Goal: Contribute content: Contribute content

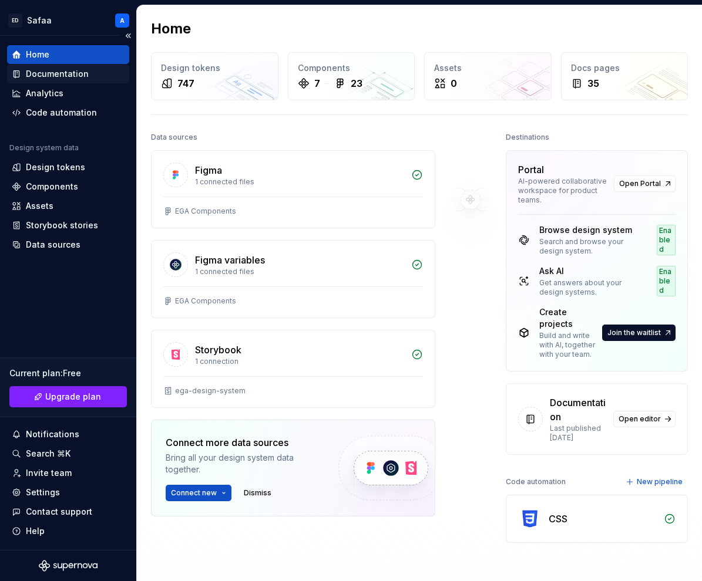
click at [69, 79] on div "Documentation" at bounding box center [57, 74] width 63 height 12
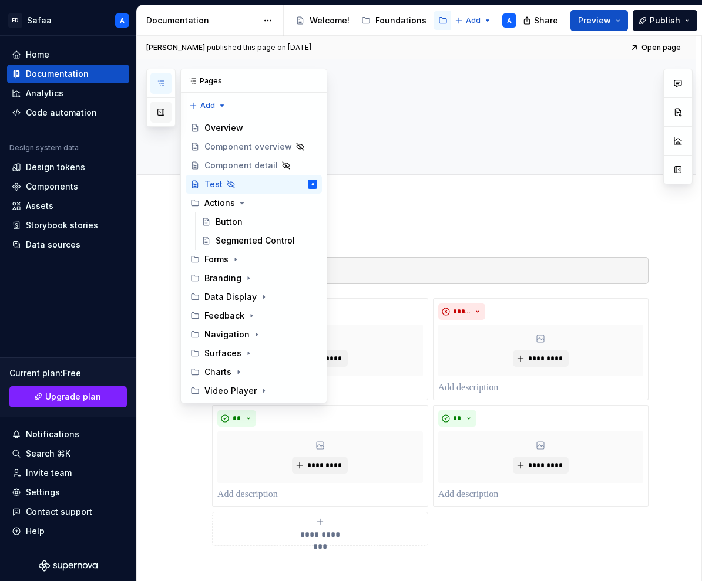
click at [165, 116] on button "button" at bounding box center [160, 112] width 21 height 21
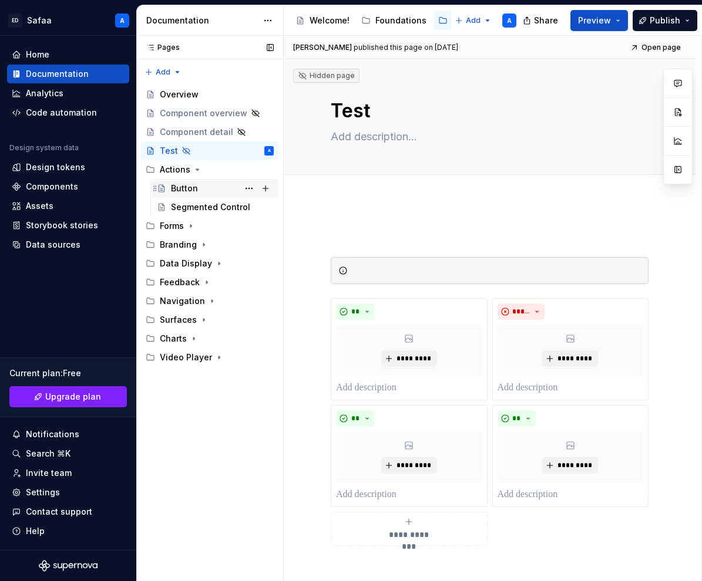
click at [187, 191] on div "Button" at bounding box center [184, 189] width 27 height 12
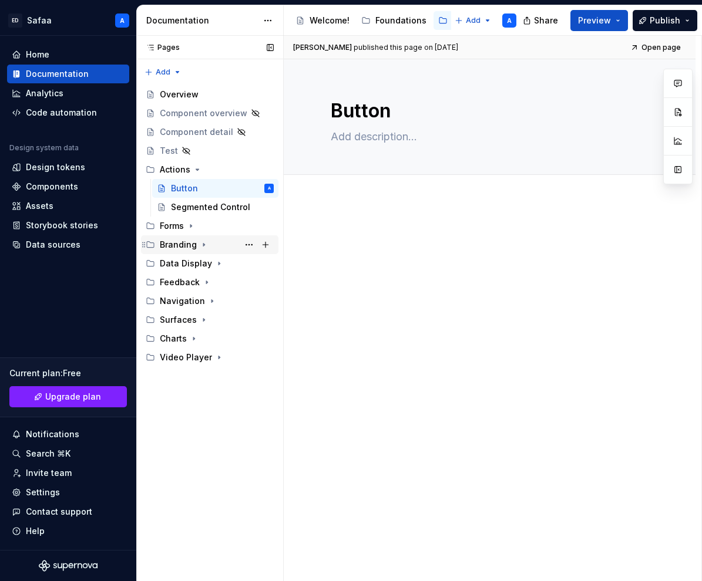
click at [203, 244] on icon "Page tree" at bounding box center [203, 244] width 9 height 9
click at [191, 264] on div "Logo" at bounding box center [222, 263] width 103 height 16
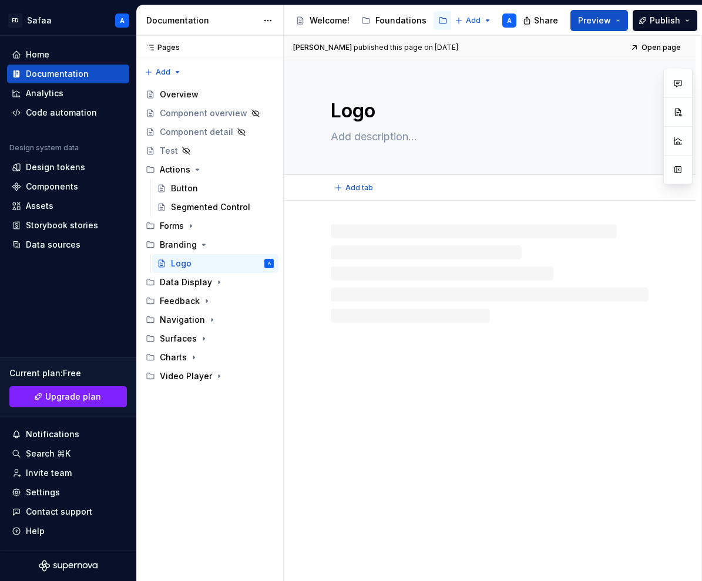
click at [332, 114] on textarea "Logo" at bounding box center [487, 111] width 318 height 28
click at [335, 112] on textarea "Logo" at bounding box center [487, 111] width 318 height 28
click at [331, 113] on textarea "Logo" at bounding box center [487, 111] width 318 height 28
click at [247, 264] on button "Page tree" at bounding box center [249, 263] width 16 height 16
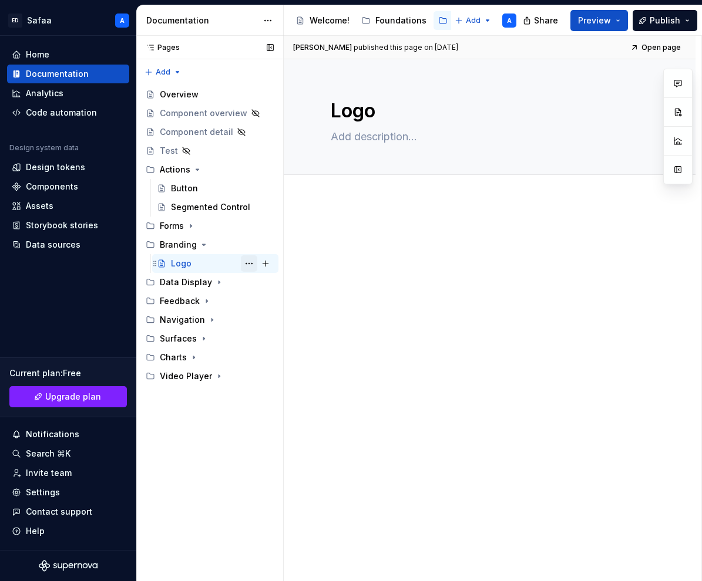
type textarea "*"
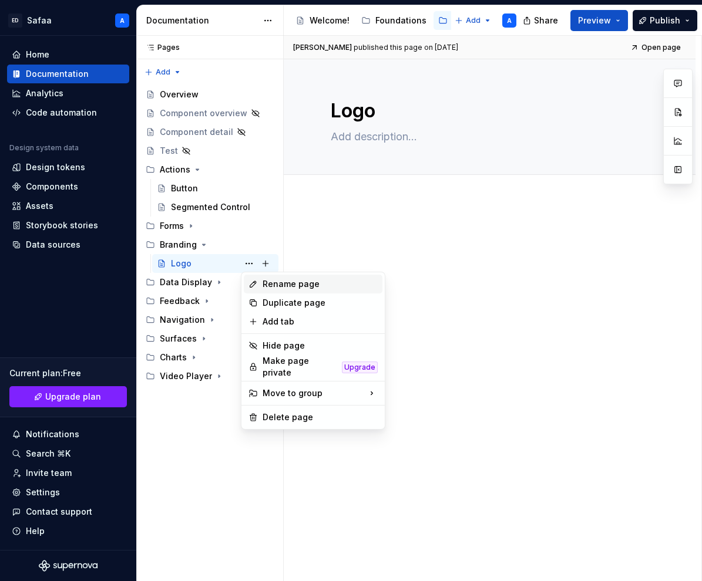
click at [279, 287] on div "Rename page" at bounding box center [320, 284] width 115 height 12
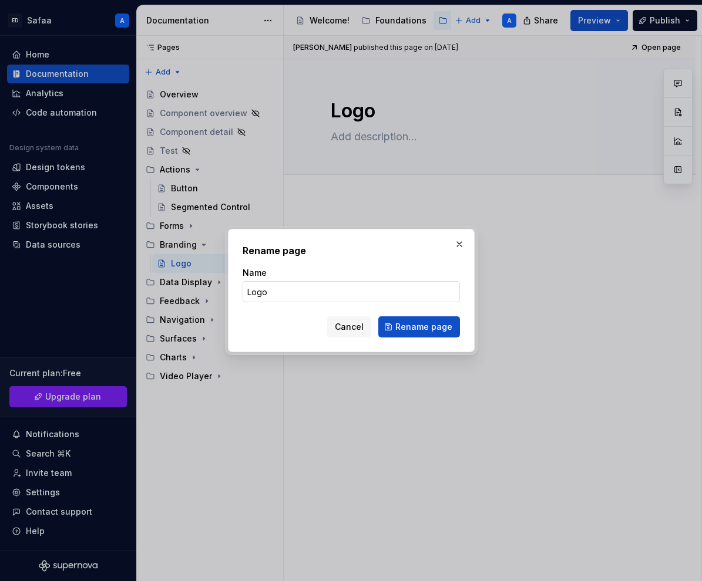
click at [245, 292] on input "Logo" at bounding box center [351, 291] width 217 height 21
type input "EGA Logo"
click button "Rename page" at bounding box center [419, 327] width 82 height 21
type textarea "*"
type textarea "EGA Logo"
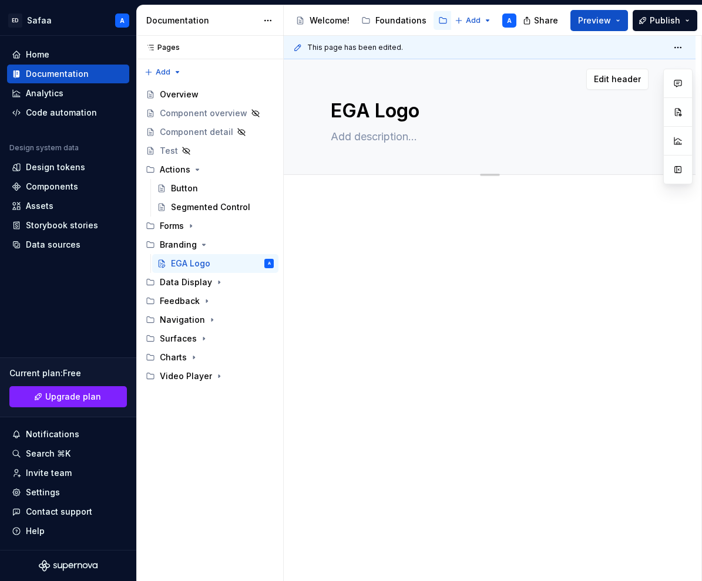
type textarea "*"
click at [358, 191] on span "Add tab" at bounding box center [359, 187] width 28 height 9
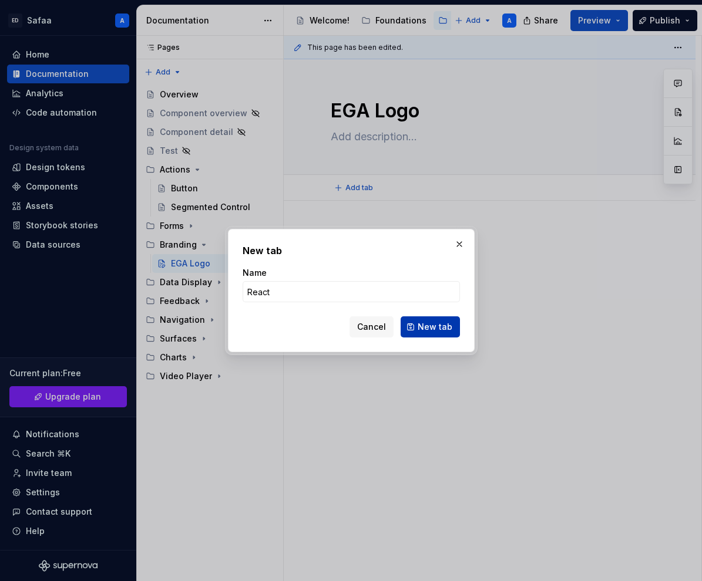
type input "React"
click at [440, 326] on span "New tab" at bounding box center [435, 327] width 35 height 12
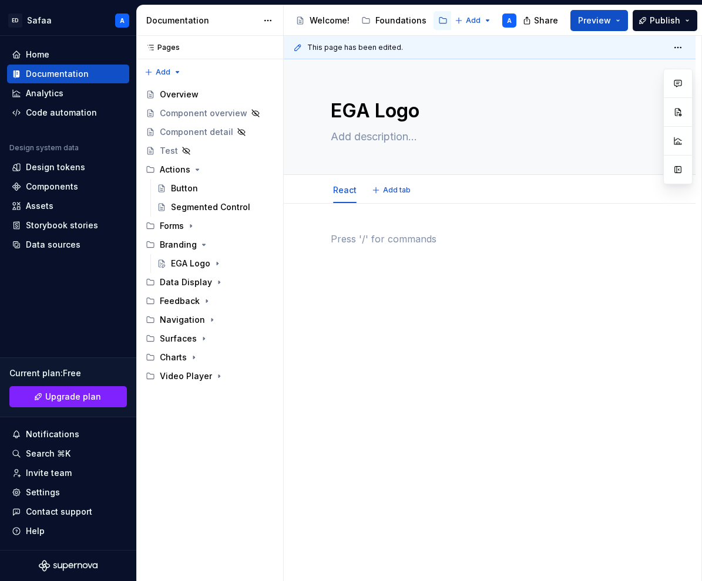
click at [365, 260] on div at bounding box center [490, 254] width 318 height 45
click at [307, 271] on button "button" at bounding box center [306, 267] width 16 height 16
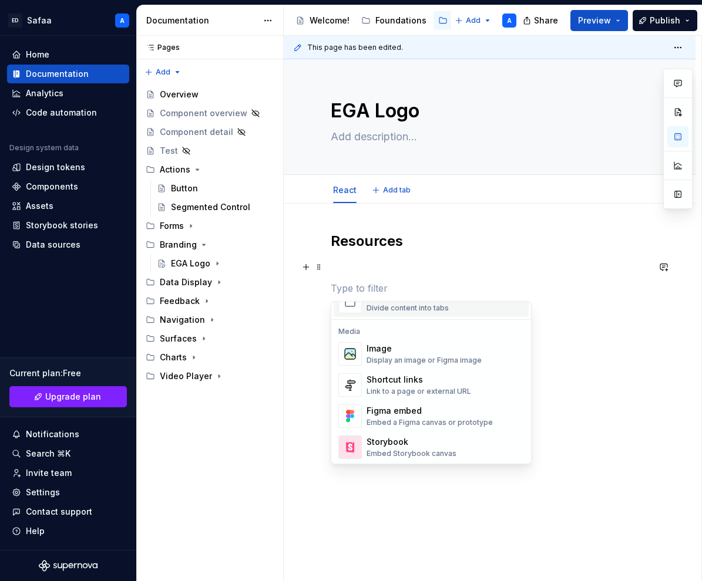
scroll to position [488, 0]
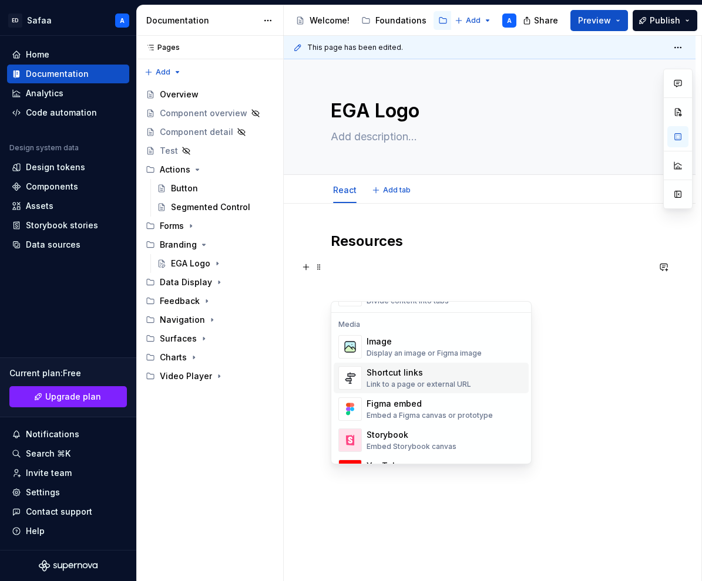
click at [467, 381] on div "Shortcut links Link to a page or external URL" at bounding box center [444, 377] width 157 height 23
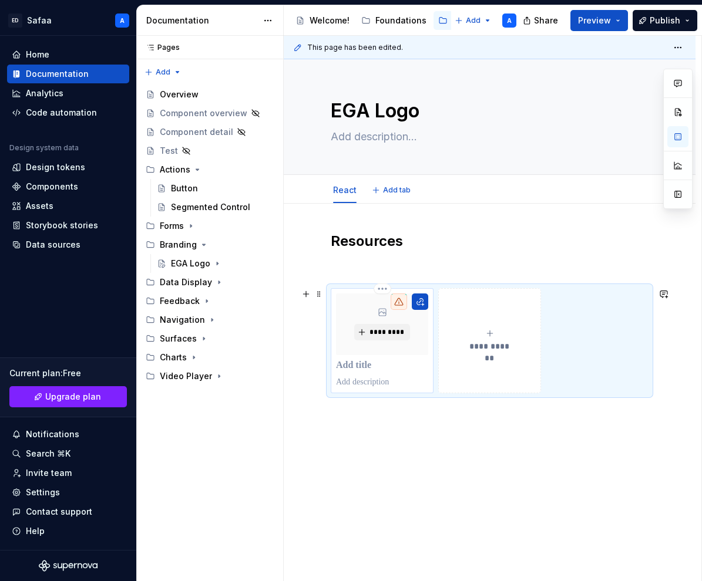
click at [370, 369] on p at bounding box center [382, 366] width 92 height 12
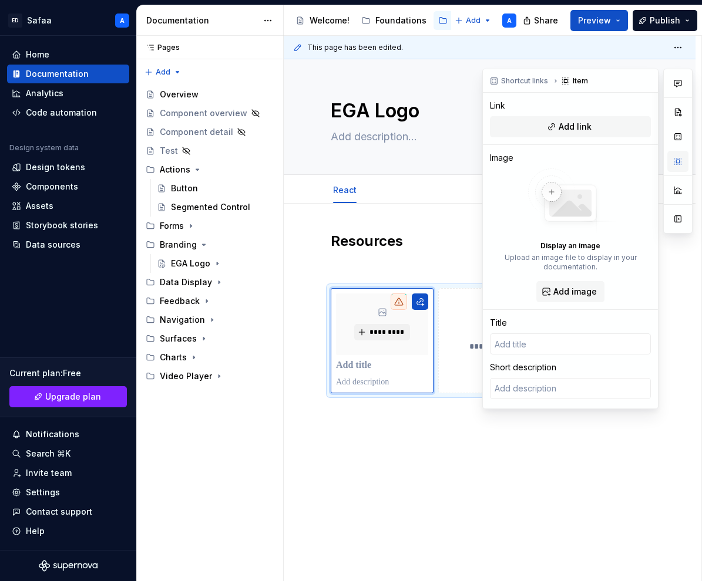
click at [677, 160] on button "button" at bounding box center [677, 161] width 21 height 21
click at [440, 450] on div "**********" at bounding box center [490, 393] width 412 height 378
click at [345, 262] on p at bounding box center [490, 267] width 318 height 14
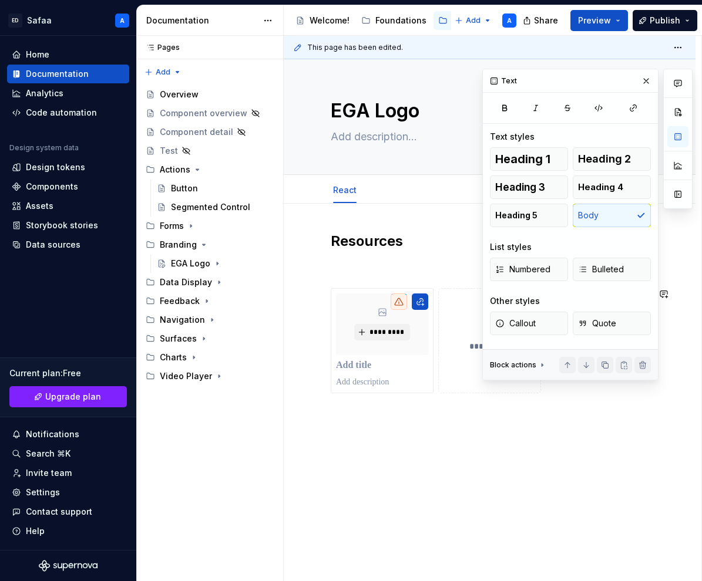
click at [359, 412] on div "**********" at bounding box center [490, 393] width 412 height 378
click at [348, 279] on div "**********" at bounding box center [490, 327] width 318 height 190
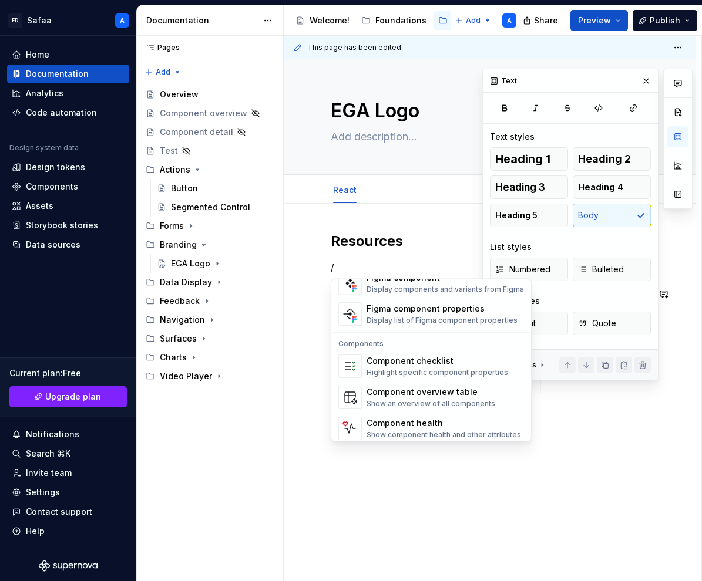
scroll to position [1169, 0]
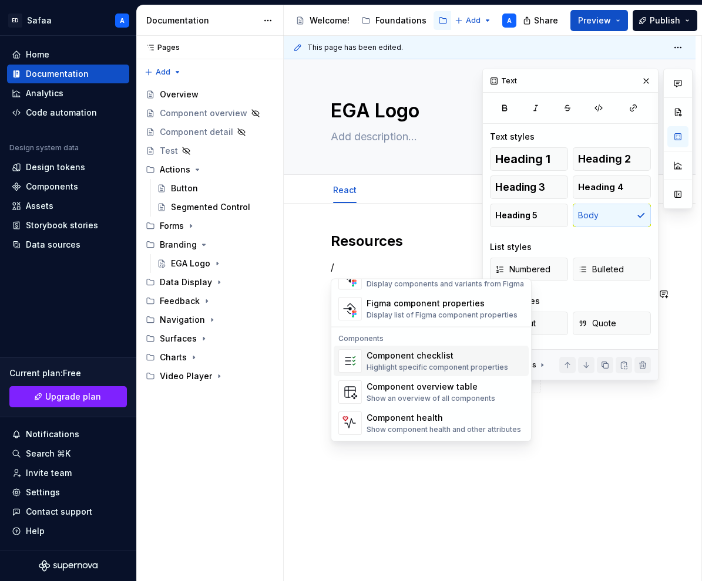
click at [425, 359] on div "Component checklist" at bounding box center [437, 357] width 142 height 12
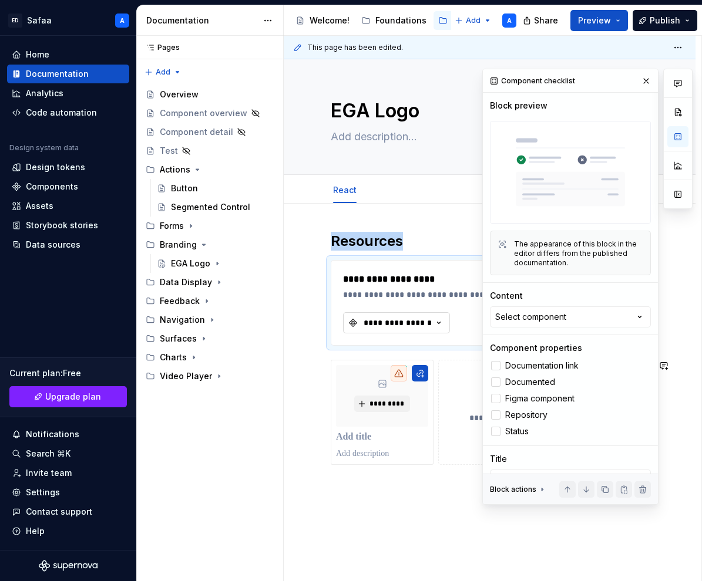
click at [422, 322] on div "**********" at bounding box center [397, 323] width 70 height 12
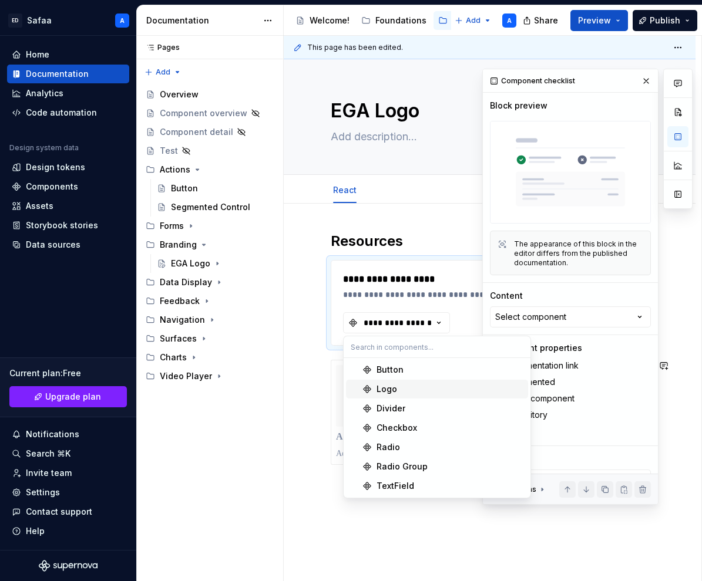
click at [390, 395] on div "Logo" at bounding box center [386, 390] width 21 height 12
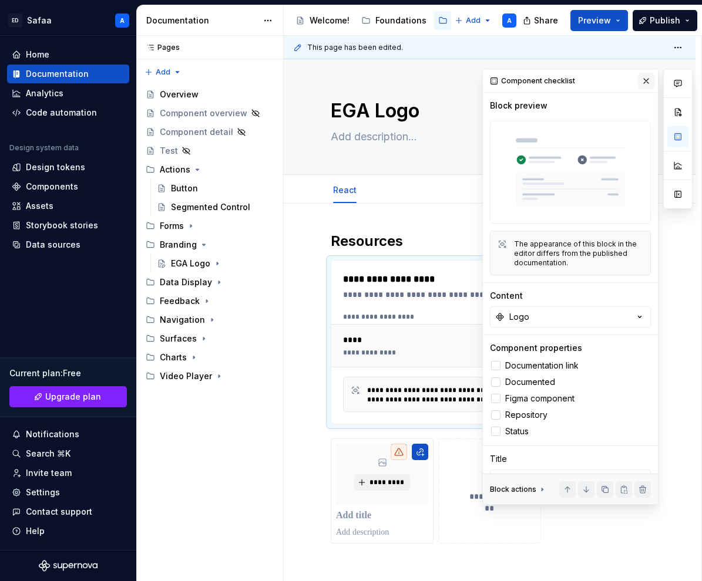
click at [644, 80] on button "button" at bounding box center [646, 81] width 16 height 16
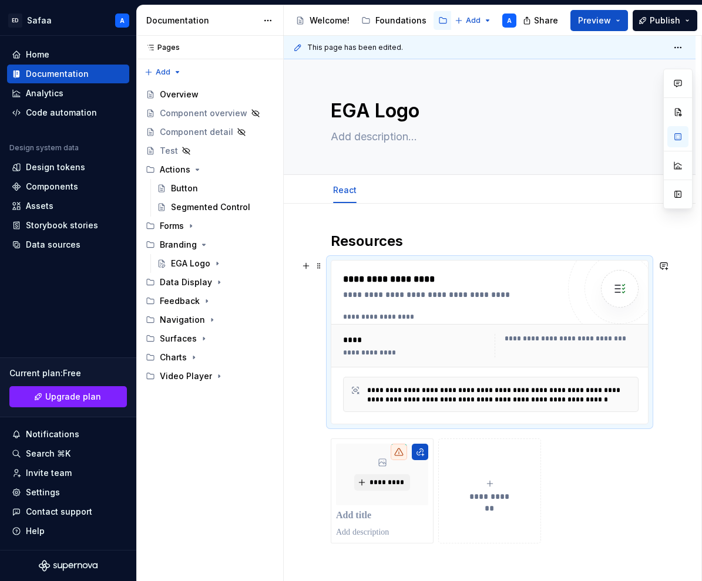
click at [389, 260] on div "**********" at bounding box center [490, 342] width 318 height 164
click at [621, 290] on img at bounding box center [619, 288] width 23 height 23
click at [511, 345] on div "**********" at bounding box center [567, 345] width 144 height 23
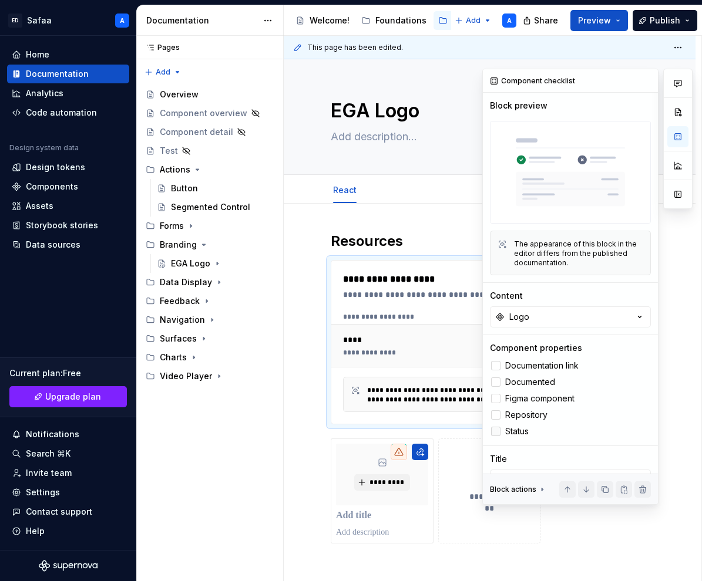
click at [497, 432] on div at bounding box center [495, 431] width 9 height 9
click at [534, 381] on span "Documented" at bounding box center [530, 382] width 50 height 9
click at [540, 399] on span "Figma component" at bounding box center [539, 398] width 69 height 9
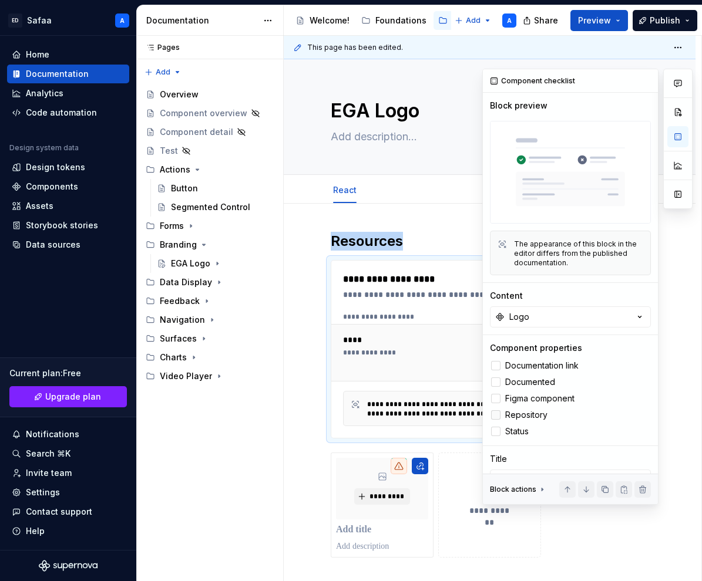
click at [529, 415] on span "Repository" at bounding box center [526, 415] width 42 height 9
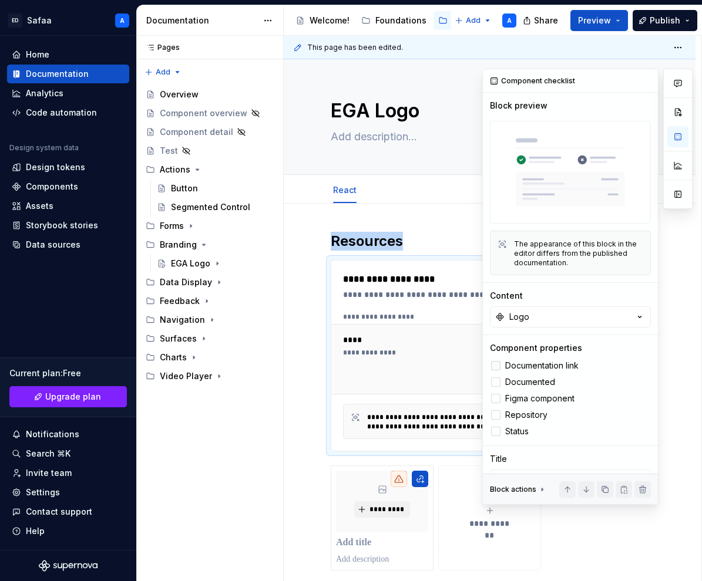
click at [528, 362] on span "Documentation link" at bounding box center [541, 365] width 73 height 9
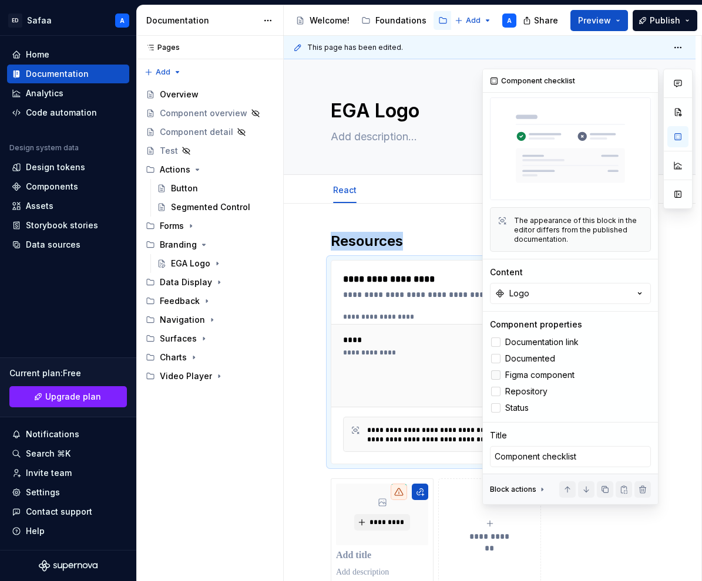
scroll to position [50, 0]
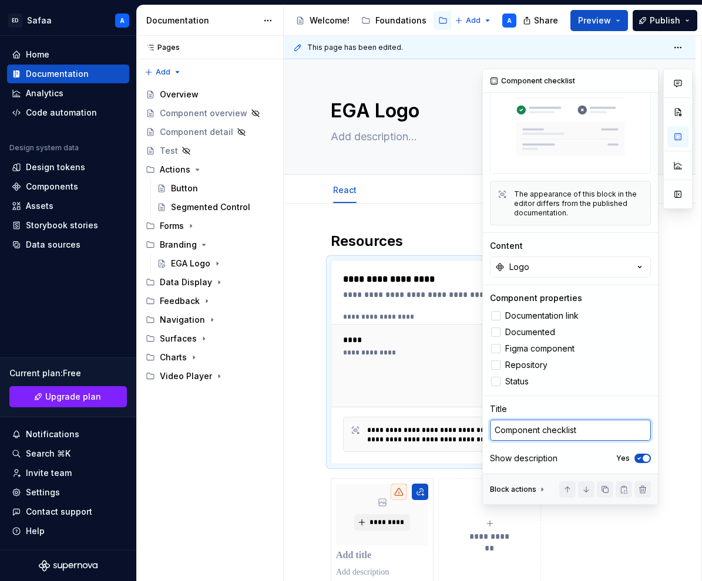
click at [586, 429] on textarea "Component checklist" at bounding box center [570, 430] width 161 height 21
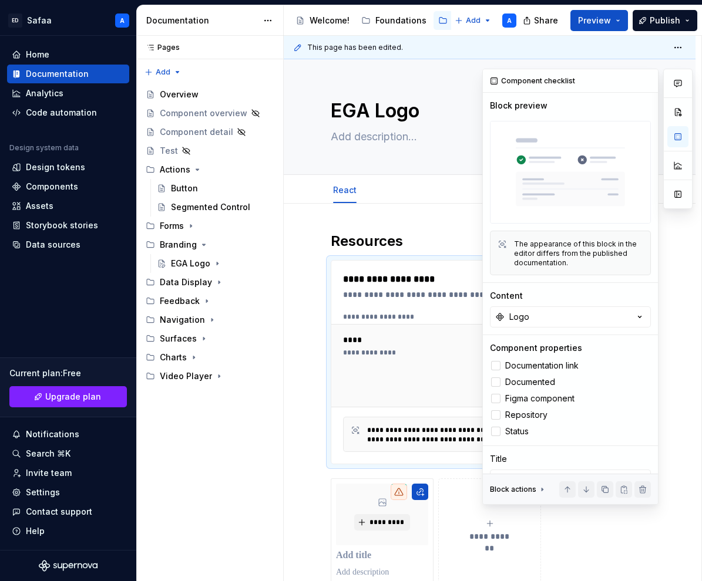
click at [532, 179] on img at bounding box center [570, 172] width 161 height 103
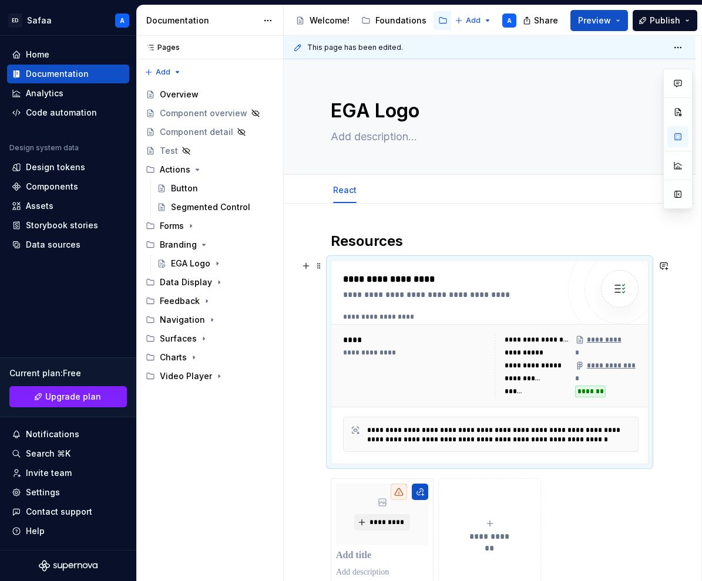
click at [391, 383] on div "**********" at bounding box center [415, 365] width 144 height 63
click at [481, 299] on div "**********" at bounding box center [453, 295] width 221 height 12
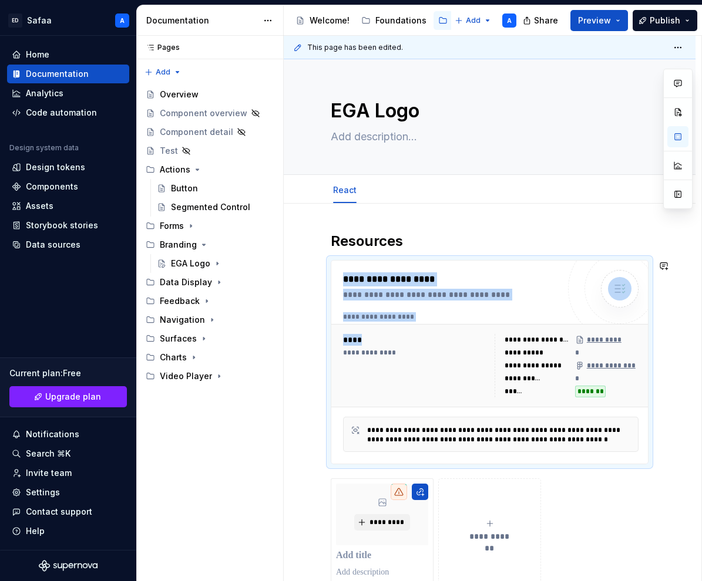
drag, startPoint x: 432, startPoint y: 345, endPoint x: 429, endPoint y: 248, distance: 97.0
click at [429, 248] on div "**********" at bounding box center [490, 422] width 318 height 380
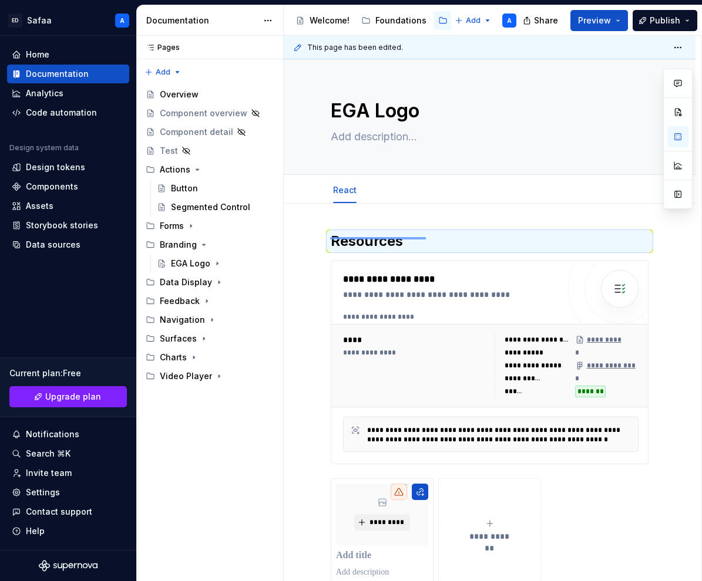
drag, startPoint x: 330, startPoint y: 237, endPoint x: 433, endPoint y: 238, distance: 102.8
click at [433, 238] on div "**********" at bounding box center [493, 309] width 418 height 546
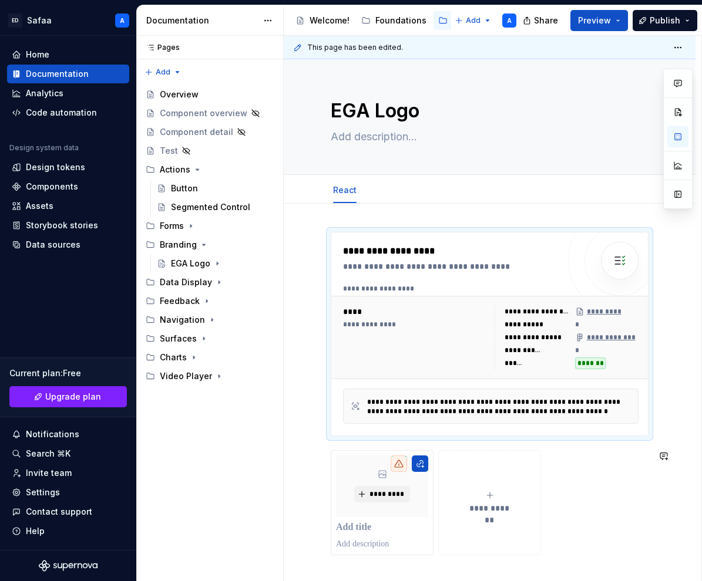
click at [332, 445] on div "**********" at bounding box center [490, 408] width 318 height 352
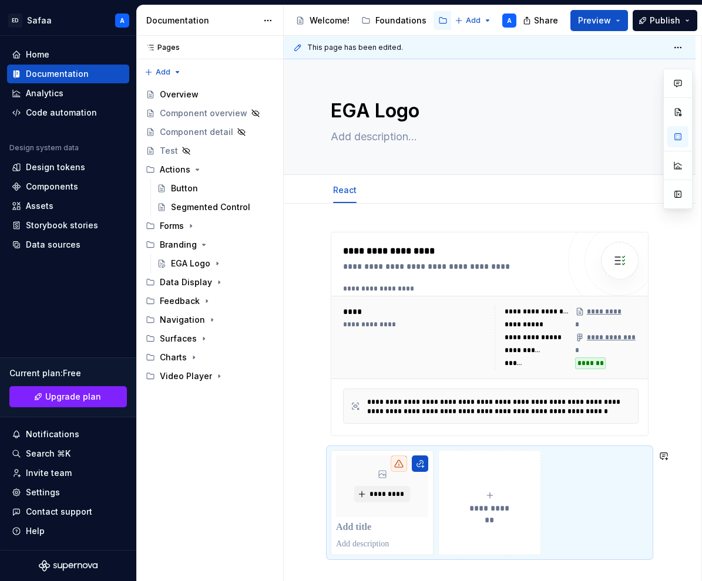
click at [339, 573] on p at bounding box center [490, 577] width 318 height 14
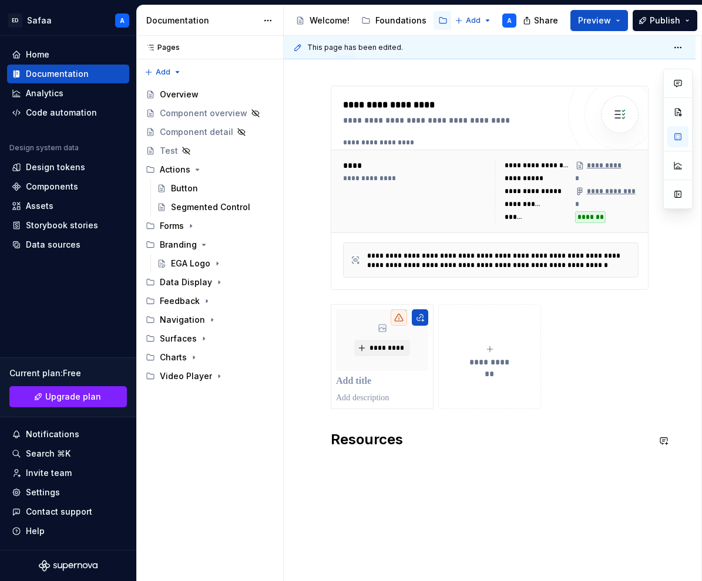
scroll to position [159, 0]
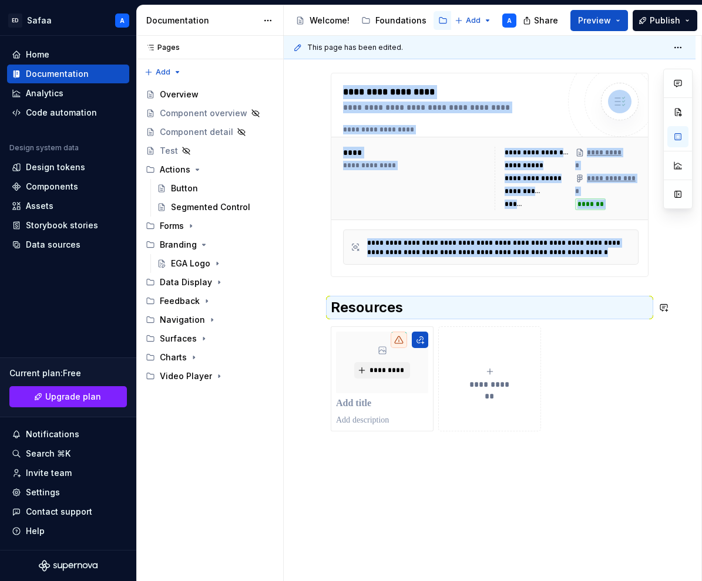
click at [362, 287] on div "**********" at bounding box center [490, 252] width 318 height 359
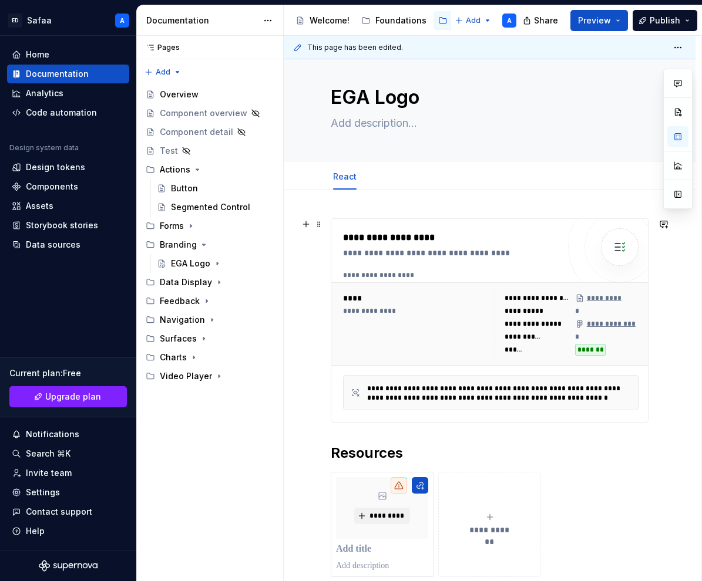
scroll to position [0, 0]
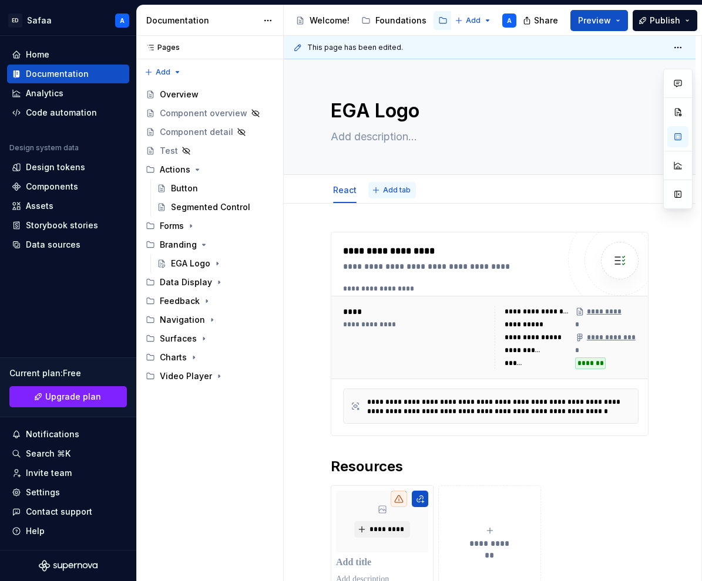
click at [381, 187] on button "Add tab" at bounding box center [392, 190] width 48 height 16
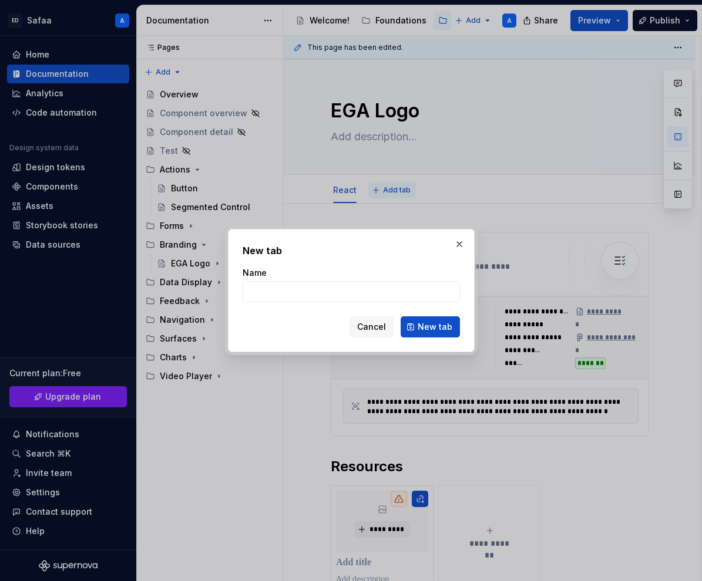
type textarea "*"
type input "Overview"
click button "New tab" at bounding box center [430, 327] width 59 height 21
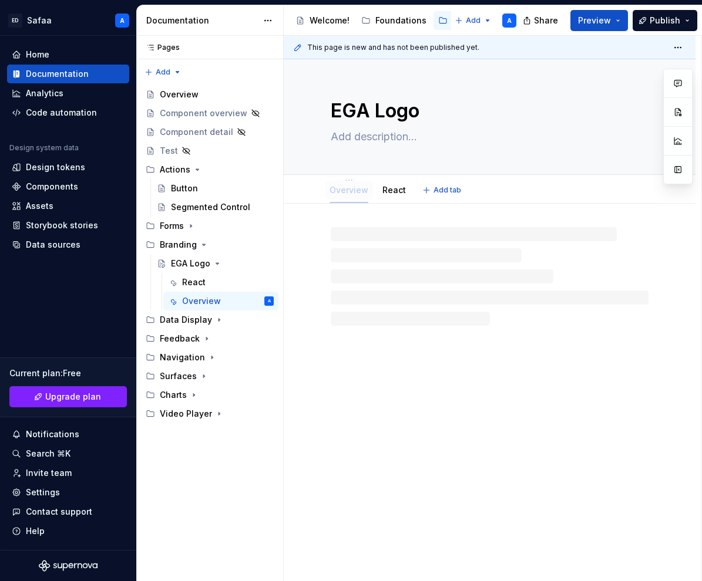
drag, startPoint x: 392, startPoint y: 189, endPoint x: 338, endPoint y: 189, distance: 53.4
click at [398, 195] on link "React" at bounding box center [395, 190] width 23 height 10
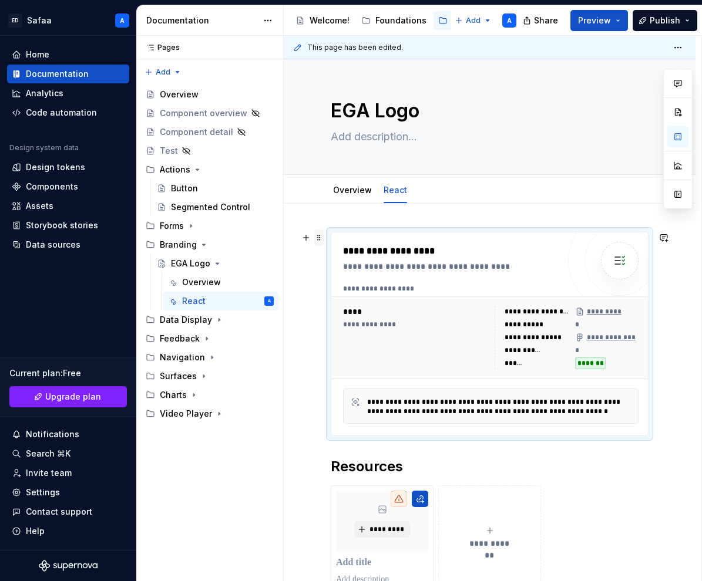
click at [317, 236] on span at bounding box center [318, 238] width 9 height 16
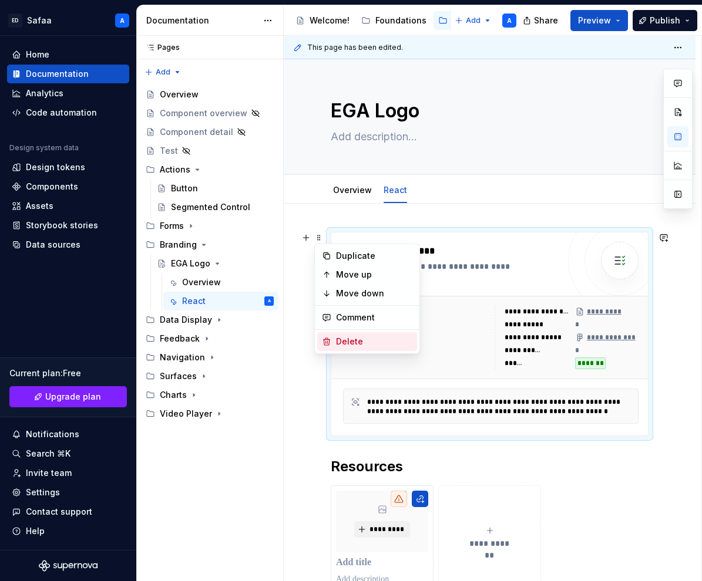
click at [339, 338] on div "Delete" at bounding box center [374, 342] width 76 height 12
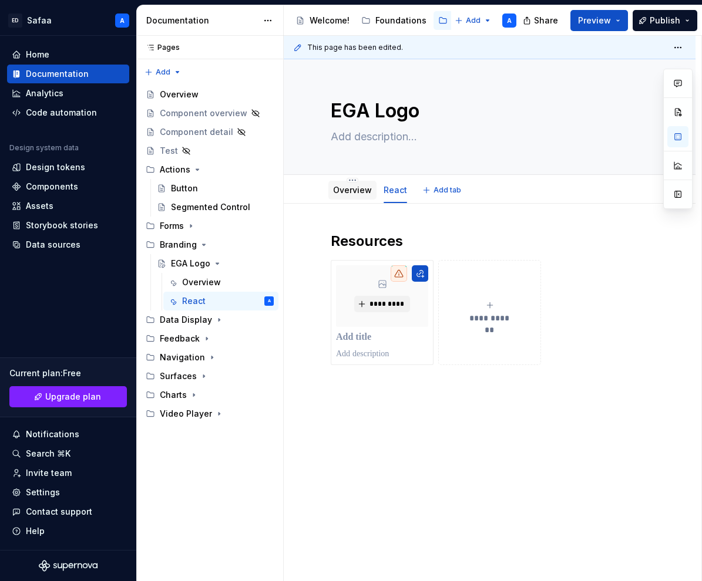
click at [352, 196] on div "Overview" at bounding box center [352, 190] width 39 height 12
click at [349, 190] on link "Overview" at bounding box center [352, 190] width 39 height 10
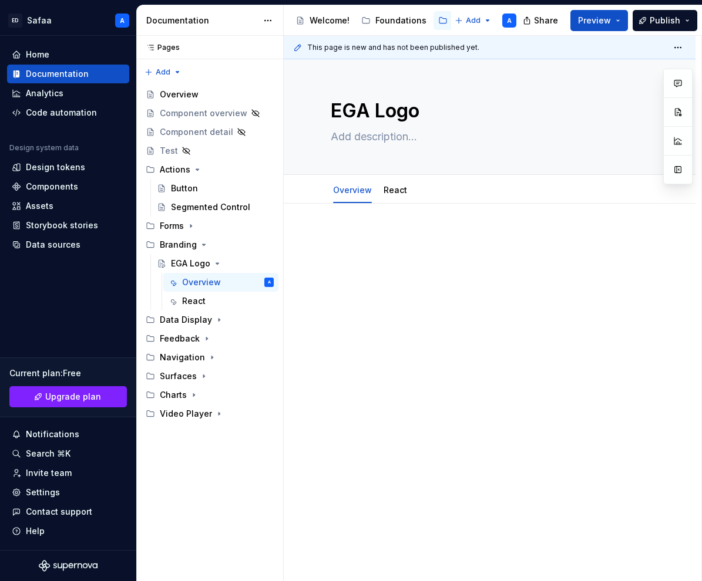
click at [348, 237] on p at bounding box center [490, 239] width 318 height 14
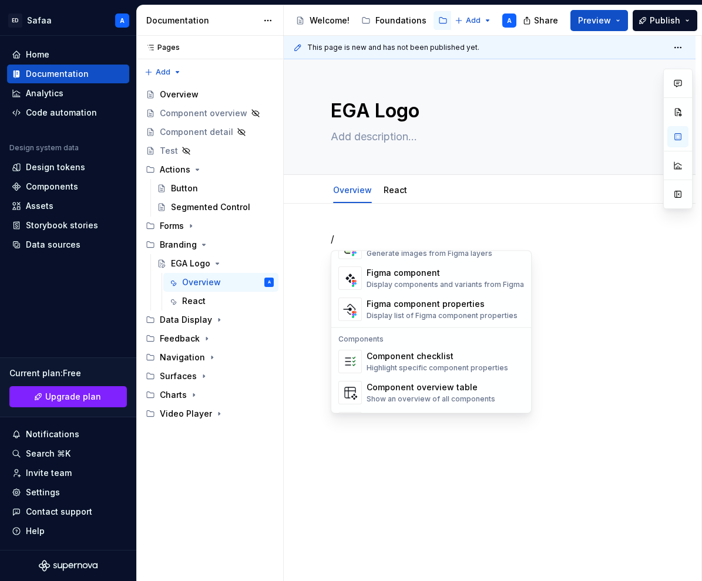
scroll to position [1169, 0]
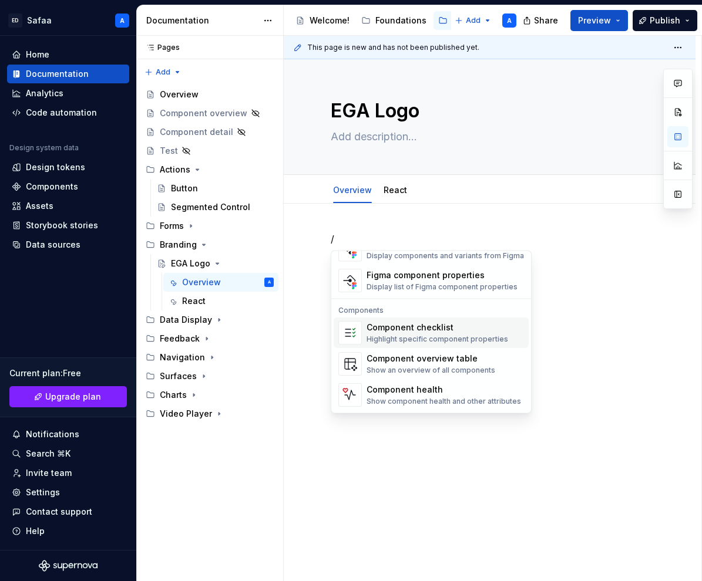
click at [440, 329] on div "Component checklist" at bounding box center [437, 328] width 142 height 12
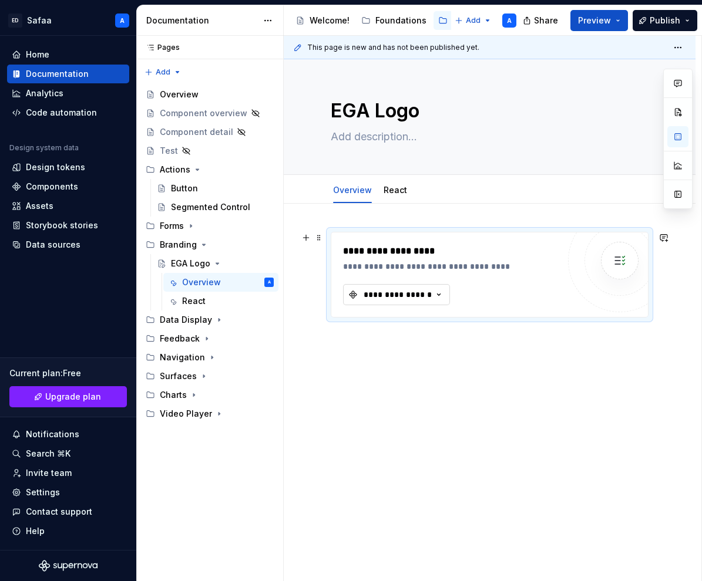
click at [432, 294] on div "**********" at bounding box center [397, 295] width 70 height 12
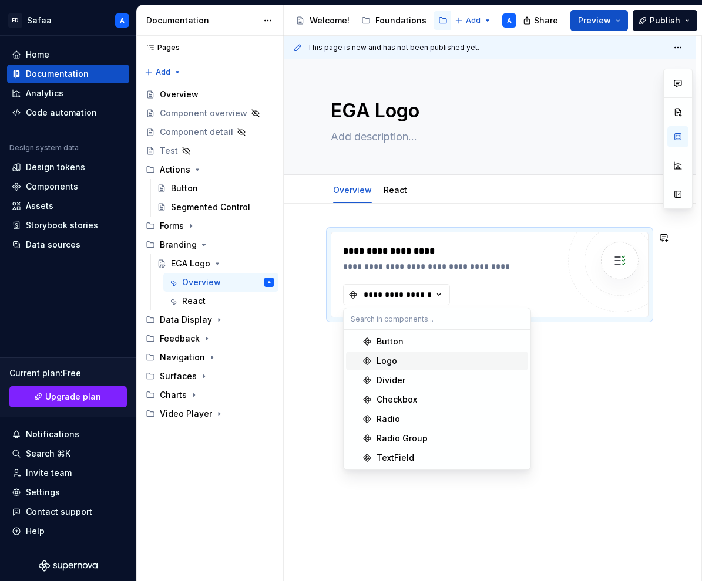
click at [411, 364] on div "Logo" at bounding box center [449, 361] width 147 height 12
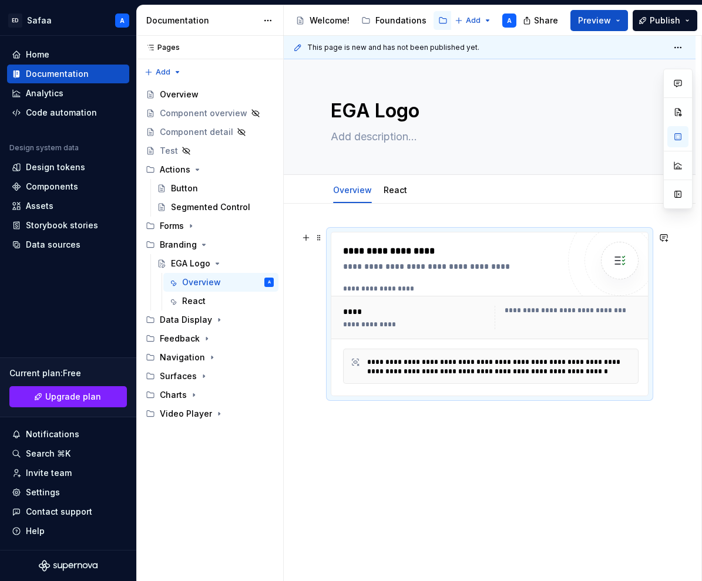
click at [593, 342] on div "**********" at bounding box center [490, 334] width 295 height 100
click at [675, 140] on button "button" at bounding box center [677, 136] width 21 height 21
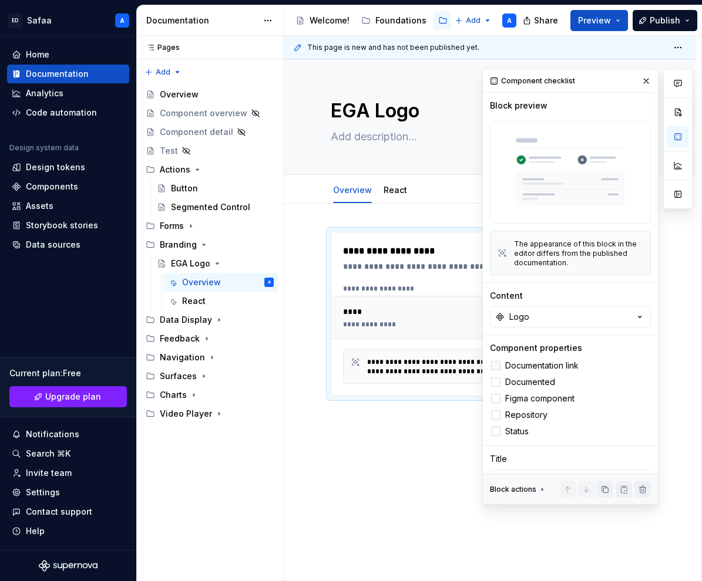
click at [510, 365] on span "Documentation link" at bounding box center [541, 365] width 73 height 9
click at [510, 378] on span "Documented" at bounding box center [530, 382] width 50 height 9
click at [512, 399] on span "Figma component" at bounding box center [539, 398] width 69 height 9
click at [512, 419] on span "Repository" at bounding box center [526, 415] width 42 height 9
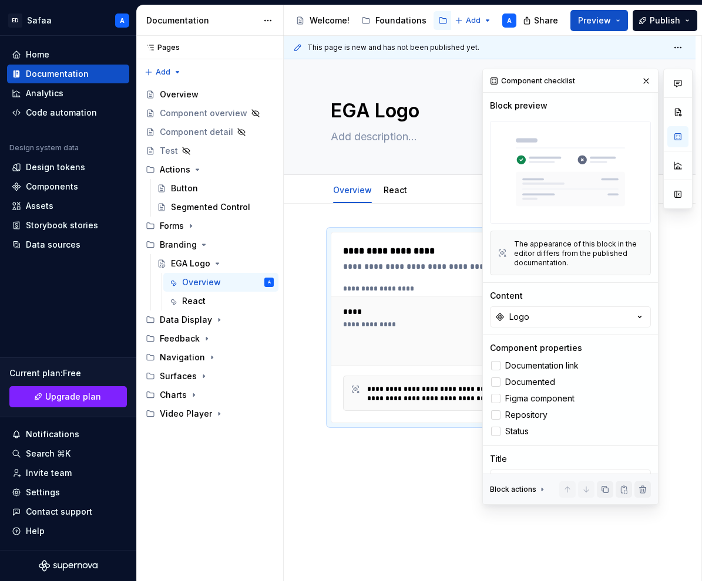
click at [512, 440] on div "Component checklist Block preview The appearance of this block in the editor di…" at bounding box center [570, 311] width 175 height 485
click at [513, 433] on span "Status" at bounding box center [516, 431] width 23 height 9
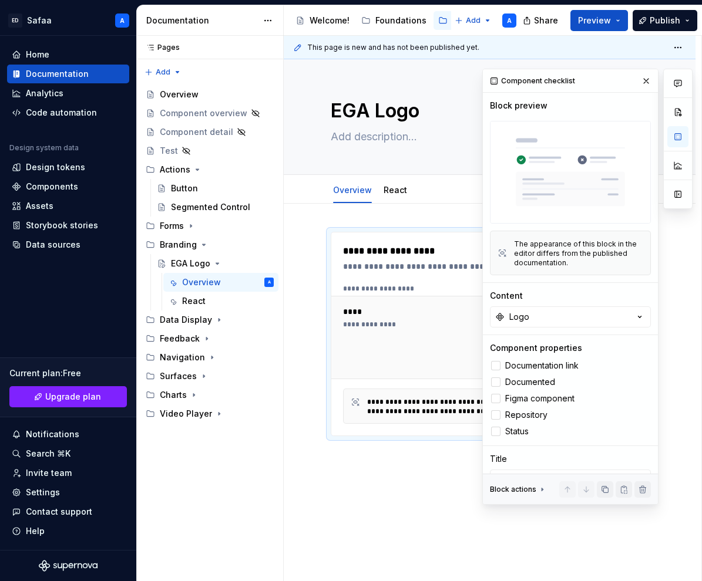
click at [443, 480] on div "**********" at bounding box center [490, 414] width 412 height 421
click at [646, 82] on button "button" at bounding box center [646, 81] width 16 height 16
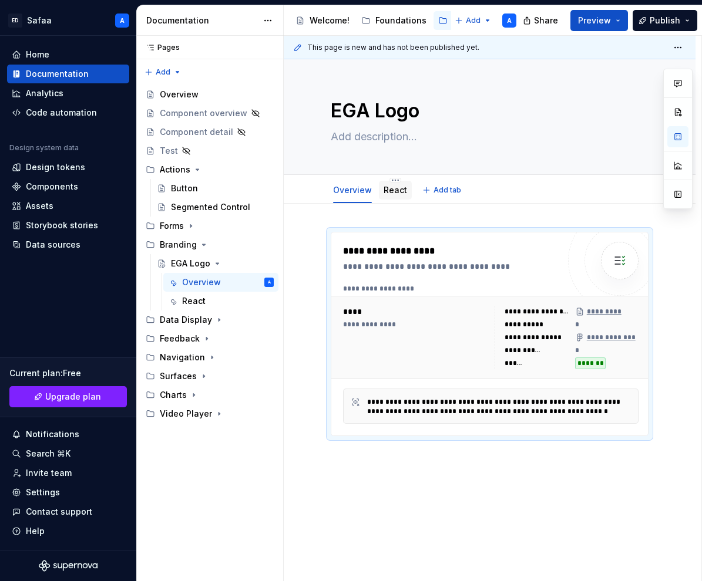
click at [392, 190] on link "React" at bounding box center [395, 190] width 23 height 10
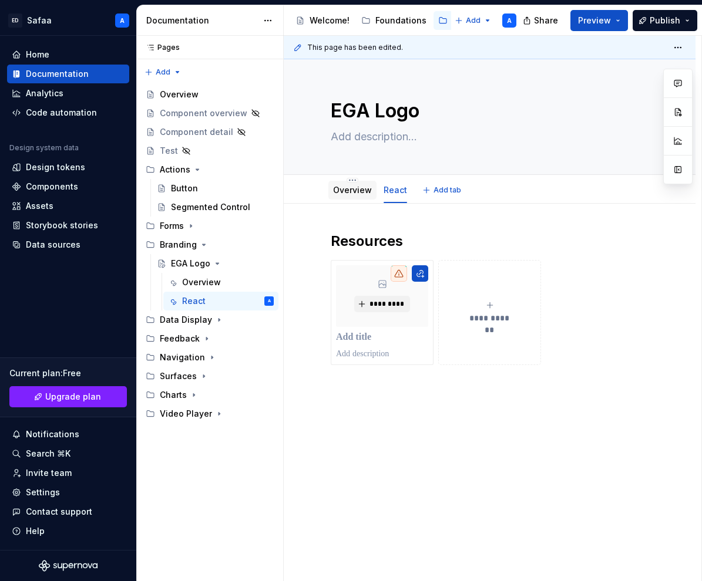
click at [348, 194] on link "Overview" at bounding box center [352, 190] width 39 height 10
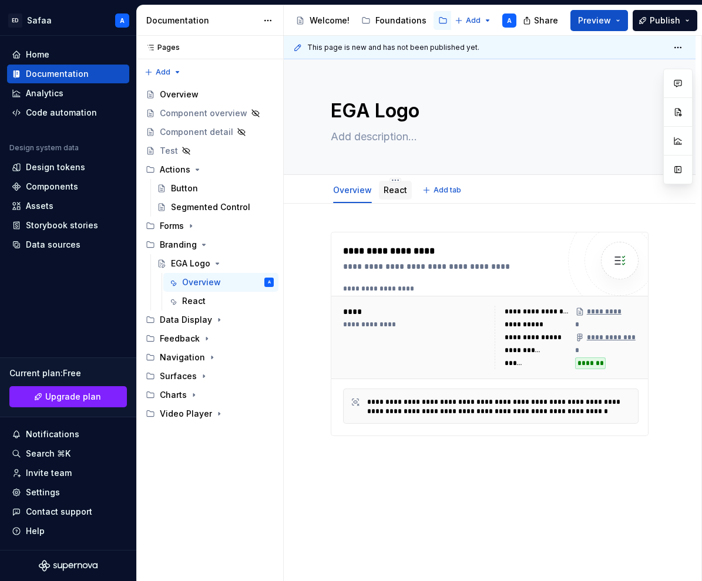
click at [395, 191] on link "React" at bounding box center [395, 190] width 23 height 10
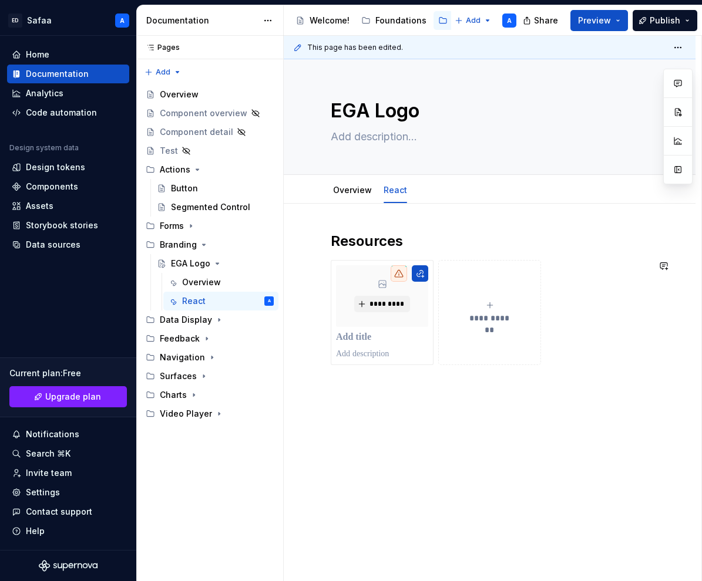
click at [408, 401] on div "**********" at bounding box center [490, 379] width 412 height 350
click at [353, 189] on link "Overview" at bounding box center [352, 190] width 39 height 10
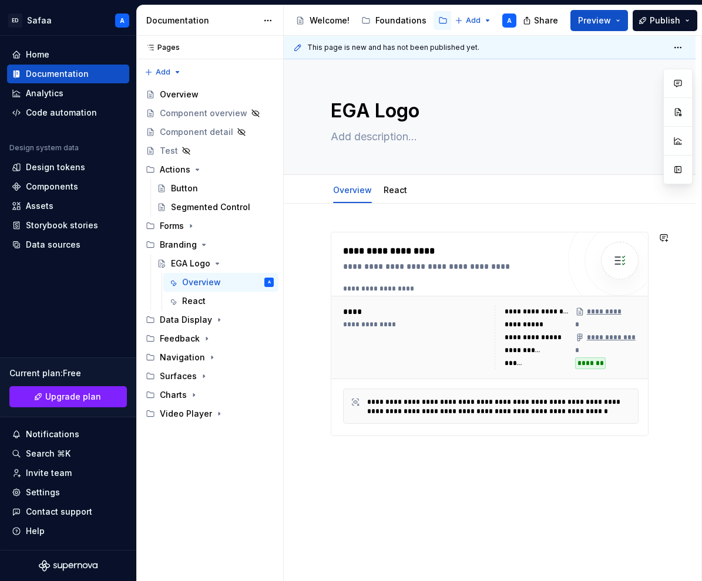
click at [342, 225] on div "**********" at bounding box center [490, 414] width 412 height 421
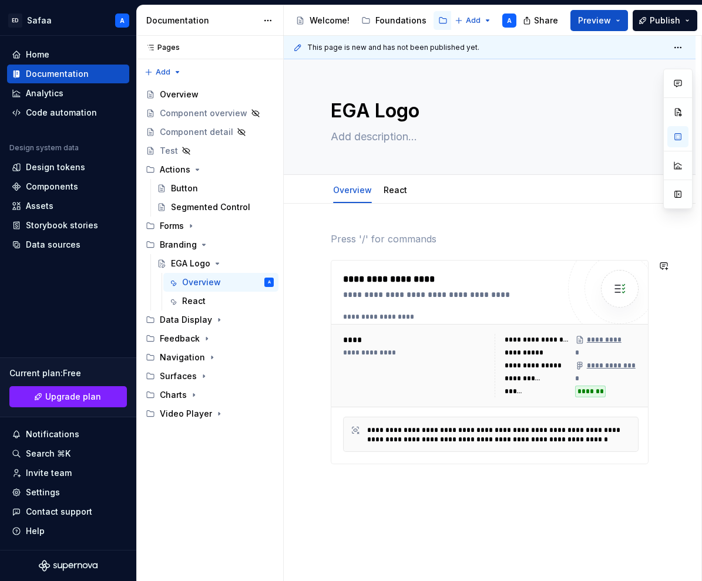
click at [383, 477] on div "**********" at bounding box center [490, 355] width 318 height 247
click at [393, 478] on div "**********" at bounding box center [490, 355] width 318 height 247
click at [353, 248] on div "**********" at bounding box center [490, 348] width 318 height 233
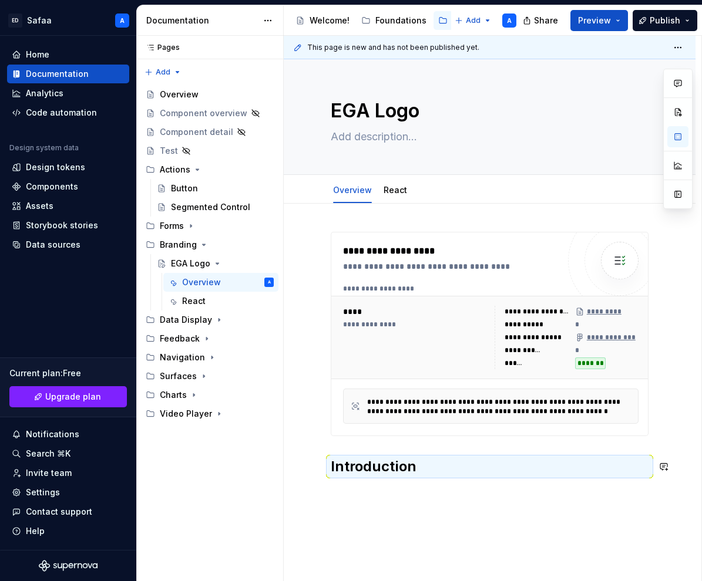
click at [358, 489] on div "**********" at bounding box center [490, 361] width 318 height 258
click at [502, 493] on div "**********" at bounding box center [490, 434] width 412 height 461
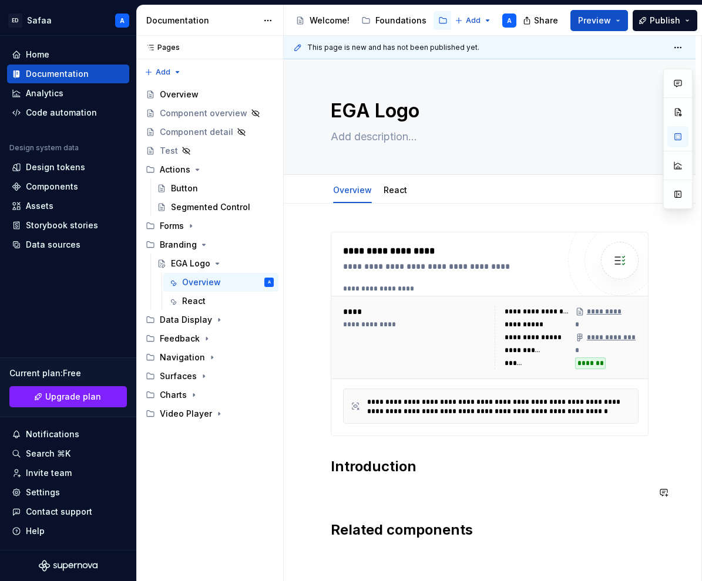
click at [384, 501] on div "**********" at bounding box center [490, 386] width 318 height 308
click at [382, 487] on p at bounding box center [490, 493] width 318 height 14
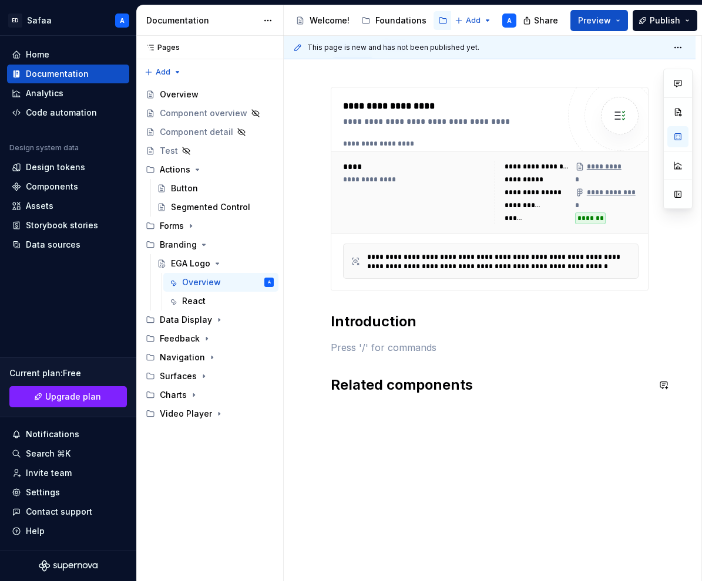
scroll to position [146, 0]
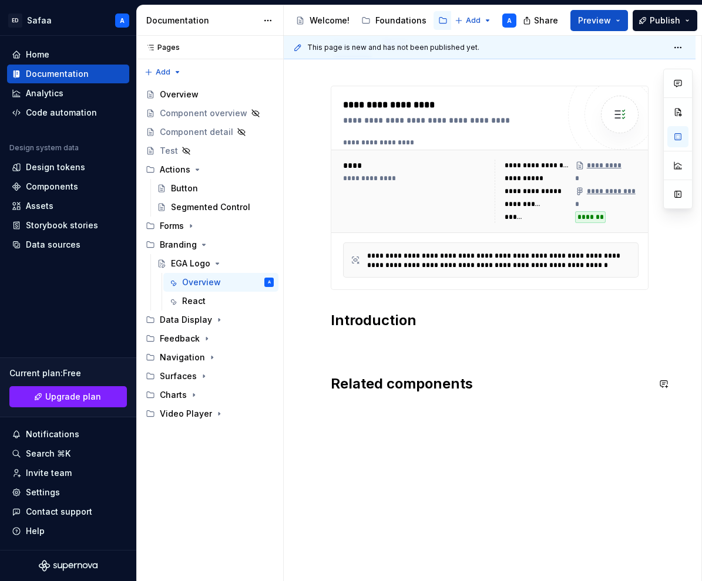
click at [456, 415] on div "**********" at bounding box center [490, 320] width 412 height 524
click at [319, 410] on span at bounding box center [318, 410] width 9 height 16
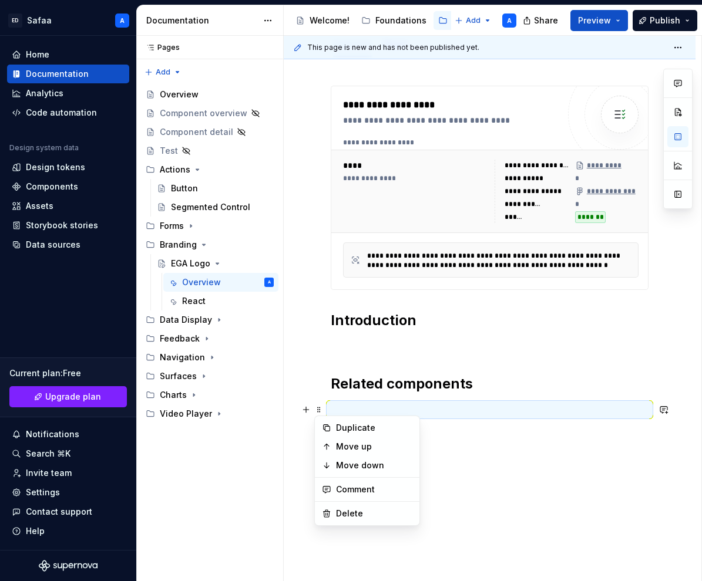
click at [341, 403] on p at bounding box center [490, 410] width 318 height 14
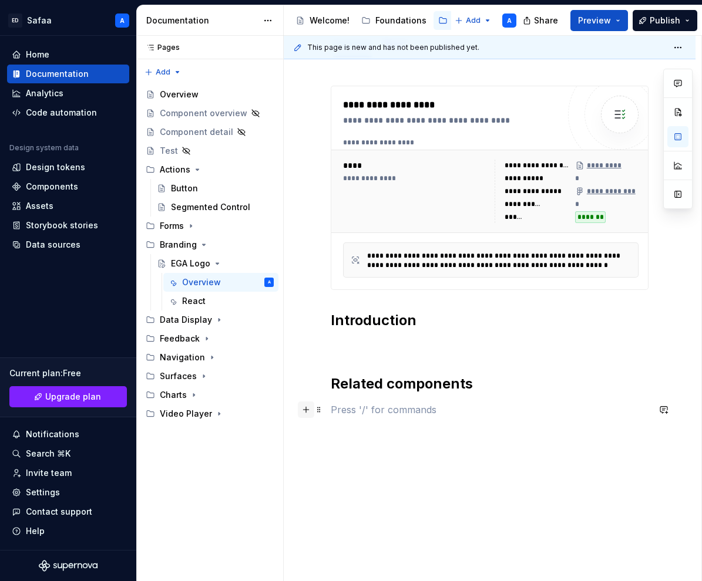
click at [307, 411] on button "button" at bounding box center [306, 410] width 16 height 16
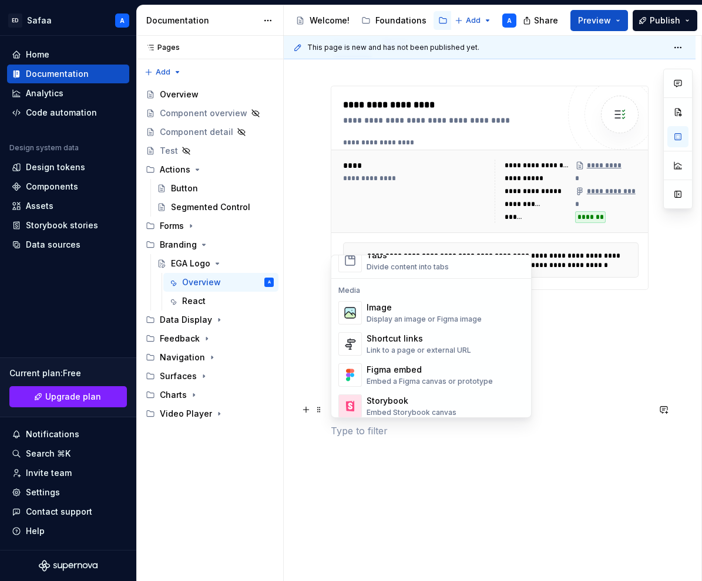
scroll to position [501, 0]
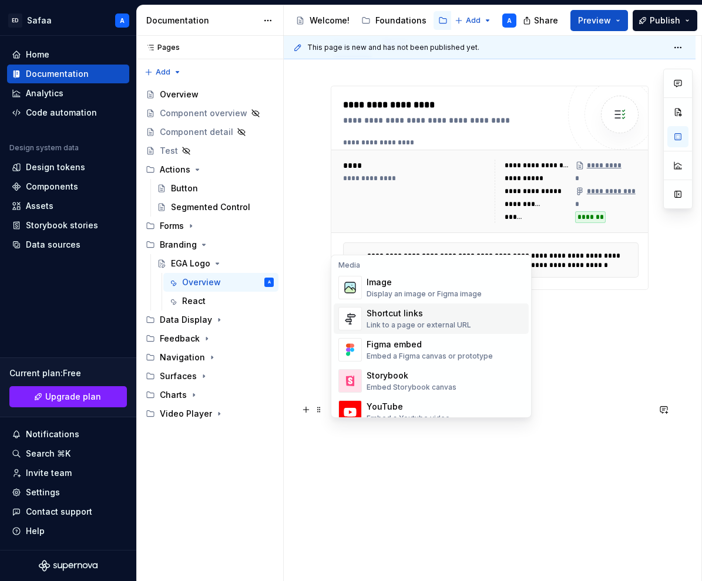
click at [445, 315] on div "Shortcut links" at bounding box center [418, 314] width 105 height 12
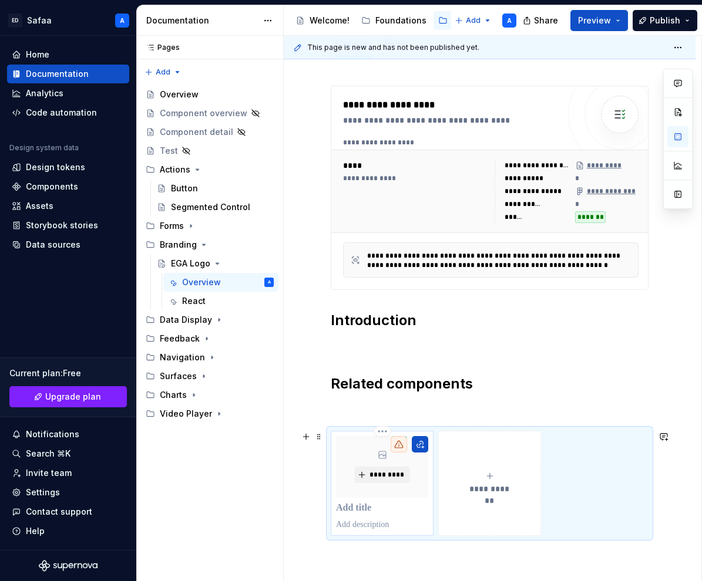
click at [362, 508] on p at bounding box center [382, 509] width 92 height 12
type textarea "*"
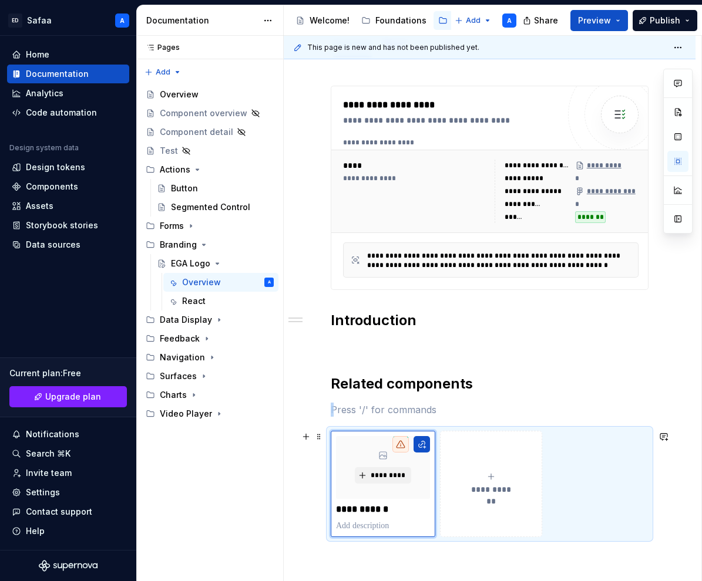
click at [473, 503] on button "**********" at bounding box center [491, 484] width 102 height 106
type textarea "*"
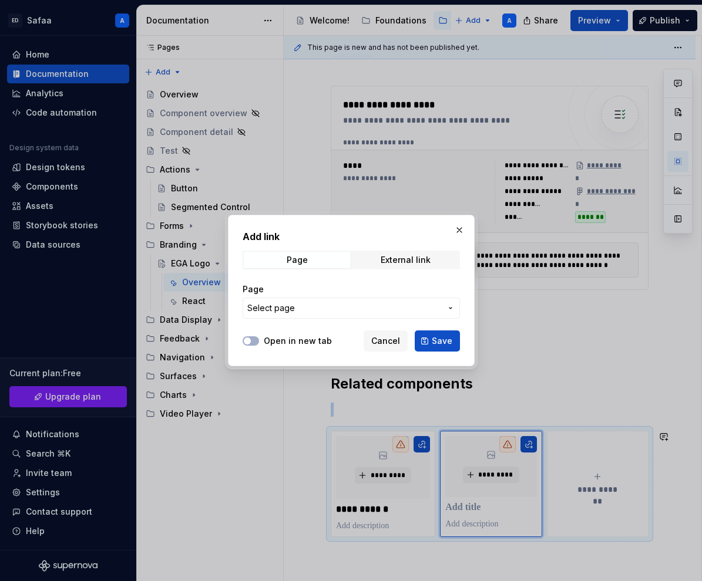
click at [422, 308] on span "Select page" at bounding box center [344, 308] width 194 height 12
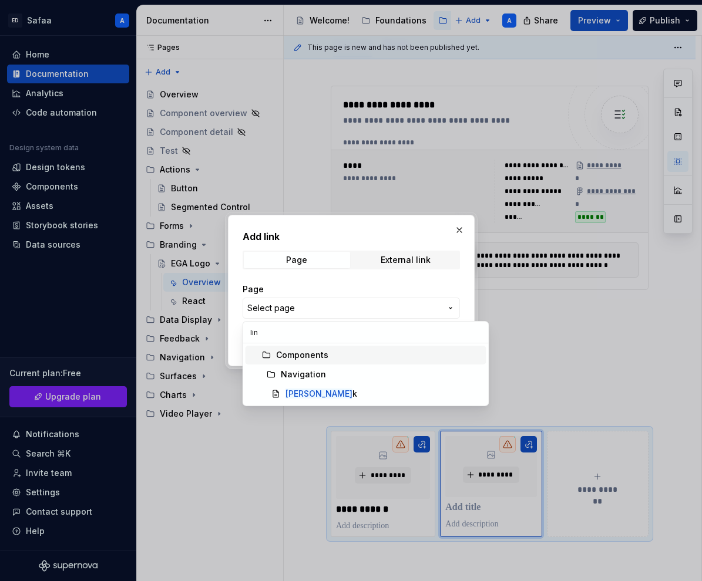
type input "link"
type textarea "*"
type input "link"
click at [300, 393] on mark "Link" at bounding box center [293, 394] width 17 height 10
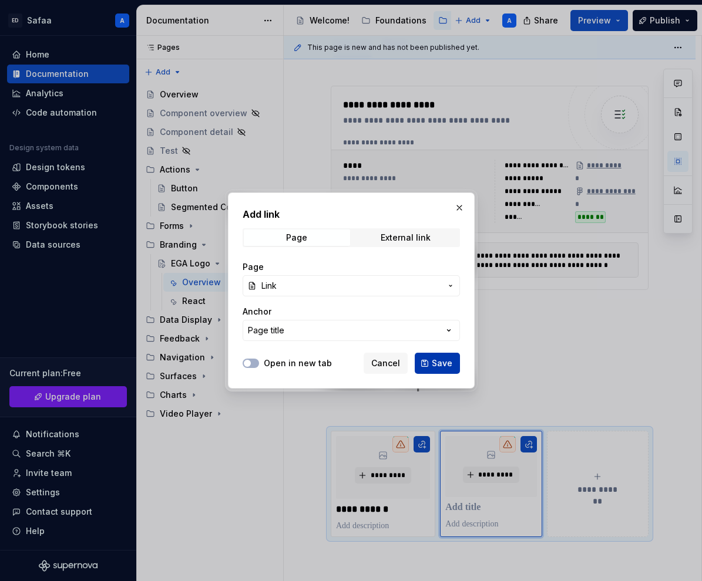
click at [433, 365] on span "Save" at bounding box center [442, 364] width 21 height 12
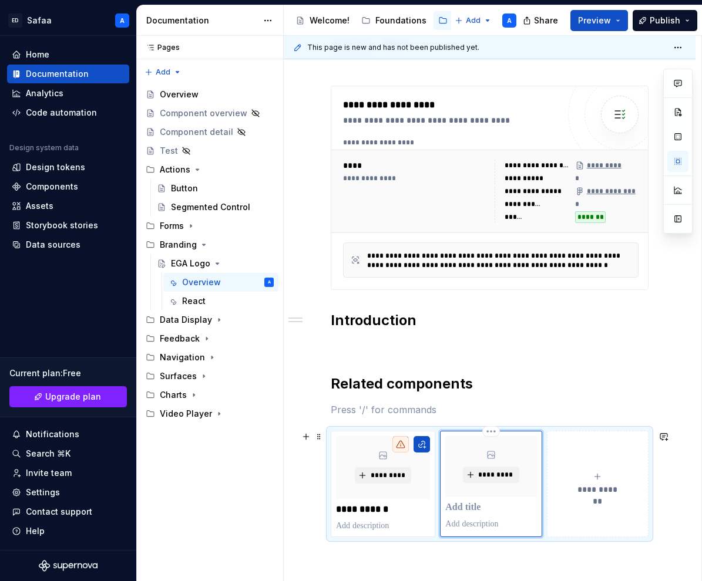
click at [466, 509] on p at bounding box center [490, 508] width 91 height 12
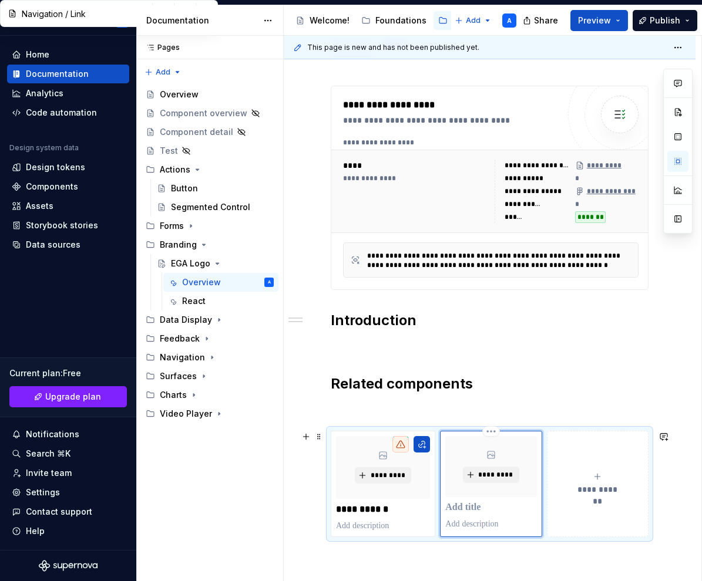
type textarea "*"
click at [361, 508] on p "**********" at bounding box center [383, 510] width 94 height 12
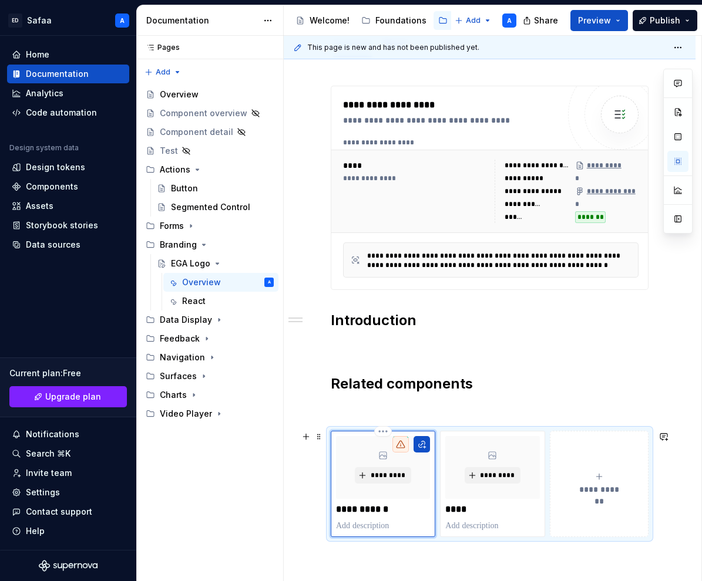
click at [395, 513] on p "**********" at bounding box center [383, 510] width 94 height 12
click at [423, 443] on button "button" at bounding box center [421, 444] width 16 height 16
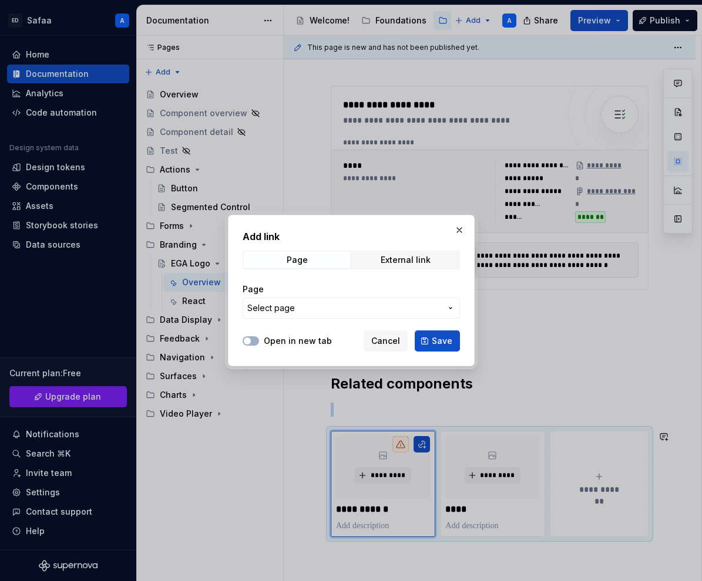
click at [339, 300] on button "Select page" at bounding box center [351, 308] width 217 height 21
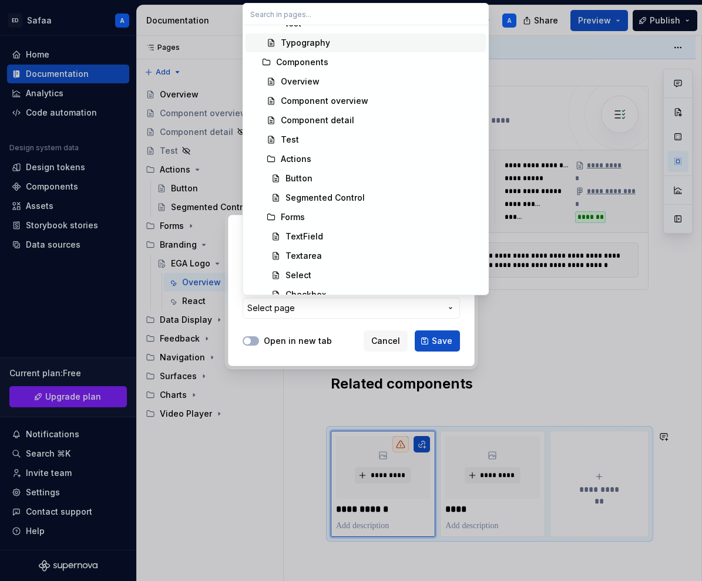
scroll to position [109, 0]
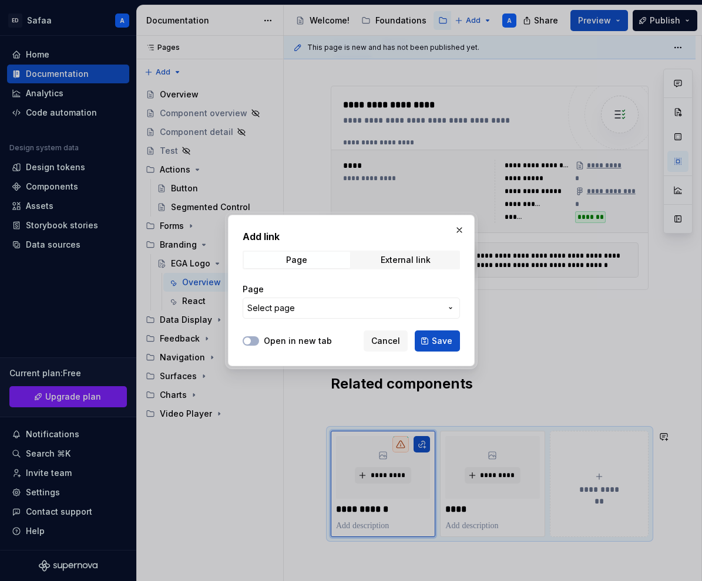
click at [493, 331] on div at bounding box center [351, 290] width 702 height 581
click at [459, 233] on button "button" at bounding box center [459, 230] width 16 height 16
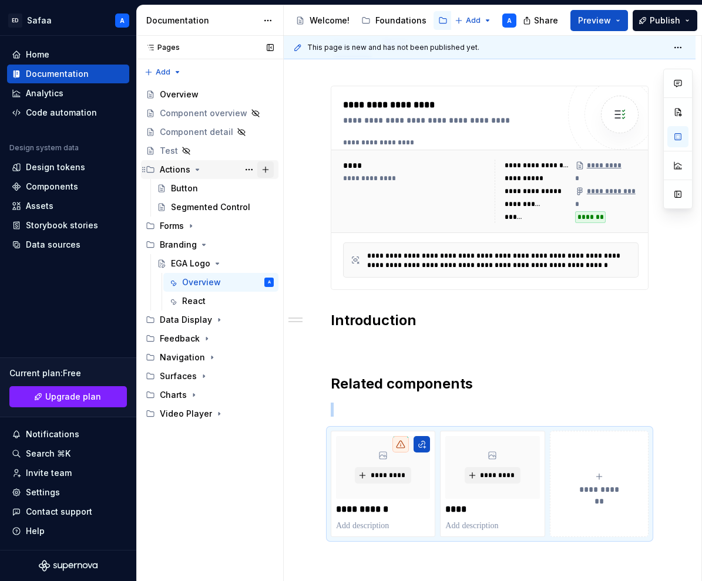
click at [264, 170] on button "Page tree" at bounding box center [265, 170] width 16 height 16
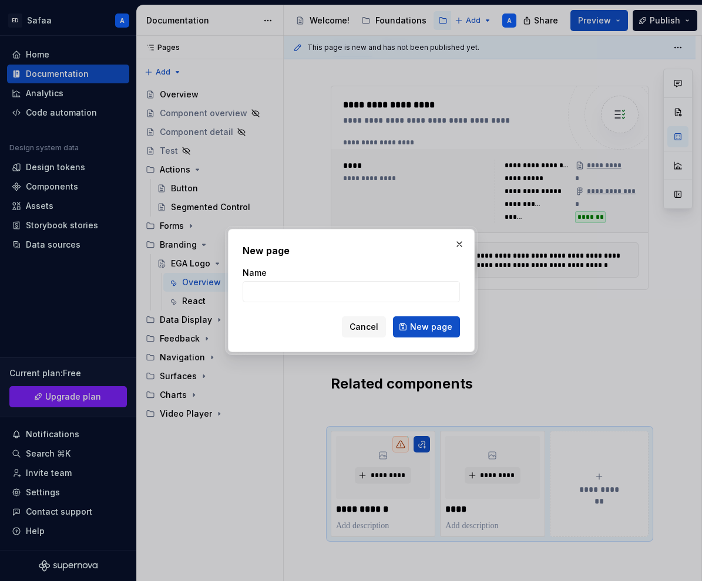
type textarea "*"
type input "Icon Button"
click at [413, 317] on button "New page" at bounding box center [426, 327] width 67 height 21
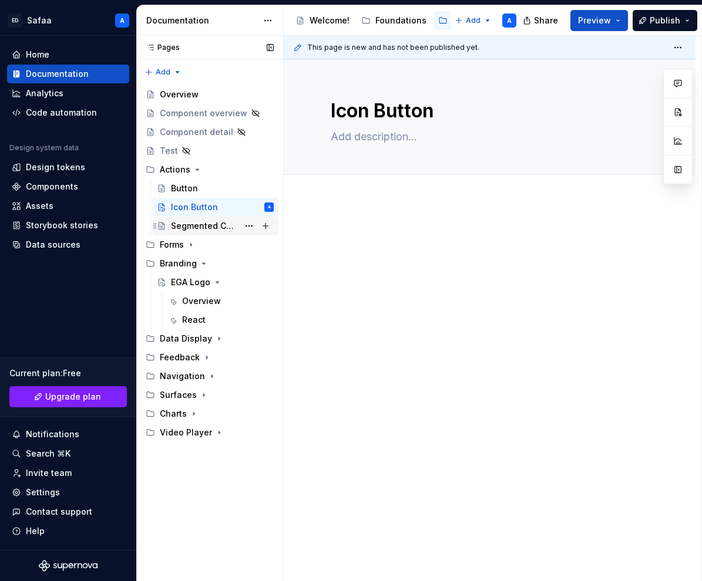
click at [199, 224] on div "Segmented Control" at bounding box center [205, 226] width 68 height 12
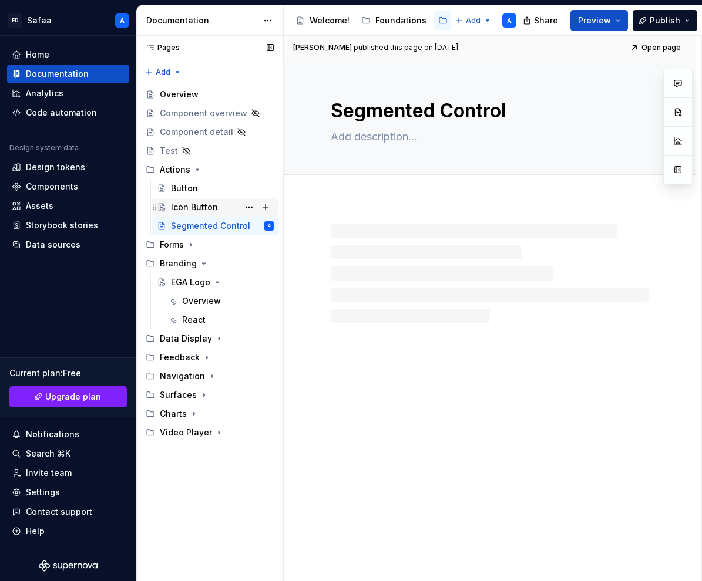
click at [186, 203] on div "Icon Button" at bounding box center [194, 207] width 47 height 12
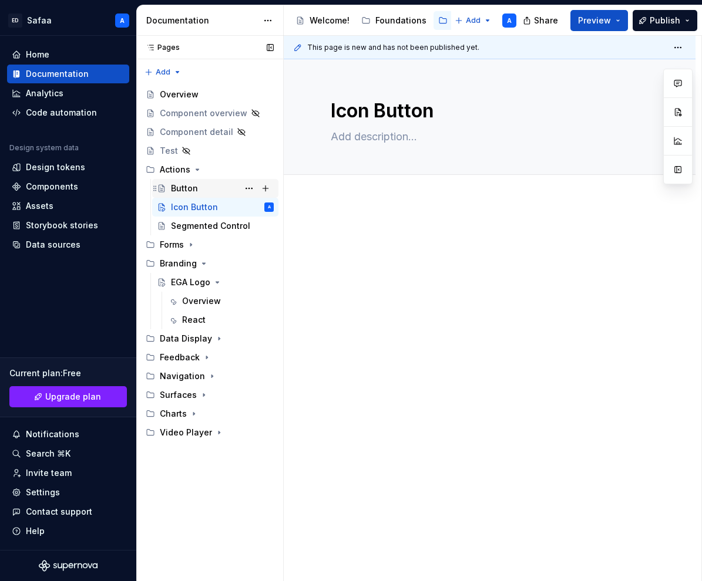
click at [194, 192] on div "Button" at bounding box center [184, 189] width 27 height 12
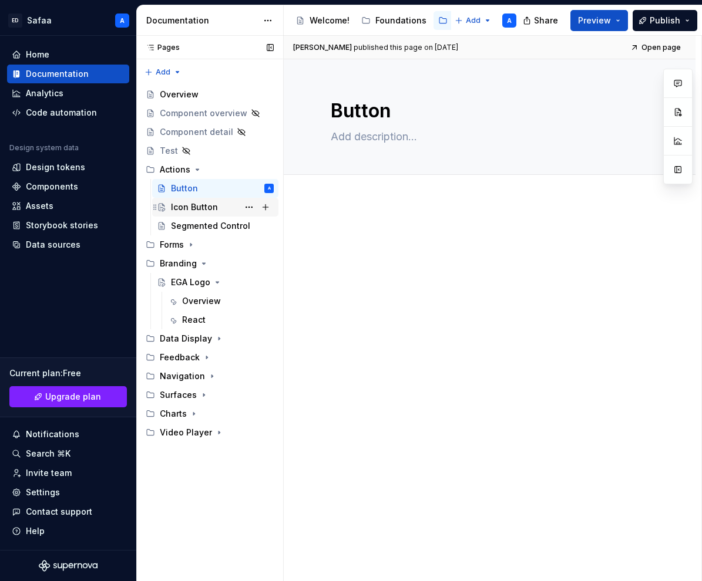
click at [196, 204] on div "Icon Button" at bounding box center [194, 207] width 47 height 12
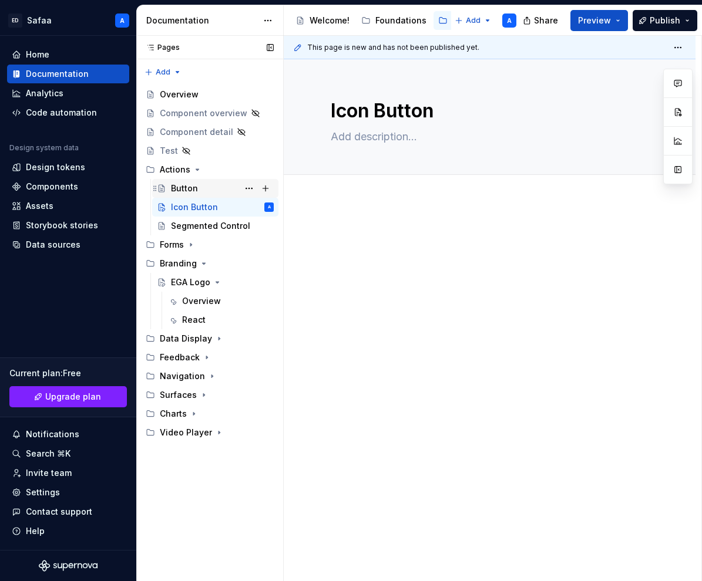
click at [193, 188] on div "Button" at bounding box center [184, 189] width 27 height 12
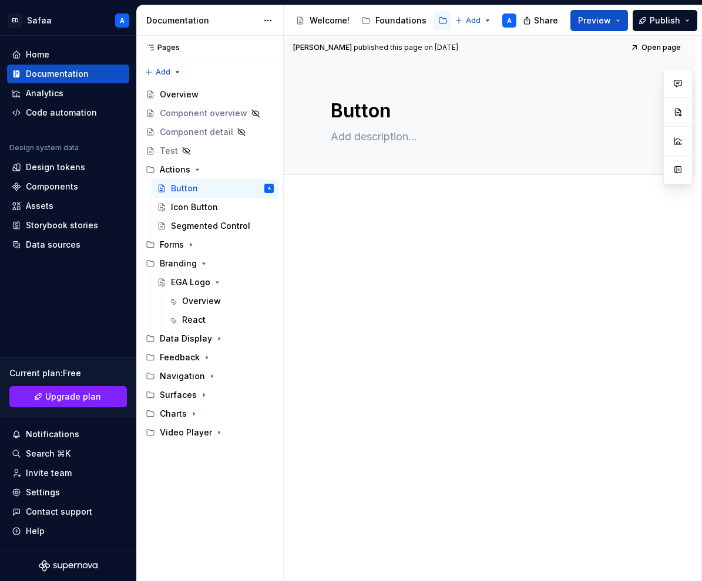
click at [377, 227] on div at bounding box center [490, 331] width 412 height 261
click at [200, 317] on div "React" at bounding box center [193, 320] width 23 height 12
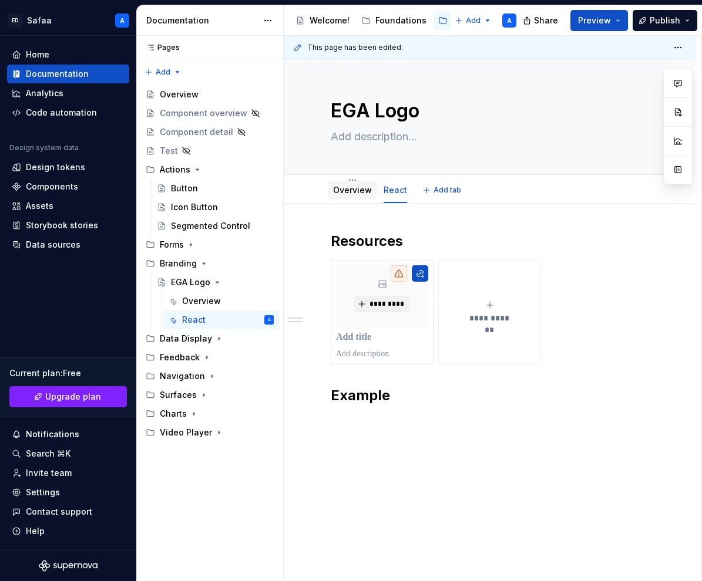
click at [354, 188] on link "Overview" at bounding box center [352, 190] width 39 height 10
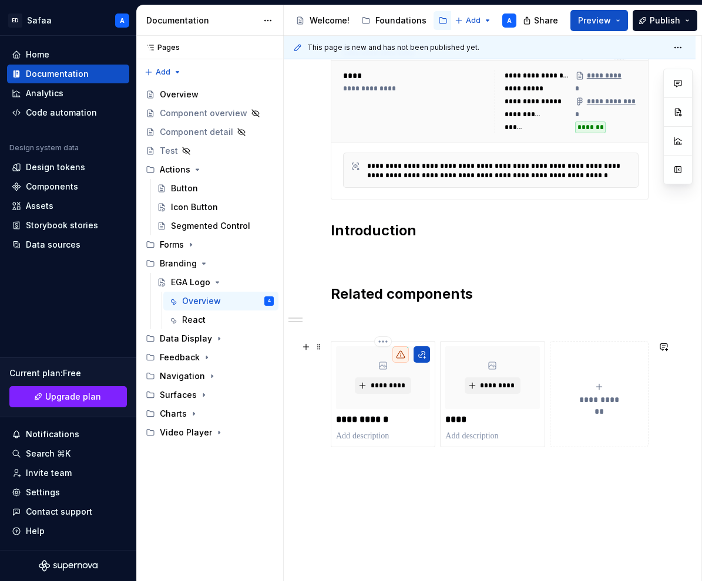
scroll to position [244, 0]
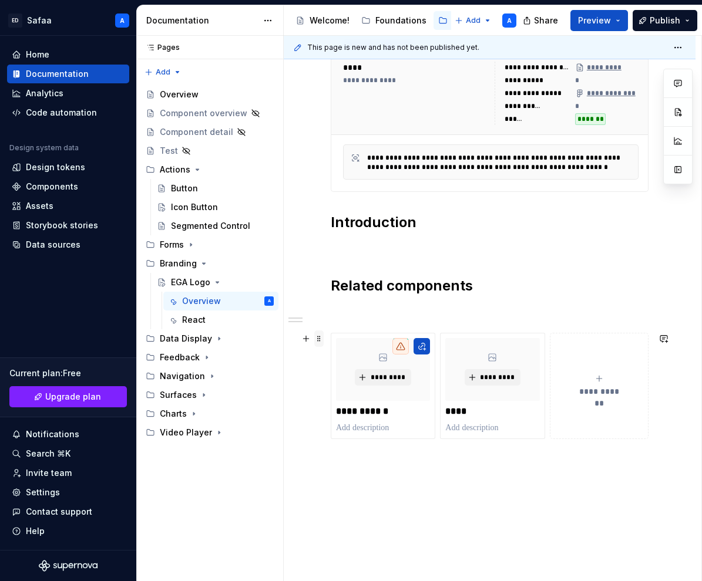
click at [317, 340] on span at bounding box center [318, 339] width 9 height 16
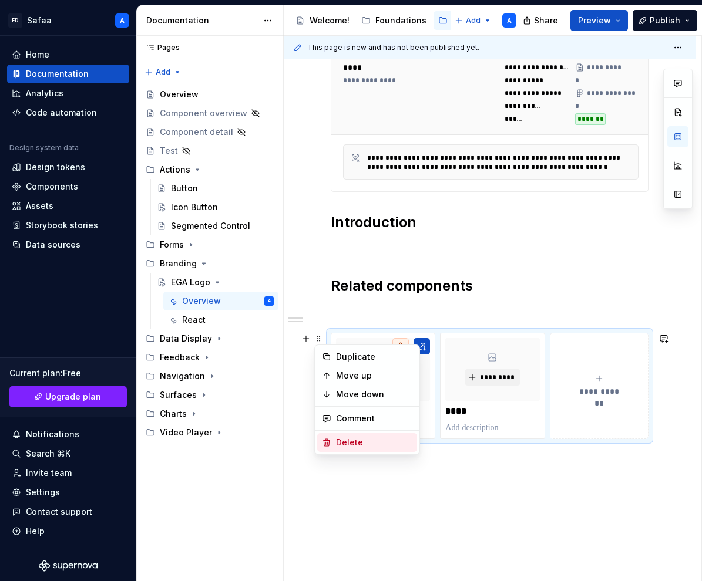
click at [365, 443] on div "Delete" at bounding box center [374, 443] width 76 height 12
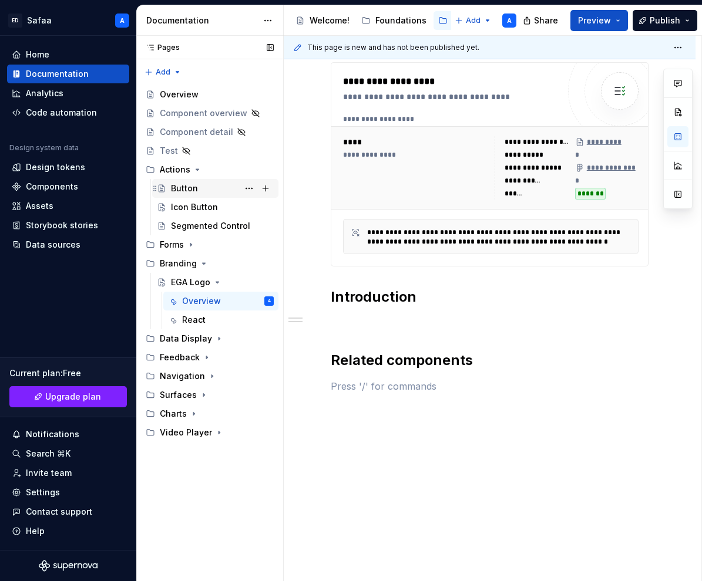
click at [190, 191] on div "Button" at bounding box center [184, 189] width 27 height 12
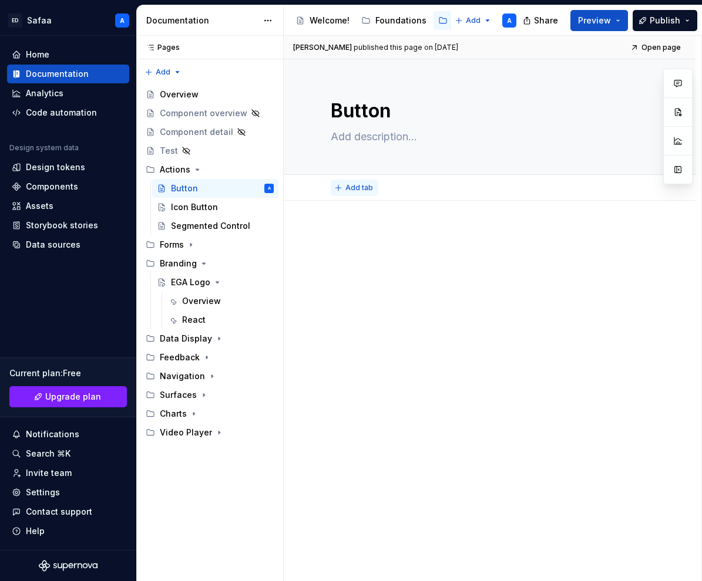
type textarea "*"
click at [352, 189] on span "Add tab" at bounding box center [359, 187] width 28 height 9
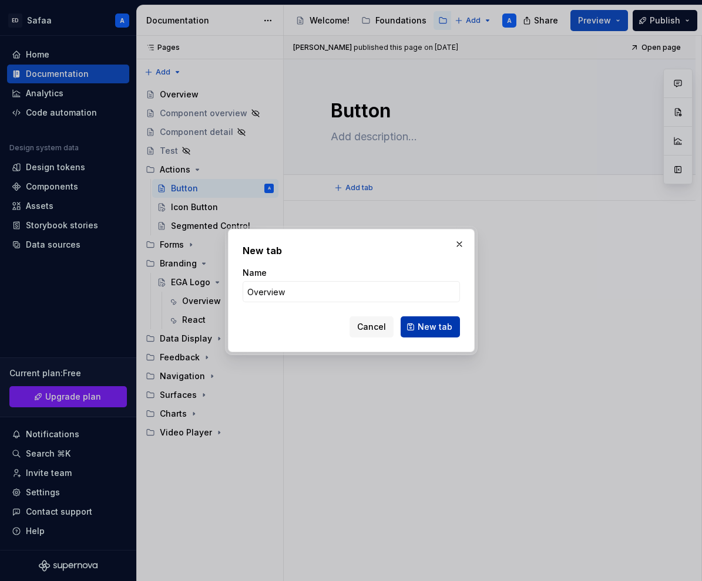
type input "Overview"
click at [440, 325] on span "New tab" at bounding box center [435, 327] width 35 height 12
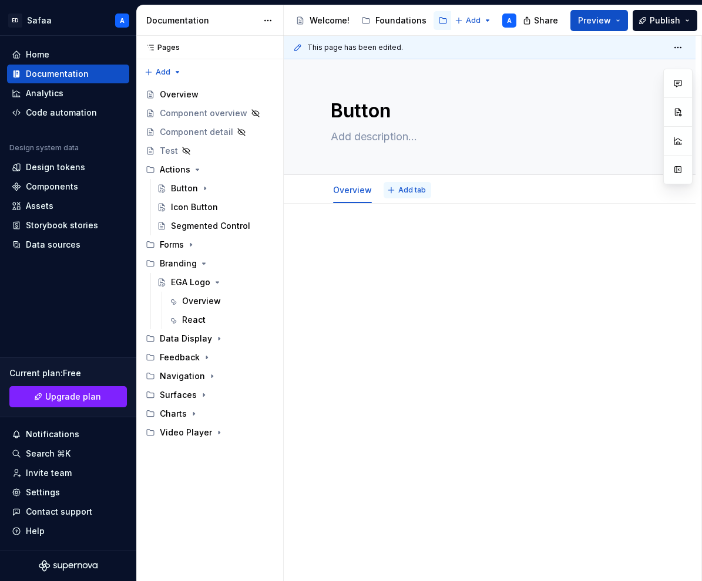
click at [405, 190] on span "Add tab" at bounding box center [412, 190] width 28 height 9
type textarea "*"
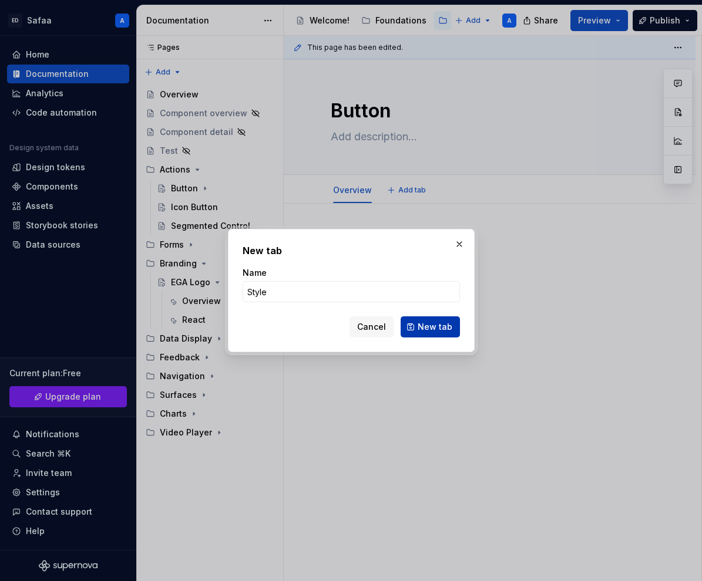
type input "Style"
click at [430, 331] on span "New tab" at bounding box center [435, 327] width 35 height 12
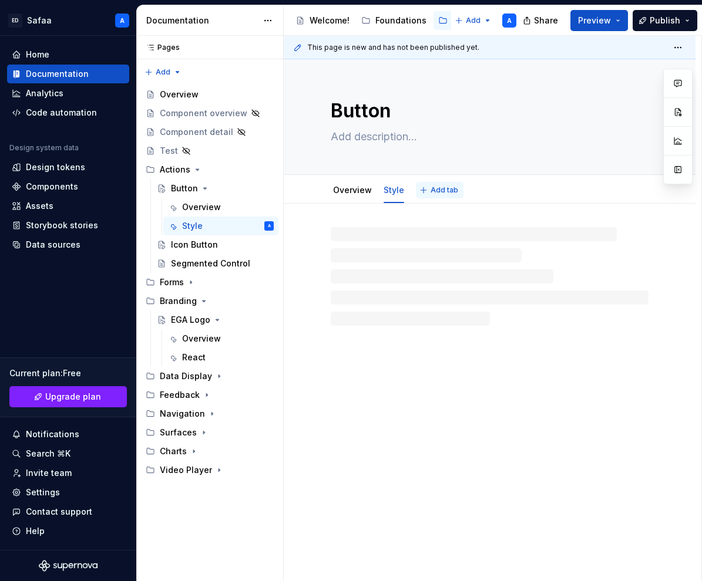
click at [434, 187] on span "Add tab" at bounding box center [444, 190] width 28 height 9
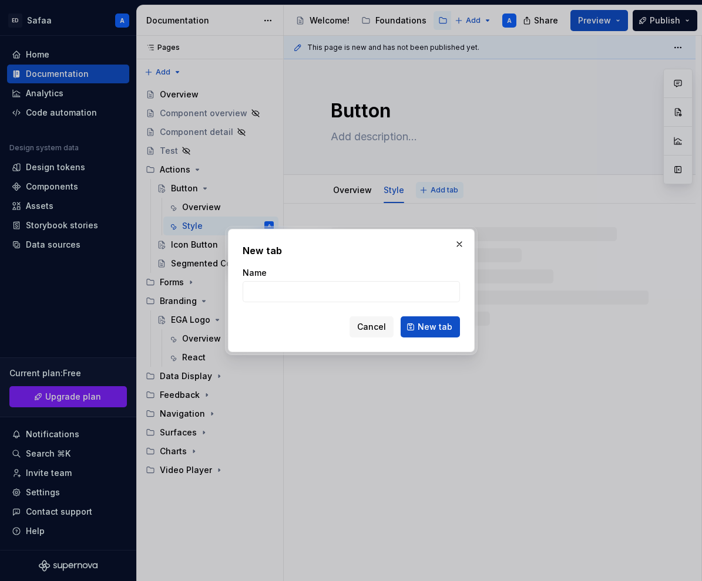
type textarea "*"
type input "Usa"
type textarea "*"
type input "Usage"
type textarea "*"
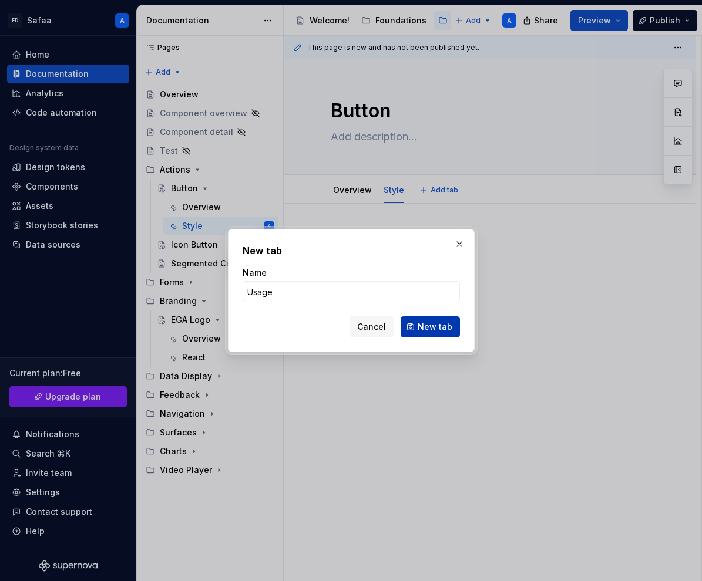
type input "Usage"
click at [438, 318] on button "New tab" at bounding box center [430, 327] width 59 height 21
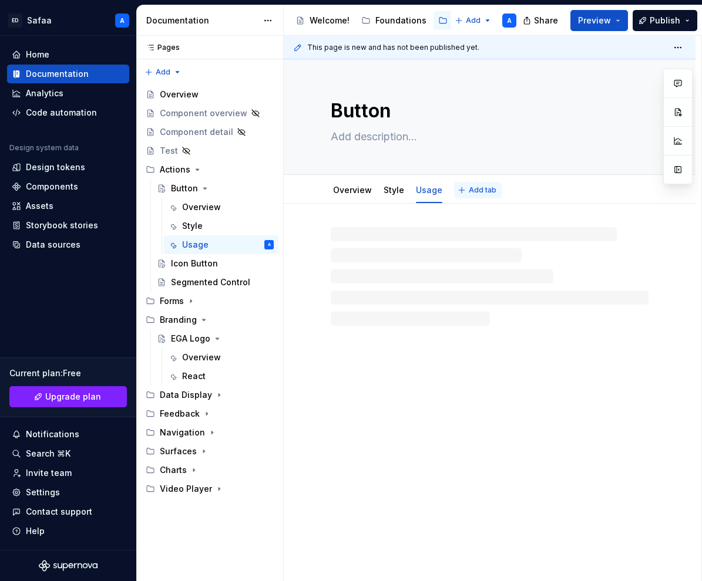
click at [471, 191] on span "Add tab" at bounding box center [483, 190] width 28 height 9
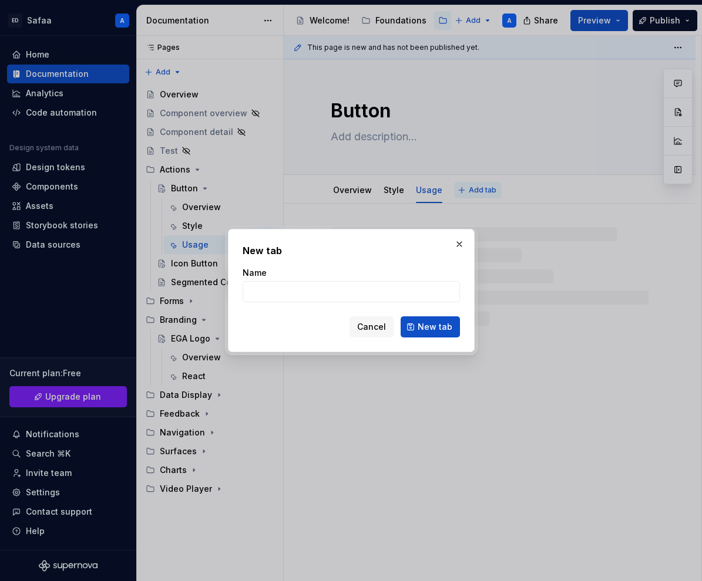
type textarea "*"
type input "Rea"
type textarea "*"
type input "React"
type textarea "*"
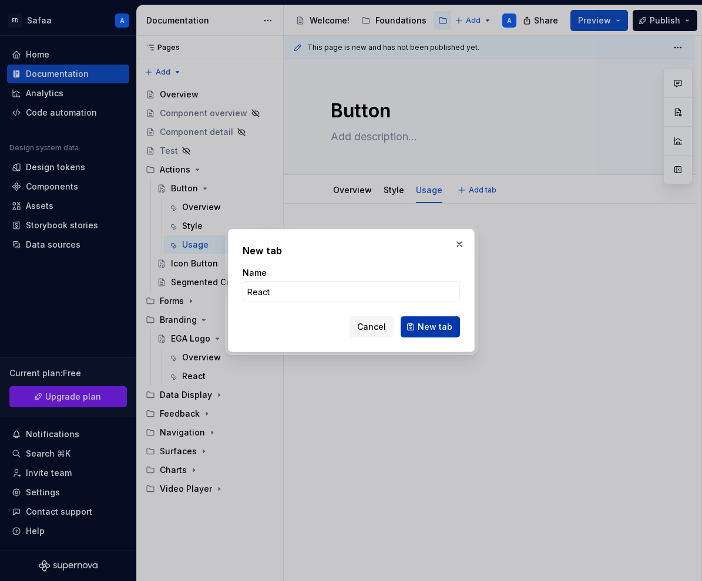
type input "React"
click at [444, 329] on span "New tab" at bounding box center [435, 327] width 35 height 12
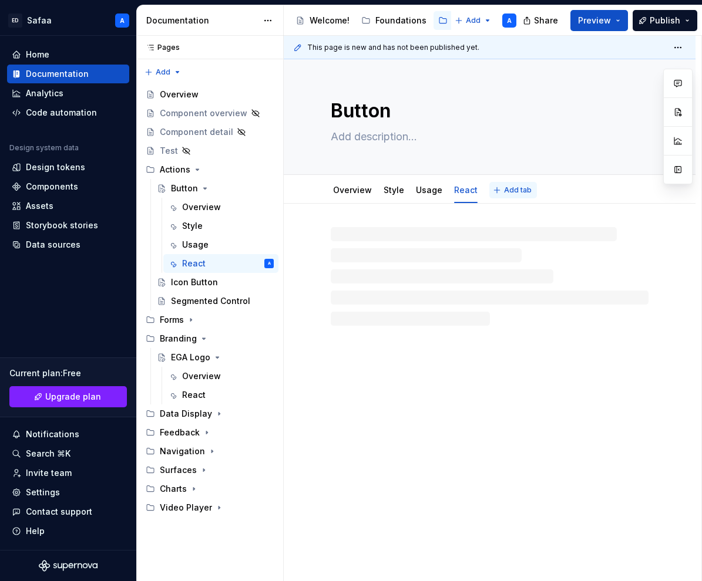
click at [504, 186] on span "Add tab" at bounding box center [518, 190] width 28 height 9
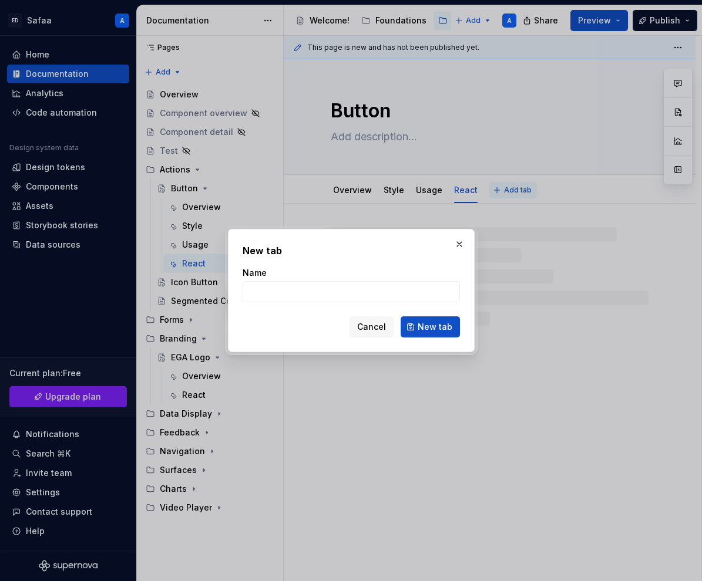
type textarea "*"
type input "A"
type textarea "*"
type input "Acc"
type textarea "*"
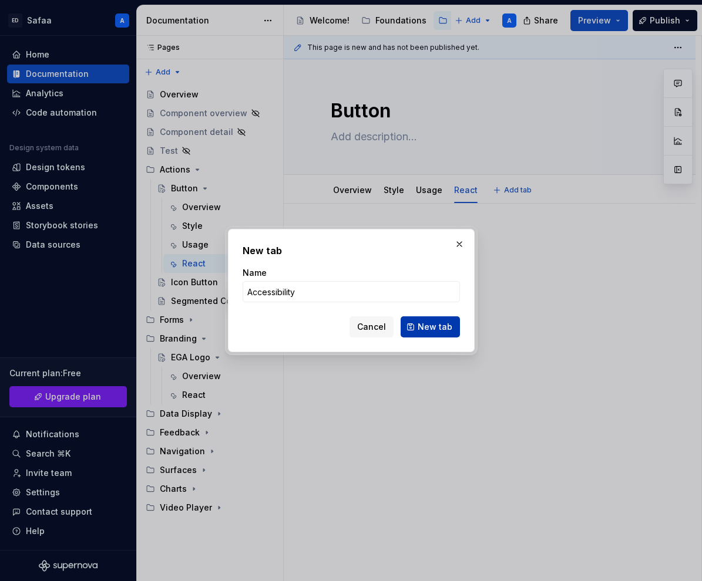
type input "Accessibility"
click at [438, 327] on span "New tab" at bounding box center [435, 327] width 35 height 12
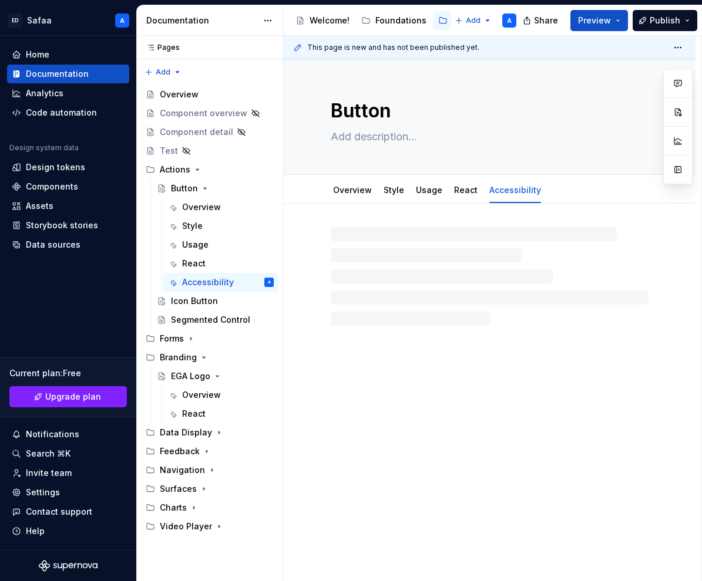
click at [495, 392] on div "Button Overview Style Usage React Accessibility" at bounding box center [490, 320] width 412 height 523
click at [200, 189] on icon "Page tree" at bounding box center [204, 188] width 9 height 9
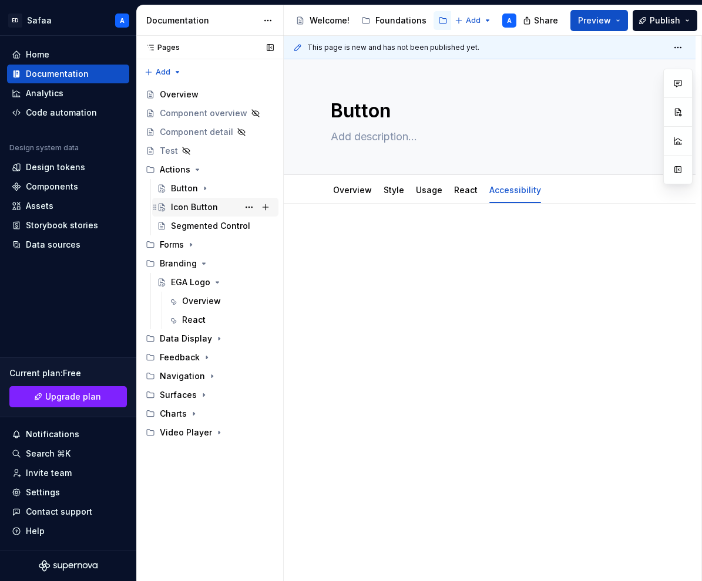
click at [210, 209] on div "Icon Button" at bounding box center [194, 207] width 47 height 12
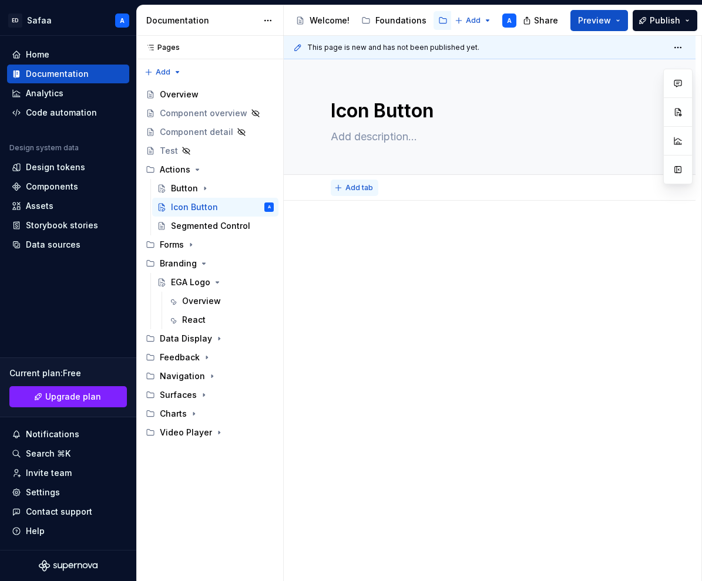
type textarea "*"
click at [352, 184] on span "Add tab" at bounding box center [359, 187] width 28 height 9
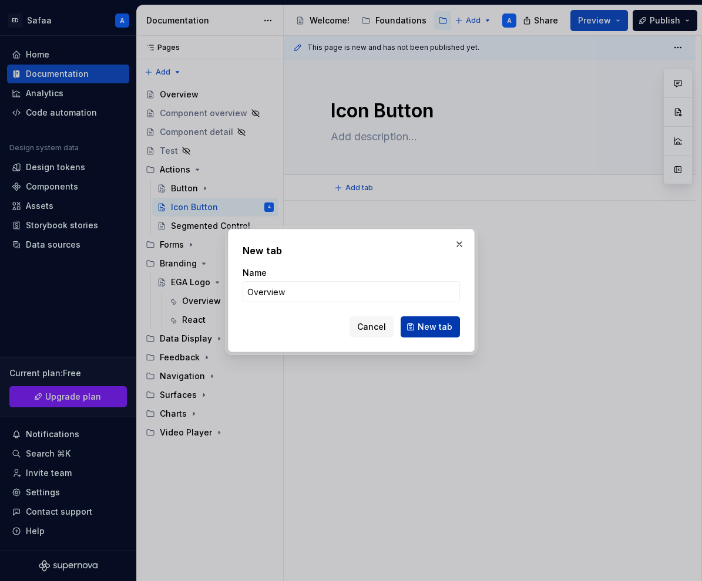
type input "Overview"
click at [429, 328] on span "New tab" at bounding box center [435, 327] width 35 height 12
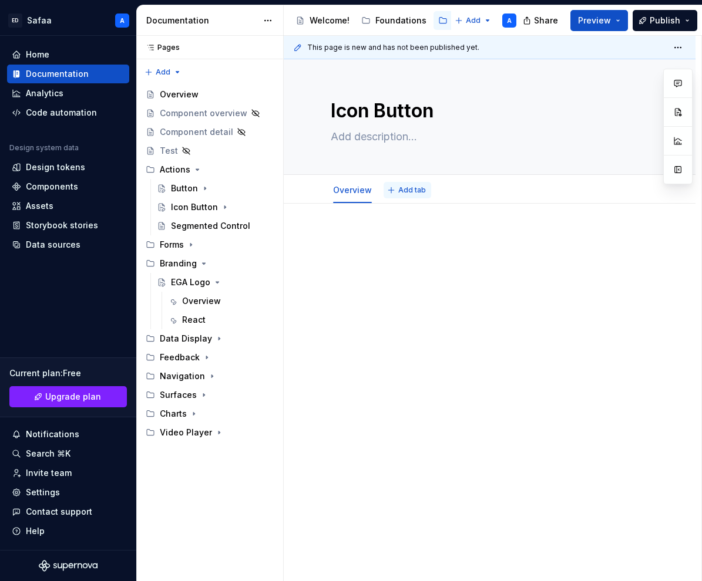
click at [402, 193] on span "Add tab" at bounding box center [412, 190] width 28 height 9
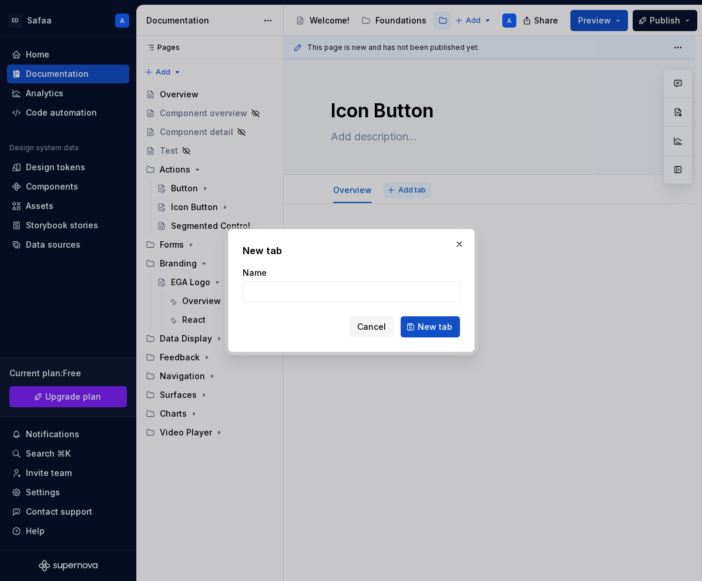
type textarea "*"
type input "Usage"
click at [432, 324] on span "New tab" at bounding box center [435, 327] width 35 height 12
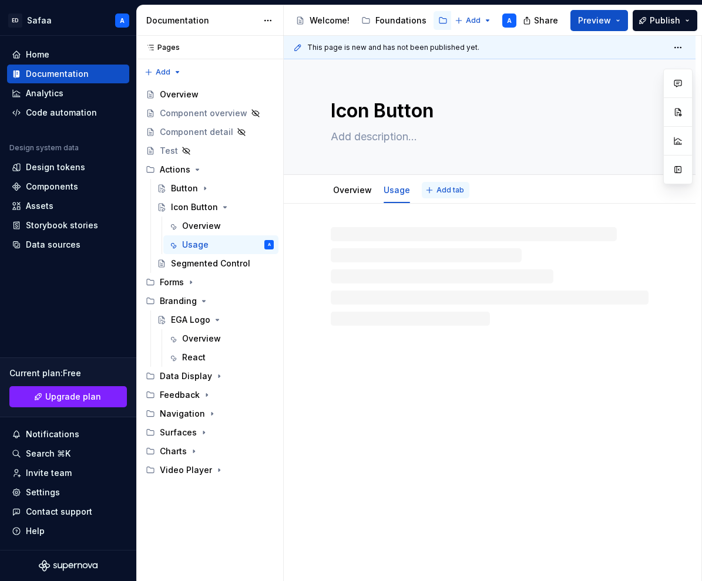
click at [439, 194] on span "Add tab" at bounding box center [450, 190] width 28 height 9
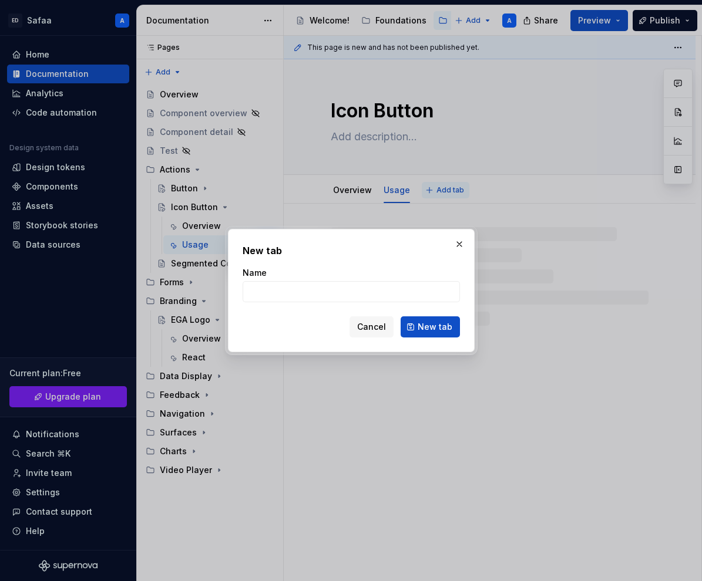
type textarea "*"
type input "S"
type textarea "*"
type input "St"
type textarea "*"
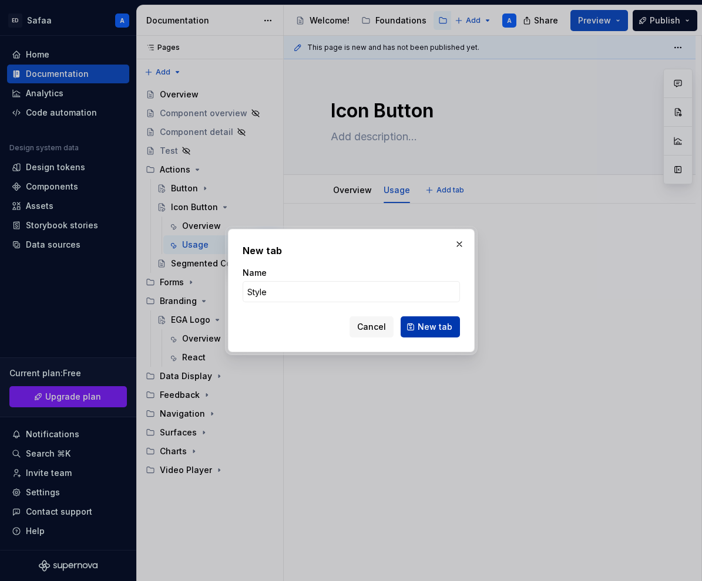
type input "Style"
click at [429, 327] on span "New tab" at bounding box center [435, 327] width 35 height 12
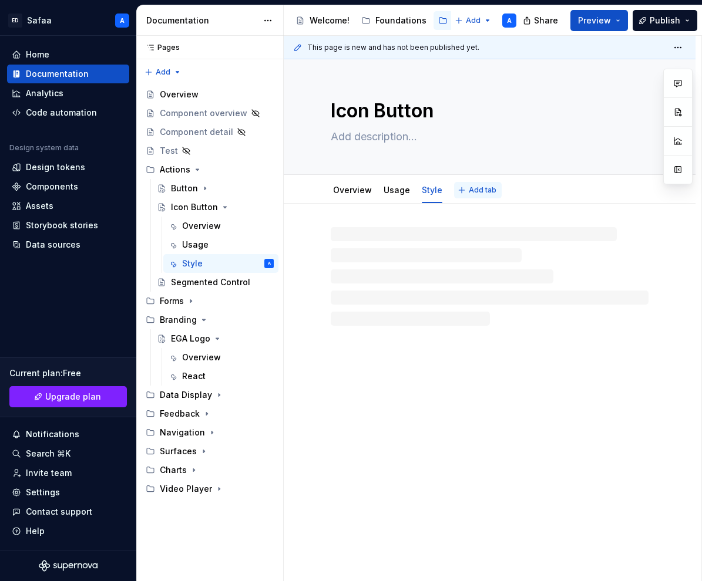
click at [470, 191] on span "Add tab" at bounding box center [483, 190] width 28 height 9
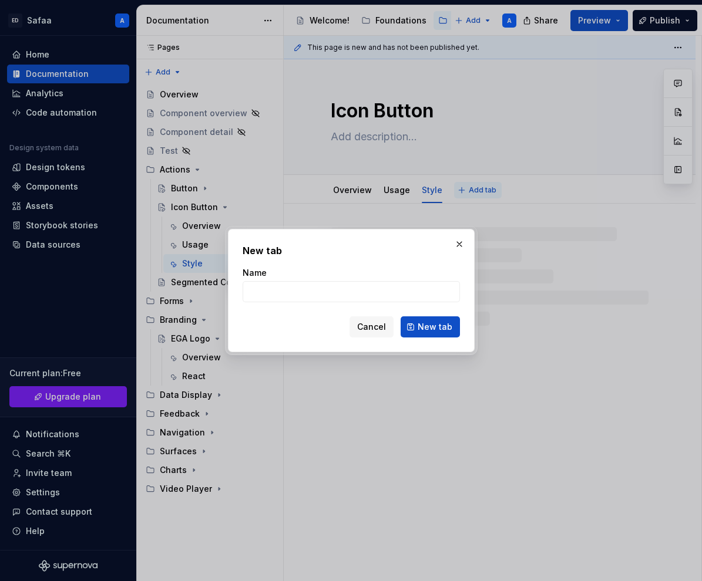
type textarea "*"
type input "Re"
type textarea "*"
type input "Reac"
type textarea "*"
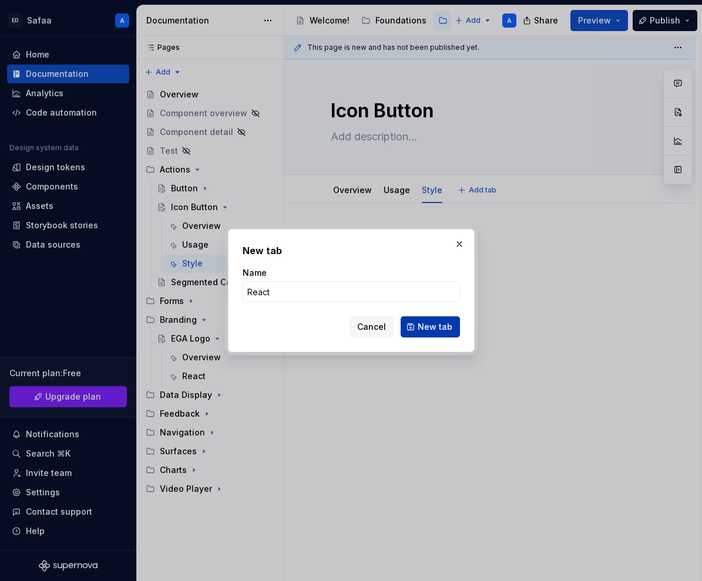
type input "React"
click at [438, 324] on span "New tab" at bounding box center [435, 327] width 35 height 12
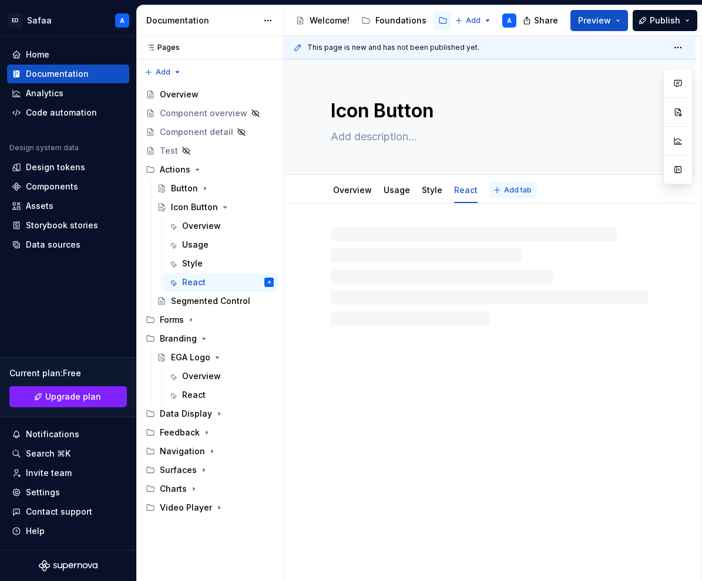
click at [504, 189] on span "Add tab" at bounding box center [518, 190] width 28 height 9
type textarea "*"
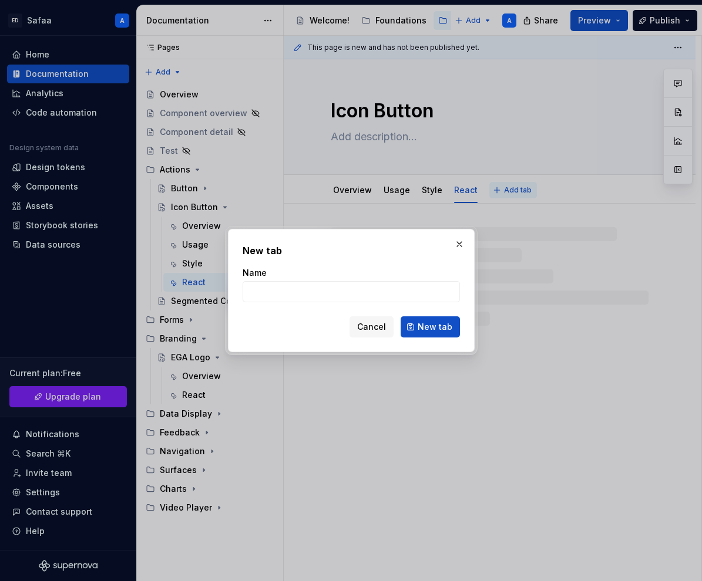
type input "A"
type textarea "*"
type input "Acc"
type textarea "*"
type input "Acce"
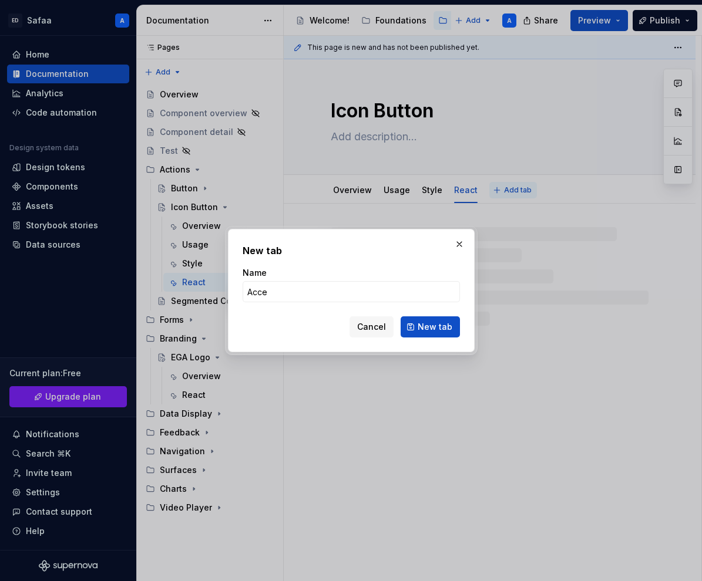
type textarea "*"
type input "Accessibility"
click at [437, 325] on span "New tab" at bounding box center [435, 327] width 35 height 12
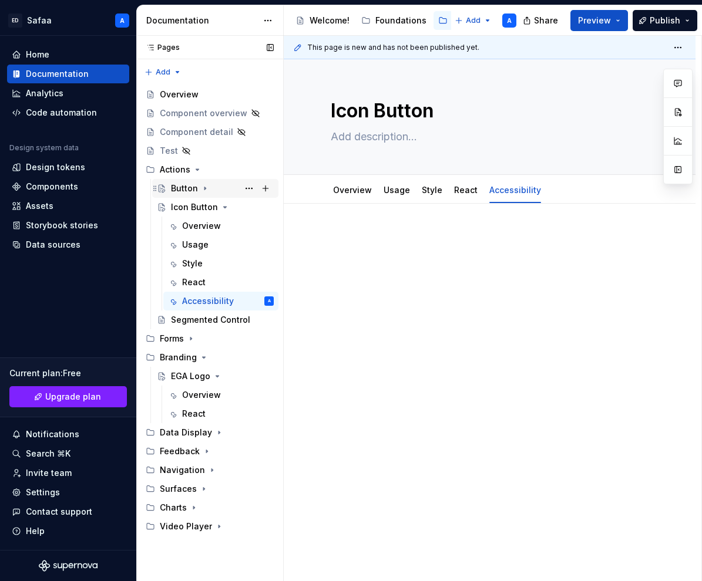
click at [205, 189] on icon "Page tree" at bounding box center [204, 188] width 9 height 9
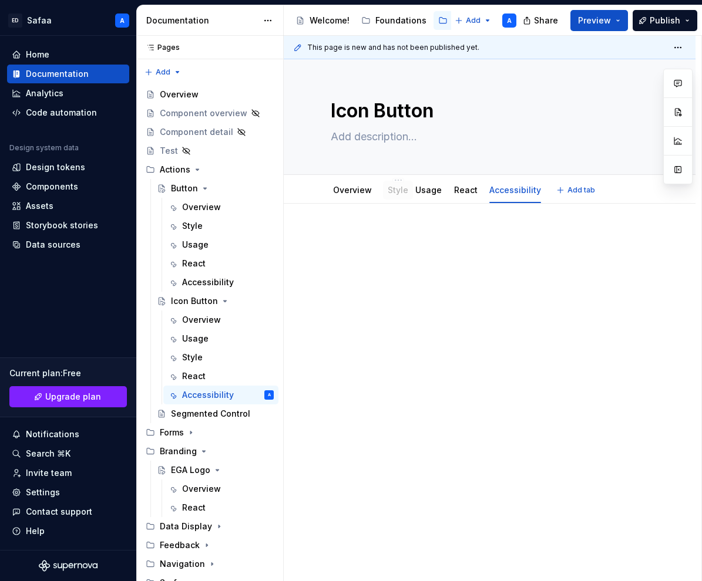
drag, startPoint x: 429, startPoint y: 192, endPoint x: 395, endPoint y: 189, distance: 34.2
click at [191, 96] on div "Overview" at bounding box center [179, 95] width 39 height 12
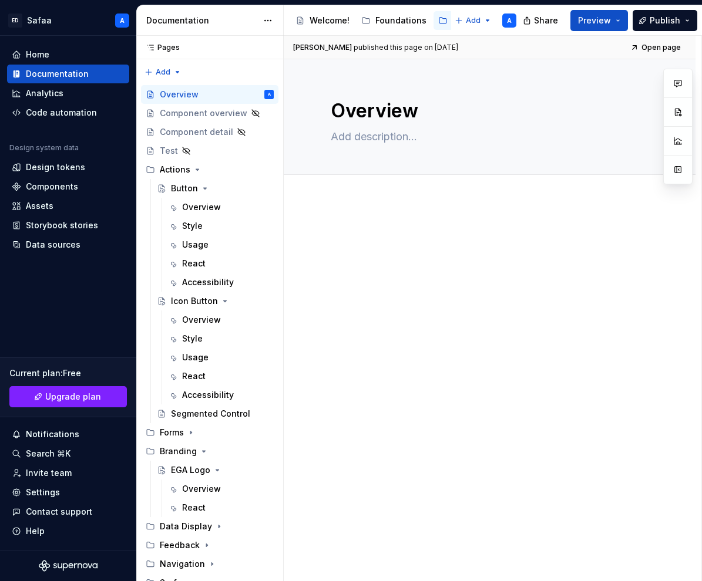
click at [374, 245] on div at bounding box center [490, 251] width 318 height 45
type textarea "*"
click at [318, 238] on span at bounding box center [318, 236] width 9 height 16
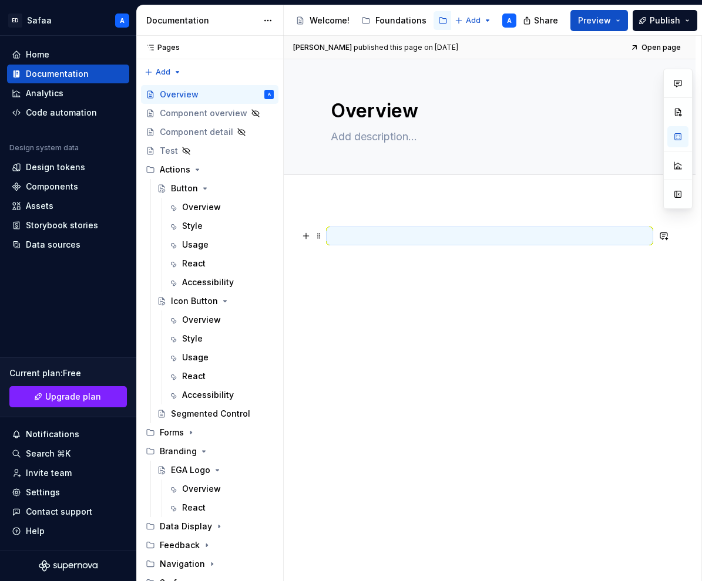
click at [351, 238] on p at bounding box center [490, 236] width 318 height 14
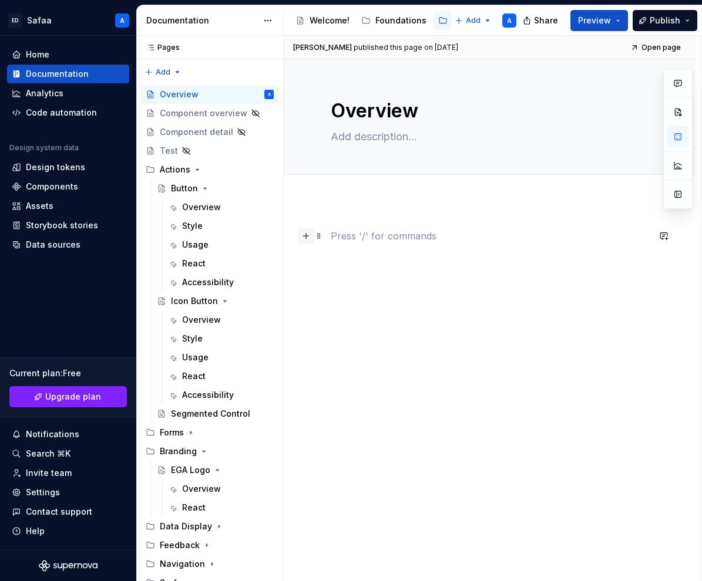
click at [308, 234] on button "button" at bounding box center [306, 236] width 16 height 16
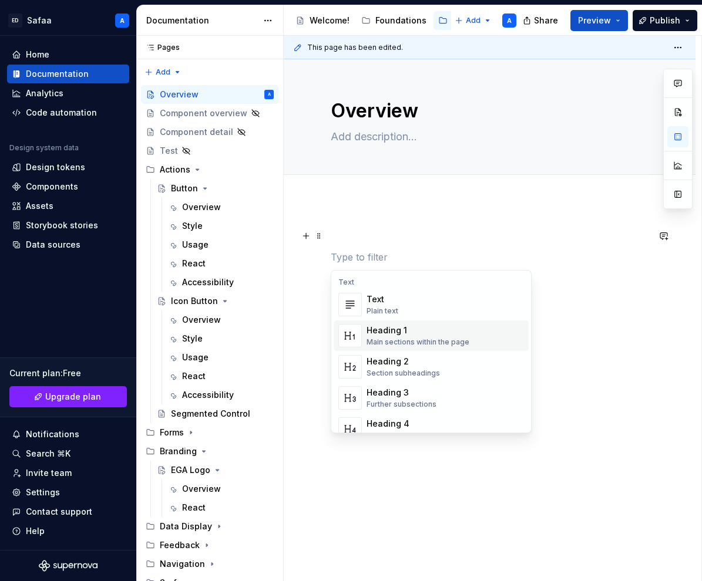
click at [414, 342] on div "Main sections within the page" at bounding box center [417, 342] width 103 height 9
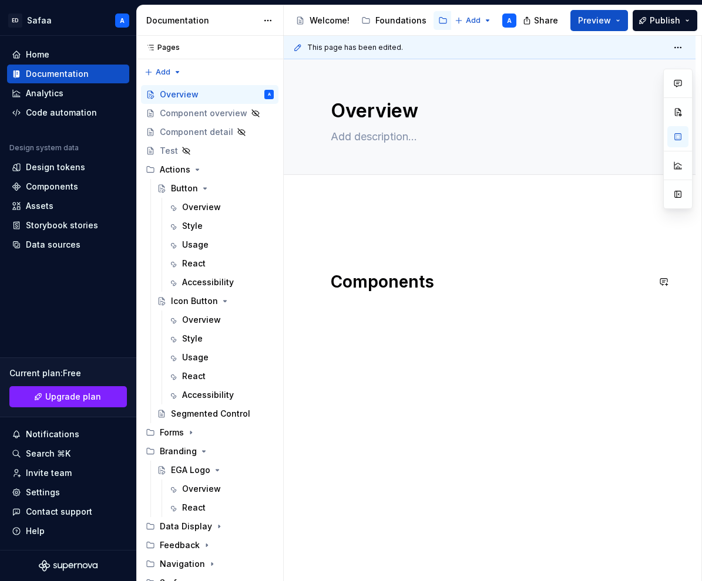
click at [361, 261] on div "Components" at bounding box center [490, 260] width 318 height 63
click at [446, 281] on div "Components" at bounding box center [490, 258] width 318 height 59
click at [308, 268] on button "button" at bounding box center [306, 266] width 16 height 16
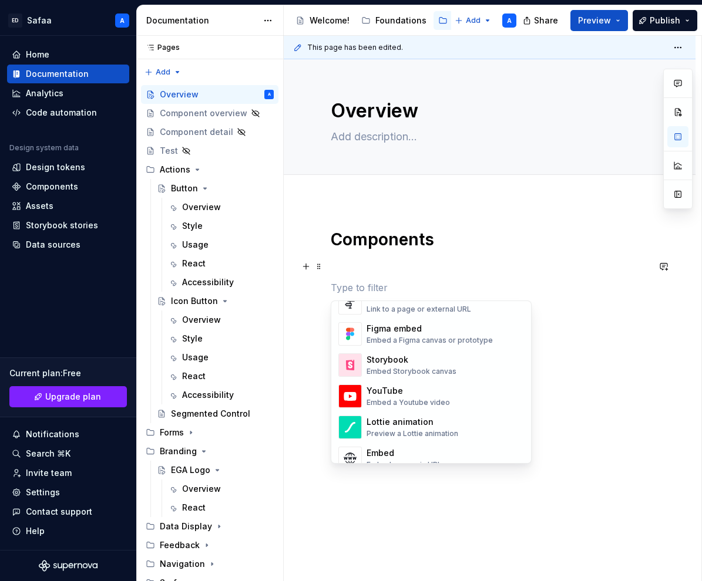
scroll to position [537, 0]
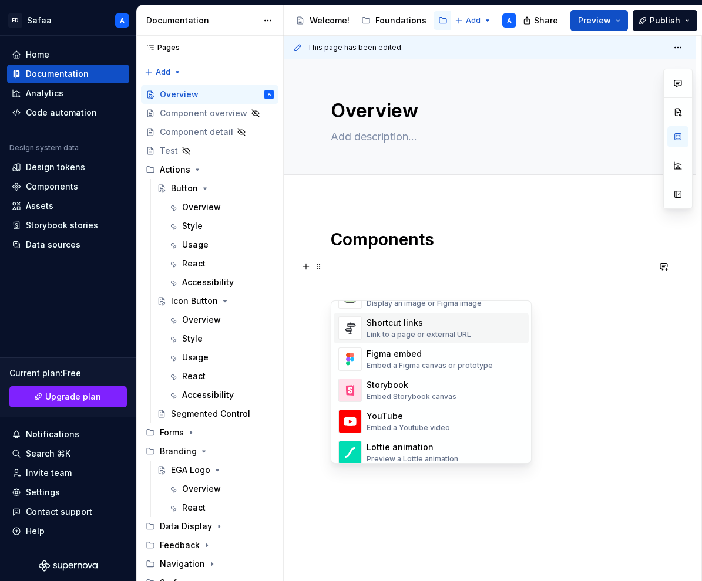
click at [381, 330] on div "Link to a page or external URL" at bounding box center [418, 334] width 105 height 9
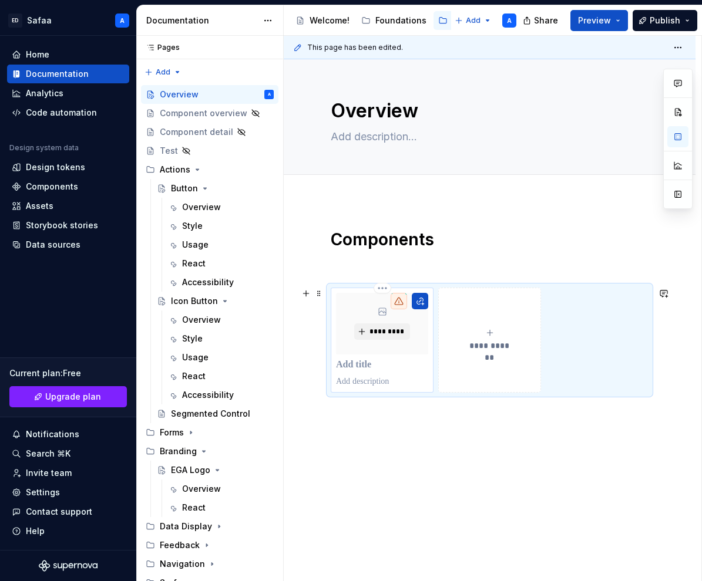
click at [375, 368] on p at bounding box center [382, 365] width 92 height 12
type textarea "*"
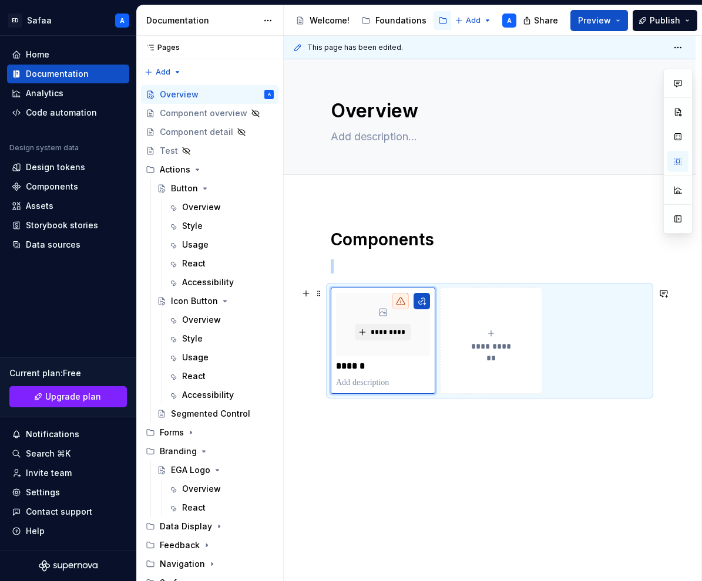
click at [474, 362] on button "**********" at bounding box center [491, 341] width 102 height 106
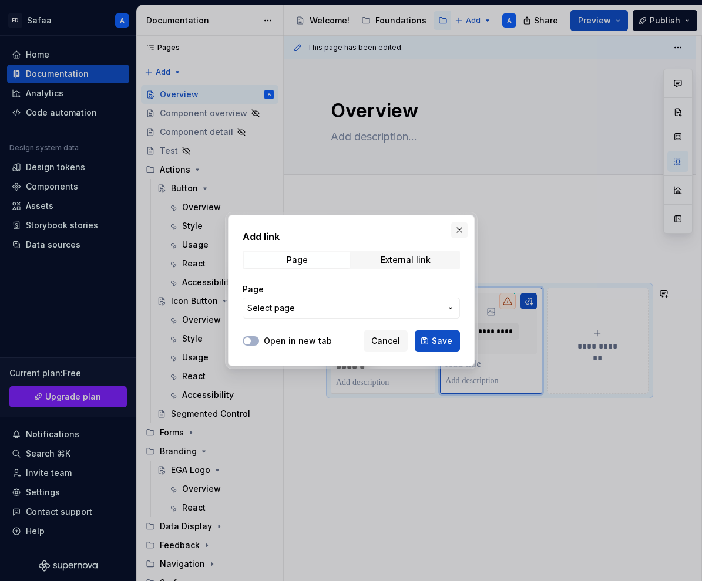
click at [457, 228] on button "button" at bounding box center [459, 230] width 16 height 16
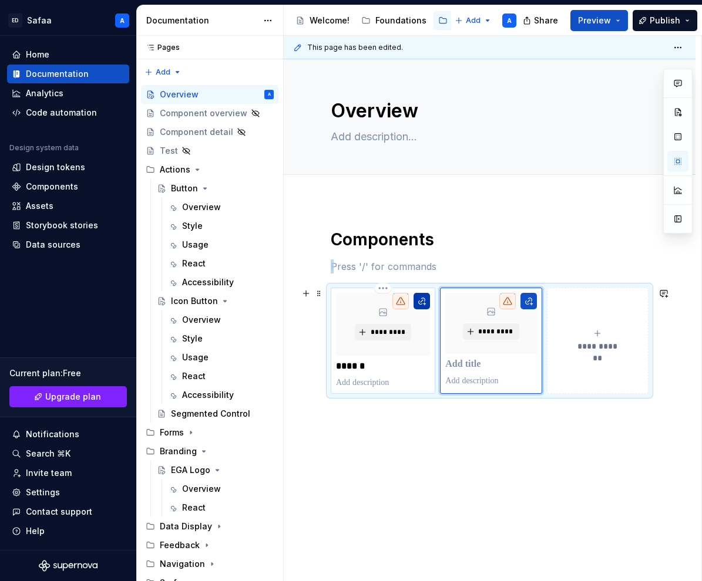
click at [422, 299] on button "button" at bounding box center [421, 301] width 16 height 16
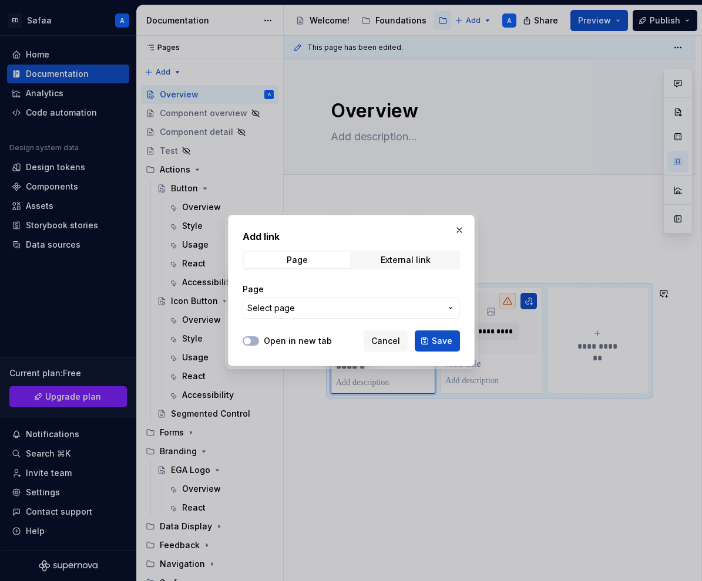
click at [360, 310] on span "Select page" at bounding box center [344, 308] width 194 height 12
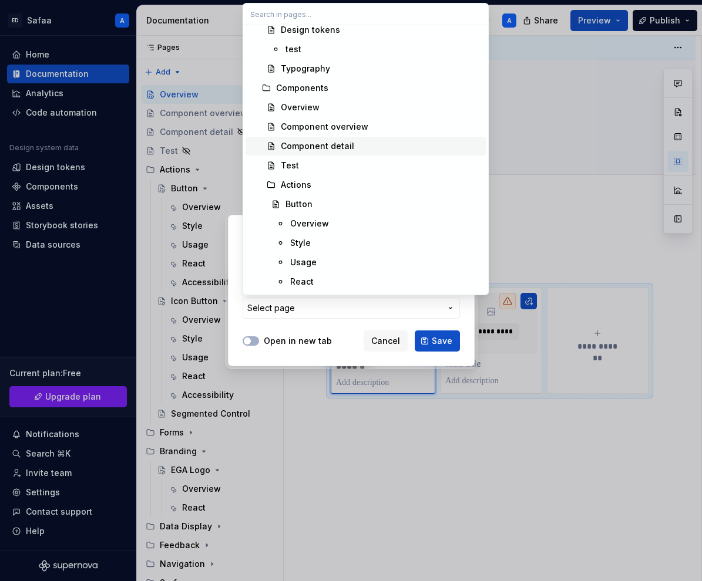
scroll to position [85, 0]
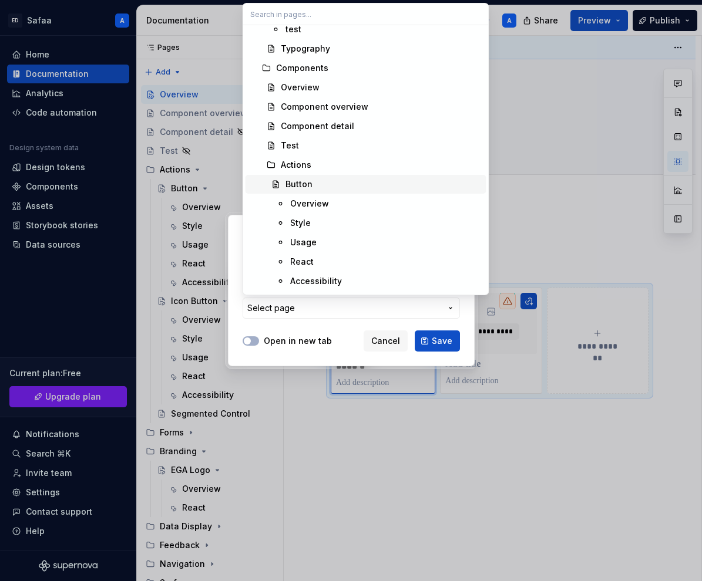
click at [317, 187] on div "Button" at bounding box center [383, 185] width 196 height 12
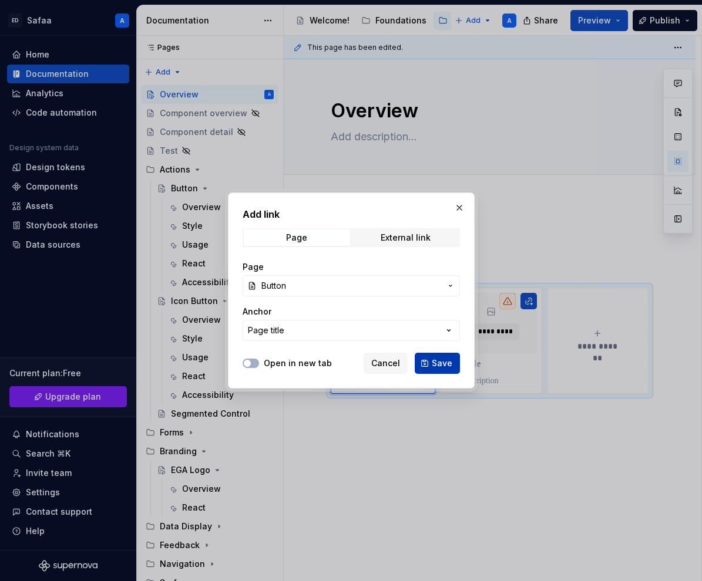
click at [443, 366] on span "Save" at bounding box center [442, 364] width 21 height 12
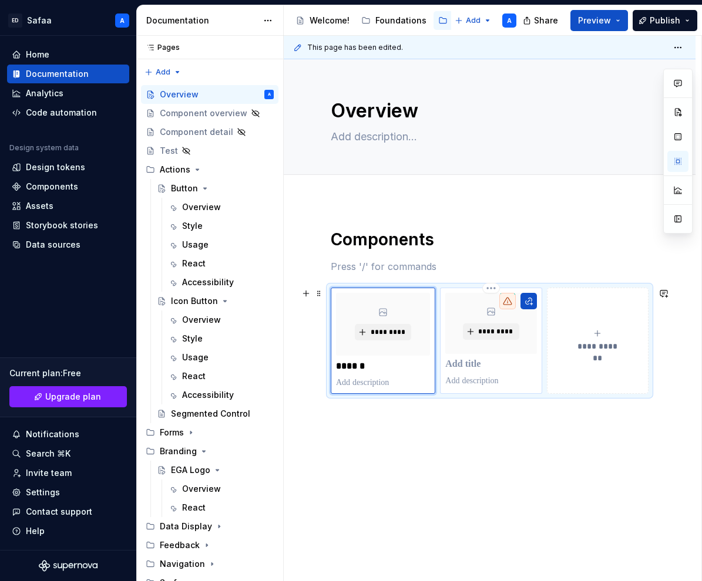
click at [500, 366] on p at bounding box center [490, 365] width 91 height 12
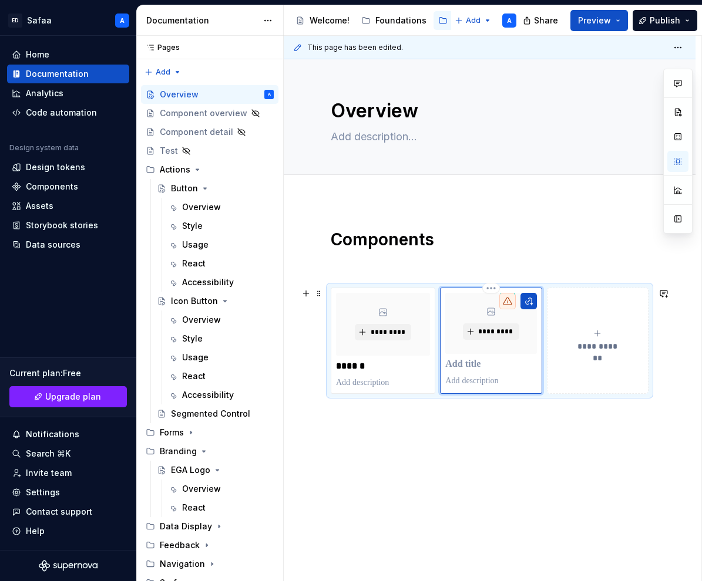
type textarea "*"
click at [529, 302] on button "button" at bounding box center [531, 301] width 16 height 16
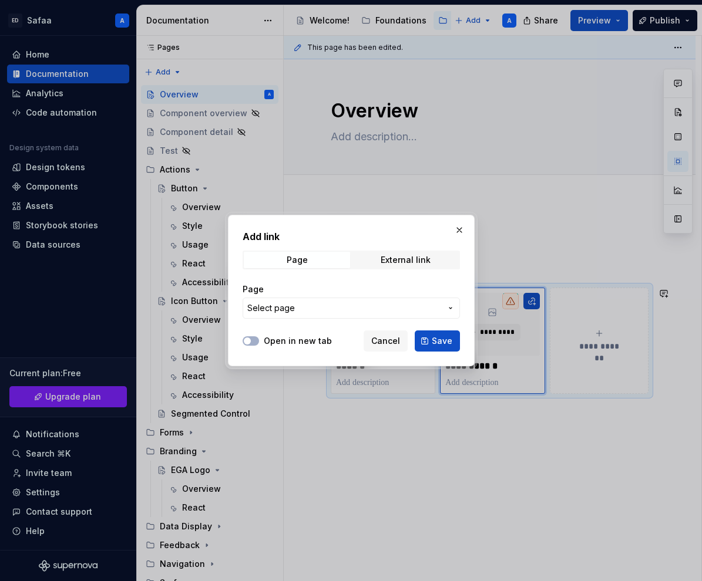
click at [415, 314] on span "Select page" at bounding box center [344, 308] width 194 height 12
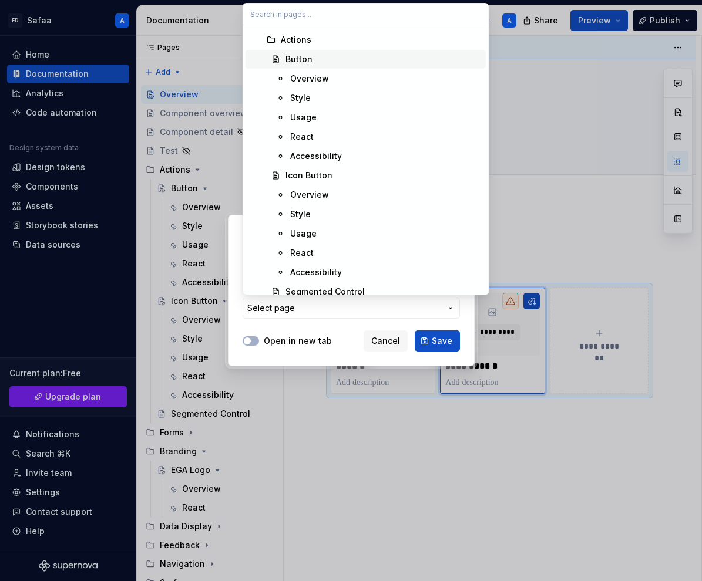
scroll to position [220, 0]
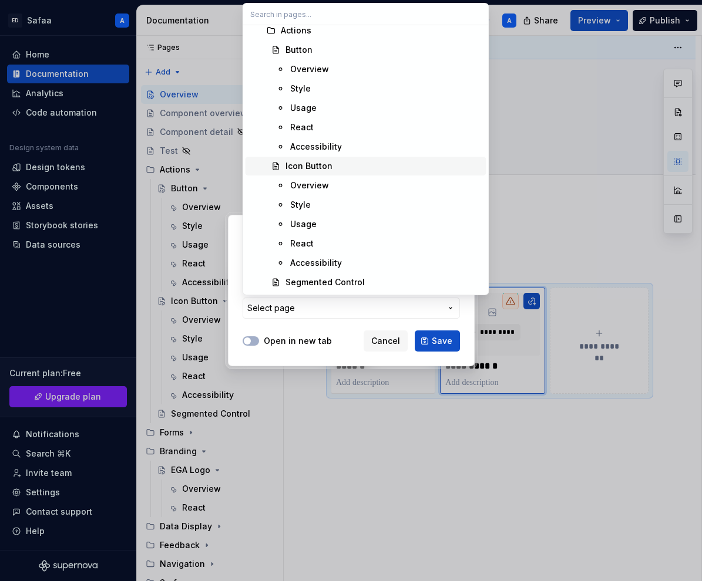
click at [321, 162] on div "Icon Button" at bounding box center [308, 166] width 47 height 12
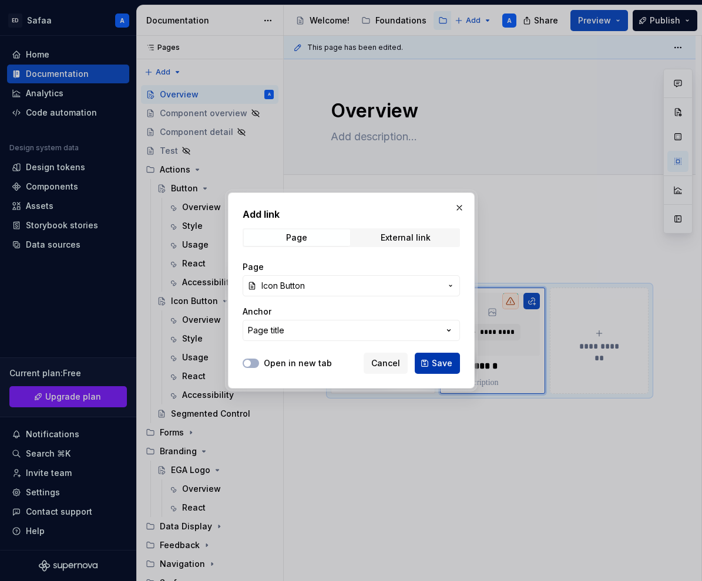
click at [436, 358] on span "Save" at bounding box center [442, 364] width 21 height 12
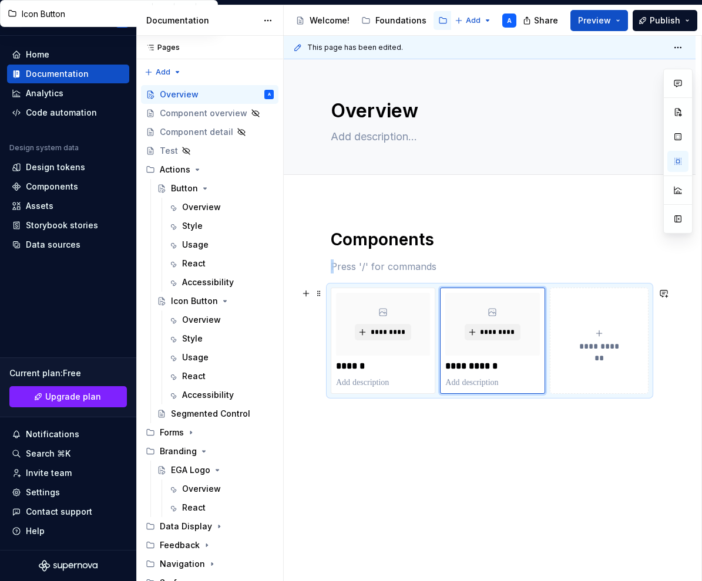
click at [596, 345] on span "**********" at bounding box center [598, 347] width 51 height 12
type textarea "*"
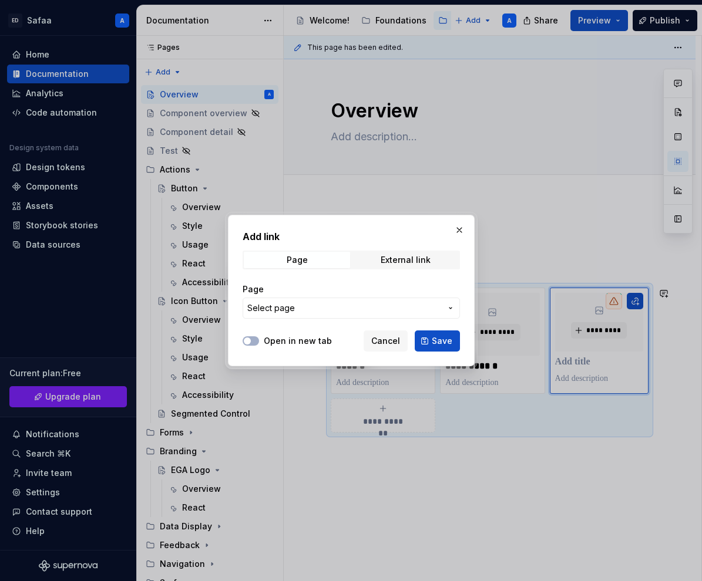
click at [345, 311] on span "Select page" at bounding box center [344, 308] width 194 height 12
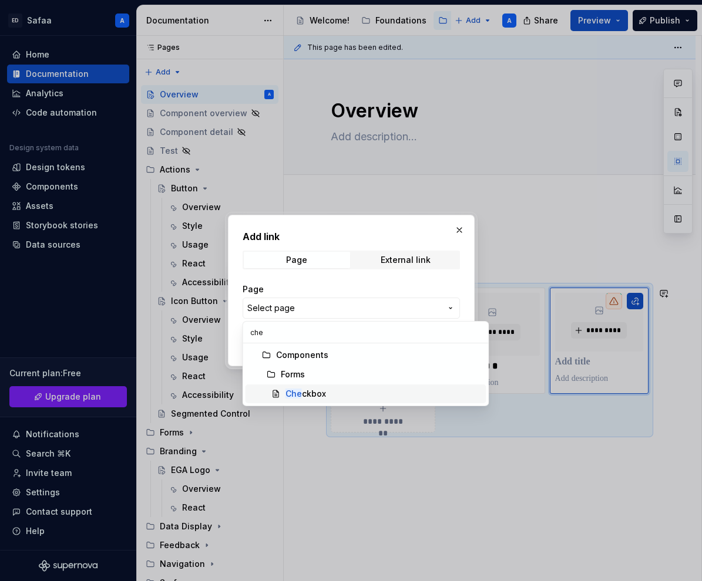
type input "che"
click at [303, 390] on div "Che ckbox" at bounding box center [305, 394] width 41 height 12
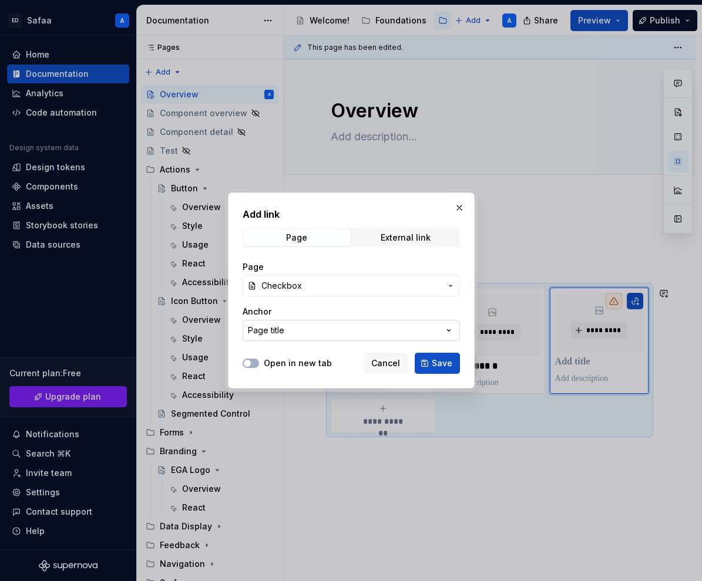
click at [311, 331] on button "Page title" at bounding box center [351, 330] width 217 height 21
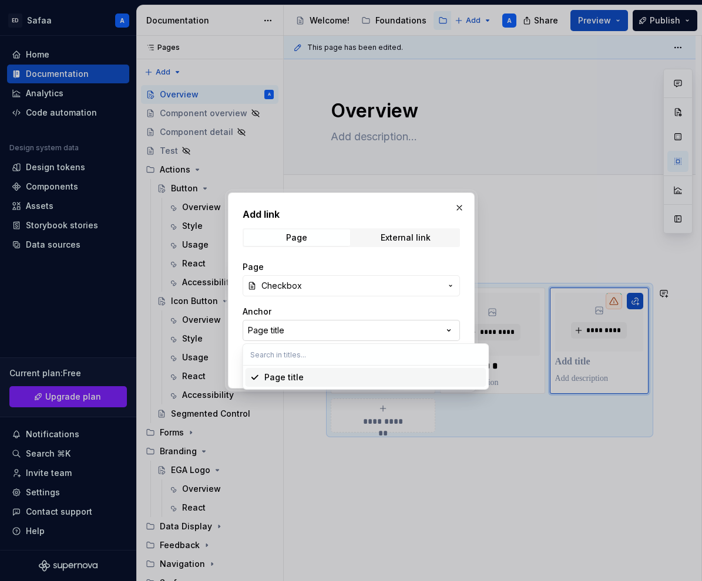
click at [362, 321] on div "Add link Page External link Page Checkbox Anchor Page title Open in new tab Can…" at bounding box center [351, 290] width 702 height 581
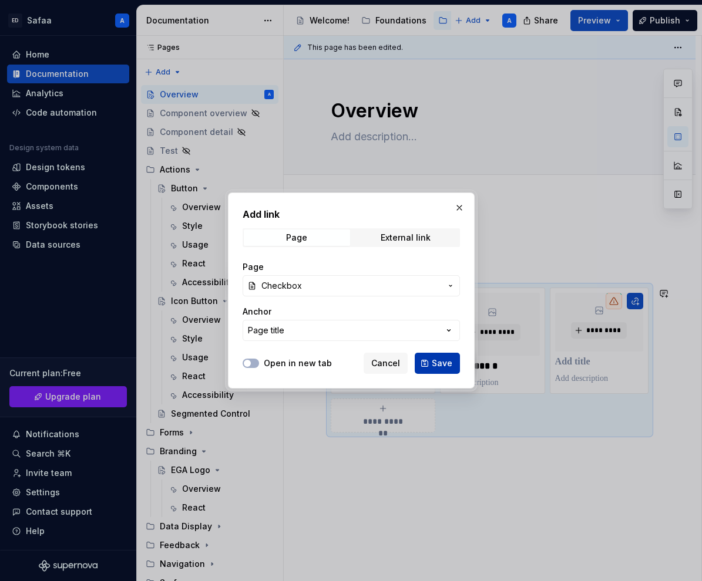
click at [436, 362] on span "Save" at bounding box center [442, 364] width 21 height 12
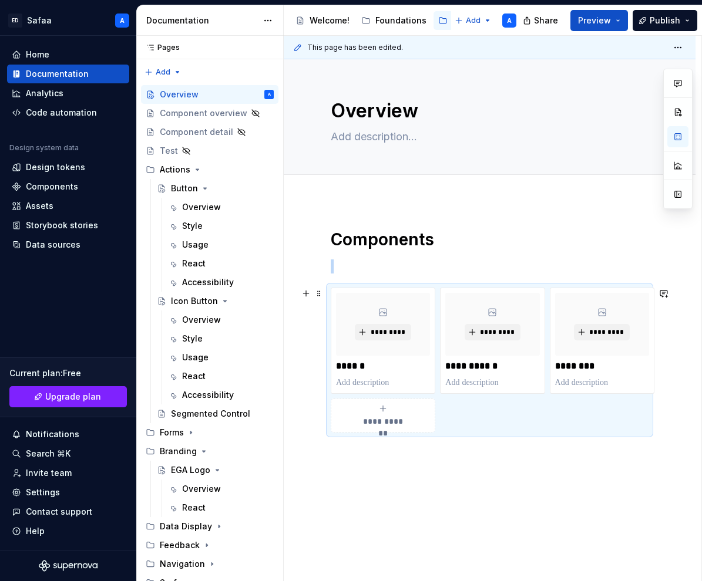
click at [372, 410] on div "**********" at bounding box center [383, 415] width 94 height 23
type textarea "*"
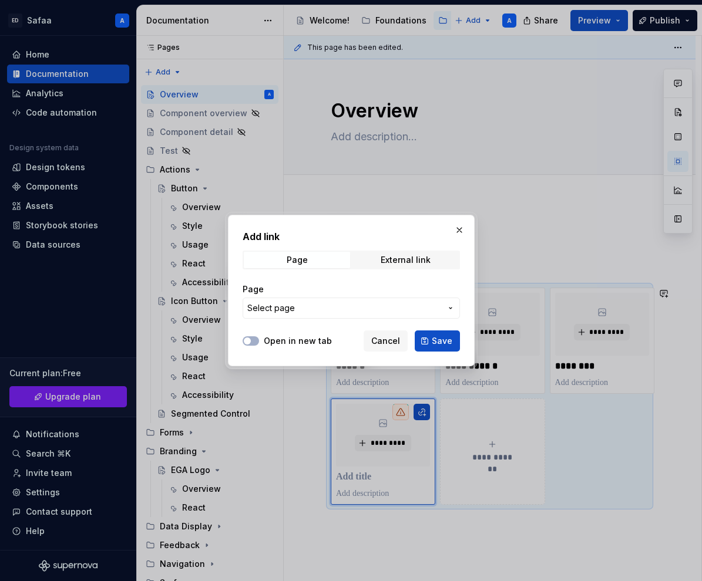
click at [378, 307] on span "Select page" at bounding box center [344, 308] width 194 height 12
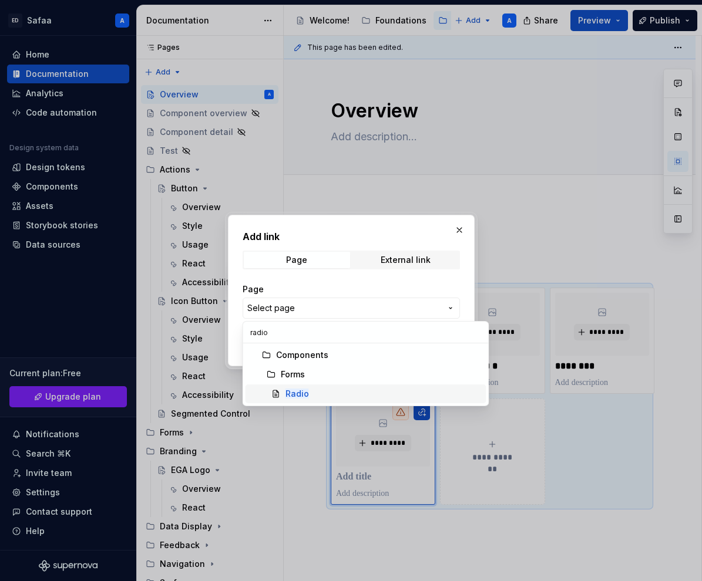
type input "radio"
click at [302, 395] on mark "Radio" at bounding box center [296, 394] width 23 height 10
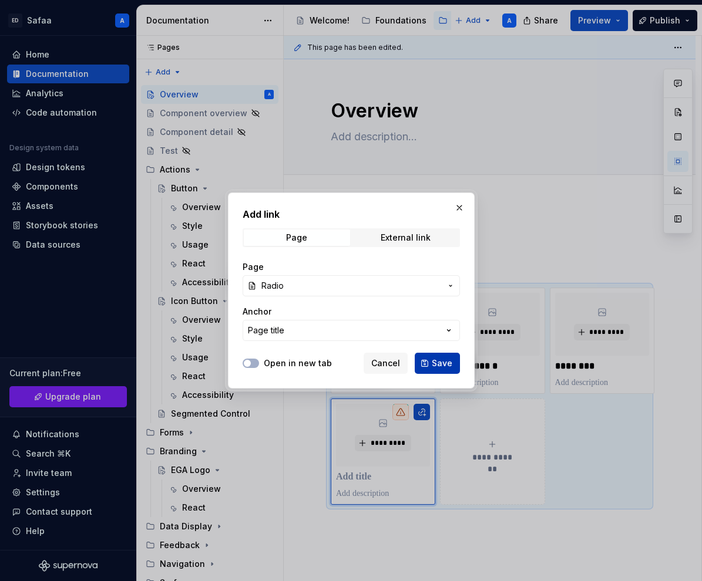
click at [429, 364] on button "Save" at bounding box center [437, 363] width 45 height 21
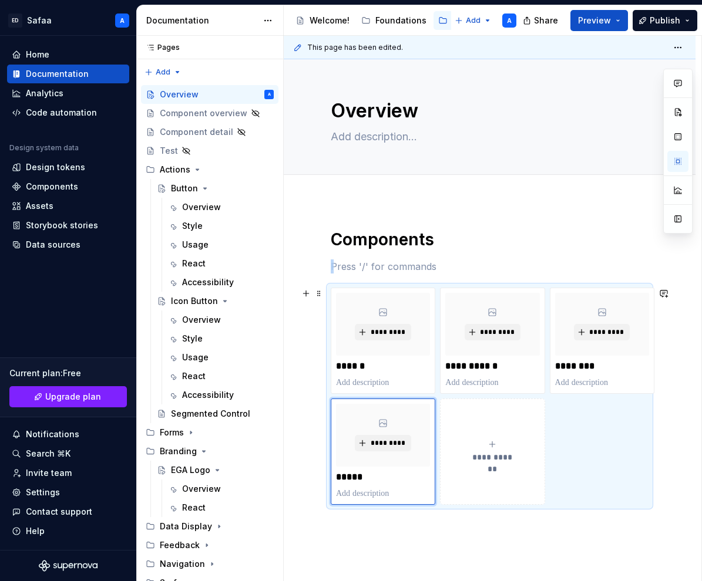
click at [495, 448] on icon "submit" at bounding box center [491, 444] width 9 height 9
type textarea "*"
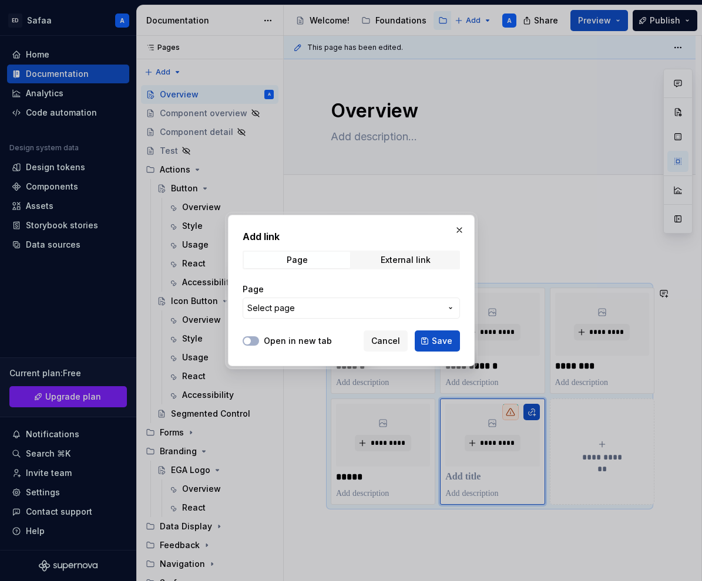
click at [379, 308] on span "Select page" at bounding box center [344, 308] width 194 height 12
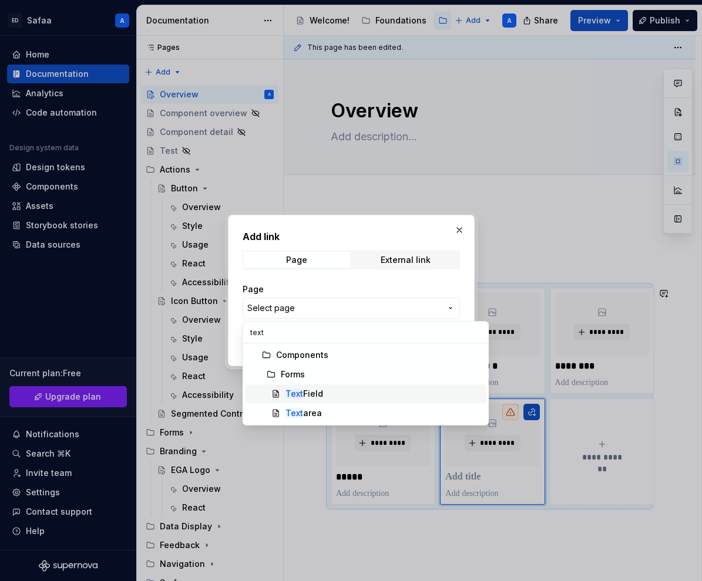
type input "text"
click at [328, 398] on div "Text Field" at bounding box center [383, 394] width 196 height 12
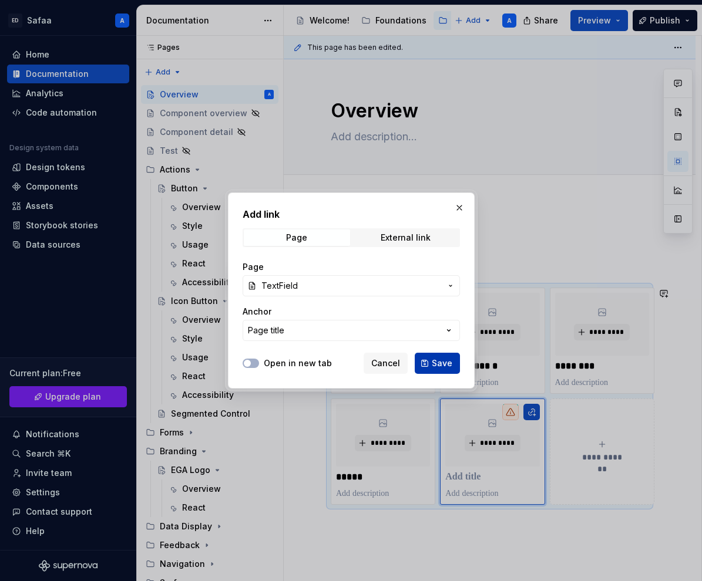
click at [442, 364] on span "Save" at bounding box center [442, 364] width 21 height 12
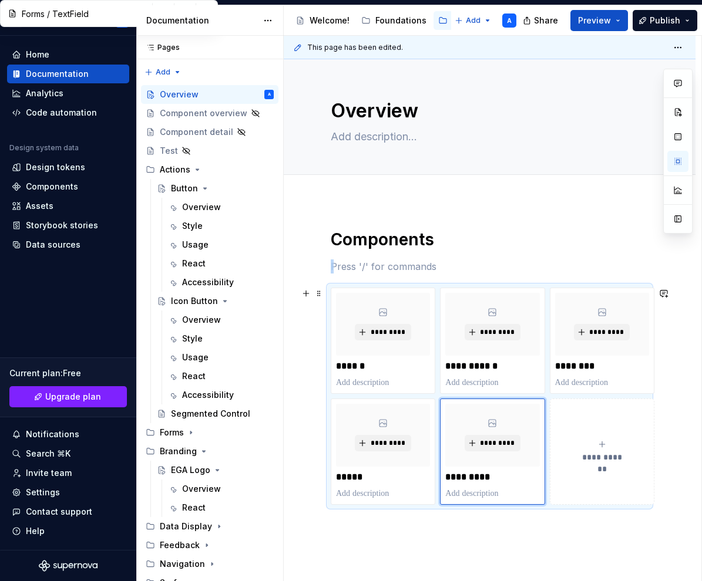
click at [600, 457] on span "**********" at bounding box center [601, 458] width 51 height 12
type textarea "*"
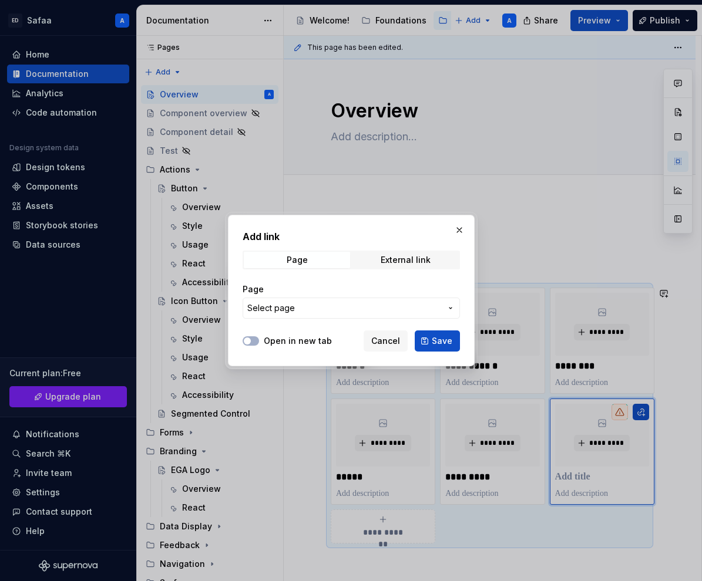
click at [349, 307] on span "Select page" at bounding box center [344, 308] width 194 height 12
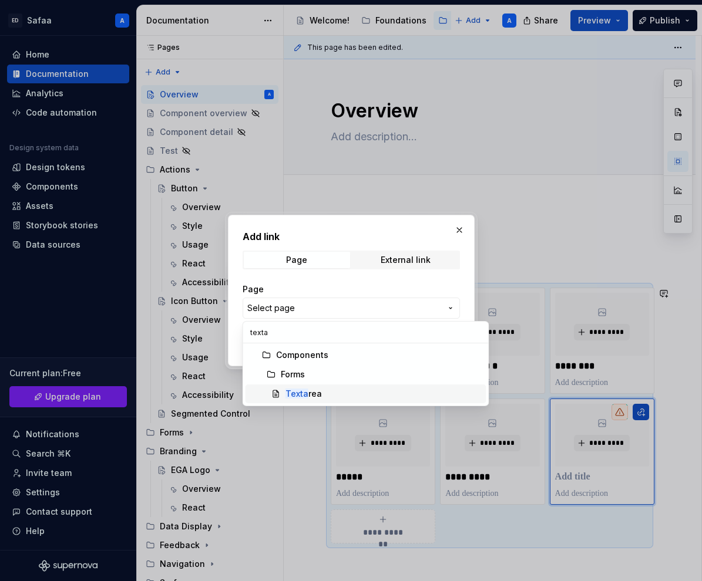
type input "texta"
click at [334, 386] on span "Texta rea" at bounding box center [365, 394] width 241 height 19
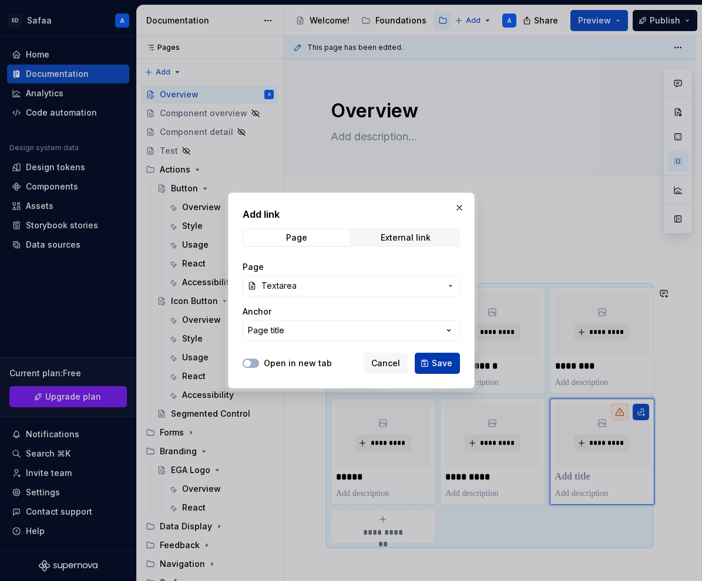
click at [438, 364] on span "Save" at bounding box center [442, 364] width 21 height 12
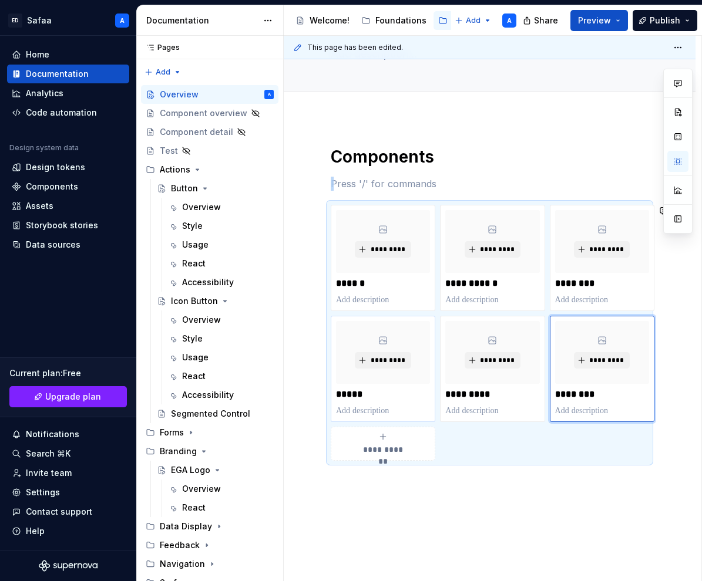
scroll to position [103, 0]
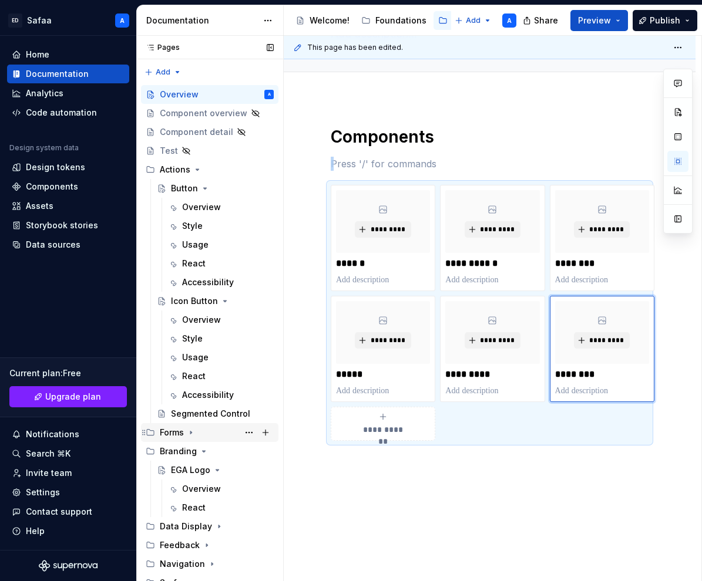
click at [190, 433] on icon "Page tree" at bounding box center [190, 433] width 1 height 3
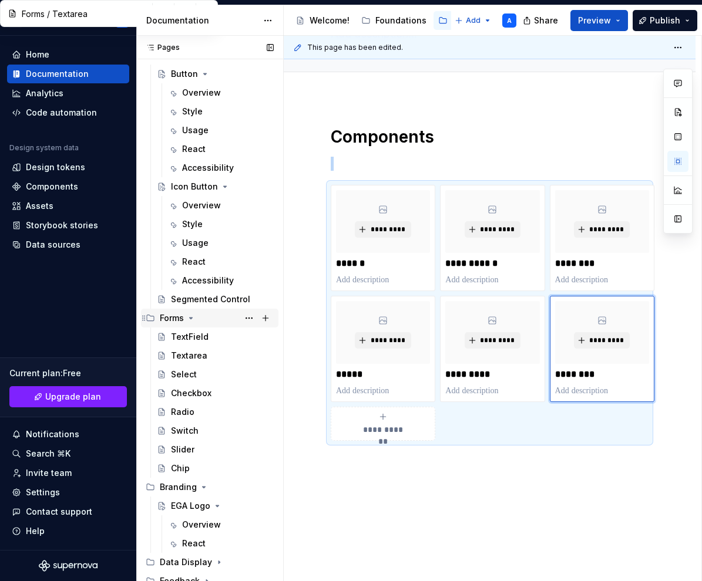
scroll to position [116, 0]
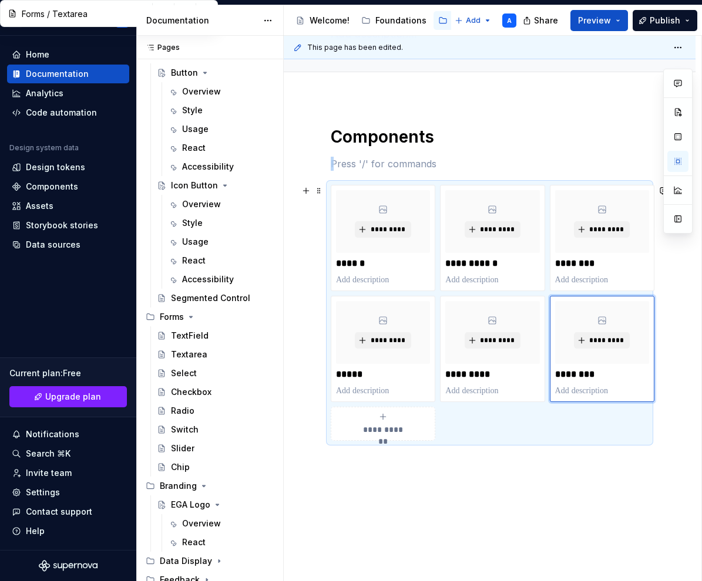
click at [406, 432] on span "**********" at bounding box center [383, 430] width 51 height 12
type textarea "*"
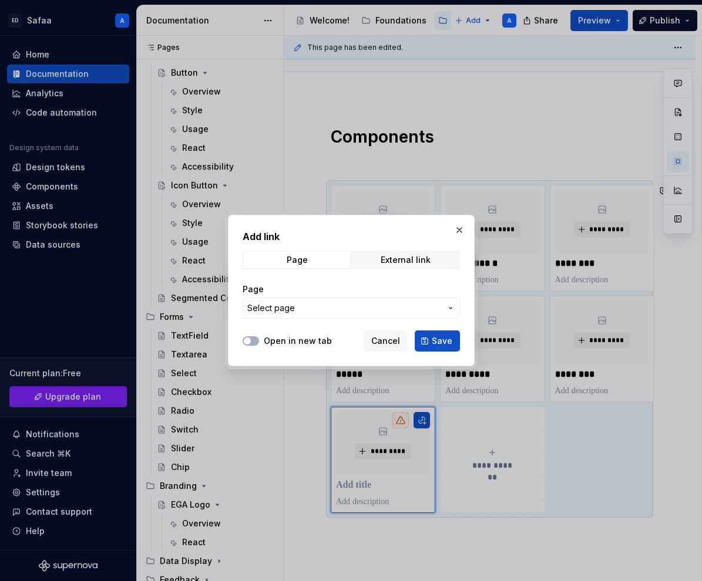
click at [308, 320] on div "Page Select page" at bounding box center [351, 301] width 217 height 49
click at [308, 312] on span "Select page" at bounding box center [344, 308] width 194 height 12
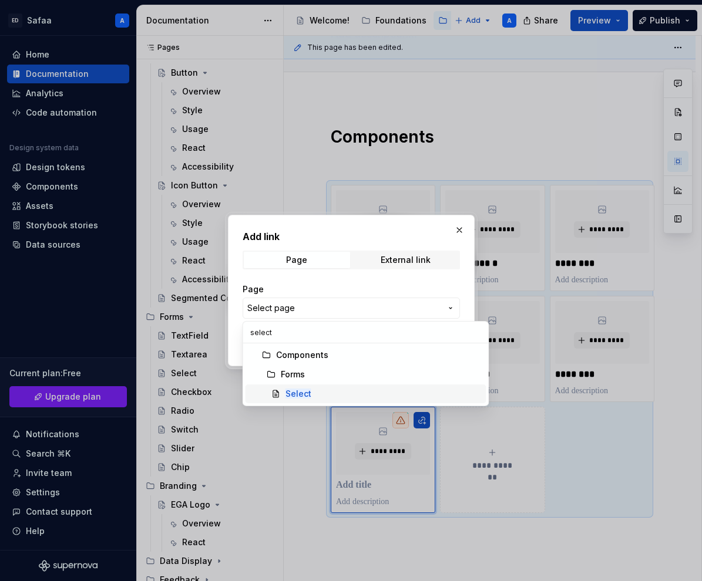
type input "select"
click at [289, 398] on mark "Select" at bounding box center [298, 394] width 26 height 10
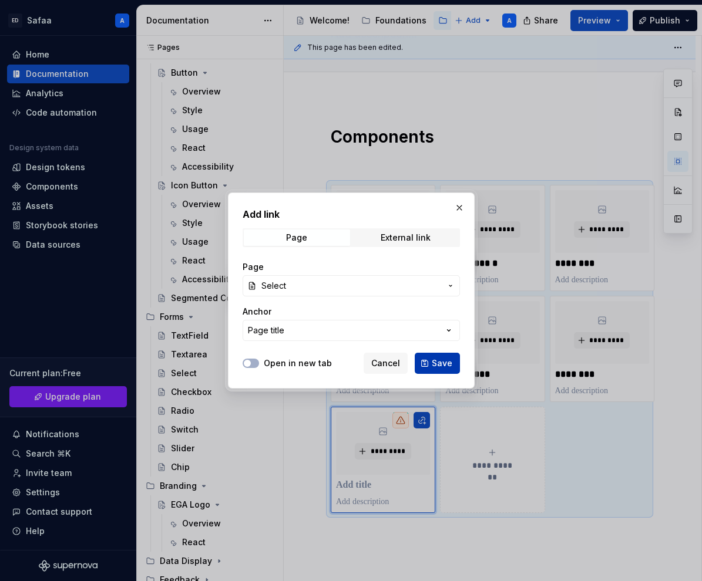
click at [446, 358] on span "Save" at bounding box center [442, 364] width 21 height 12
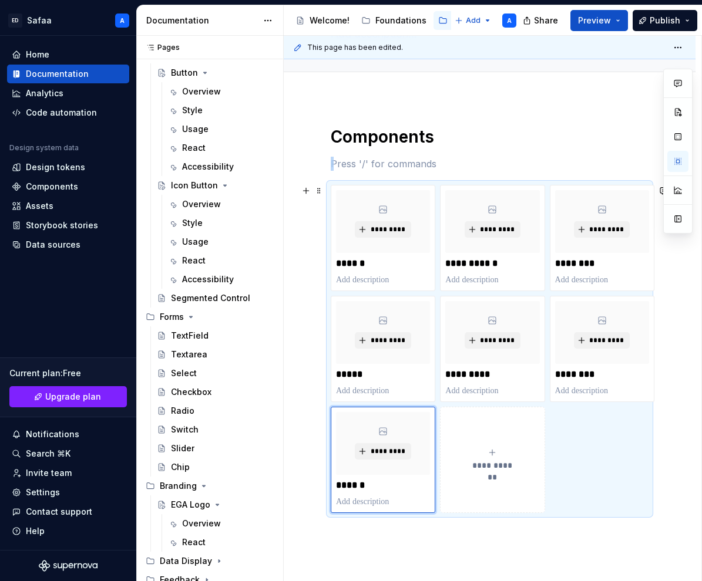
click at [501, 453] on div "**********" at bounding box center [492, 459] width 94 height 23
type textarea "*"
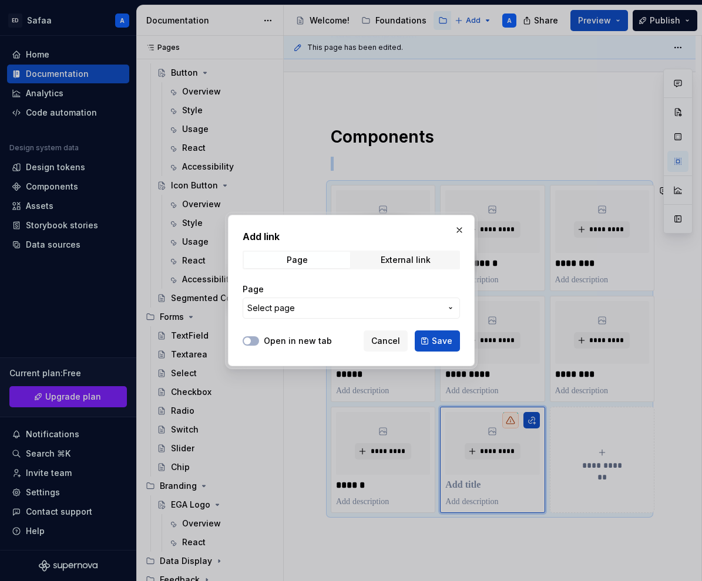
click at [400, 308] on span "Select page" at bounding box center [344, 308] width 194 height 12
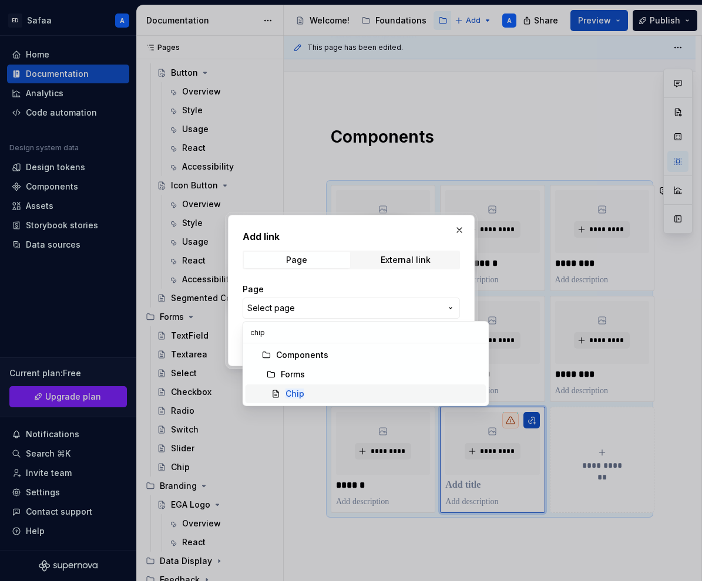
type input "chip"
click at [308, 393] on div "Chip" at bounding box center [383, 394] width 196 height 12
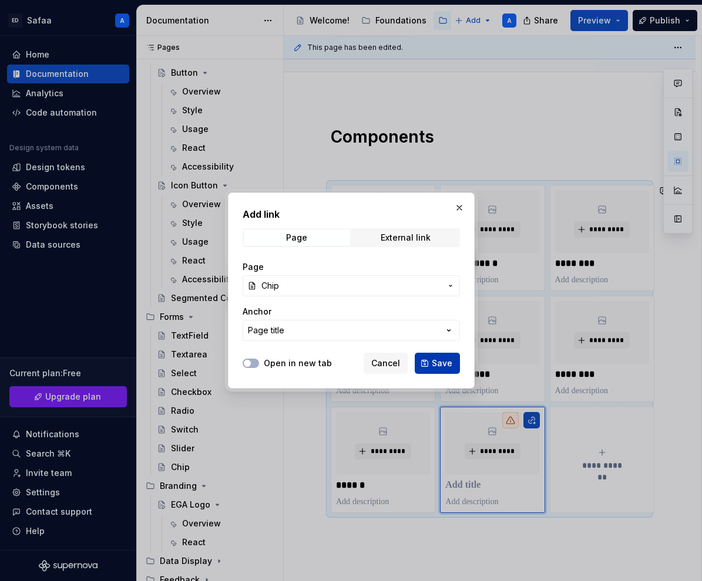
click at [434, 358] on span "Save" at bounding box center [442, 364] width 21 height 12
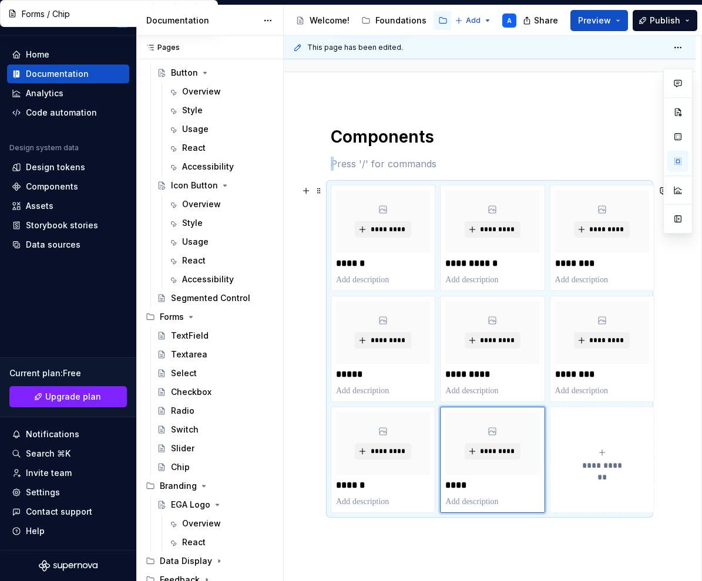
click at [584, 456] on div "**********" at bounding box center [602, 459] width 94 height 23
type textarea "*"
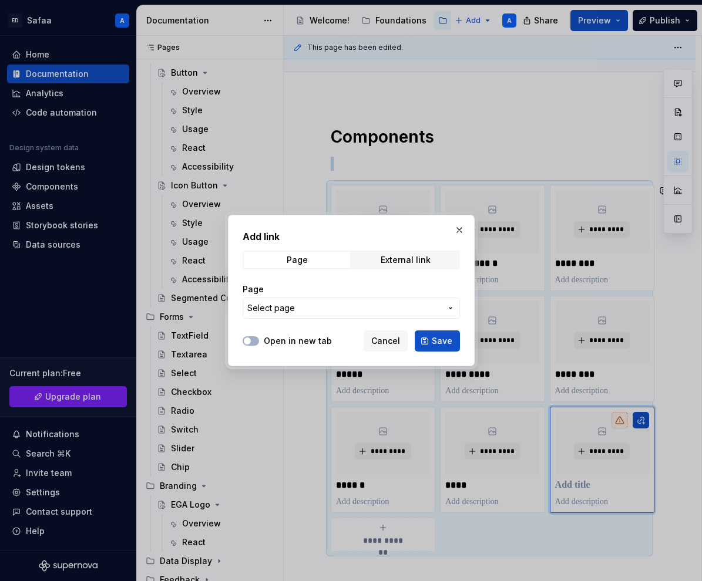
click at [308, 303] on span "Select page" at bounding box center [344, 308] width 194 height 12
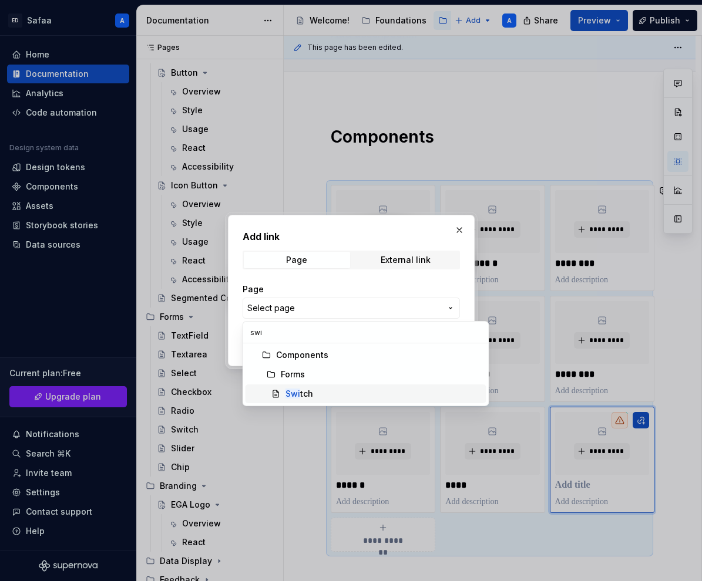
type input "swi"
click at [291, 392] on mark "Swi" at bounding box center [292, 394] width 15 height 10
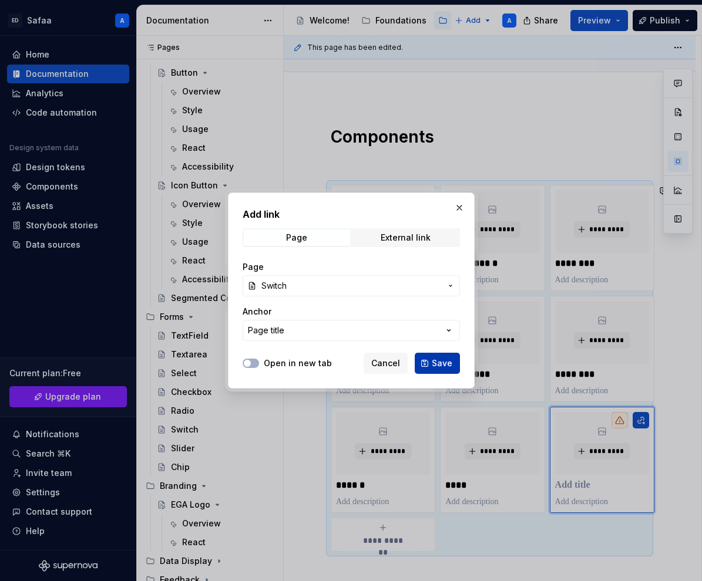
click at [445, 366] on span "Save" at bounding box center [442, 364] width 21 height 12
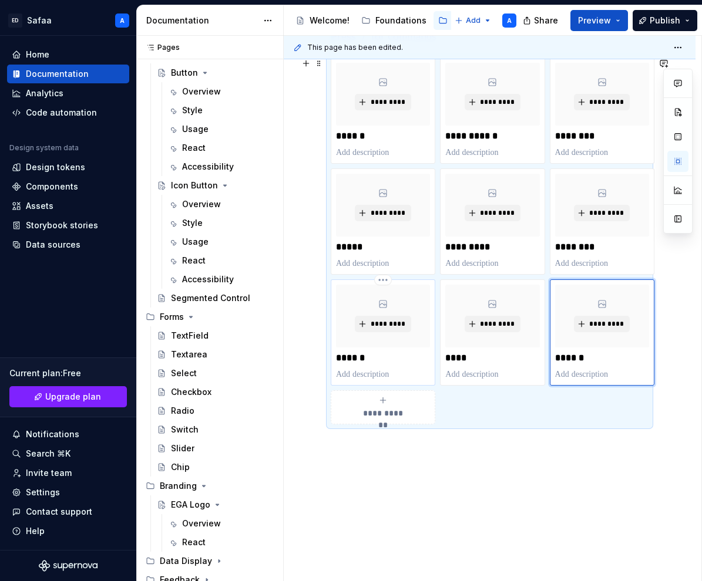
scroll to position [246, 0]
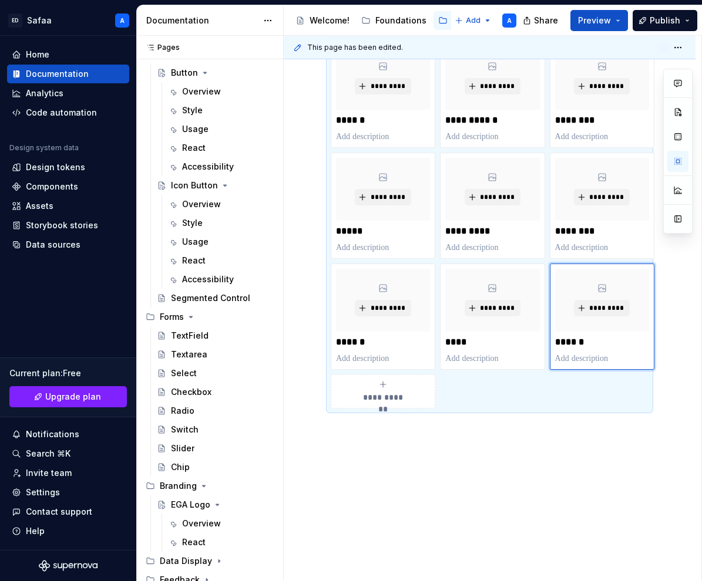
click at [384, 392] on span "**********" at bounding box center [383, 398] width 51 height 12
type textarea "*"
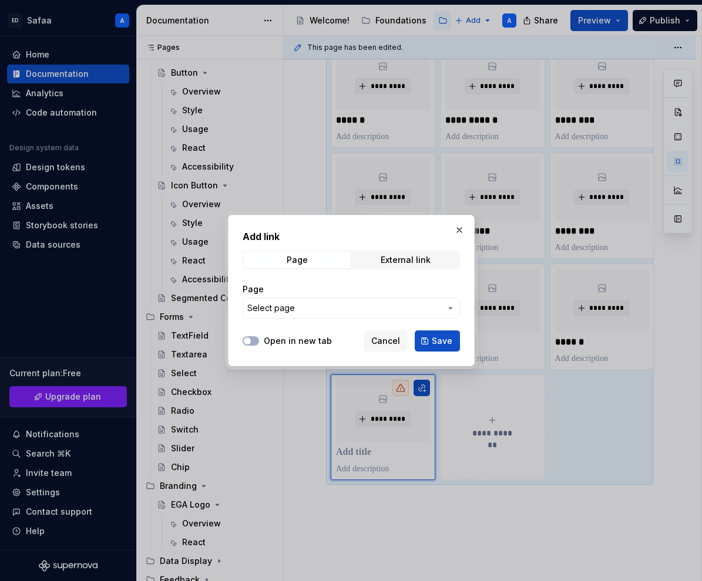
click at [315, 305] on span "Select page" at bounding box center [344, 308] width 194 height 12
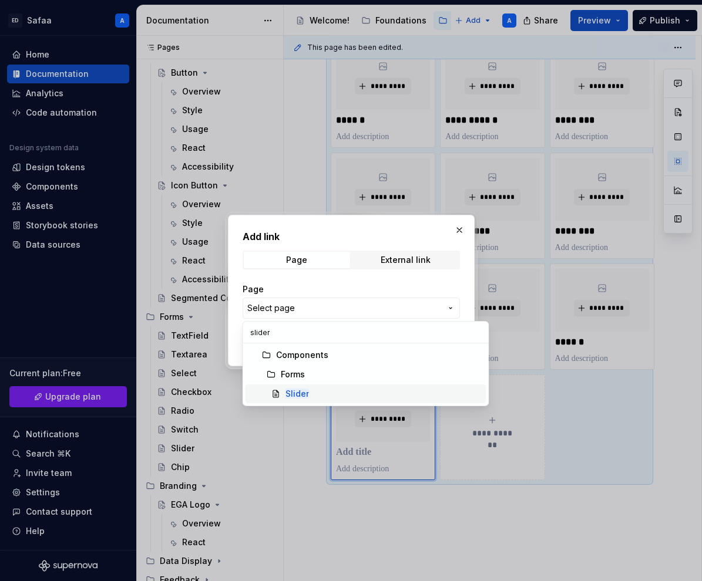
type input "slider"
click at [321, 395] on div "Slider" at bounding box center [383, 394] width 196 height 12
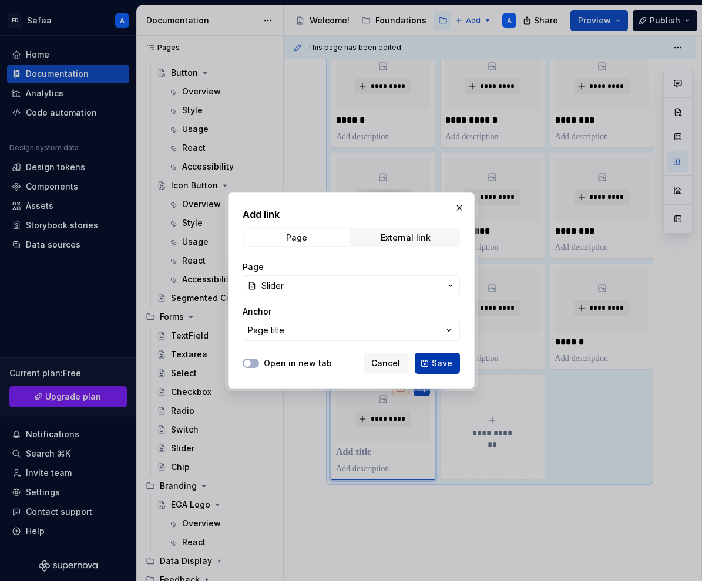
click at [448, 362] on span "Save" at bounding box center [442, 364] width 21 height 12
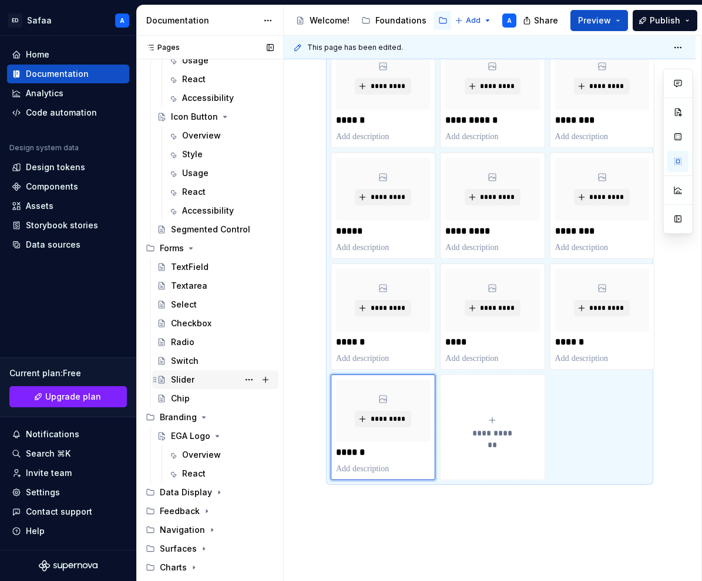
scroll to position [196, 0]
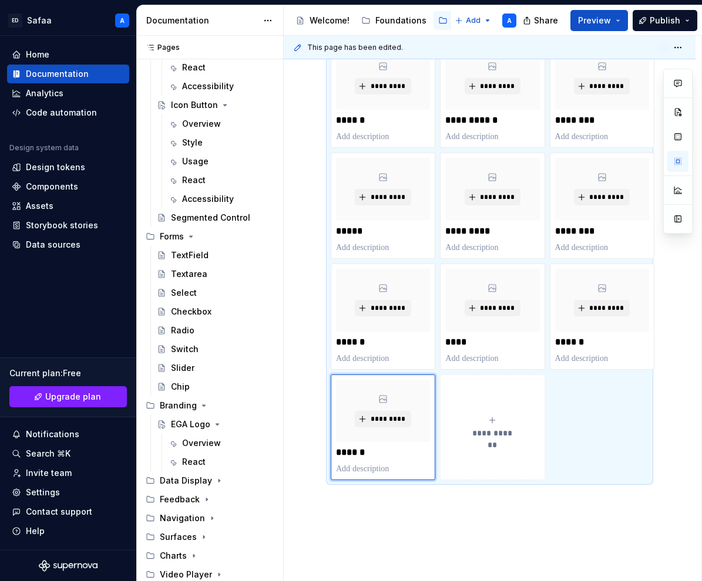
click at [468, 509] on div "**********" at bounding box center [490, 312] width 412 height 714
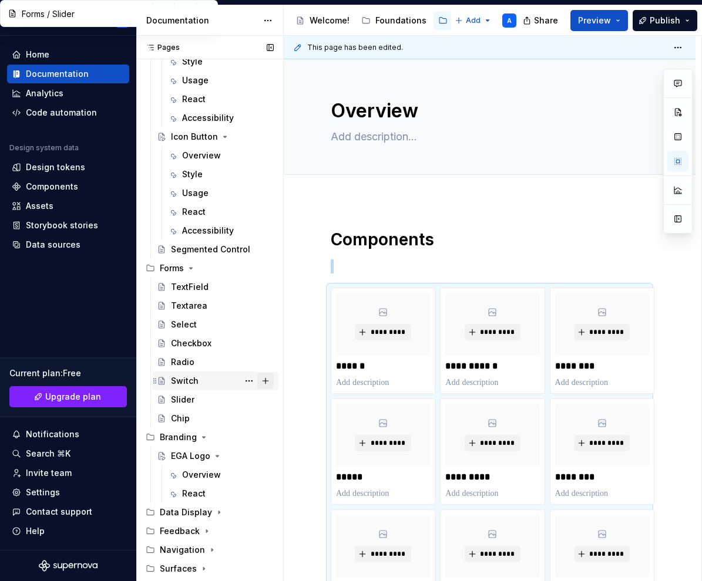
scroll to position [0, 0]
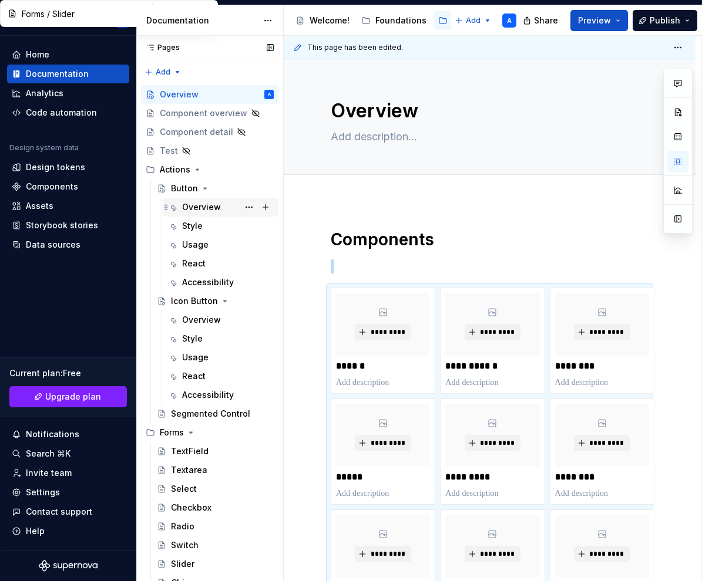
click at [198, 206] on div "Overview" at bounding box center [201, 207] width 39 height 12
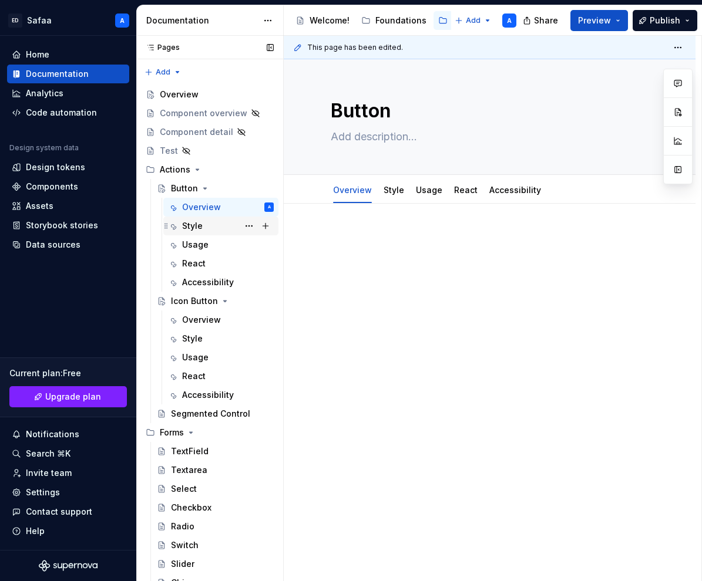
click at [198, 227] on div "Style" at bounding box center [192, 226] width 21 height 12
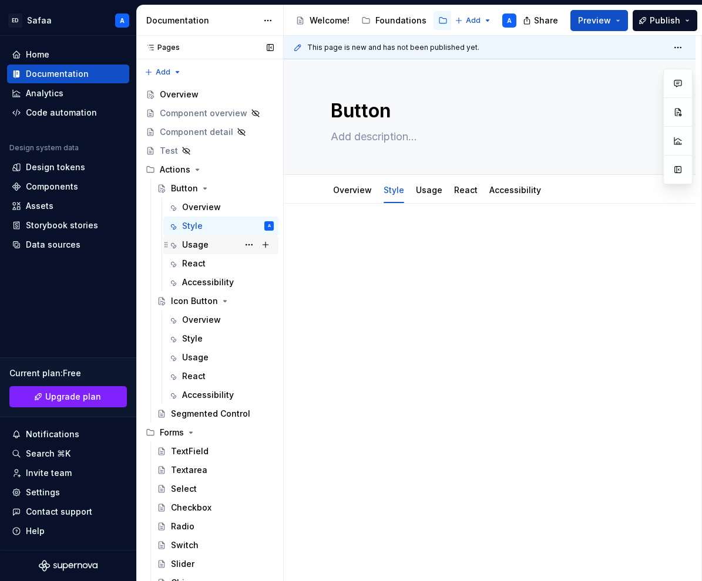
click at [199, 245] on div "Usage" at bounding box center [195, 245] width 26 height 12
click at [198, 261] on div "React" at bounding box center [193, 264] width 23 height 12
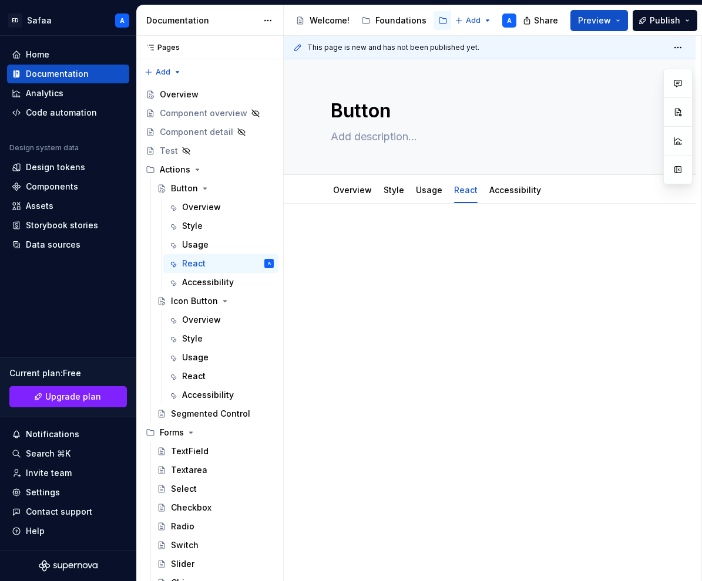
click at [356, 240] on p at bounding box center [490, 239] width 318 height 14
type textarea "*"
click at [318, 288] on span at bounding box center [318, 288] width 9 height 16
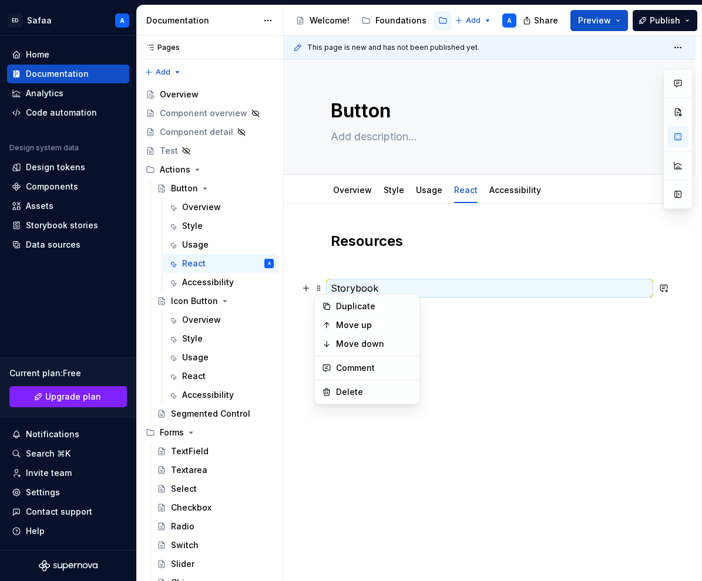
click at [355, 285] on p "Storybook" at bounding box center [490, 288] width 318 height 14
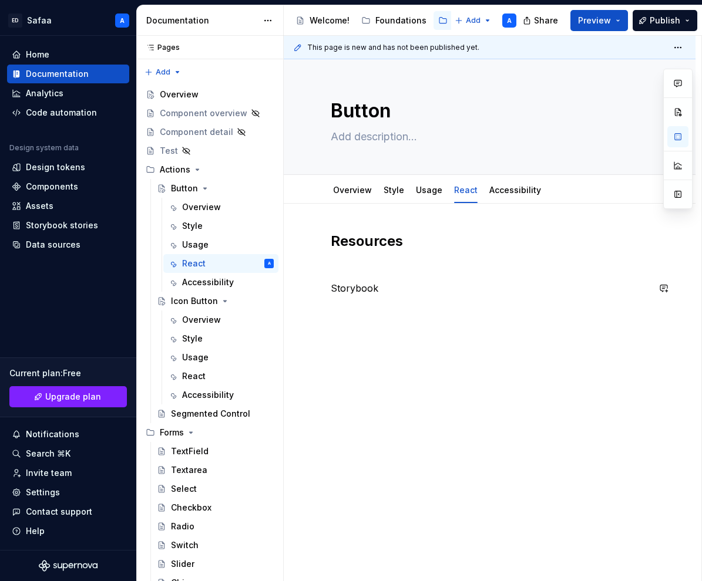
click at [366, 295] on p "Storybook" at bounding box center [490, 288] width 318 height 14
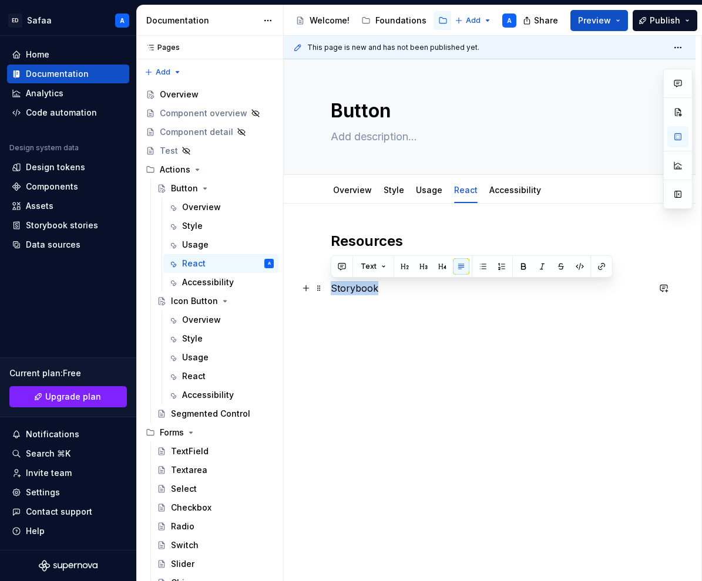
click at [366, 295] on p "Storybook" at bounding box center [490, 288] width 318 height 14
click at [403, 268] on button "button" at bounding box center [404, 266] width 16 height 16
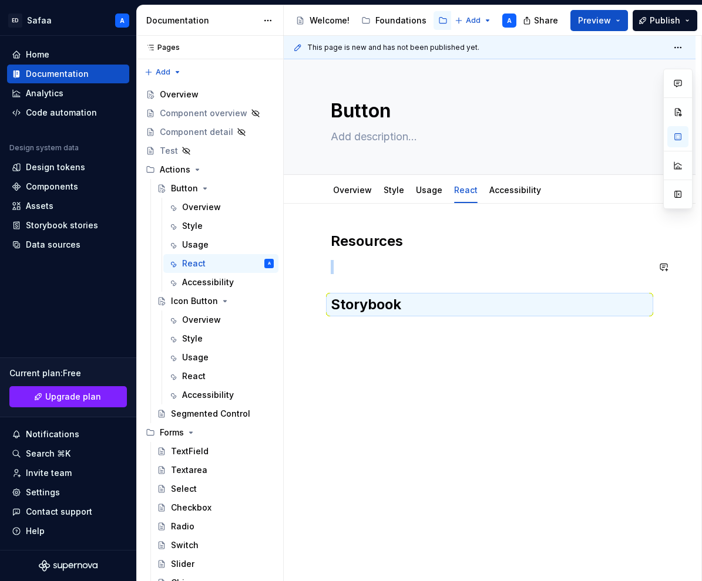
click at [386, 275] on div "Resources Storybook" at bounding box center [490, 273] width 318 height 82
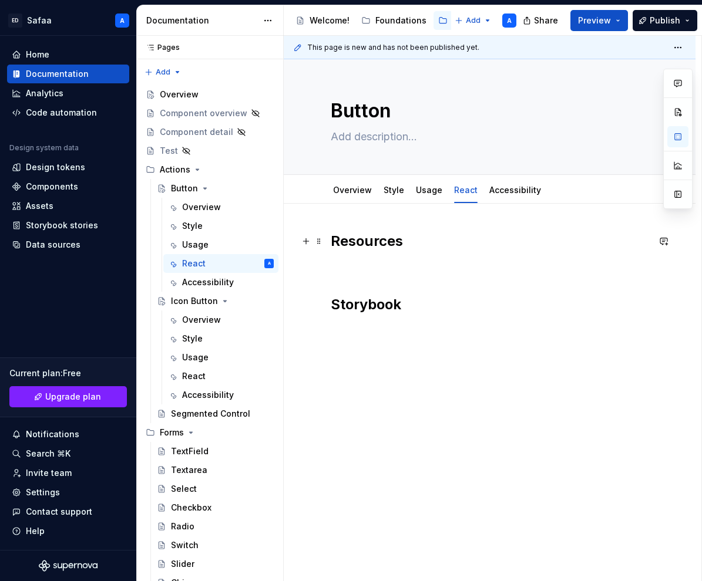
click at [369, 238] on strong "Resources" at bounding box center [367, 241] width 72 height 17
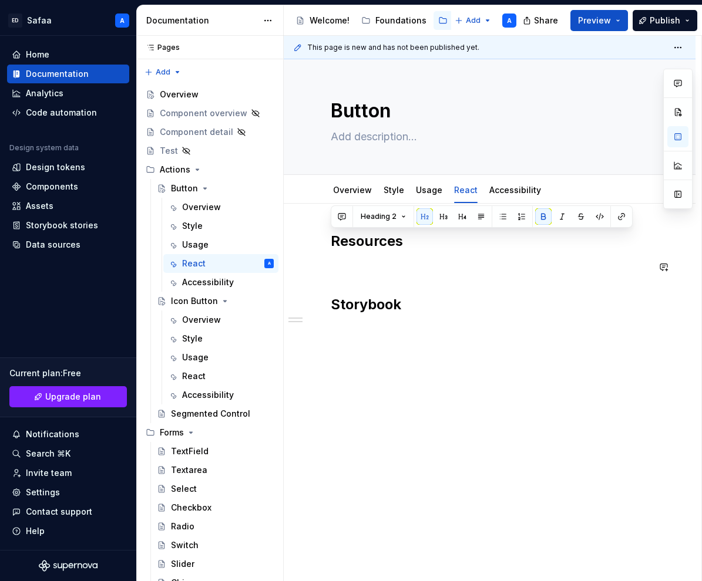
click at [412, 260] on div "Resources Storybook" at bounding box center [490, 273] width 318 height 82
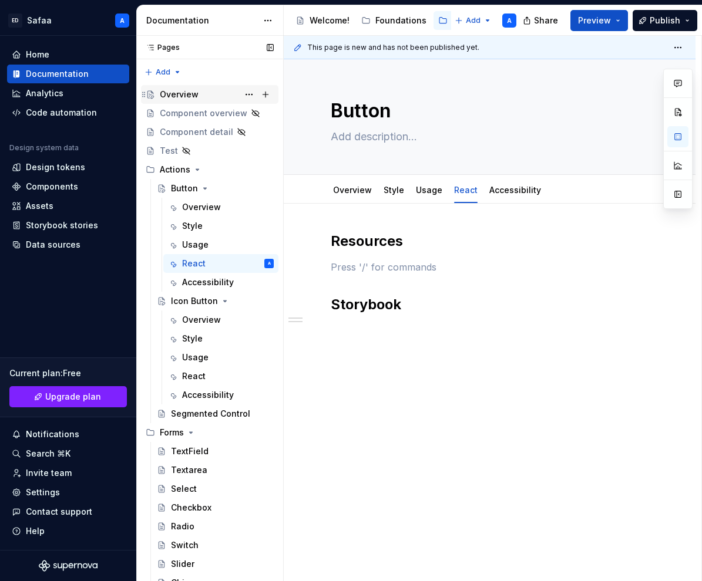
click at [184, 97] on div "Overview" at bounding box center [179, 95] width 39 height 12
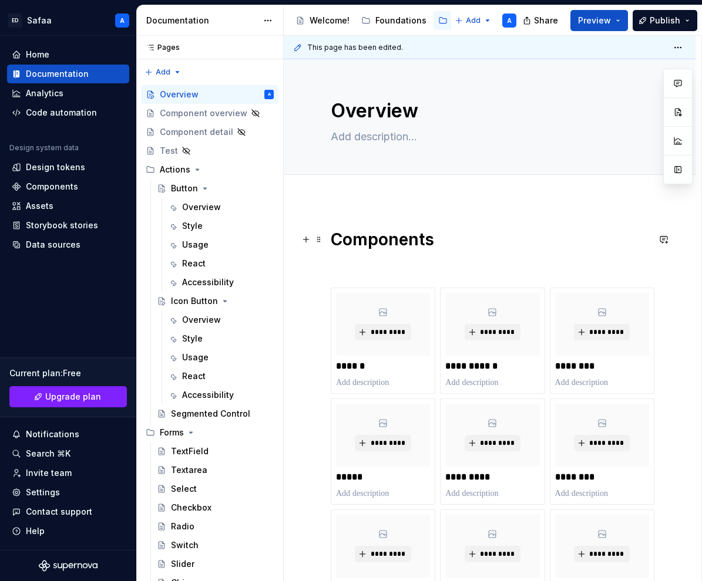
click at [361, 233] on h1 "Components" at bounding box center [490, 239] width 318 height 21
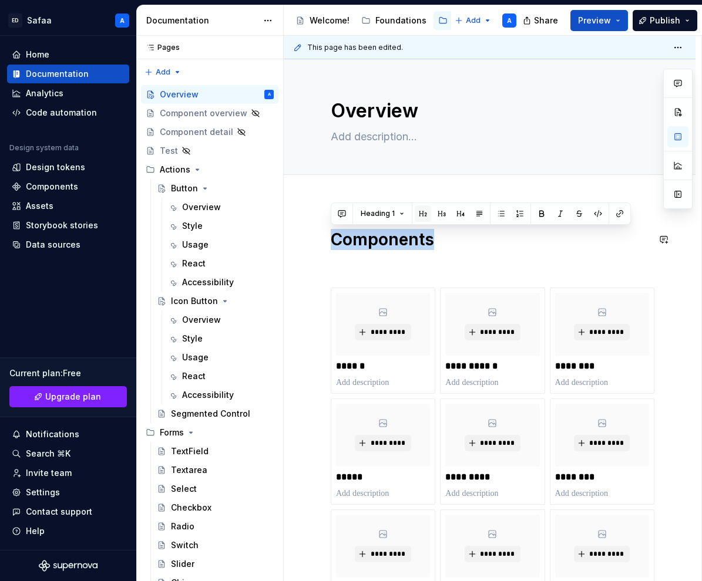
click at [426, 215] on button "button" at bounding box center [423, 214] width 16 height 16
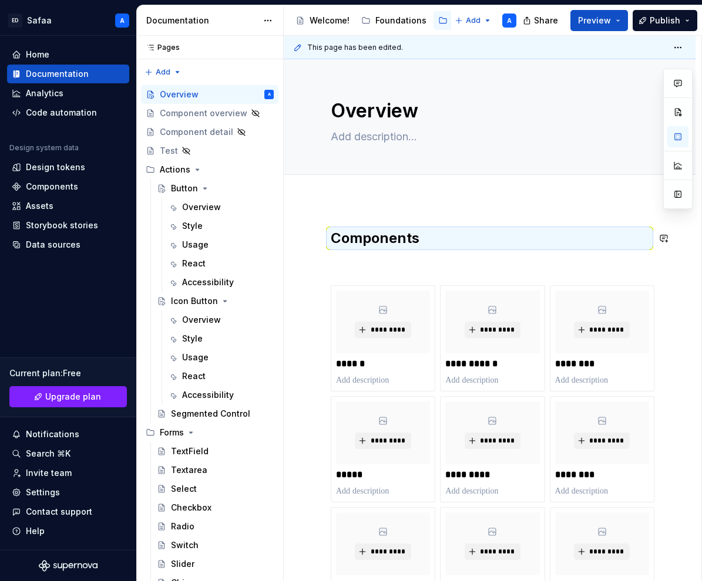
click at [385, 213] on div "**********" at bounding box center [490, 557] width 412 height 712
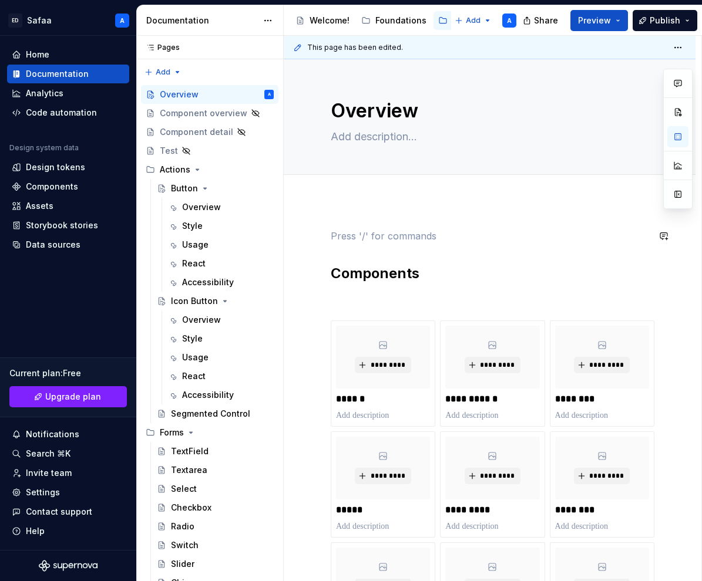
click at [340, 247] on div "**********" at bounding box center [490, 494] width 318 height 530
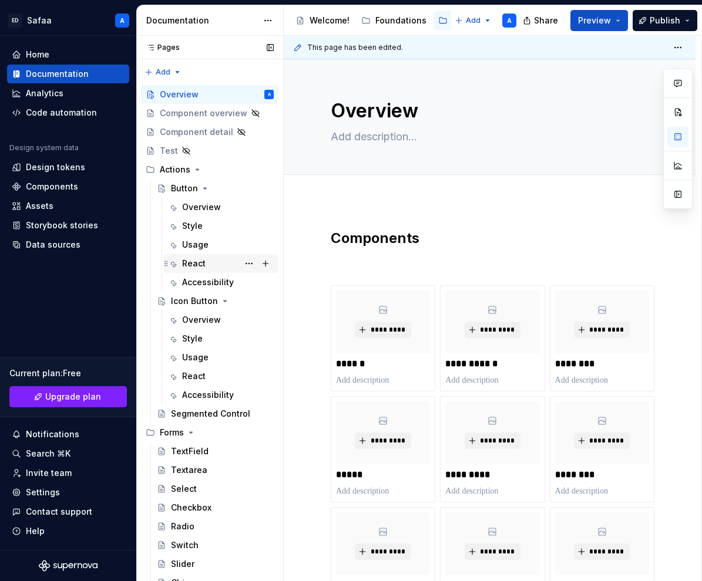
click at [203, 265] on div "React" at bounding box center [193, 264] width 23 height 12
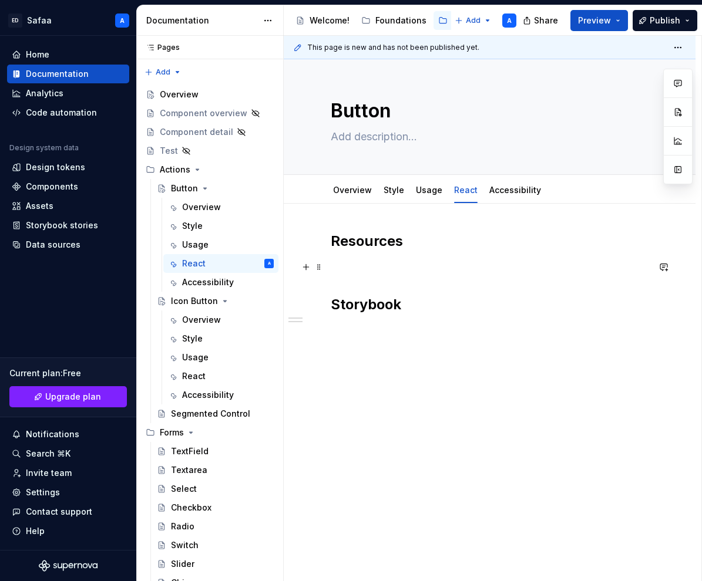
type textarea "*"
click at [370, 267] on p at bounding box center [490, 267] width 318 height 14
click at [371, 334] on div "Resources Storybook" at bounding box center [490, 353] width 412 height 299
click at [306, 332] on button "button" at bounding box center [306, 330] width 16 height 16
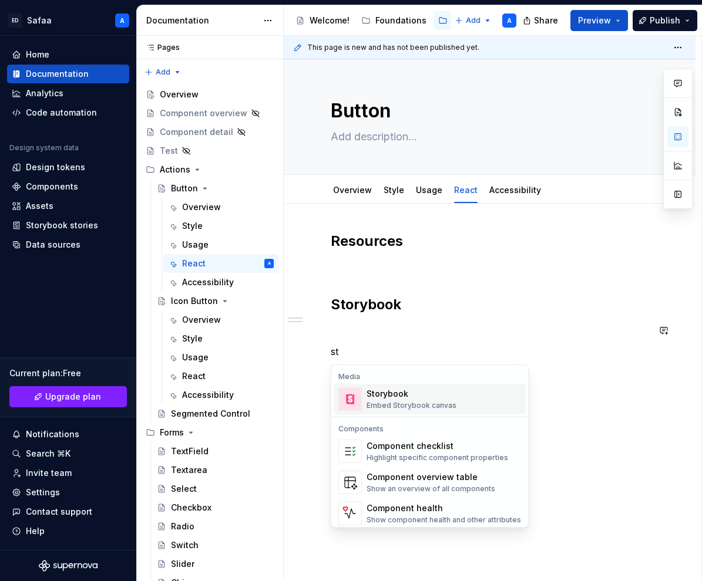
click at [407, 398] on div "Storybook" at bounding box center [411, 394] width 90 height 12
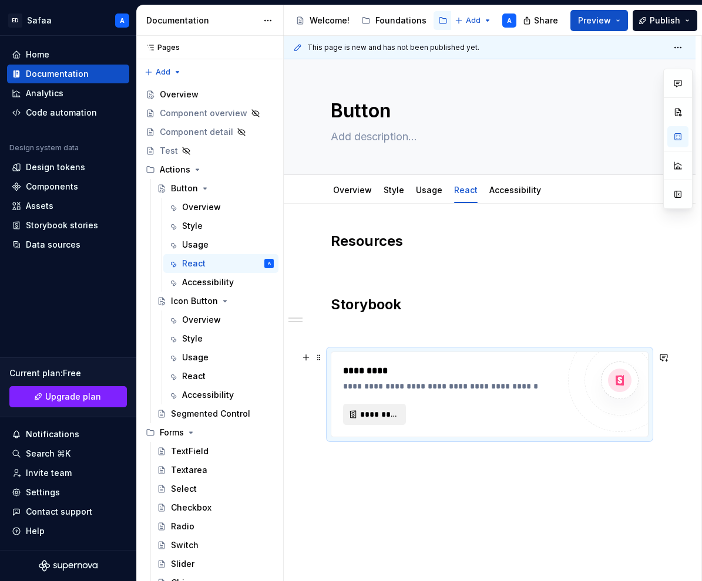
click at [397, 416] on span "*********" at bounding box center [379, 415] width 38 height 12
type textarea "*"
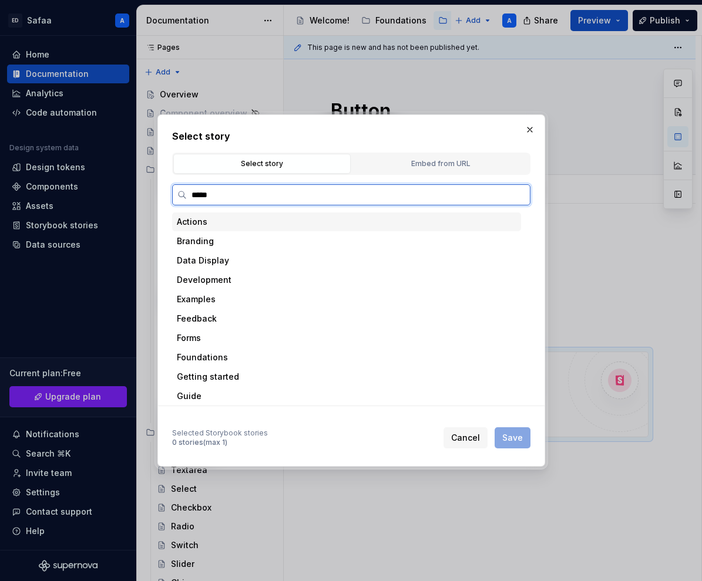
type input "******"
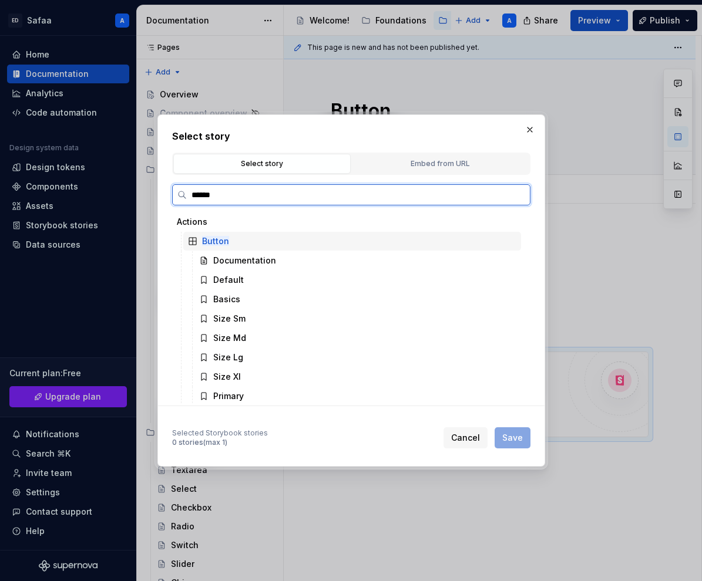
click at [214, 238] on mark "Button" at bounding box center [215, 241] width 27 height 10
click at [241, 241] on div "Button" at bounding box center [352, 241] width 338 height 19
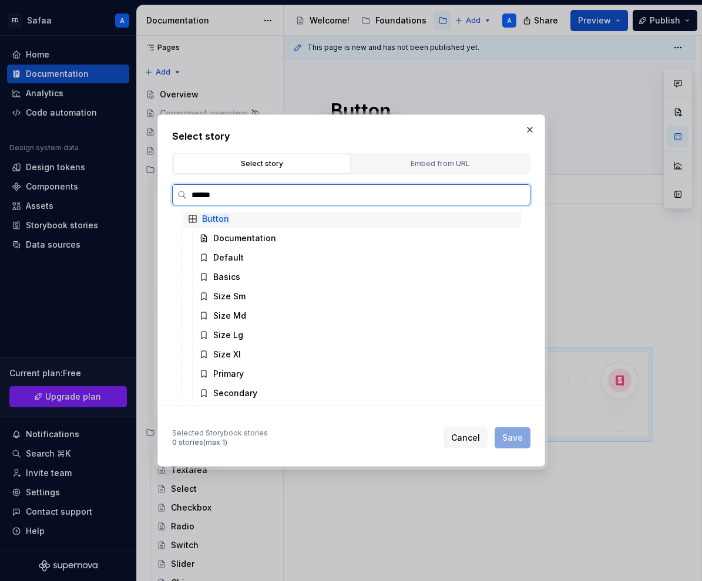
scroll to position [39, 0]
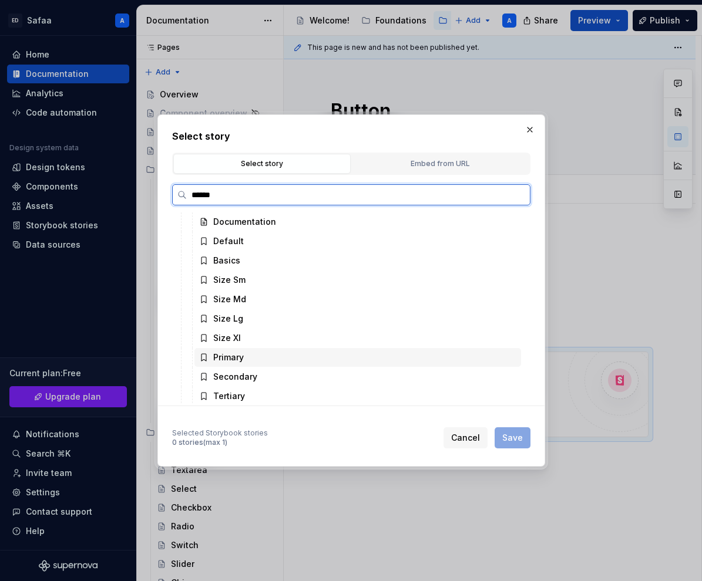
click at [238, 360] on div "Primary" at bounding box center [228, 358] width 31 height 12
click at [252, 245] on div "Default" at bounding box center [357, 241] width 327 height 19
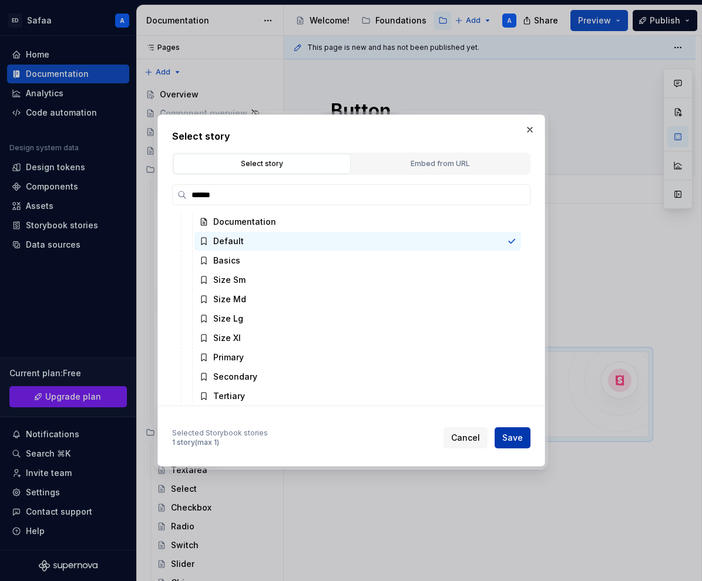
click at [505, 438] on span "Save" at bounding box center [512, 438] width 21 height 12
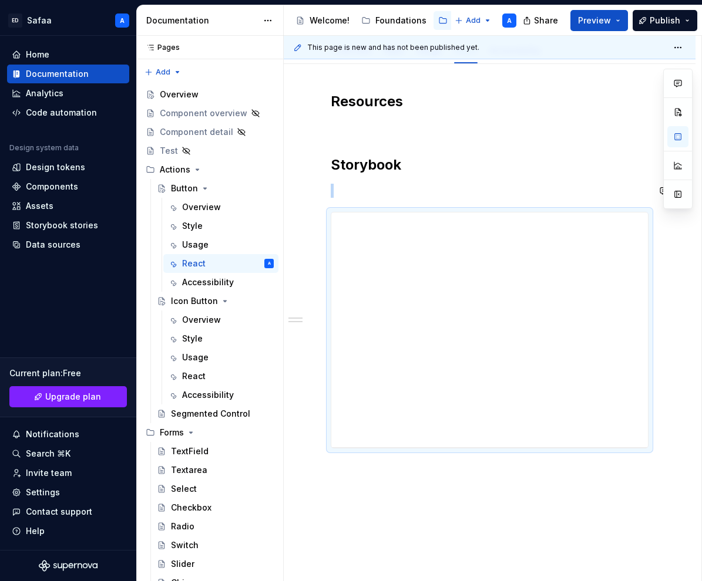
scroll to position [145, 0]
click at [369, 186] on p at bounding box center [490, 186] width 318 height 14
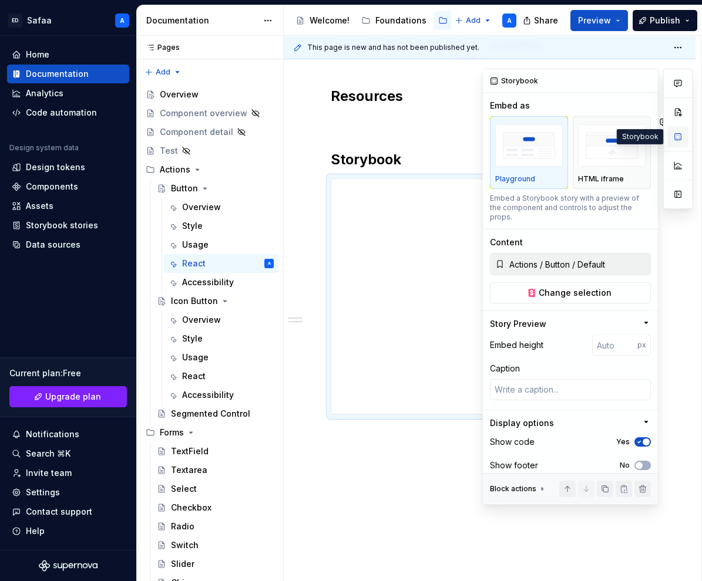
click at [677, 142] on button "button" at bounding box center [677, 136] width 21 height 21
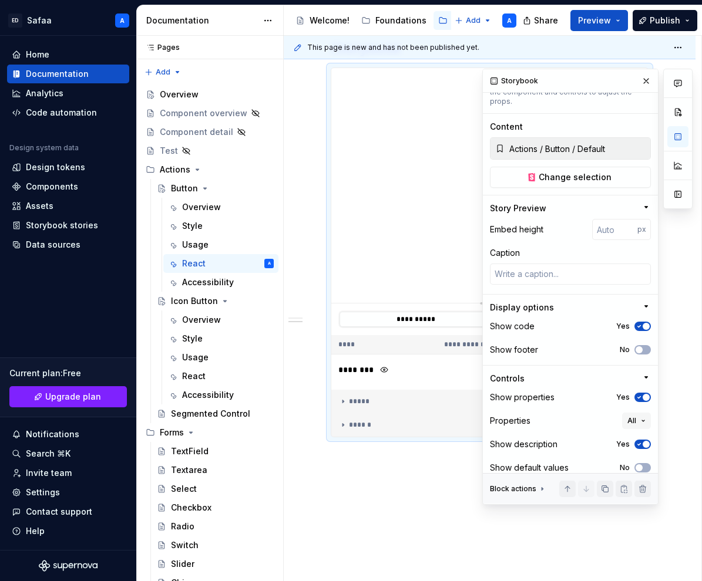
scroll to position [261, 0]
click at [646, 79] on button "button" at bounding box center [646, 81] width 16 height 16
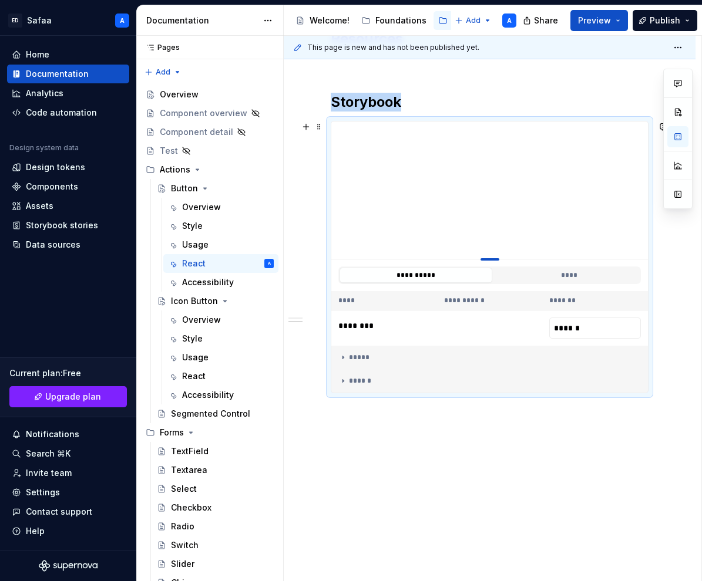
scroll to position [124, 0]
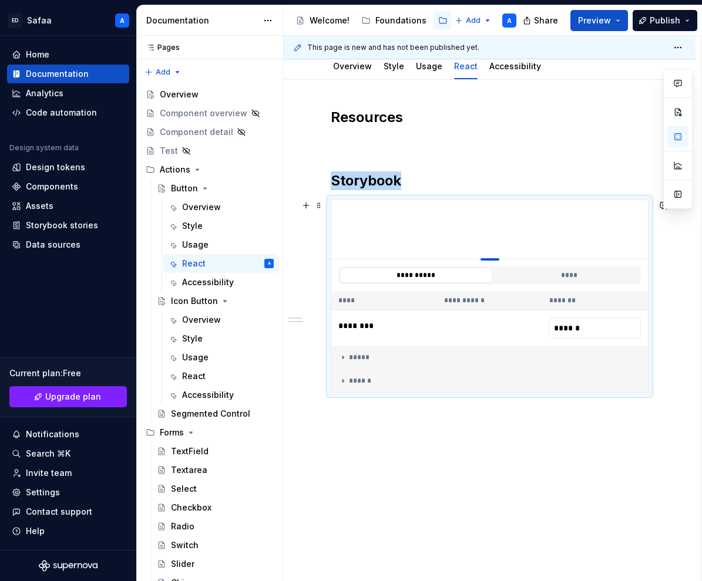
drag, startPoint x: 491, startPoint y: 297, endPoint x: 487, endPoint y: 139, distance: 158.6
click at [539, 274] on button "****" at bounding box center [569, 275] width 153 height 15
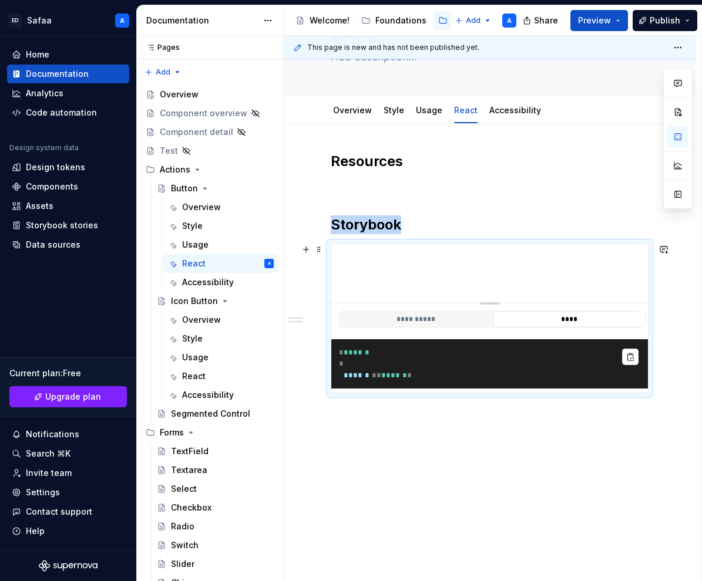
scroll to position [91, 0]
click at [441, 412] on div "**********" at bounding box center [490, 353] width 412 height 458
click at [428, 312] on button "**********" at bounding box center [415, 319] width 153 height 15
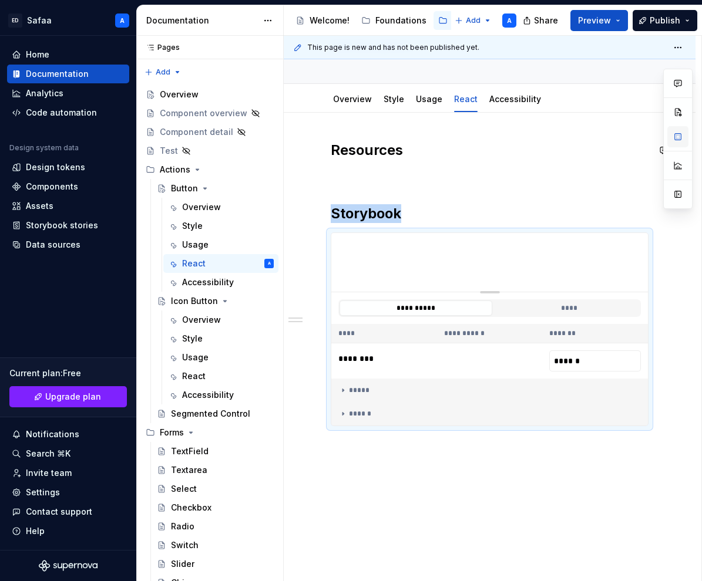
scroll to position [0, 0]
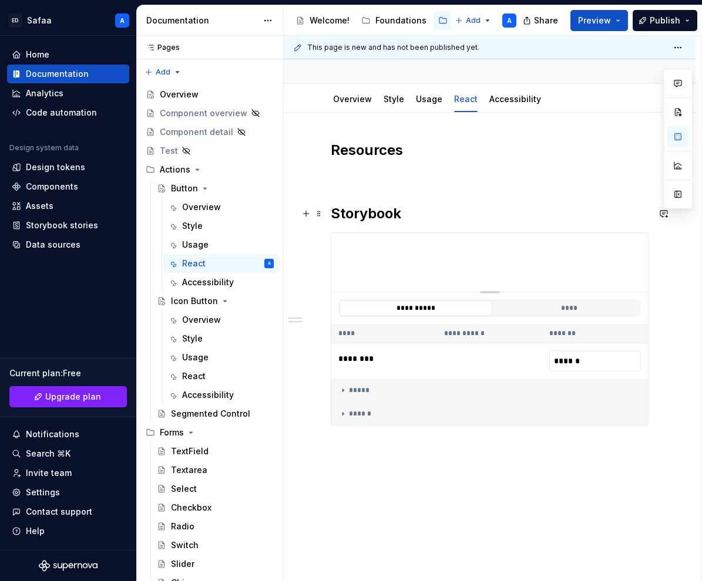
click at [421, 214] on h2 "Storybook" at bounding box center [490, 213] width 318 height 19
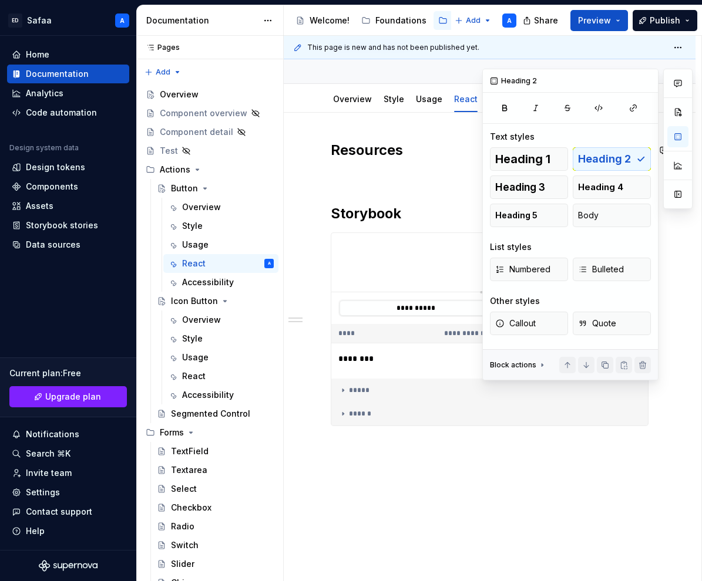
click at [670, 291] on div at bounding box center [677, 225] width 29 height 312
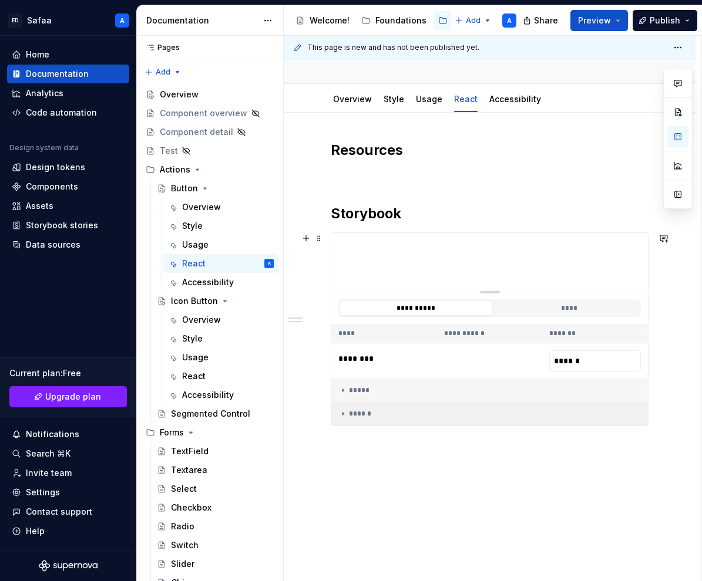
click at [485, 406] on td "******" at bounding box center [489, 413] width 317 height 23
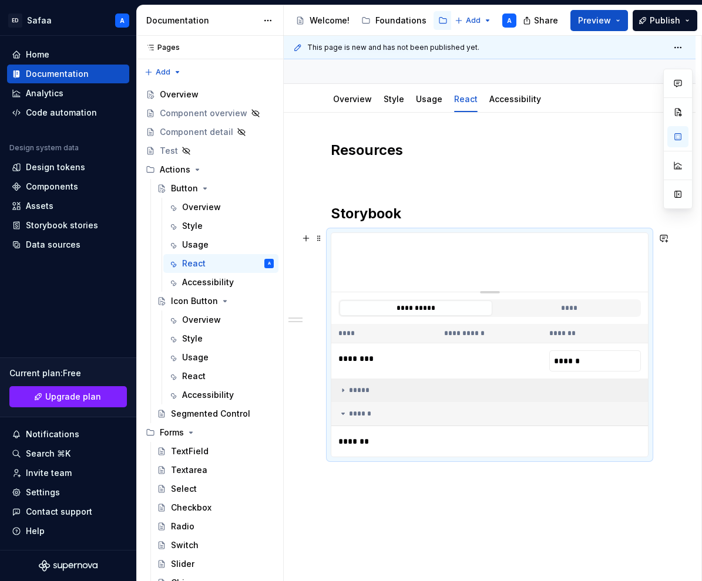
click at [392, 394] on div "*****" at bounding box center [492, 390] width 308 height 9
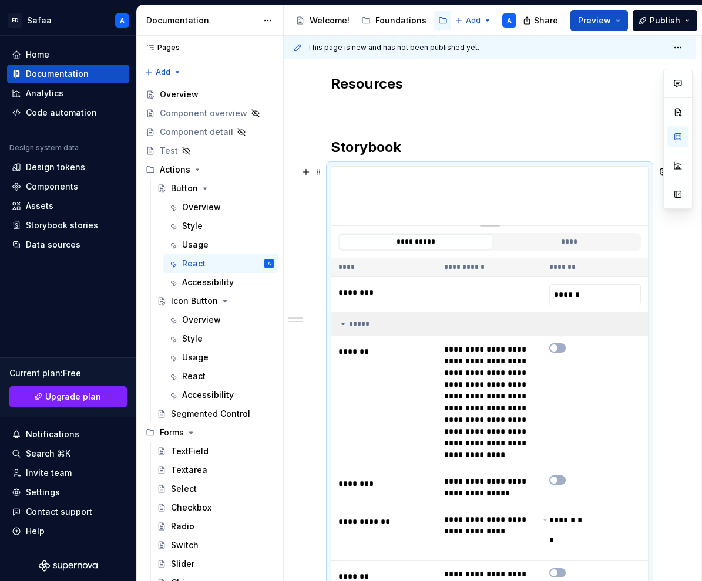
scroll to position [160, 0]
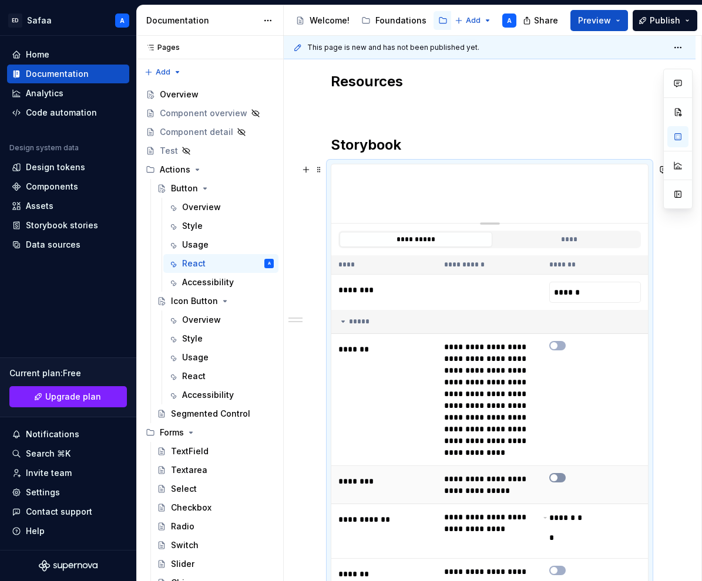
click at [559, 479] on icon "button" at bounding box center [553, 478] width 9 height 7
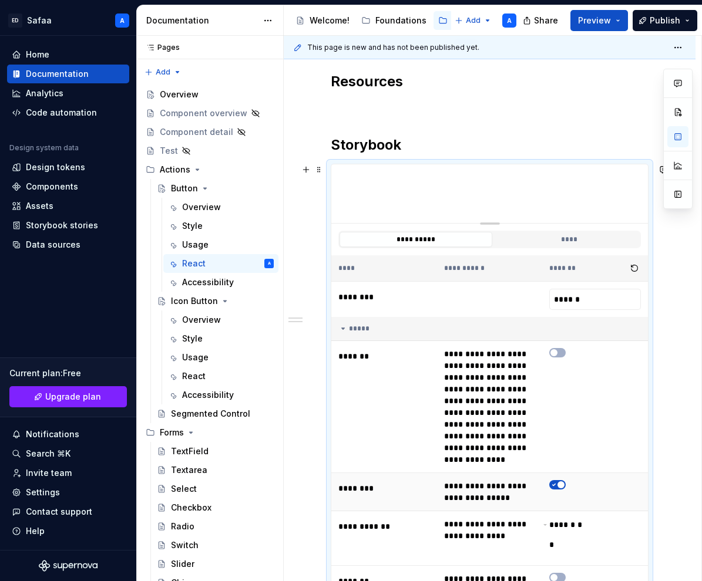
click at [559, 487] on icon "button" at bounding box center [553, 485] width 9 height 7
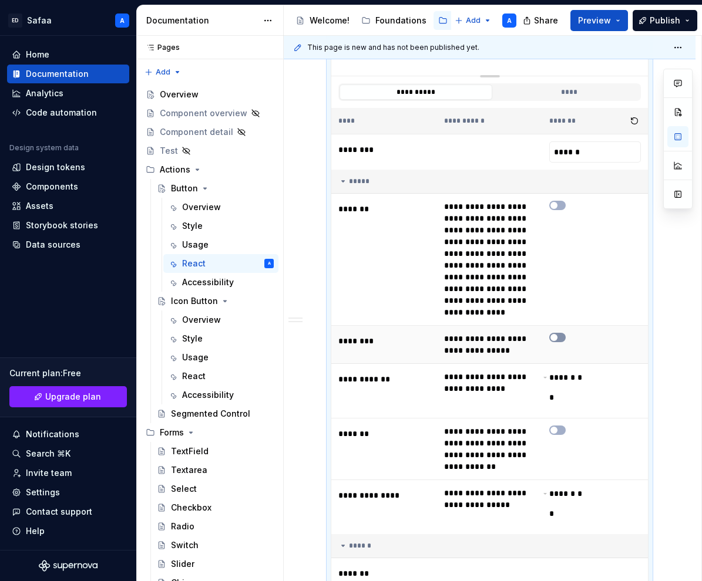
scroll to position [333, 0]
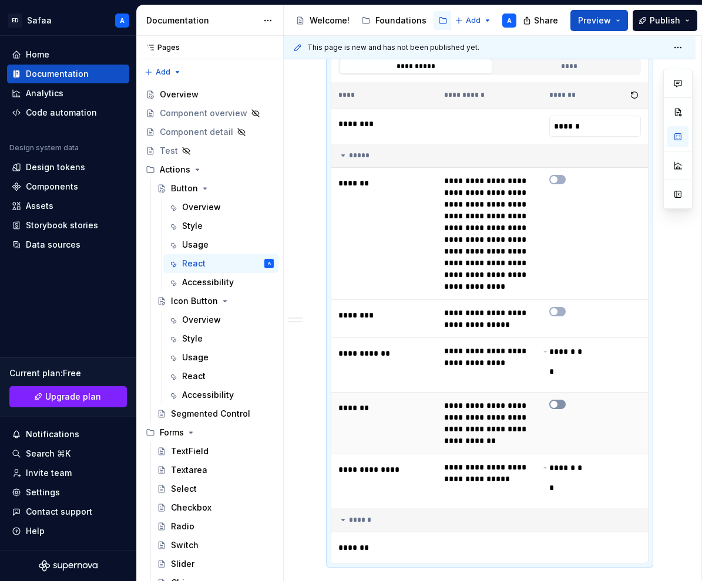
click at [559, 404] on icon "button" at bounding box center [553, 404] width 9 height 7
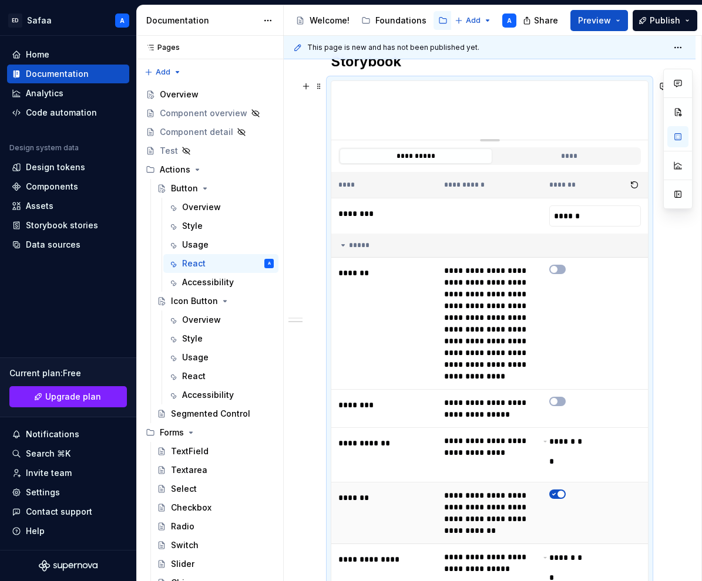
scroll to position [250, 0]
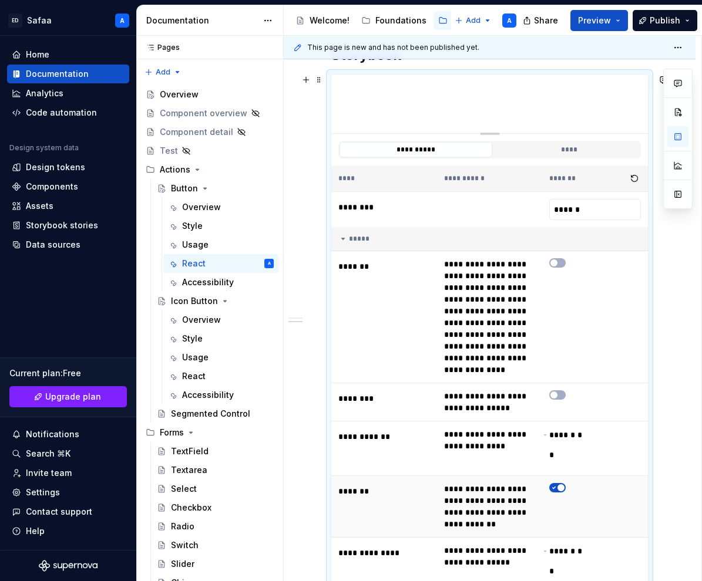
click at [556, 487] on icon "button" at bounding box center [553, 488] width 9 height 7
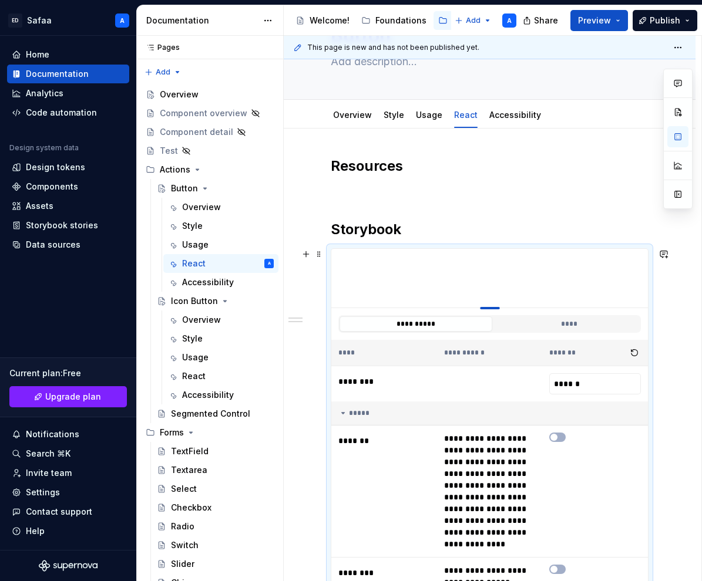
scroll to position [70, 0]
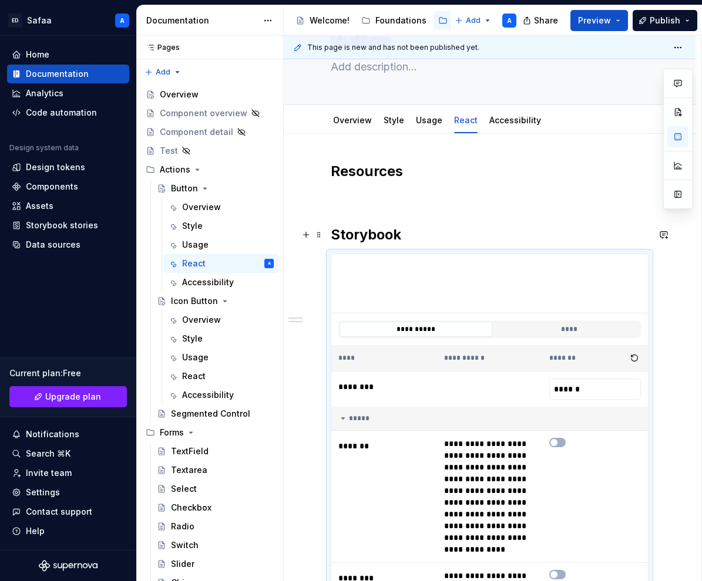
click at [425, 240] on h2 "Storybook" at bounding box center [490, 235] width 318 height 19
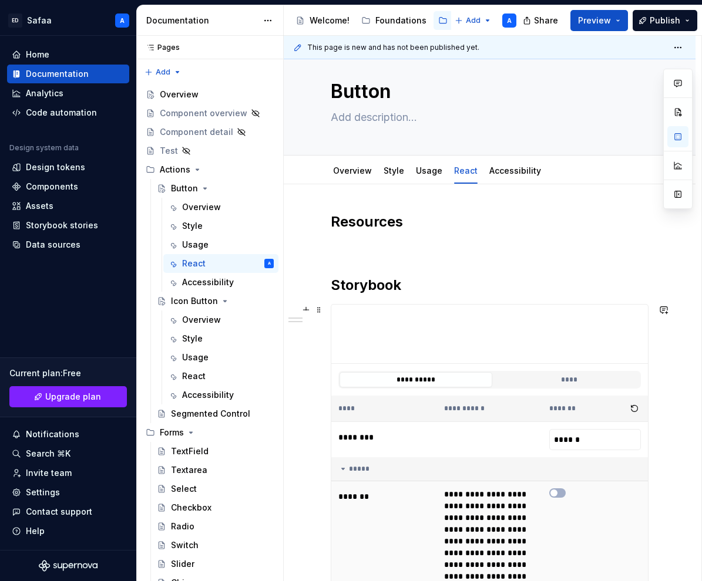
scroll to position [18, 0]
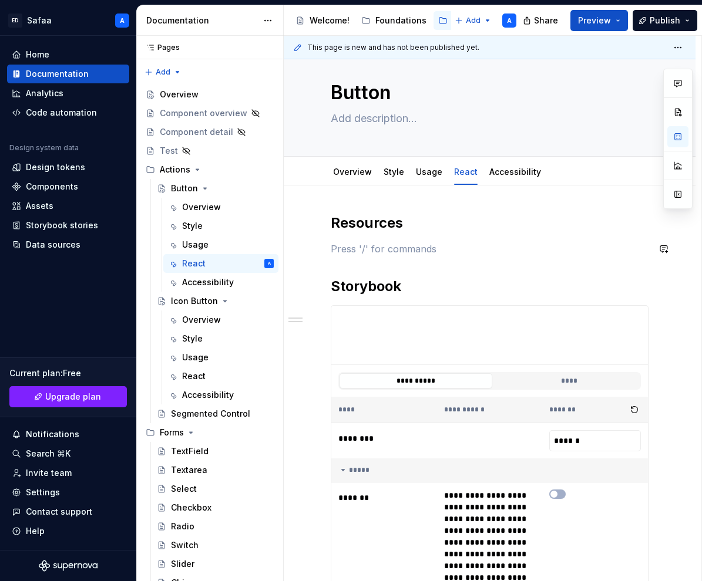
click at [425, 233] on div "**********" at bounding box center [490, 546] width 318 height 665
click at [308, 252] on button "button" at bounding box center [306, 249] width 16 height 16
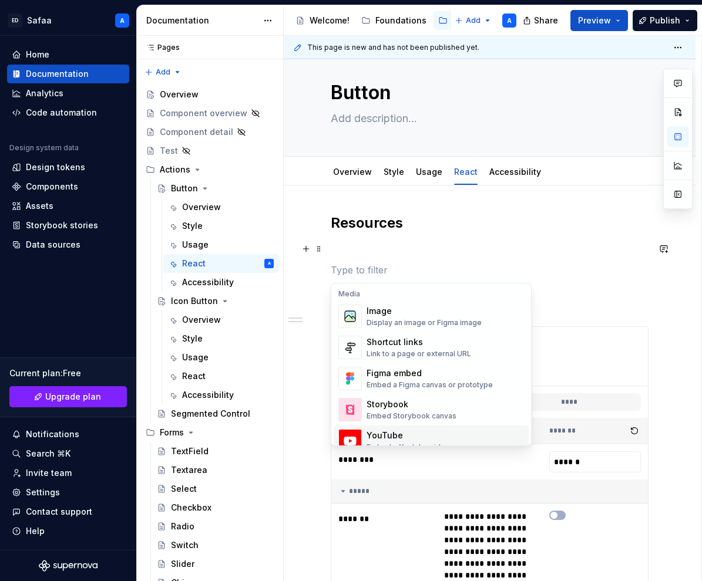
scroll to position [499, 0]
click at [398, 348] on div "Shortcut links" at bounding box center [418, 344] width 105 height 12
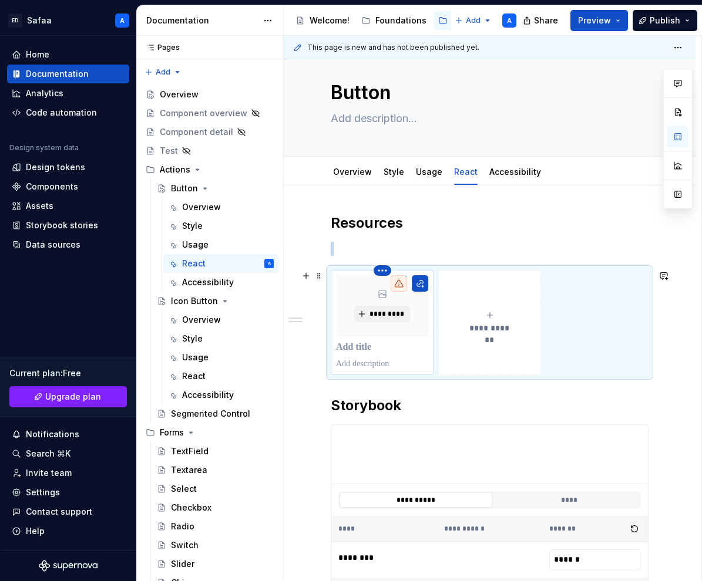
click at [385, 269] on html "[PERSON_NAME] A Home Documentation Analytics Code automation Design system data…" at bounding box center [351, 290] width 702 height 581
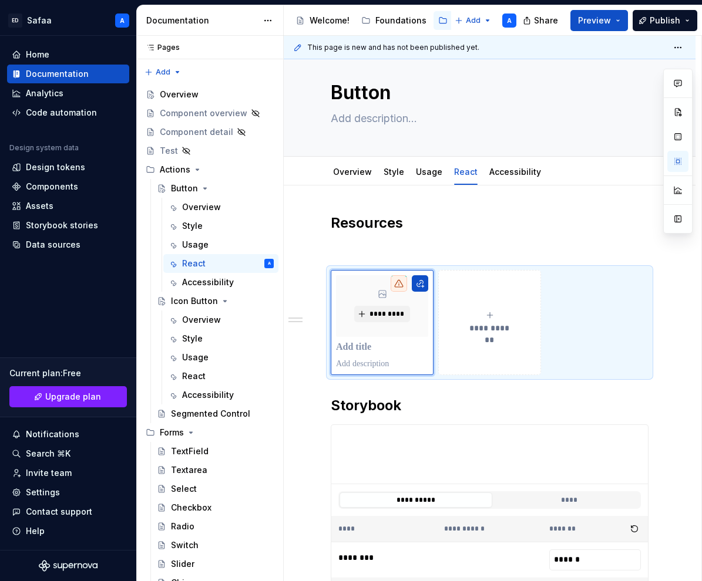
click at [678, 157] on div at bounding box center [677, 151] width 29 height 165
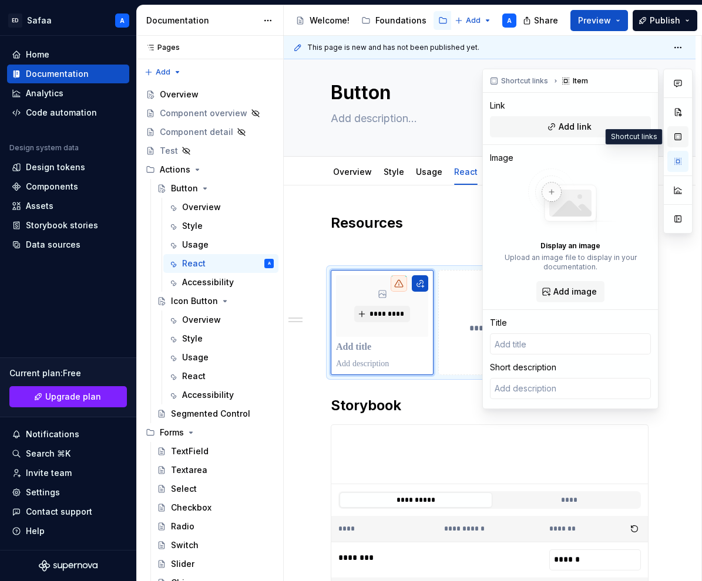
click at [682, 136] on button "button" at bounding box center [677, 136] width 21 height 21
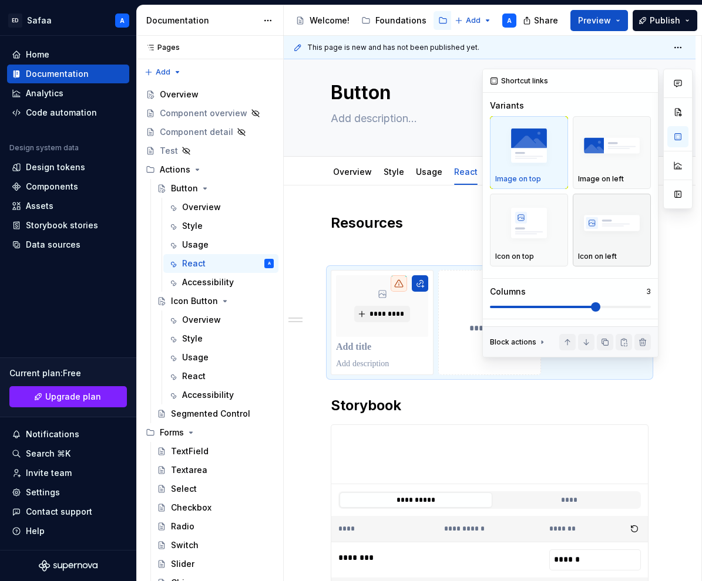
click at [610, 217] on img "button" at bounding box center [612, 223] width 68 height 43
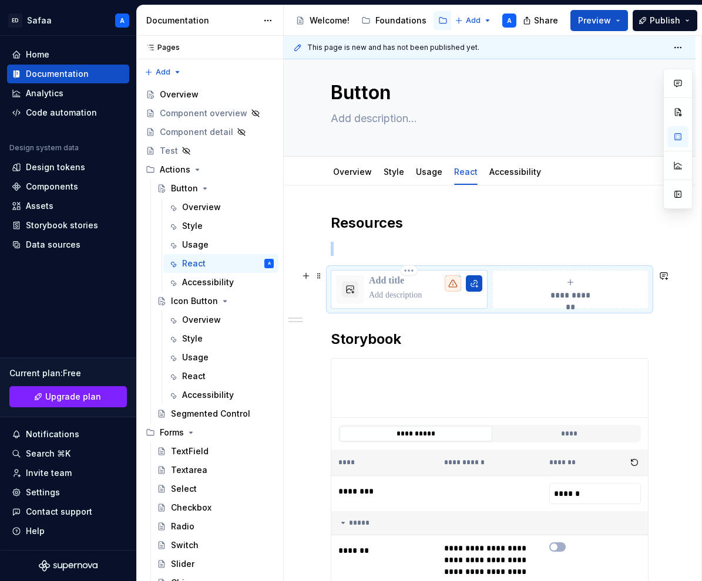
click at [394, 281] on p at bounding box center [425, 281] width 113 height 12
type textarea "*"
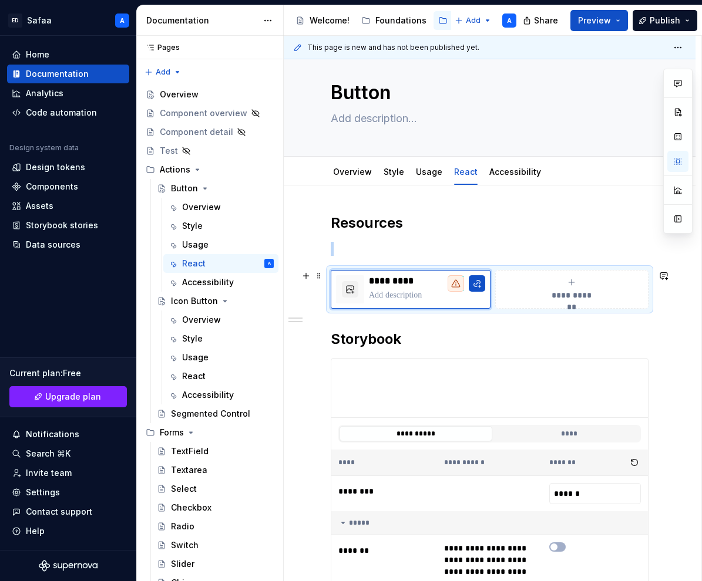
click at [557, 284] on div "**********" at bounding box center [571, 289] width 143 height 23
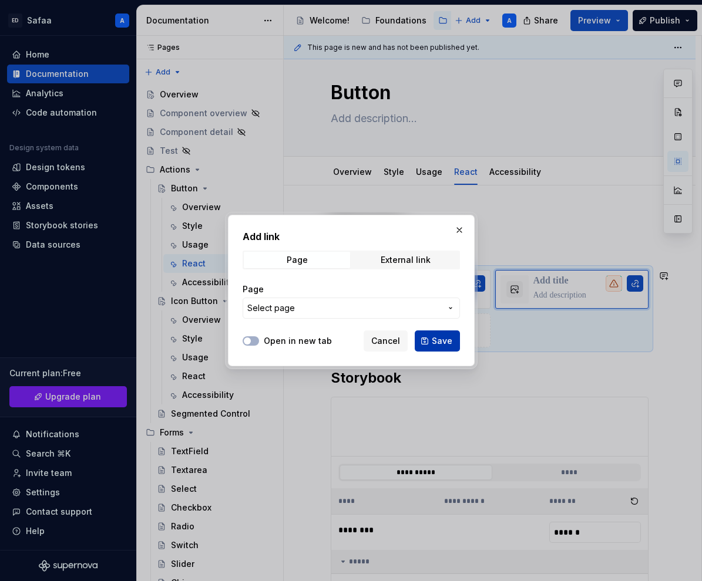
click at [436, 337] on span "Save" at bounding box center [442, 341] width 21 height 12
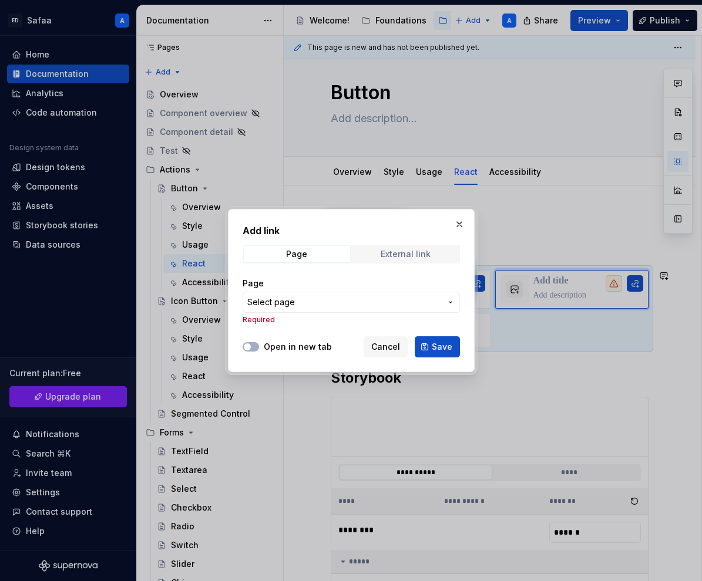
click at [424, 257] on div "External link" at bounding box center [406, 254] width 50 height 9
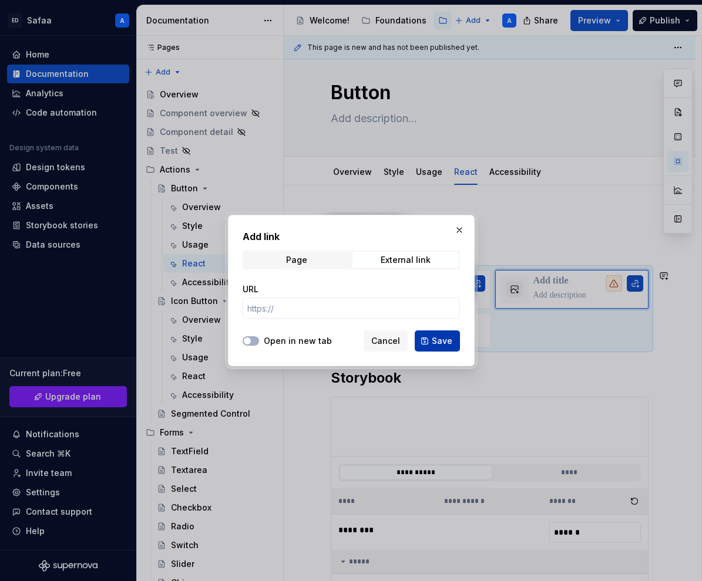
click at [438, 342] on span "Save" at bounding box center [442, 341] width 21 height 12
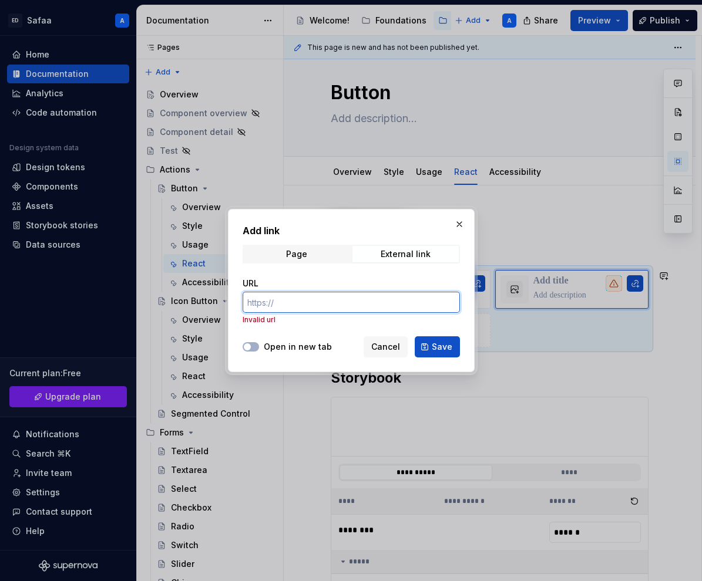
click at [318, 309] on input "URL" at bounding box center [351, 302] width 217 height 21
type textarea "*"
paste input "[URL][DOMAIN_NAME]"
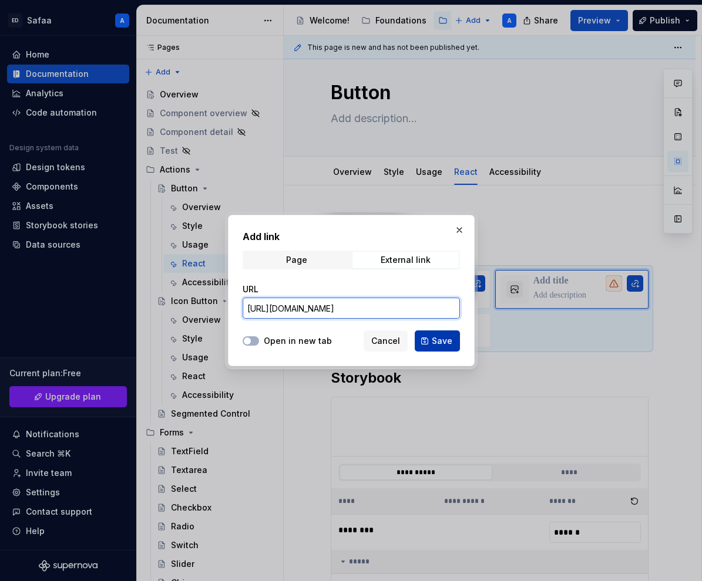
type input "[URL][DOMAIN_NAME]"
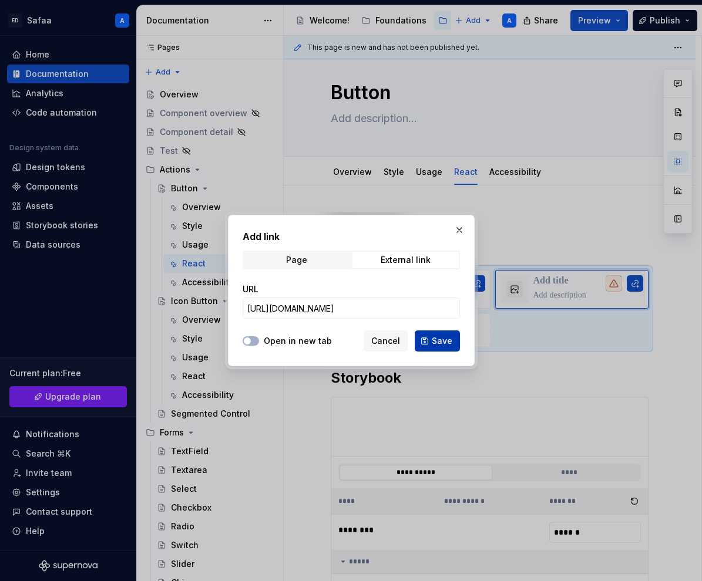
scroll to position [0, 0]
click at [446, 342] on span "Save" at bounding box center [442, 341] width 21 height 12
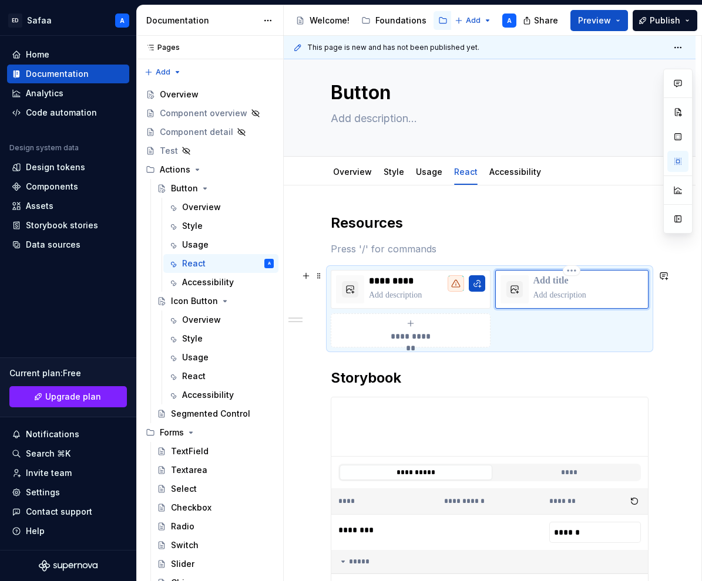
click at [547, 281] on p at bounding box center [588, 281] width 110 height 12
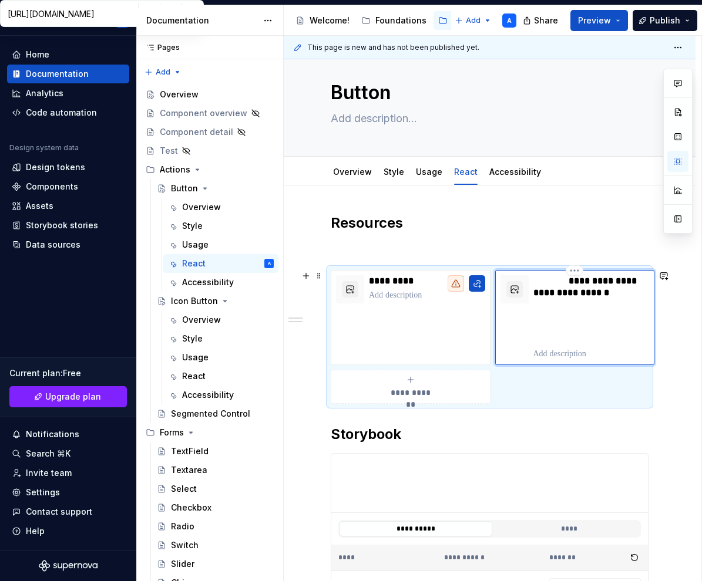
click at [583, 314] on p "**********" at bounding box center [591, 310] width 116 height 70
drag, startPoint x: 619, startPoint y: 319, endPoint x: 525, endPoint y: 280, distance: 102.1
click at [525, 280] on div "**********" at bounding box center [574, 317] width 149 height 85
type textarea "*"
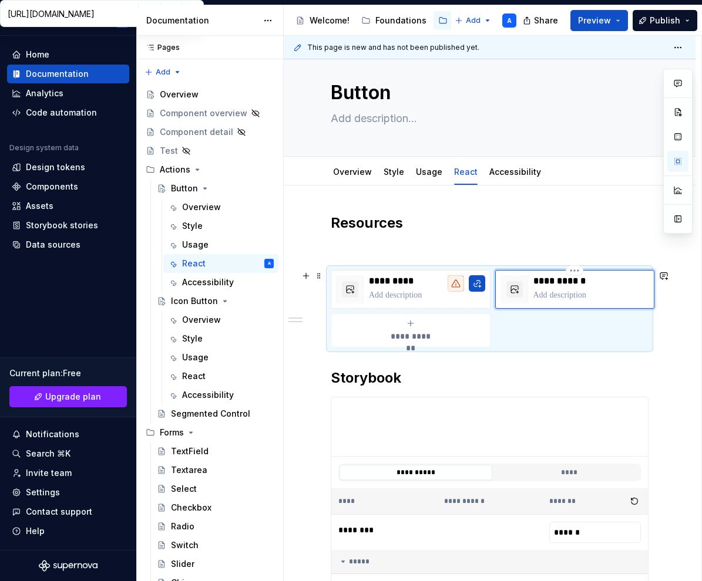
click at [560, 284] on p "**********" at bounding box center [591, 281] width 116 height 12
click at [607, 284] on p "**********" at bounding box center [591, 281] width 116 height 12
click at [588, 281] on p "**********" at bounding box center [591, 281] width 116 height 12
click at [553, 375] on h2 "Storybook" at bounding box center [490, 378] width 318 height 19
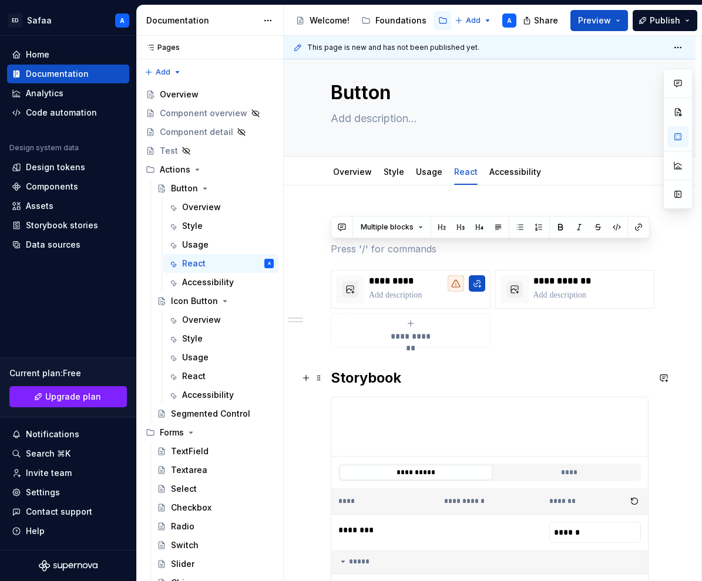
click at [539, 382] on h2 "Storybook" at bounding box center [490, 378] width 318 height 19
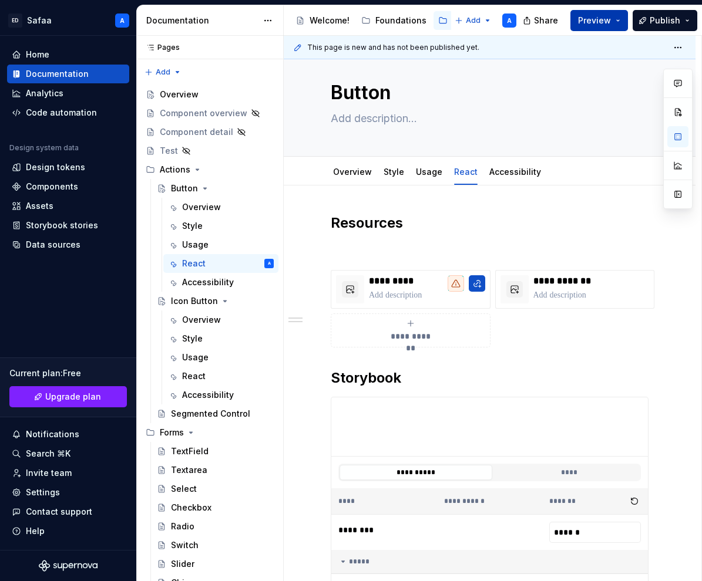
click at [610, 19] on span "Preview" at bounding box center [594, 21] width 33 height 12
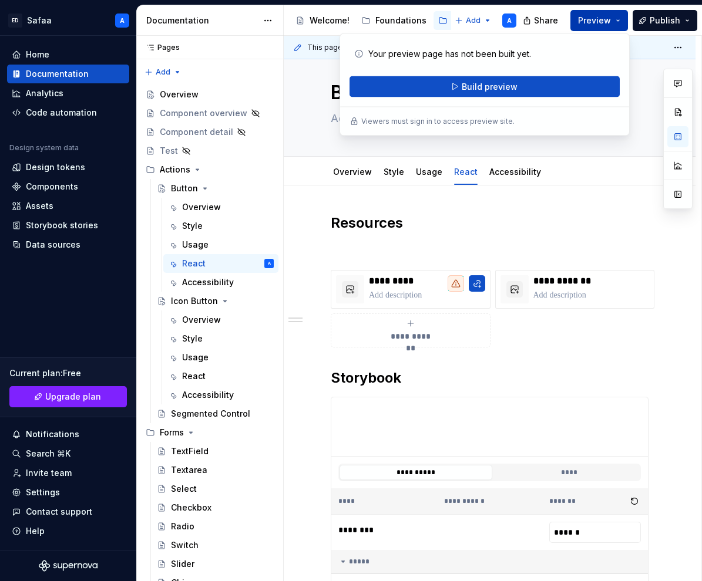
click at [604, 18] on span "Preview" at bounding box center [594, 21] width 33 height 12
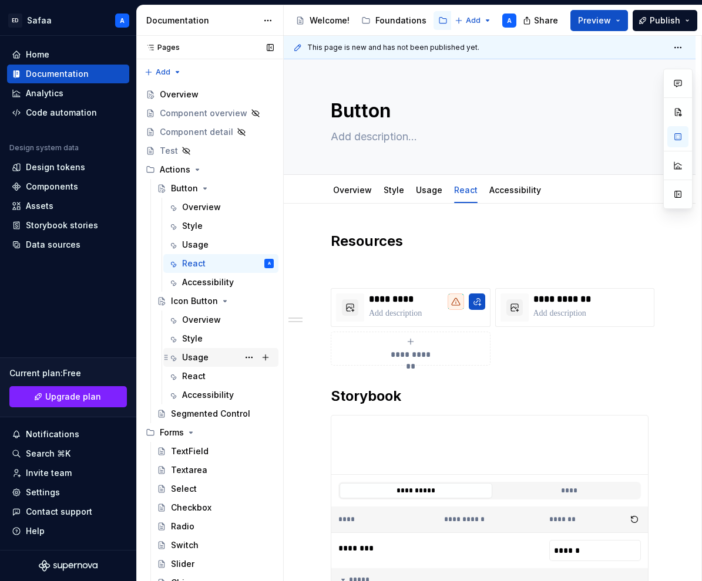
click at [211, 362] on div "Usage" at bounding box center [228, 357] width 92 height 16
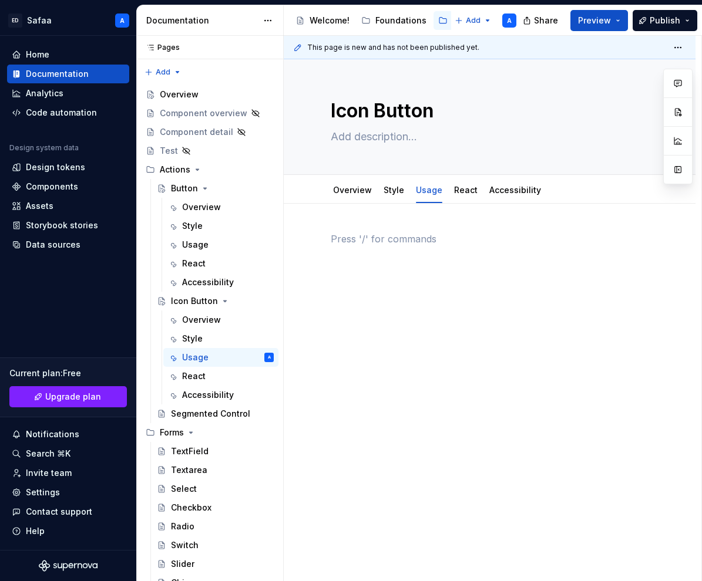
click at [380, 254] on div at bounding box center [490, 254] width 318 height 45
click at [374, 236] on p at bounding box center [490, 239] width 318 height 14
click at [374, 280] on div at bounding box center [490, 261] width 318 height 59
click at [350, 241] on p at bounding box center [490, 239] width 318 height 14
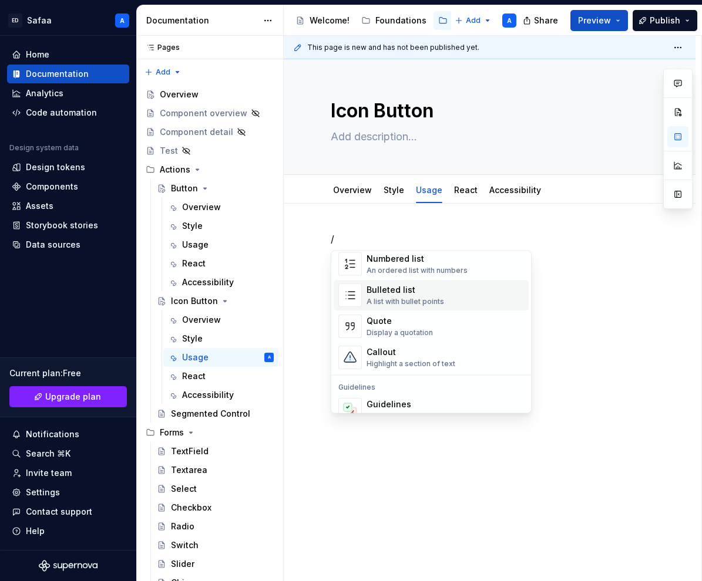
scroll to position [216, 0]
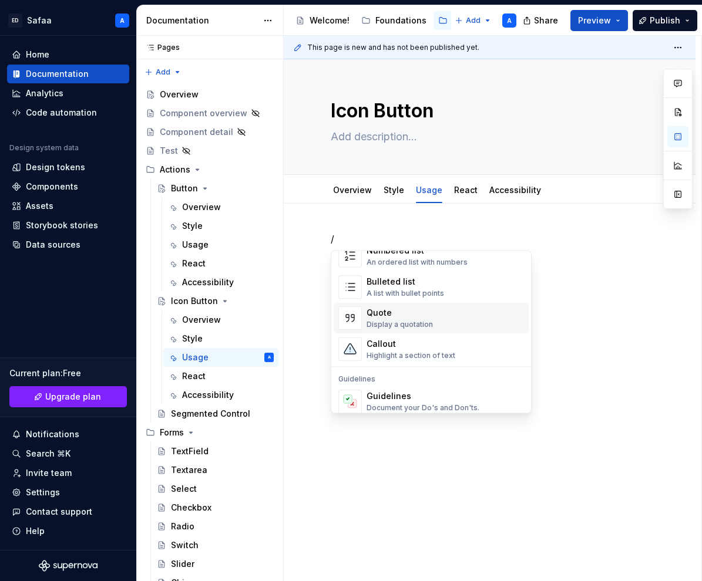
click at [410, 318] on div "Quote Display a quotation" at bounding box center [399, 318] width 66 height 22
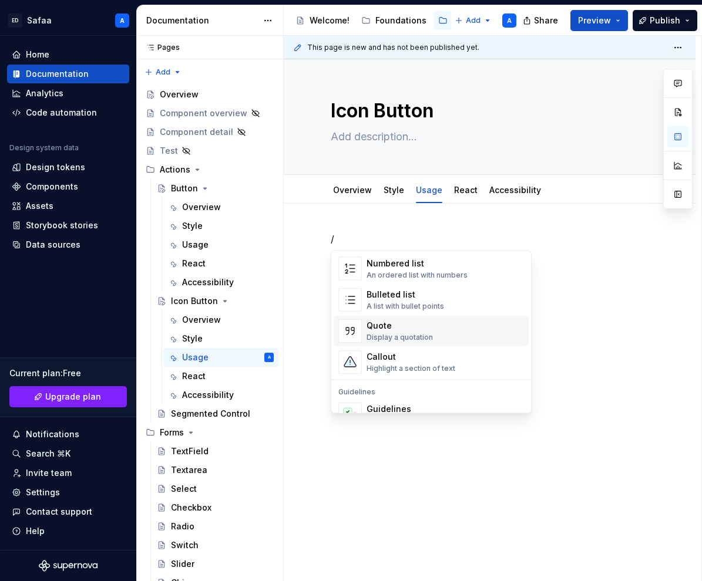
scroll to position [213, 0]
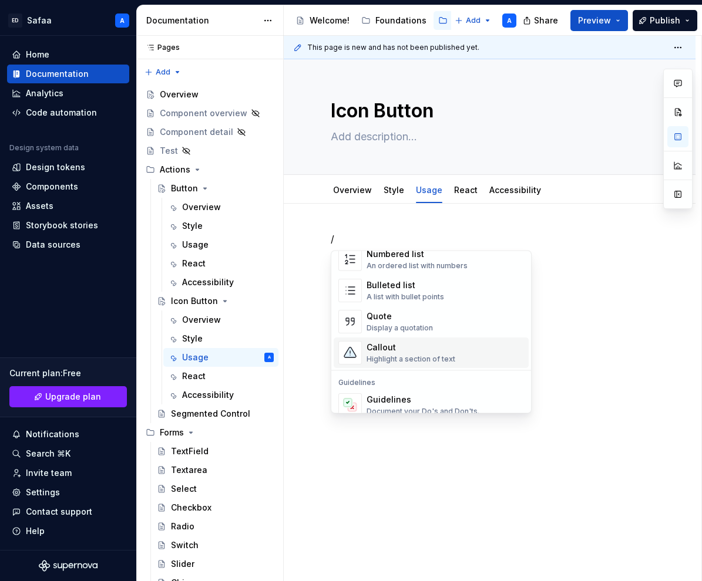
click at [395, 351] on div "Callout" at bounding box center [410, 348] width 89 height 12
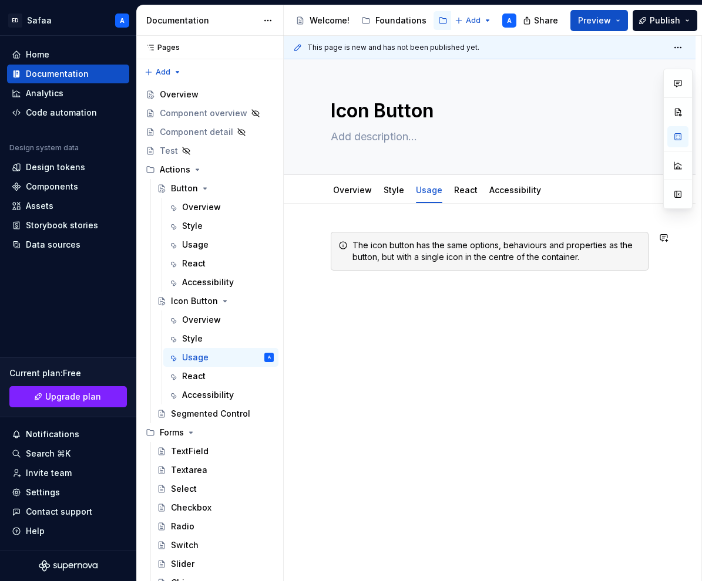
click at [580, 304] on div "The icon button has the same options, behaviours and properties as the button, …" at bounding box center [490, 334] width 412 height 261
click at [527, 245] on div "The icon button has the same options, behaviours and properties as the button, …" at bounding box center [496, 251] width 288 height 23
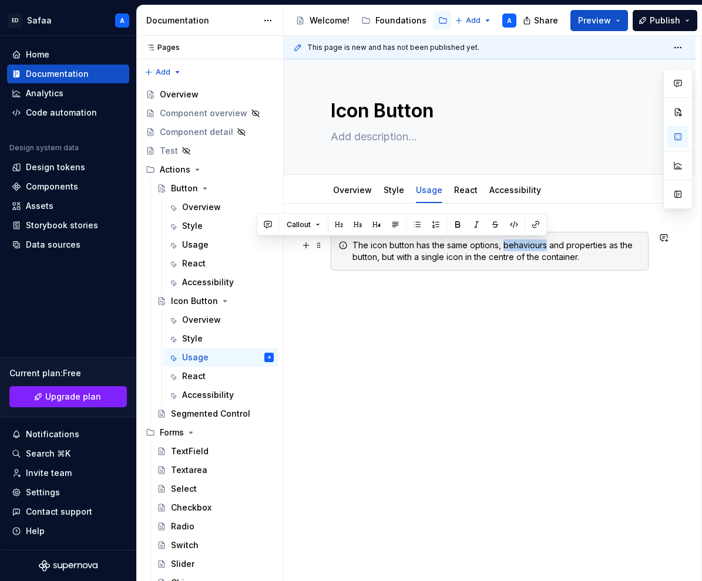
click at [525, 246] on div "The icon button has the same options, behaviours and properties as the button, …" at bounding box center [496, 251] width 288 height 23
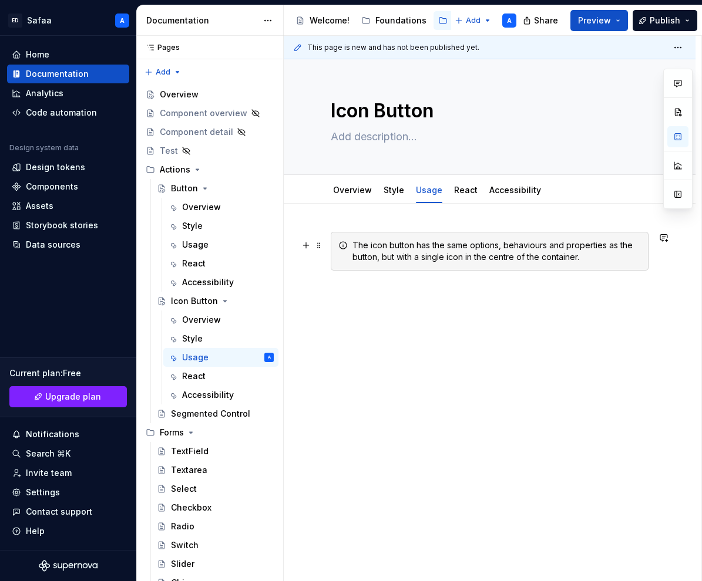
click at [586, 258] on div "The icon button has the same options, behaviours and properties as the button, …" at bounding box center [496, 251] width 288 height 23
click at [571, 284] on div "The icon button has the same options, behaviours and properties as the button, …" at bounding box center [490, 265] width 318 height 67
click at [354, 195] on div "Overview" at bounding box center [352, 190] width 39 height 12
click at [201, 263] on div "React" at bounding box center [193, 264] width 23 height 12
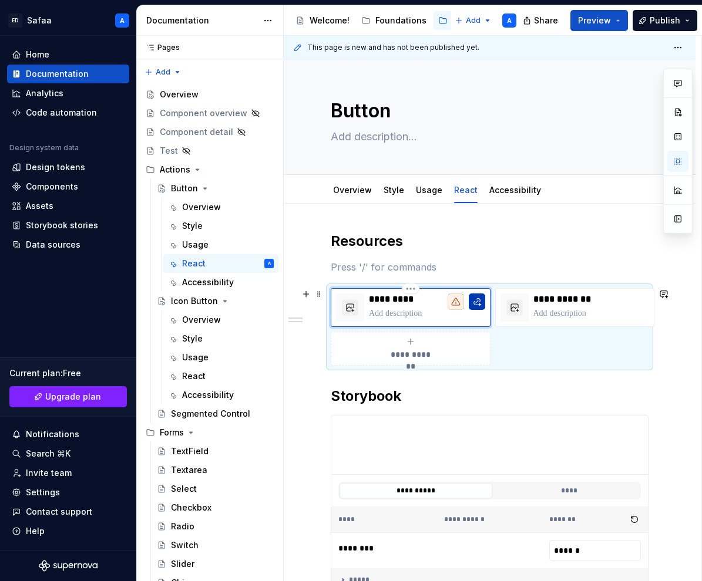
click at [476, 302] on button "button" at bounding box center [477, 302] width 16 height 16
type textarea "*"
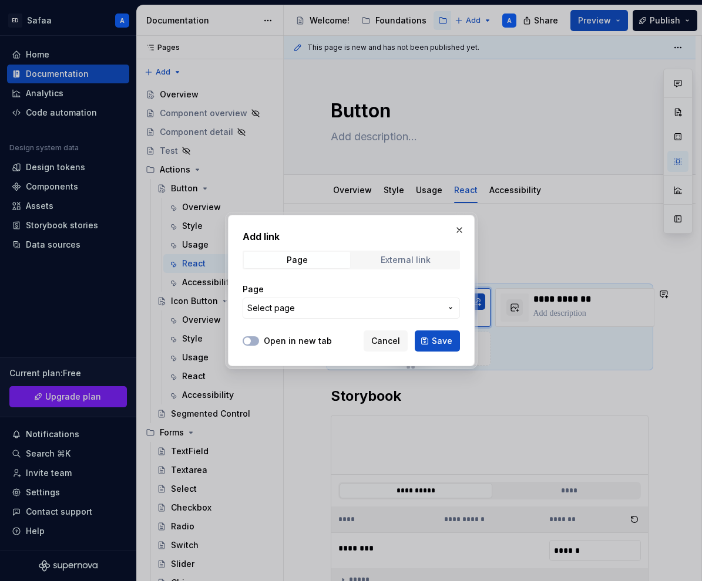
click at [412, 261] on div "External link" at bounding box center [406, 259] width 50 height 9
click at [311, 262] on span "Page" at bounding box center [297, 260] width 106 height 16
click at [341, 306] on span "Select page" at bounding box center [344, 308] width 194 height 12
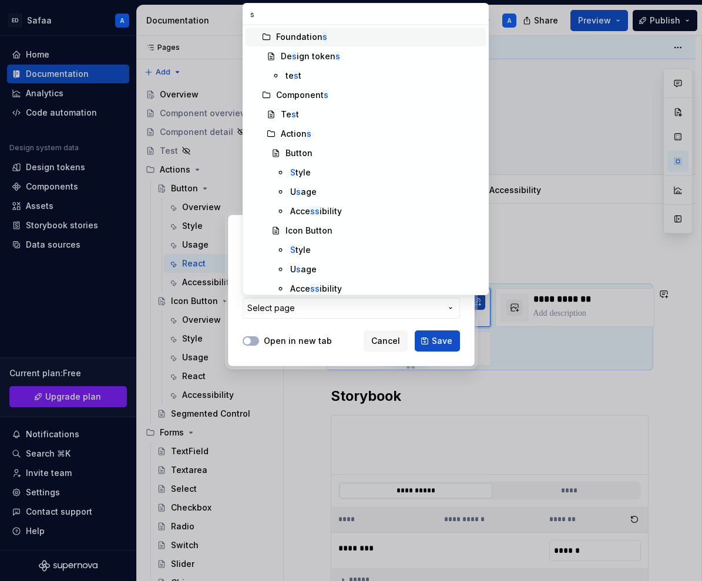
type input "st"
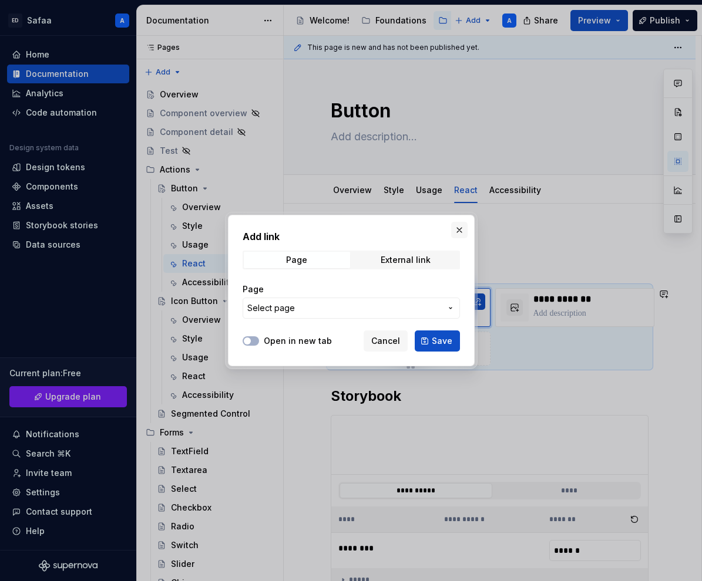
click at [457, 231] on button "button" at bounding box center [459, 230] width 16 height 16
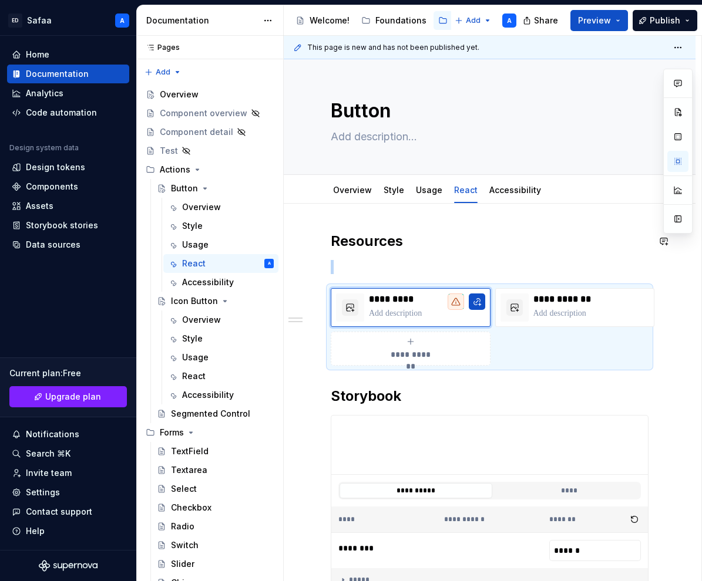
click at [443, 225] on div "**********" at bounding box center [490, 504] width 412 height 601
click at [541, 21] on span "Share" at bounding box center [546, 21] width 24 height 12
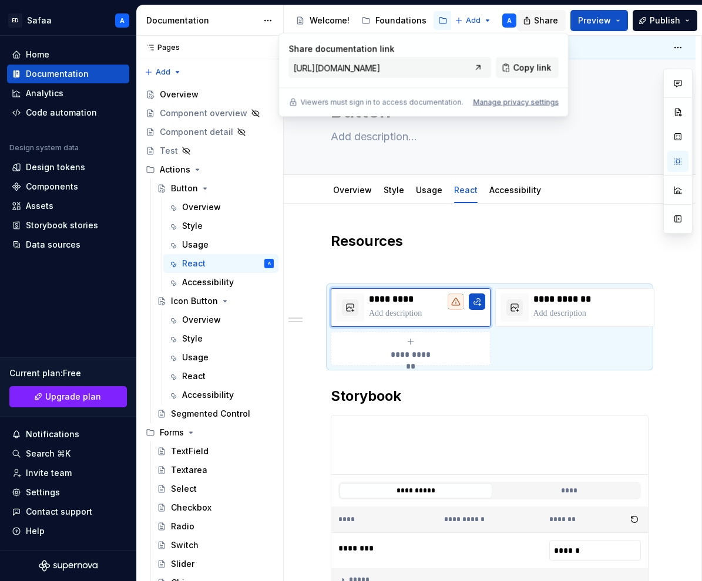
click at [541, 21] on span "Share" at bounding box center [546, 21] width 24 height 12
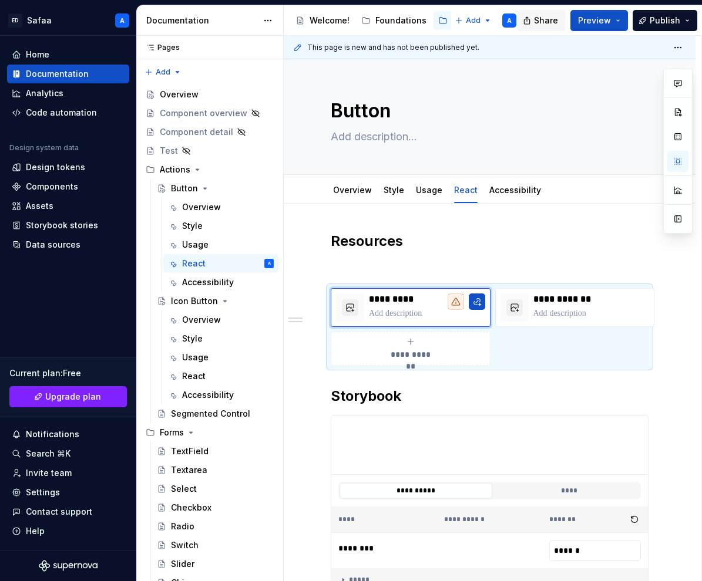
click at [541, 21] on span "Share" at bounding box center [546, 21] width 24 height 12
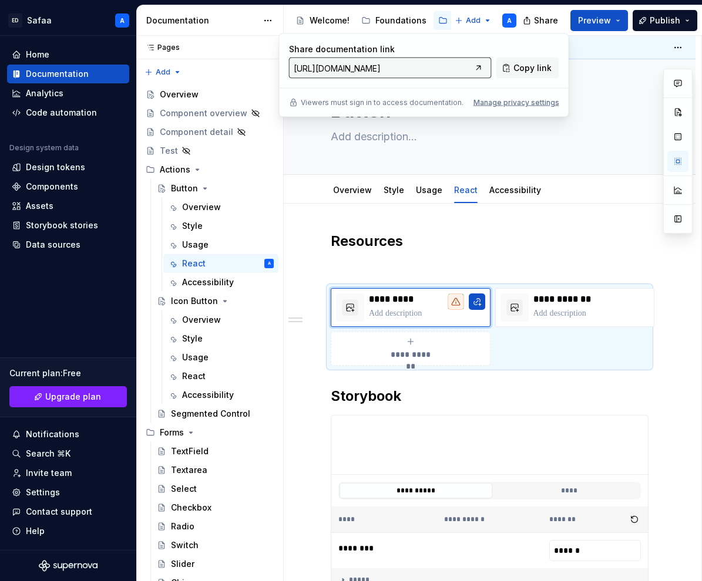
click at [436, 72] on input "[URL][DOMAIN_NAME]" at bounding box center [379, 68] width 181 height 21
drag, startPoint x: 433, startPoint y: 68, endPoint x: 551, endPoint y: 68, distance: 118.6
click at [551, 68] on div "Share documentation link [URL][DOMAIN_NAME] Copy link" at bounding box center [424, 60] width 270 height 35
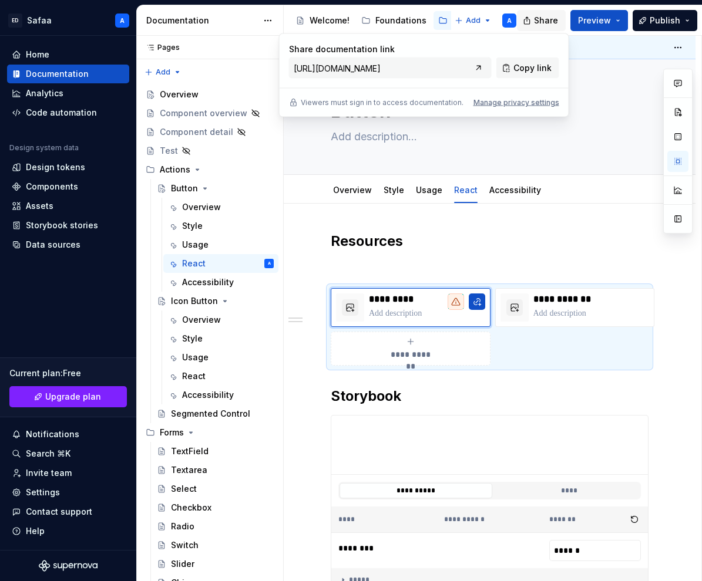
click at [537, 17] on button "Share" at bounding box center [541, 20] width 49 height 21
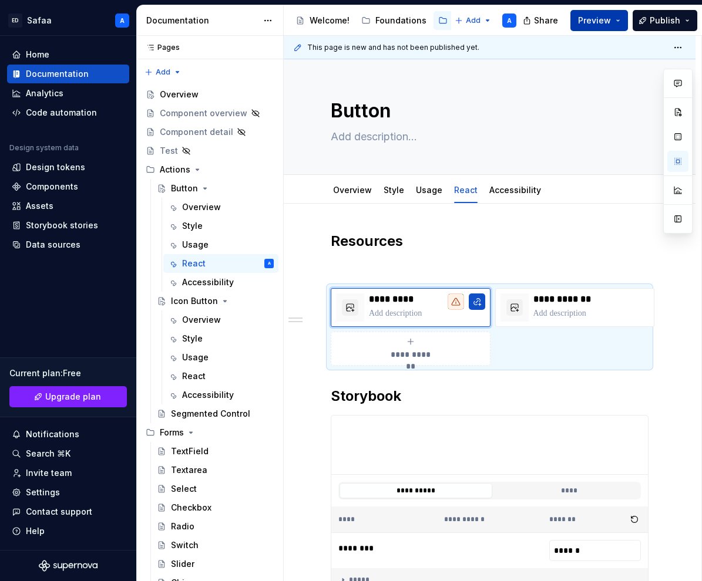
click at [618, 22] on button "Preview" at bounding box center [599, 20] width 58 height 21
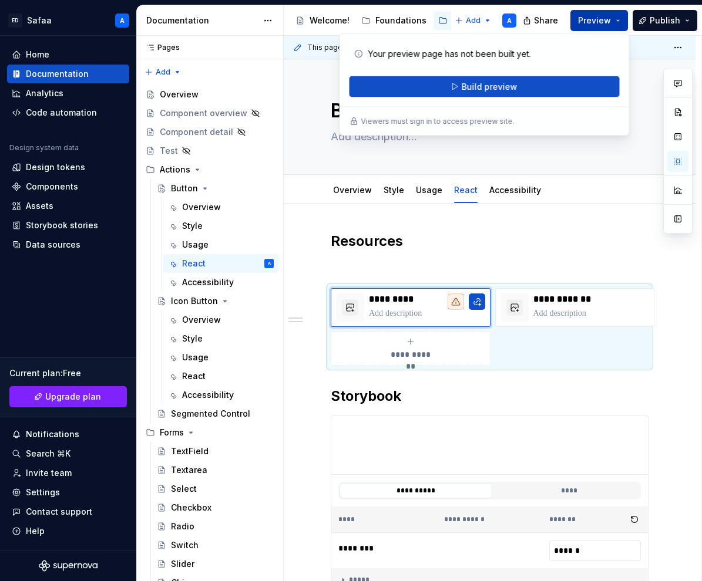
click at [610, 19] on span "Preview" at bounding box center [594, 21] width 33 height 12
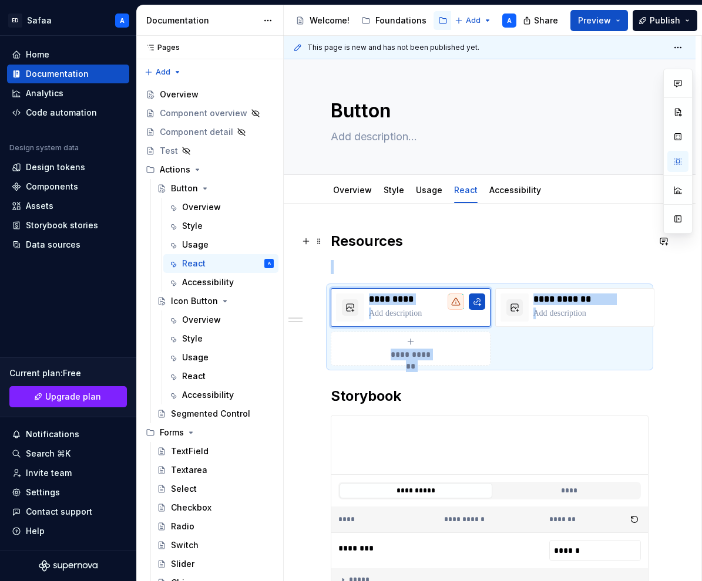
click at [465, 247] on h2 "Resources" at bounding box center [490, 241] width 318 height 19
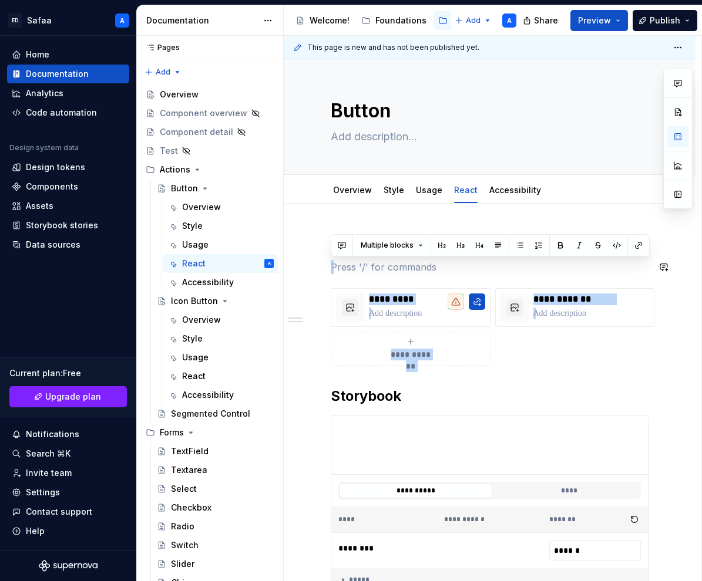
click at [451, 276] on div "**********" at bounding box center [490, 424] width 318 height 384
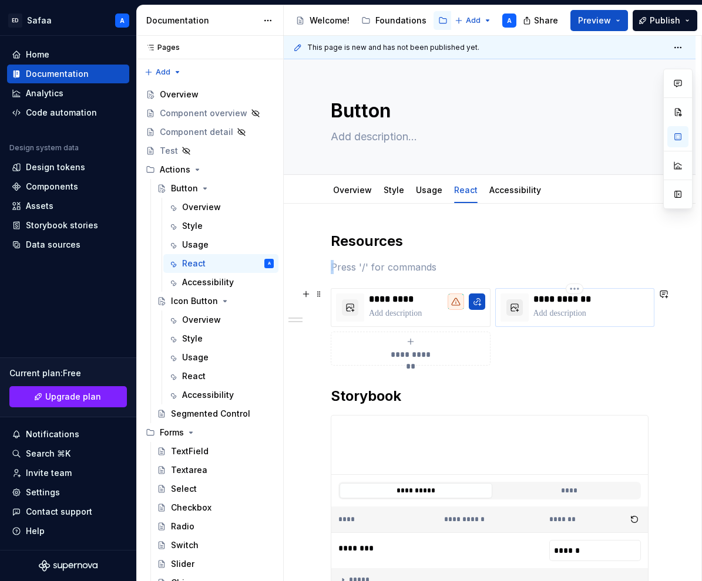
click at [512, 310] on button "button" at bounding box center [514, 308] width 16 height 16
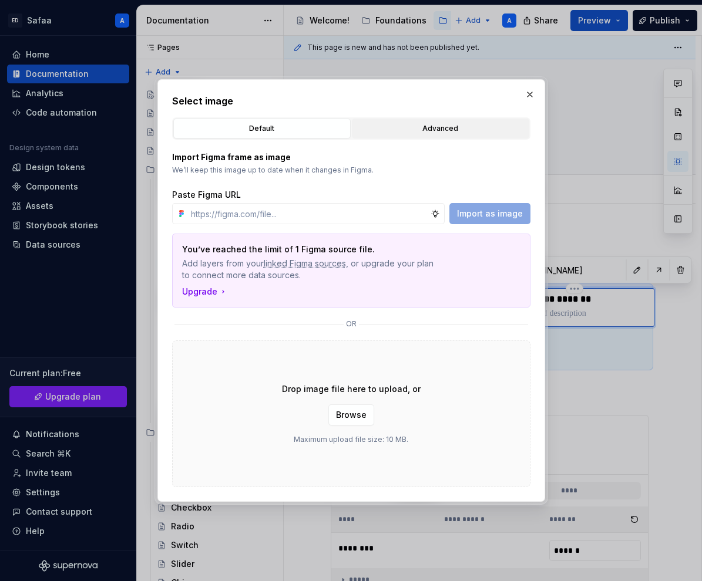
click at [449, 122] on button "Advanced" at bounding box center [440, 129] width 177 height 20
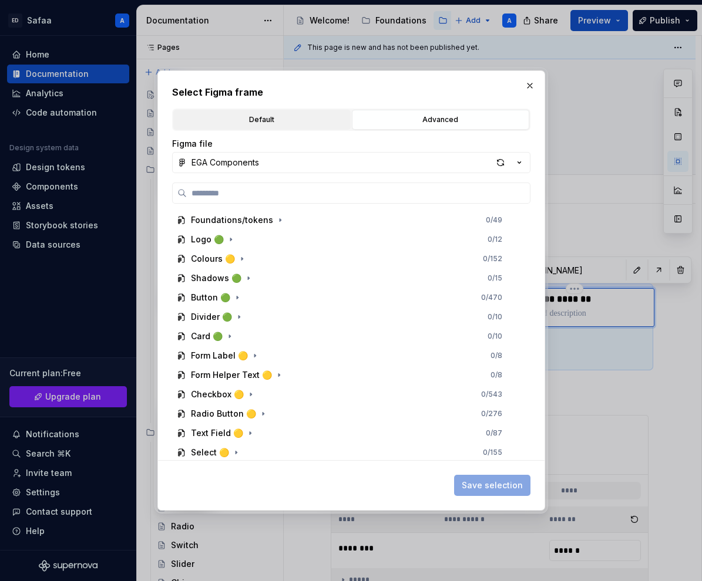
click at [279, 119] on div "Default" at bounding box center [261, 120] width 169 height 12
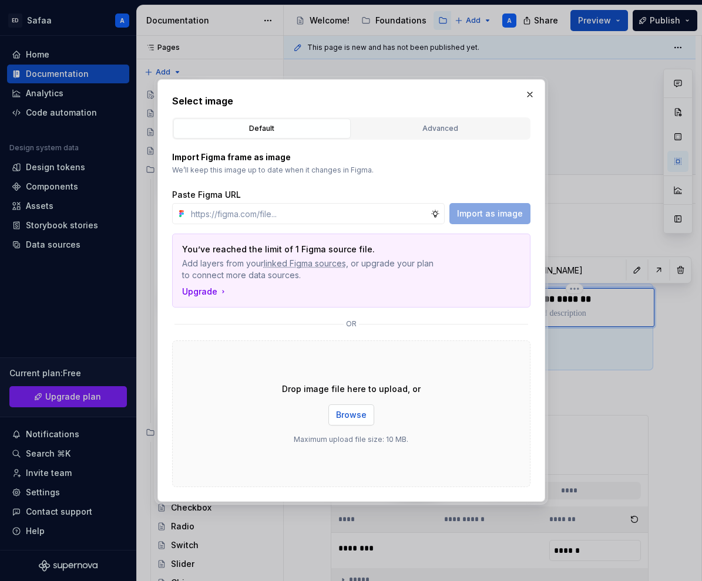
click at [354, 411] on span "Browse" at bounding box center [351, 415] width 31 height 12
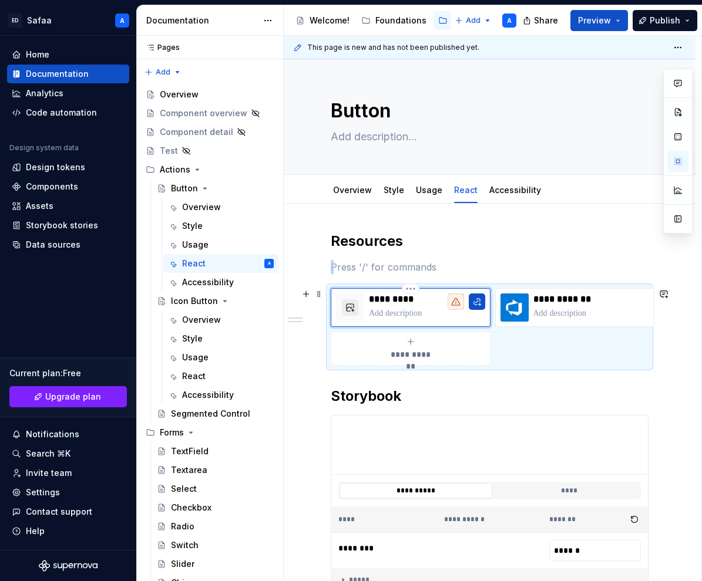
click at [348, 307] on button "button" at bounding box center [350, 308] width 16 height 16
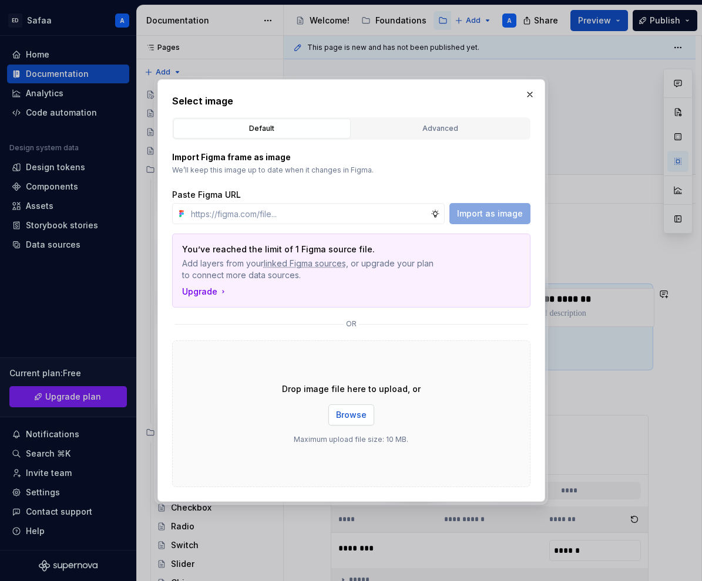
click at [347, 411] on span "Browse" at bounding box center [351, 415] width 31 height 12
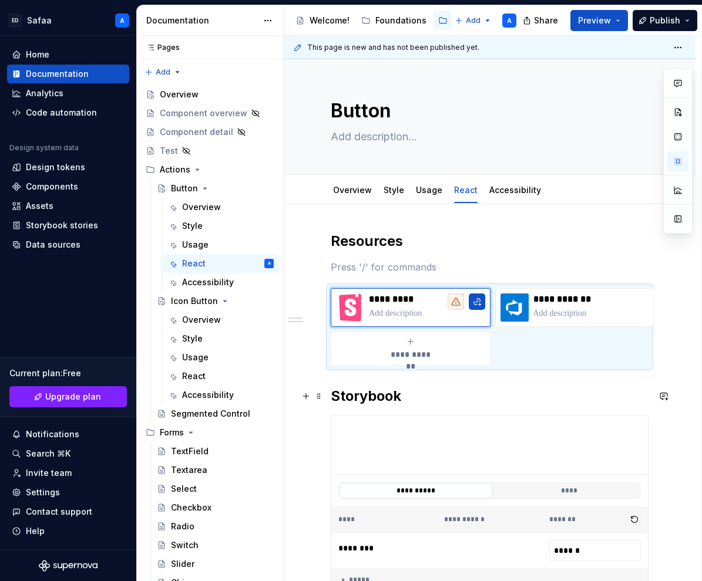
click at [523, 399] on h2 "Storybook" at bounding box center [490, 396] width 318 height 19
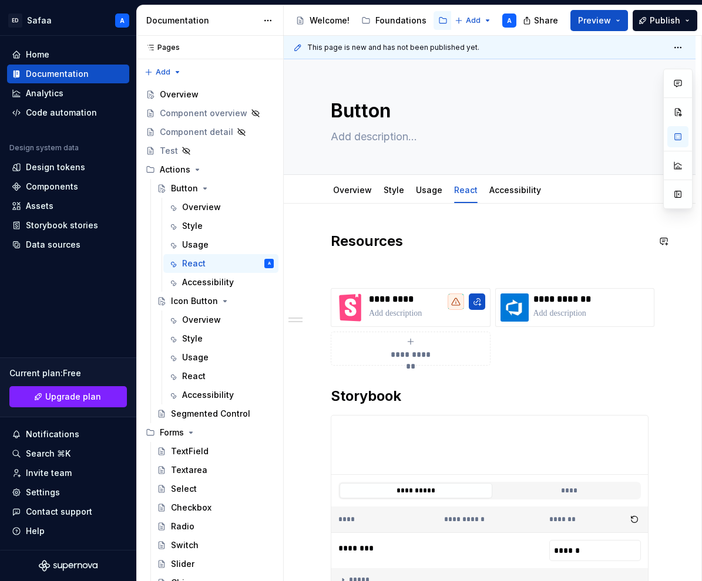
click at [499, 260] on p at bounding box center [490, 267] width 318 height 14
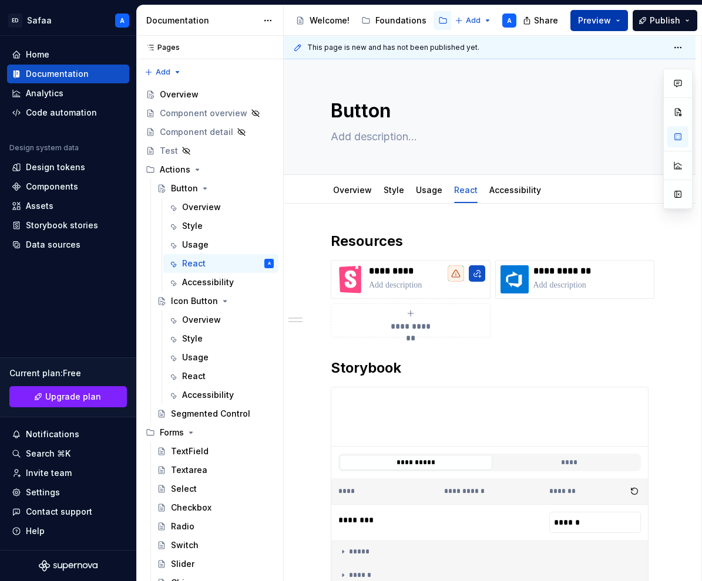
click at [611, 22] on span "Preview" at bounding box center [594, 21] width 33 height 12
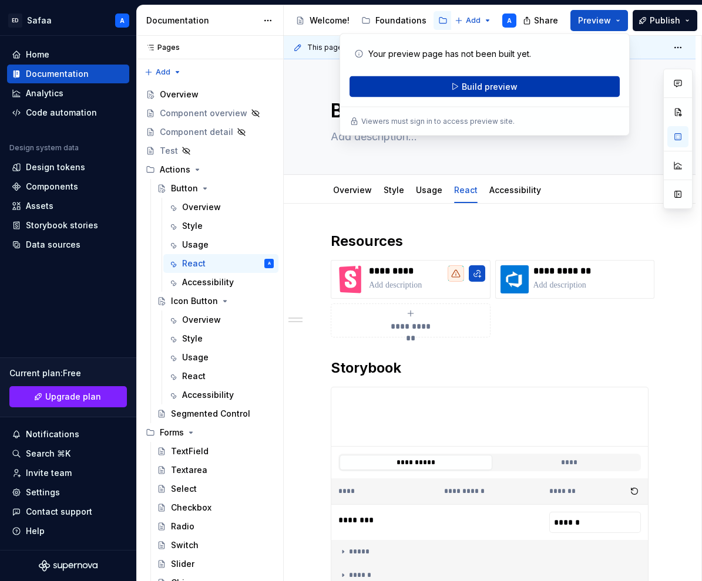
click at [546, 86] on button "Build preview" at bounding box center [484, 86] width 270 height 21
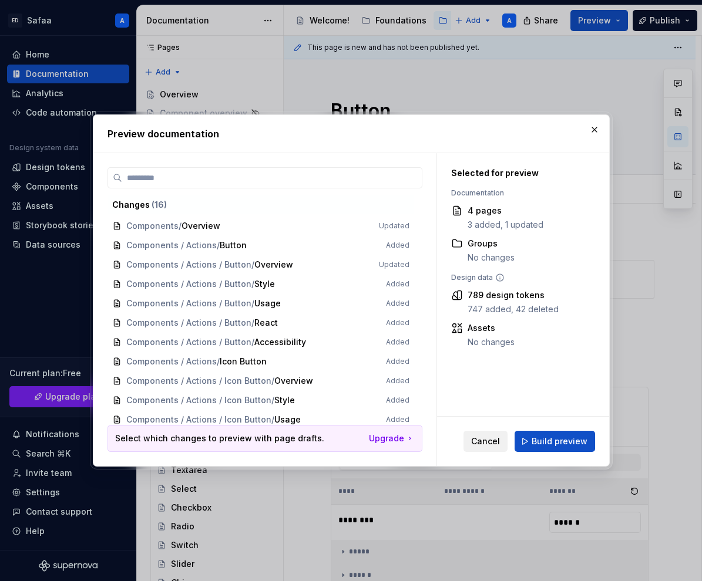
click at [486, 442] on span "Cancel" at bounding box center [485, 442] width 29 height 12
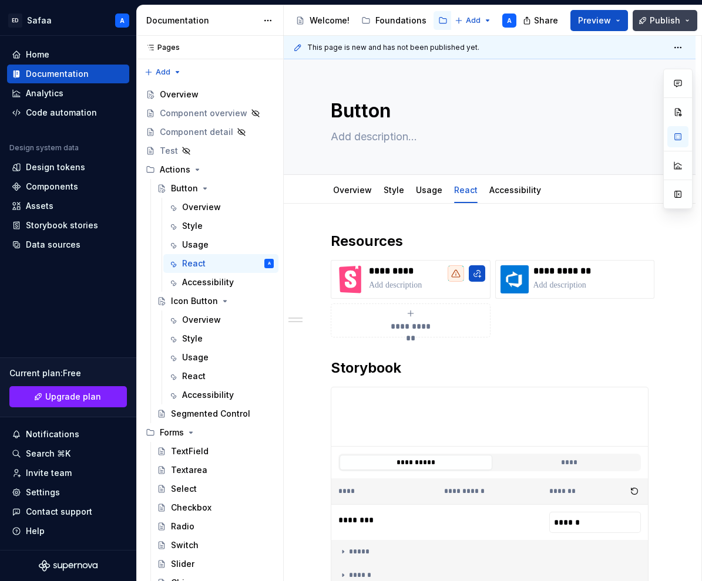
click at [666, 17] on span "Publish" at bounding box center [665, 21] width 31 height 12
click at [612, 26] on button "Preview" at bounding box center [599, 20] width 58 height 21
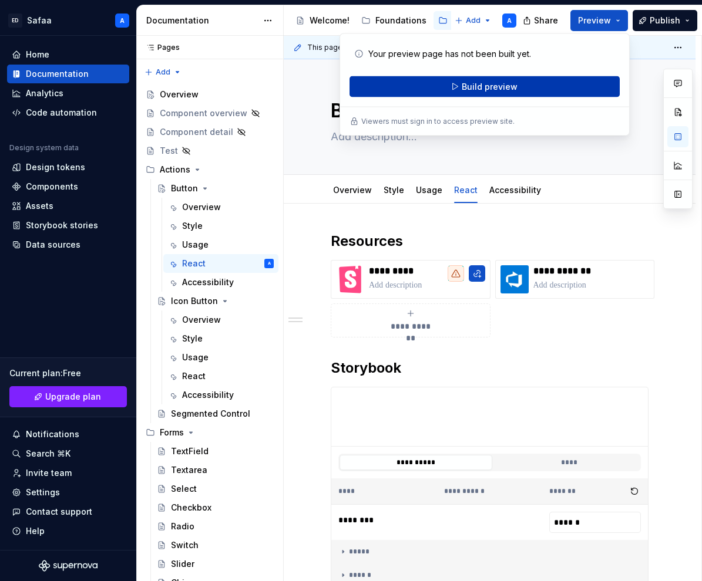
click at [521, 89] on button "Build preview" at bounding box center [484, 86] width 270 height 21
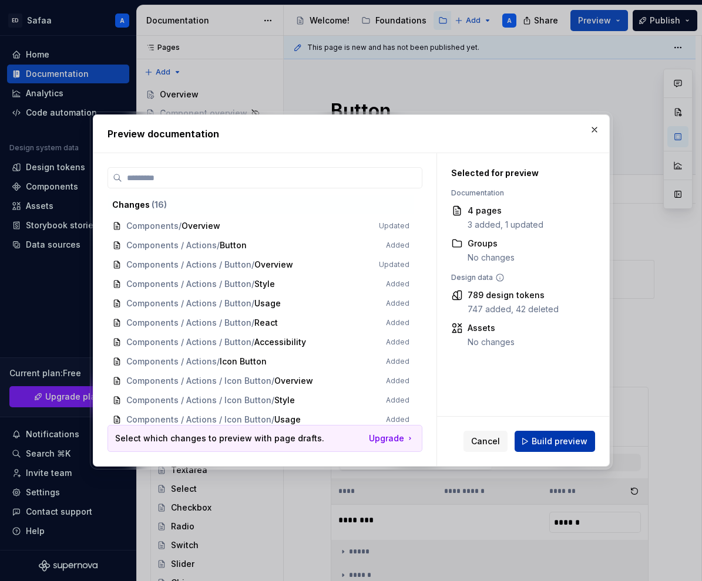
click at [547, 443] on span "Build preview" at bounding box center [560, 442] width 56 height 12
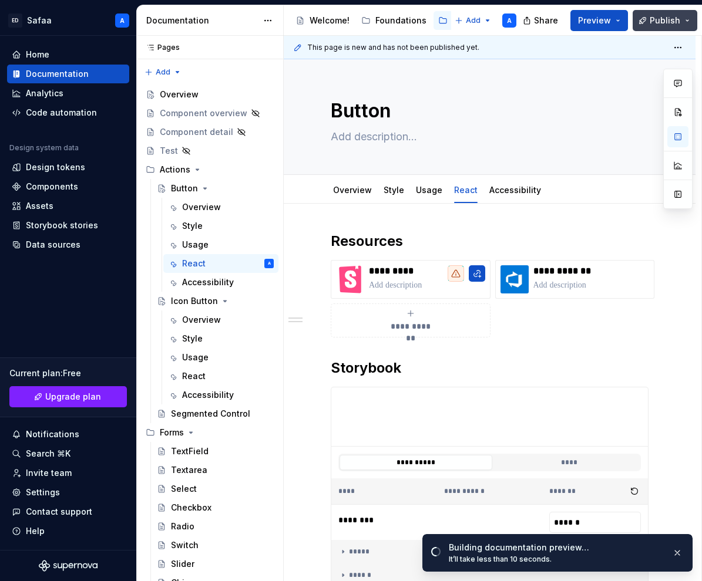
click at [683, 10] on button "Publish" at bounding box center [665, 20] width 65 height 21
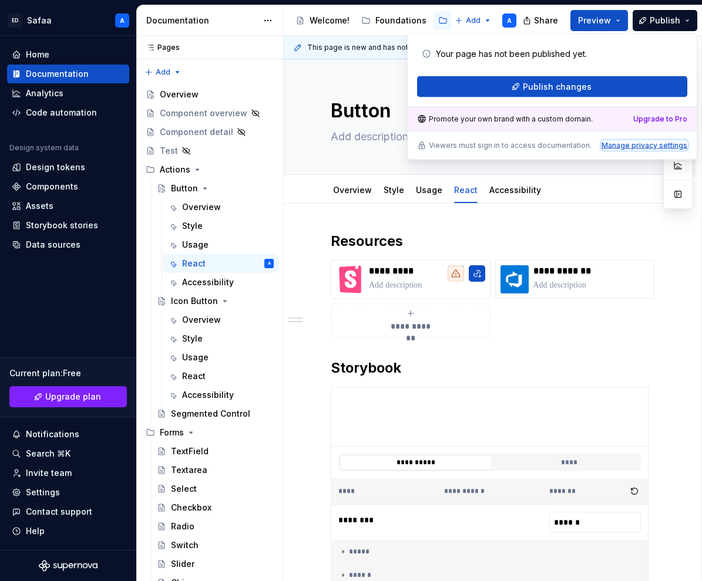
click at [633, 144] on div "Manage privacy settings" at bounding box center [644, 145] width 86 height 9
type textarea "*"
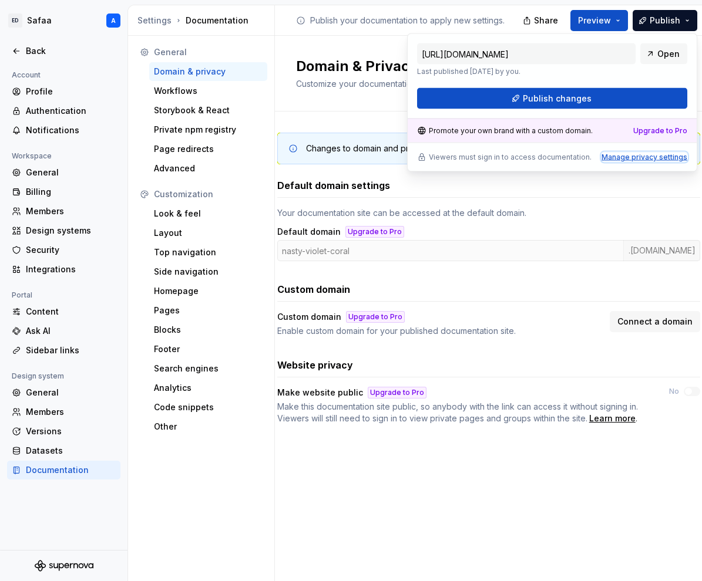
type input "[URL][DOMAIN_NAME]"
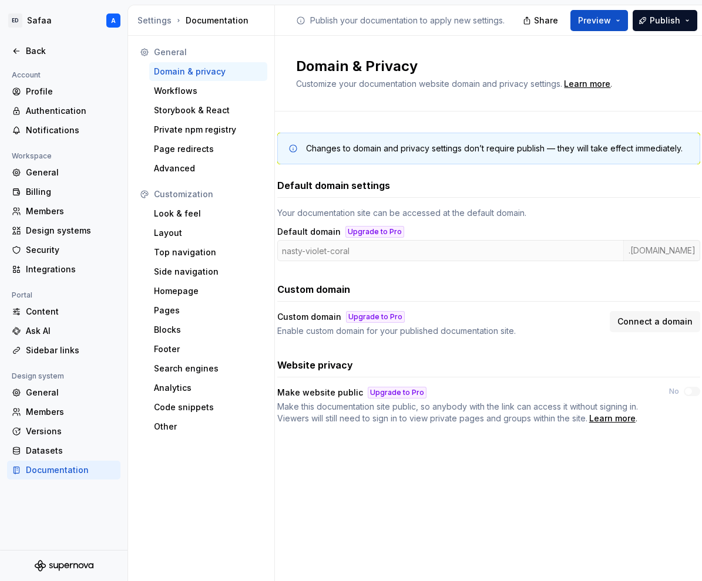
click at [475, 468] on div "Changes to domain and privacy settings don’t require publish — they will take e…" at bounding box center [488, 291] width 423 height 358
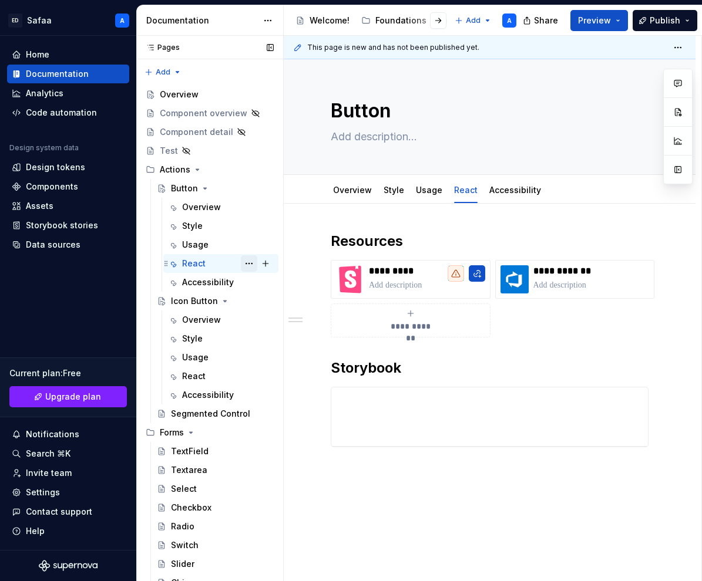
click at [248, 261] on button "Page tree" at bounding box center [249, 263] width 16 height 16
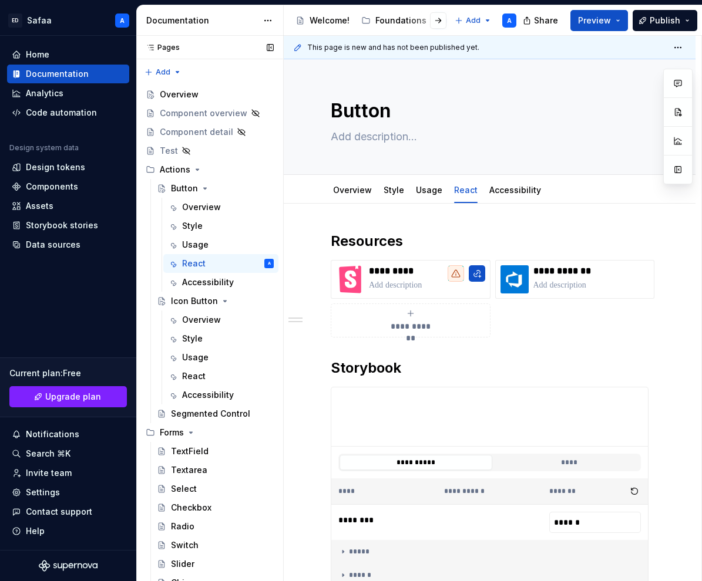
click at [247, 262] on div "Pages Pages Add Accessibility guide for tree Page tree. Navigate the tree with …" at bounding box center [209, 311] width 147 height 551
click at [337, 366] on h2 "Storybook" at bounding box center [490, 368] width 318 height 19
click at [335, 370] on h2 "Storybook" at bounding box center [490, 368] width 318 height 19
click at [398, 369] on h2 "Storybook" at bounding box center [490, 368] width 318 height 19
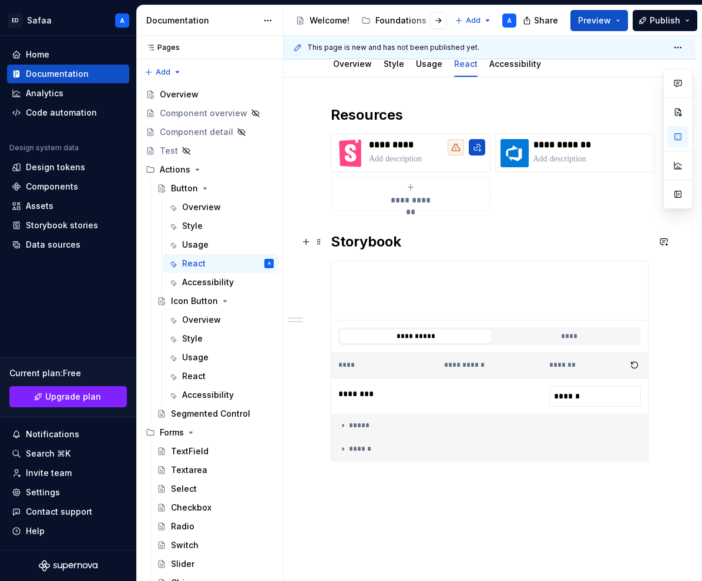
scroll to position [125, 0]
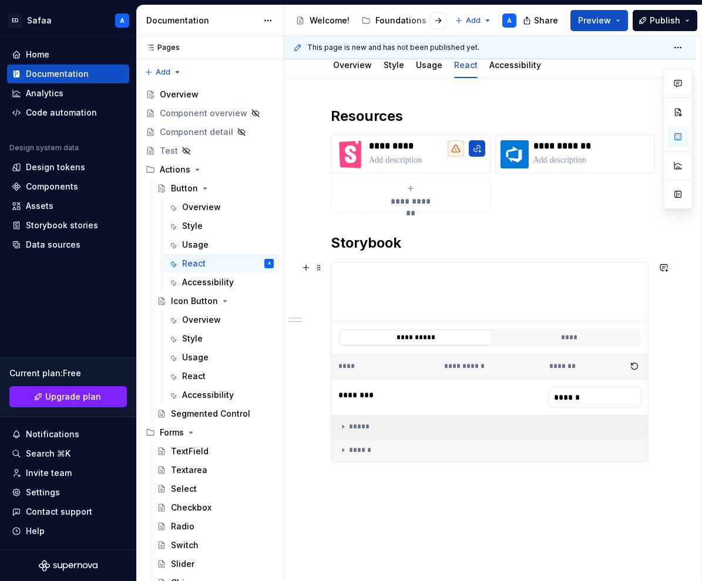
click at [344, 426] on icon at bounding box center [342, 427] width 1 height 3
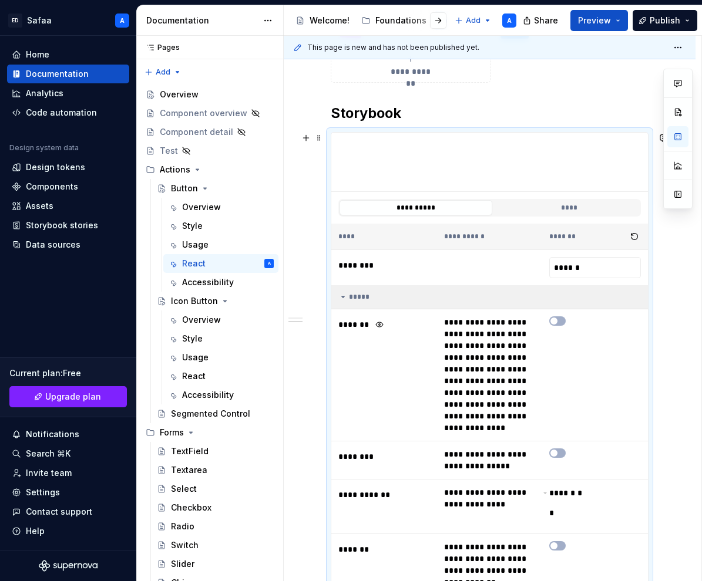
scroll to position [258, 0]
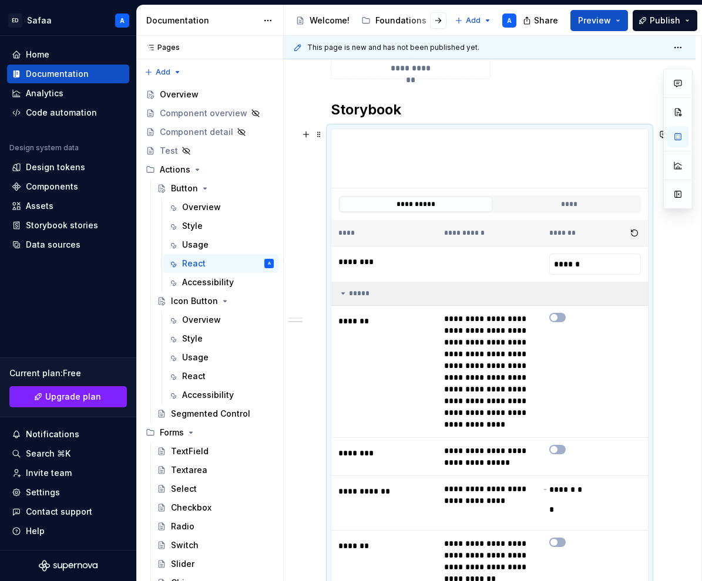
click at [345, 294] on icon at bounding box center [342, 293] width 9 height 9
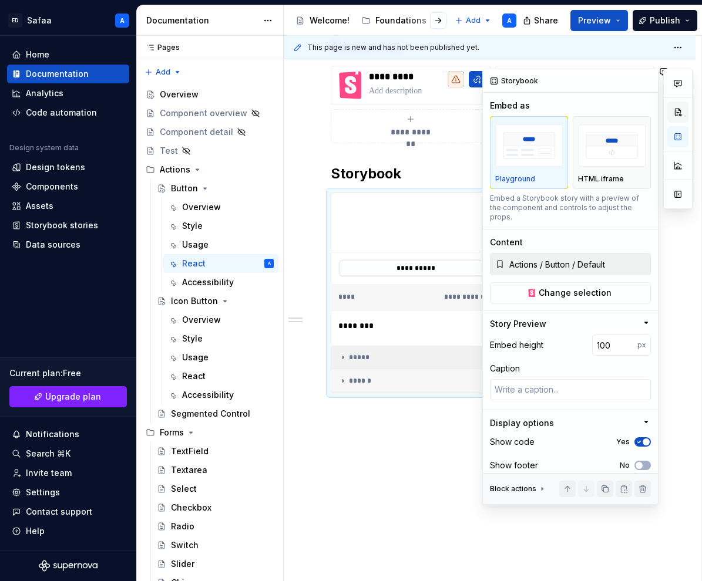
click at [681, 112] on button "button" at bounding box center [677, 112] width 21 height 21
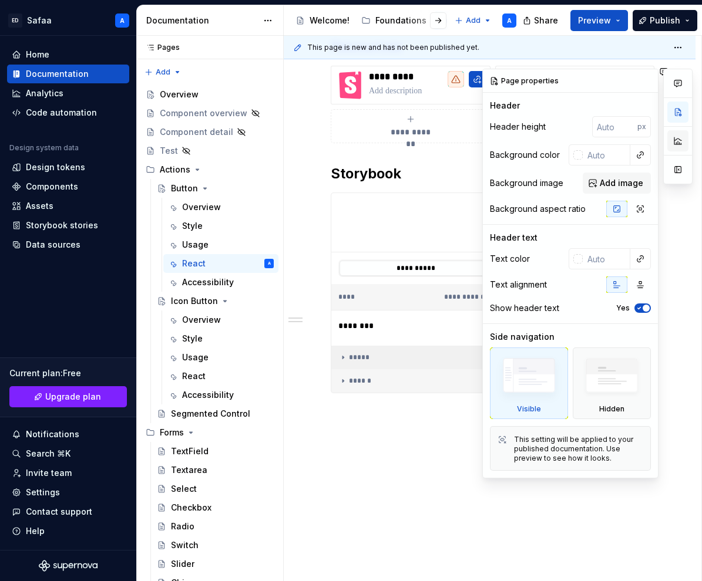
click at [679, 133] on button "button" at bounding box center [677, 140] width 21 height 21
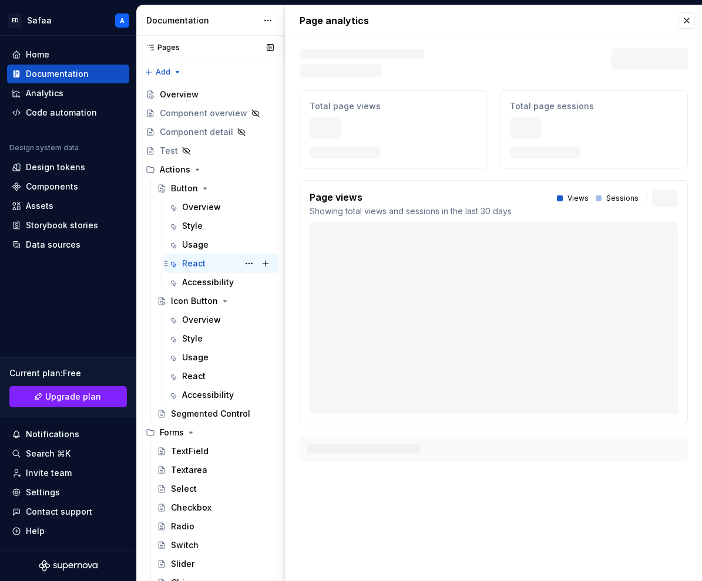
click at [207, 258] on div "React A" at bounding box center [228, 263] width 92 height 16
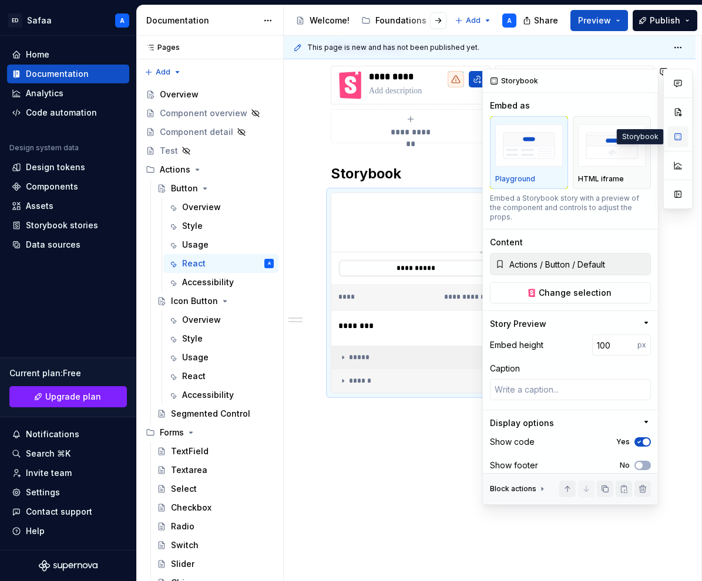
click at [679, 132] on button "button" at bounding box center [677, 136] width 21 height 21
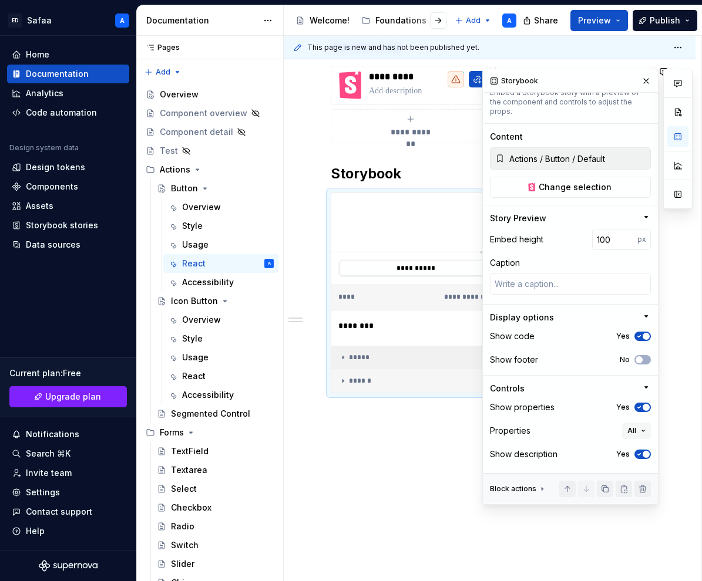
scroll to position [116, 0]
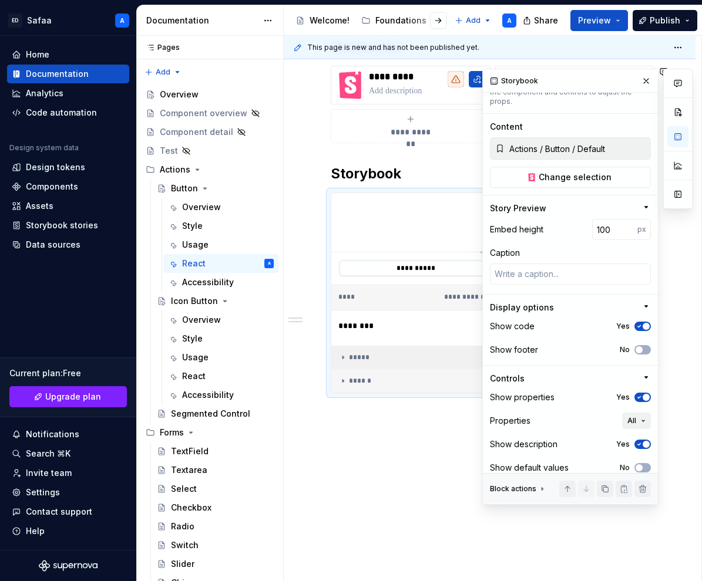
click at [638, 413] on button "All" at bounding box center [636, 421] width 29 height 16
click at [573, 413] on div "Properties All" at bounding box center [570, 421] width 161 height 16
click at [631, 416] on span "All" at bounding box center [631, 420] width 9 height 9
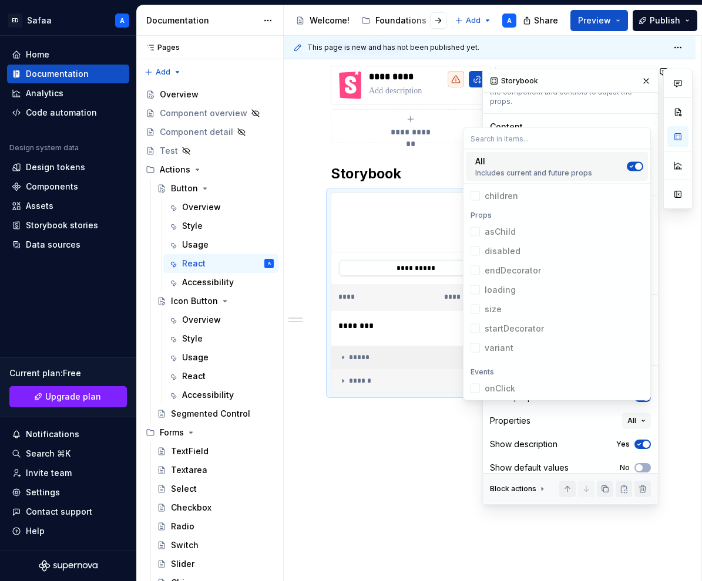
click at [635, 166] on span "Suggestions" at bounding box center [638, 166] width 7 height 7
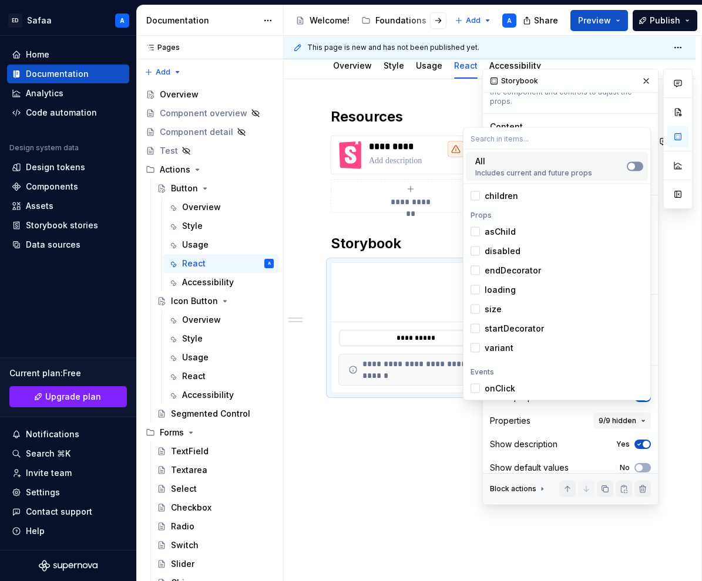
scroll to position [125, 0]
click at [477, 197] on div "Suggestions" at bounding box center [474, 195] width 9 height 9
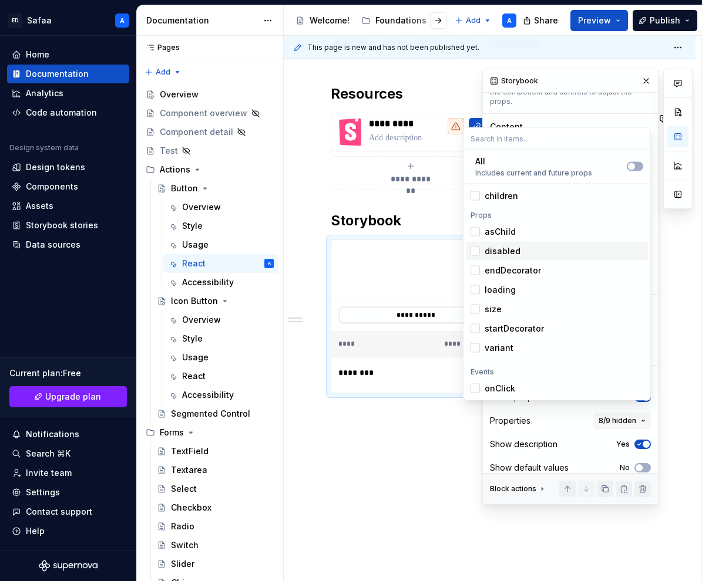
click at [473, 250] on div "Suggestions" at bounding box center [474, 251] width 9 height 9
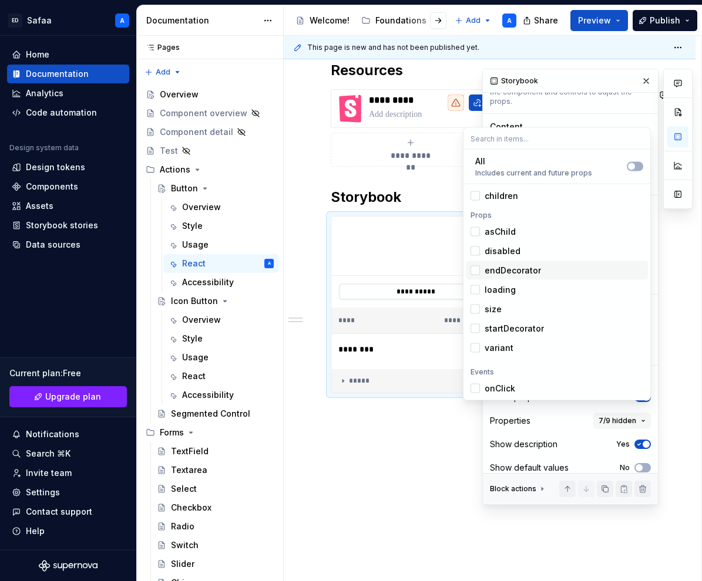
click at [476, 275] on span "endDecorator" at bounding box center [557, 270] width 182 height 19
click at [476, 286] on div "Suggestions" at bounding box center [474, 289] width 9 height 9
click at [476, 310] on div "Suggestions" at bounding box center [474, 309] width 9 height 9
click at [476, 328] on div "Suggestions" at bounding box center [474, 328] width 9 height 9
click at [476, 344] on div "Suggestions" at bounding box center [474, 348] width 9 height 9
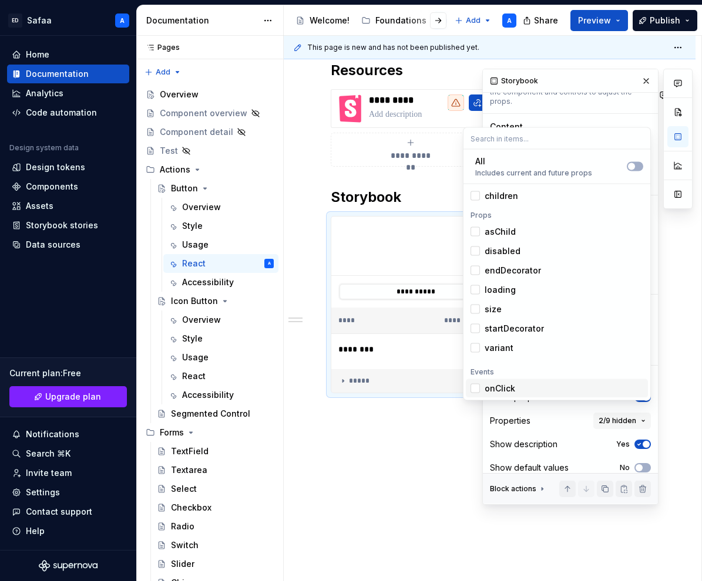
click at [476, 386] on div "Suggestions" at bounding box center [474, 388] width 9 height 9
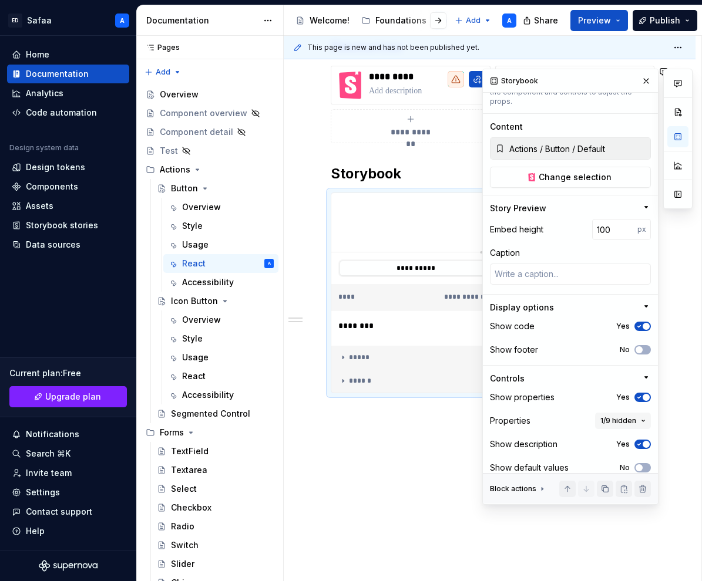
click at [610, 121] on div "Content" at bounding box center [570, 127] width 161 height 12
click at [642, 465] on span "button" at bounding box center [638, 468] width 7 height 7
click at [643, 465] on span "button" at bounding box center [646, 468] width 7 height 7
click at [643, 465] on icon "button" at bounding box center [638, 468] width 9 height 7
click at [434, 342] on td at bounding box center [450, 329] width 79 height 36
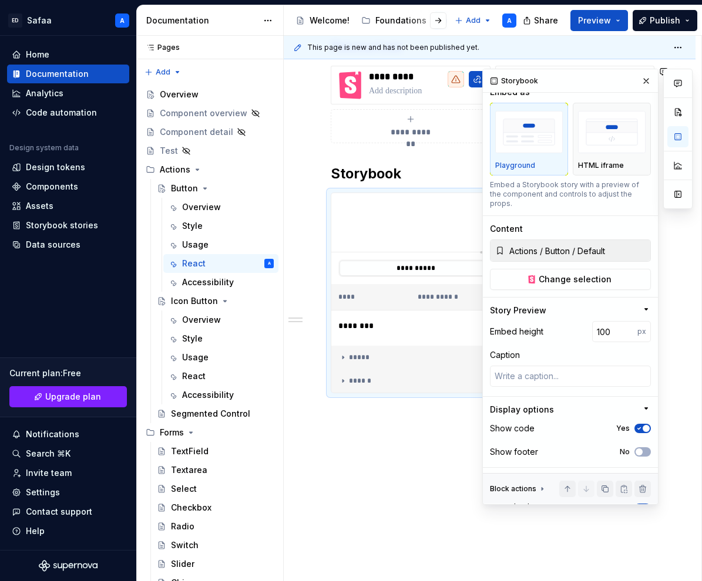
scroll to position [0, 0]
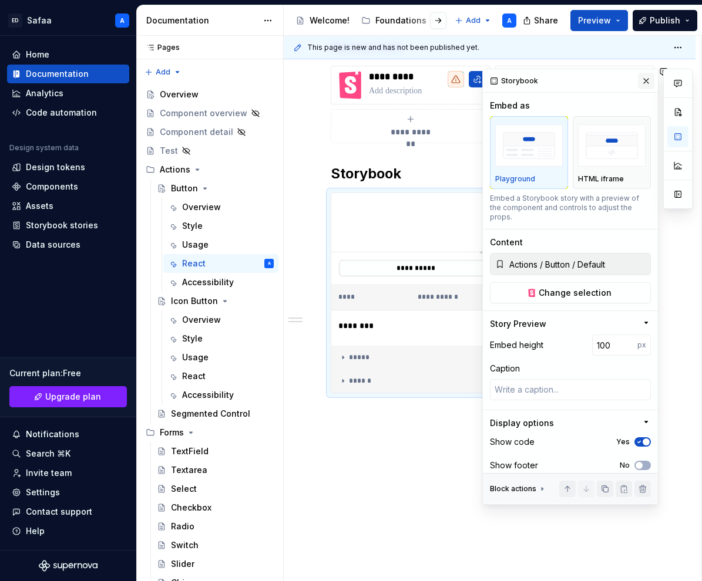
click at [646, 80] on button "button" at bounding box center [646, 81] width 16 height 16
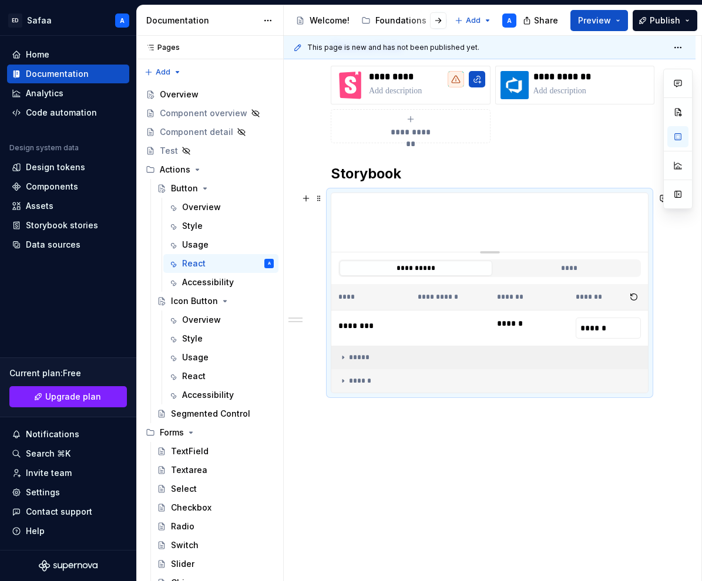
click at [359, 358] on div "*****" at bounding box center [492, 357] width 308 height 9
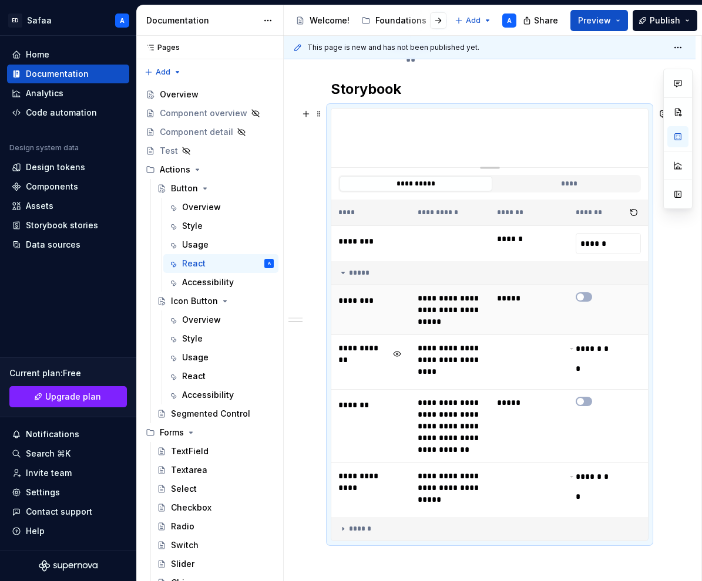
scroll to position [278, 0]
click at [613, 242] on input "******" at bounding box center [608, 244] width 65 height 21
type textarea "*"
type input "*"
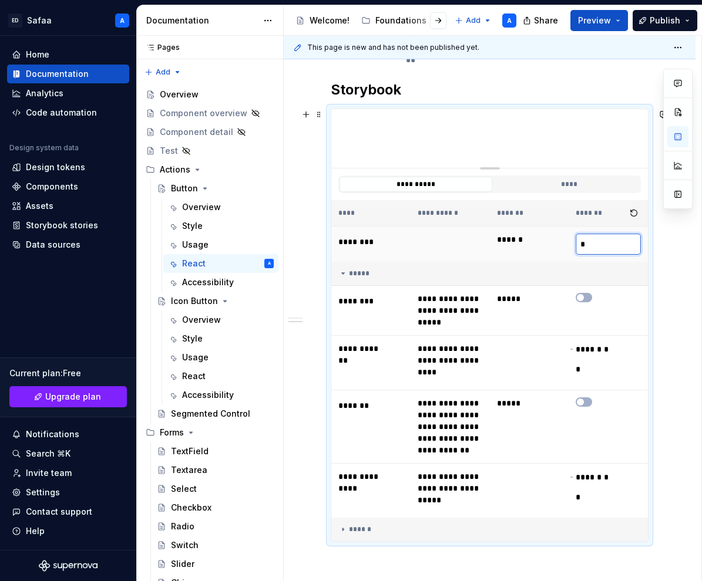
type textarea "*"
type input "*"
type textarea "*"
type input "**"
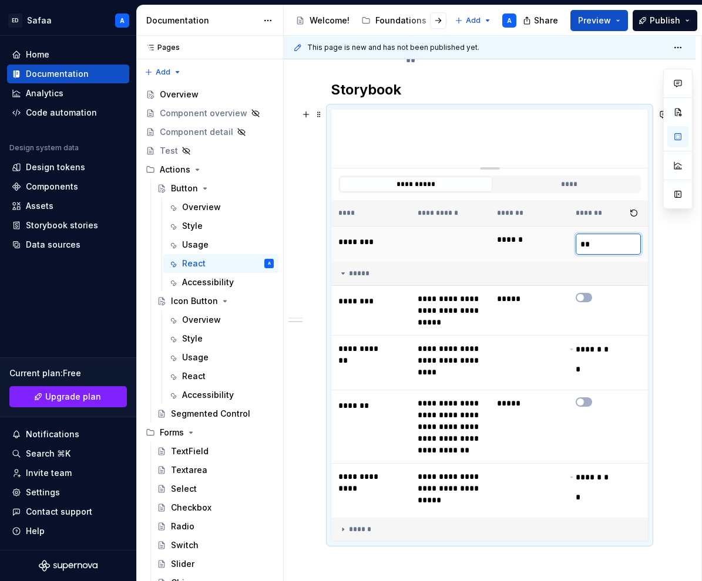
type textarea "*"
type input "***"
type textarea "*"
type input "****"
type textarea "*"
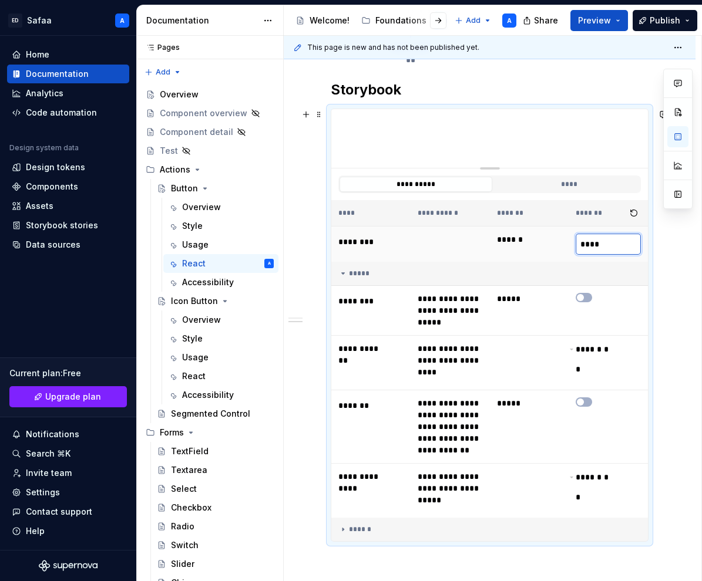
type input "*****"
type textarea "*"
type input "******"
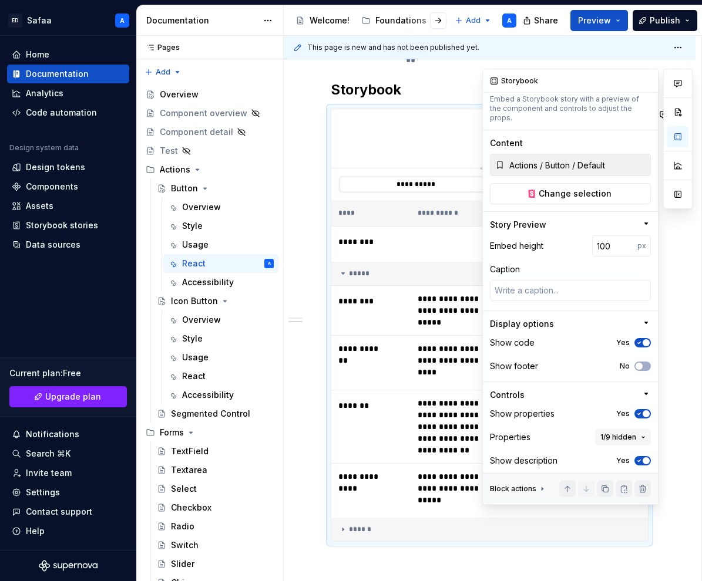
scroll to position [116, 0]
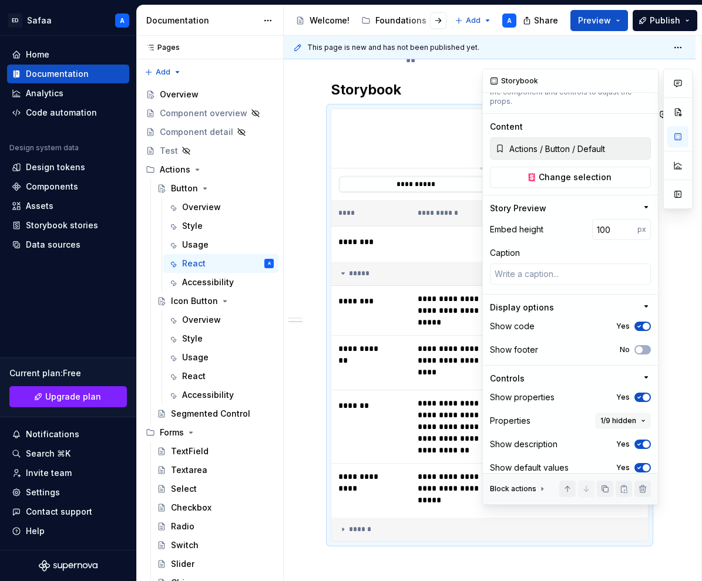
click at [643, 465] on span "button" at bounding box center [646, 468] width 7 height 7
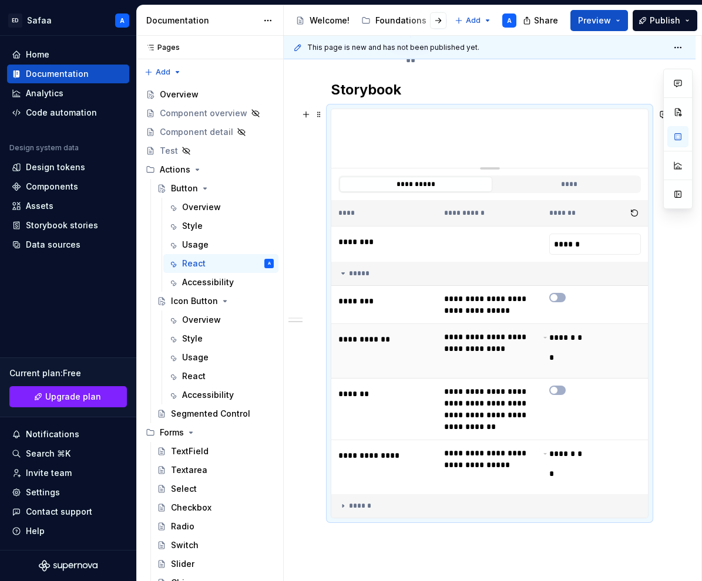
click at [503, 350] on td "**********" at bounding box center [490, 351] width 106 height 55
click at [556, 367] on icon at bounding box center [552, 367] width 7 height 7
click at [556, 366] on icon at bounding box center [552, 367] width 7 height 7
click at [635, 212] on button "button" at bounding box center [634, 213] width 16 height 16
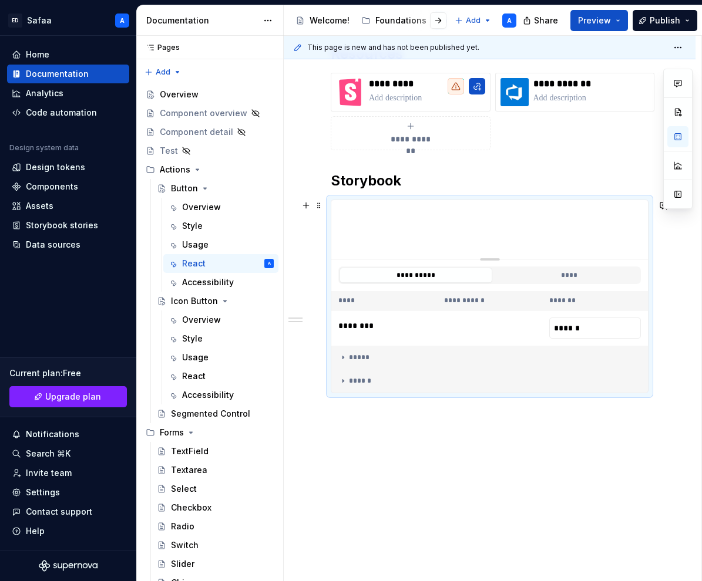
scroll to position [164, 0]
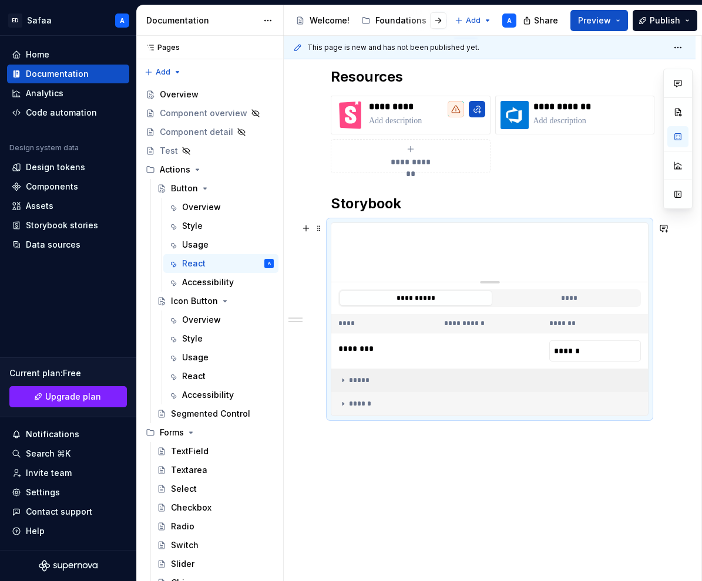
click at [351, 386] on td "*****" at bounding box center [489, 380] width 317 height 23
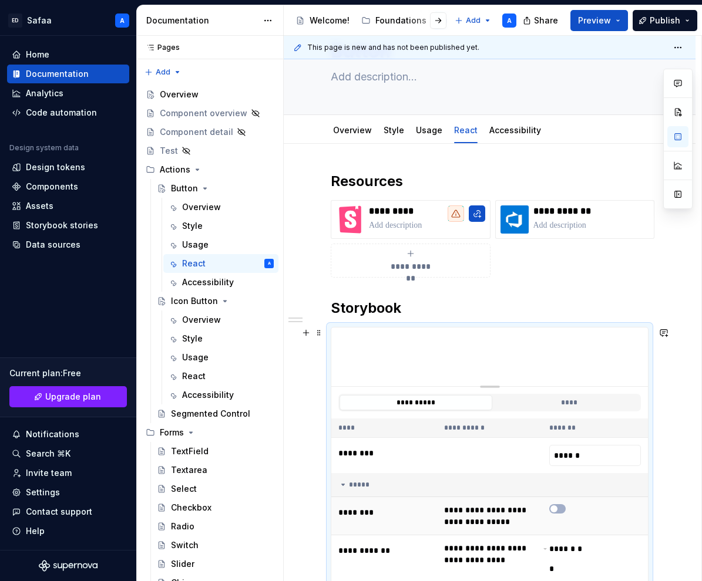
scroll to position [47, 0]
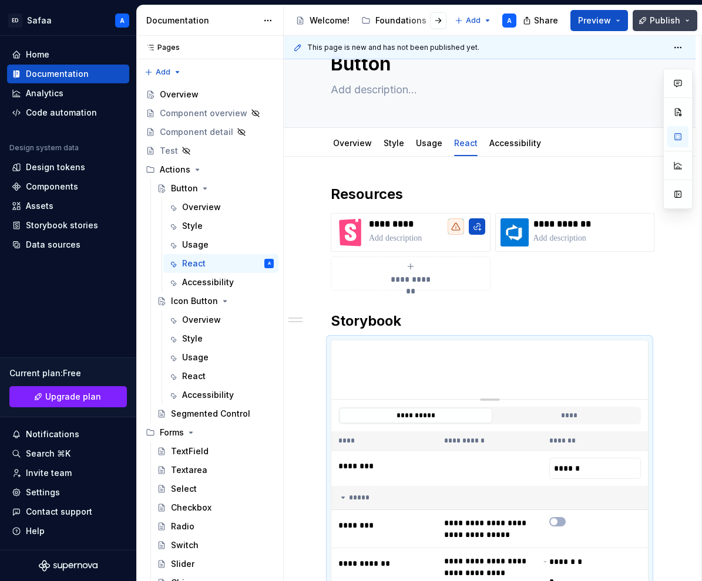
click at [657, 23] on span "Publish" at bounding box center [665, 21] width 31 height 12
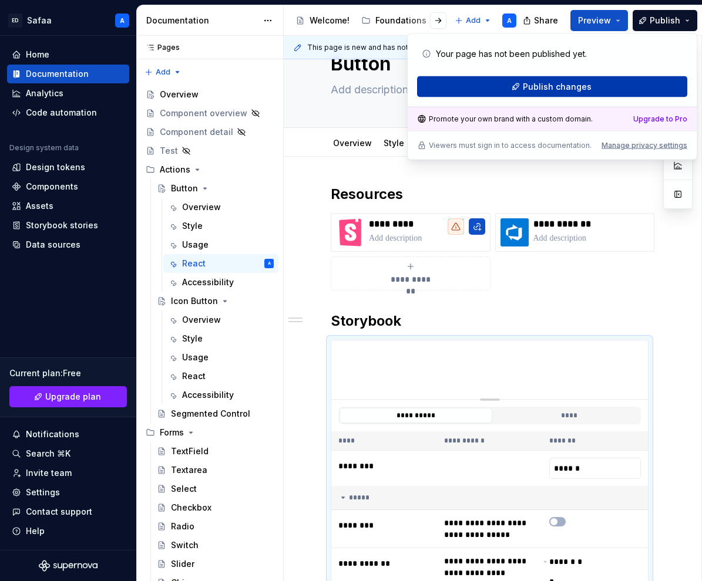
click at [549, 85] on span "Publish changes" at bounding box center [557, 87] width 69 height 12
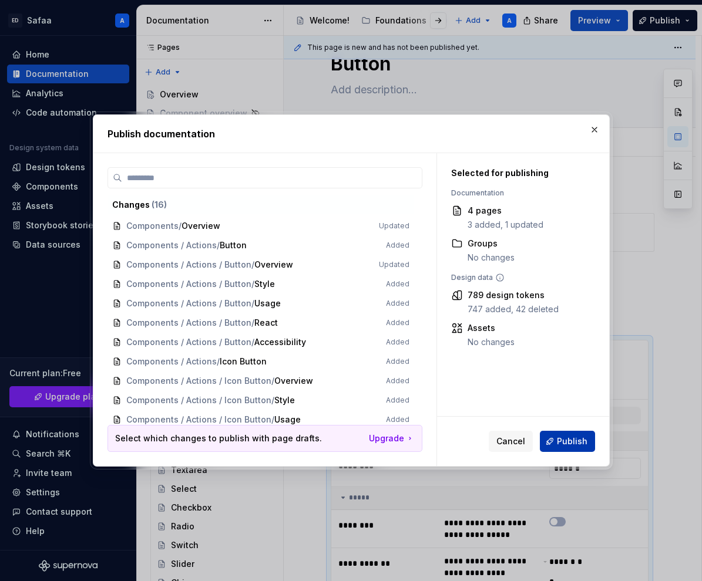
click at [561, 440] on span "Publish" at bounding box center [572, 442] width 31 height 12
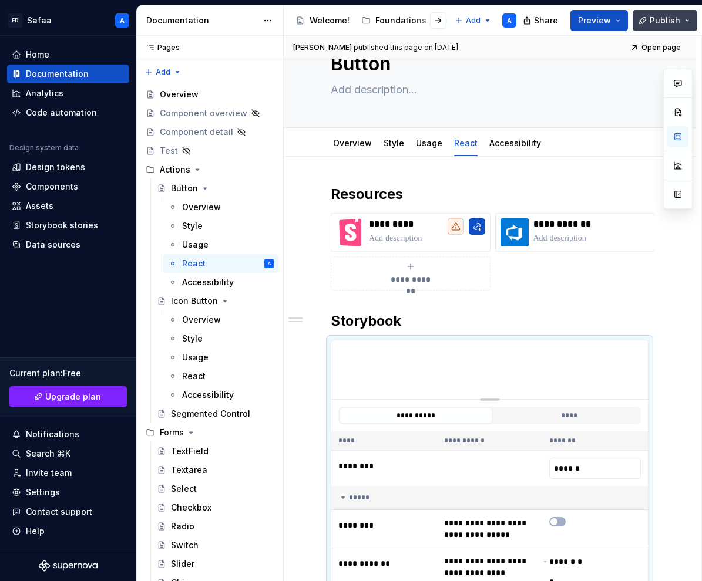
click at [665, 19] on span "Publish" at bounding box center [665, 21] width 31 height 12
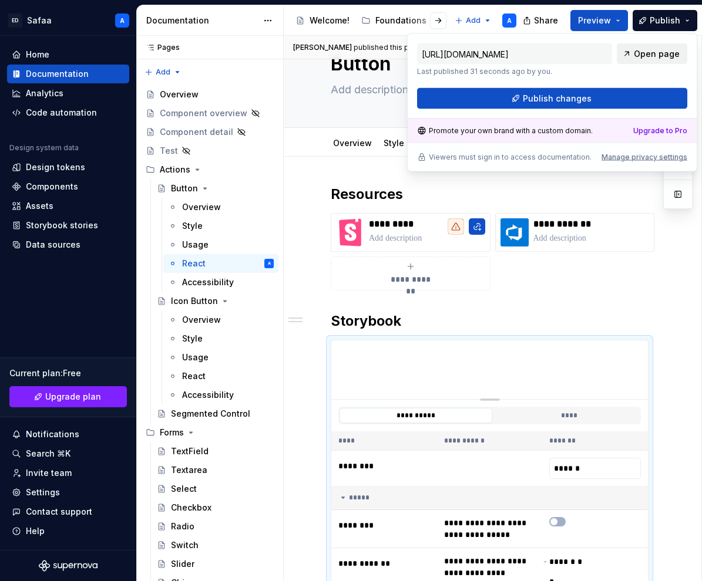
click at [660, 58] on span "Open page" at bounding box center [657, 54] width 46 height 12
click at [248, 208] on button "Page tree" at bounding box center [249, 207] width 16 height 16
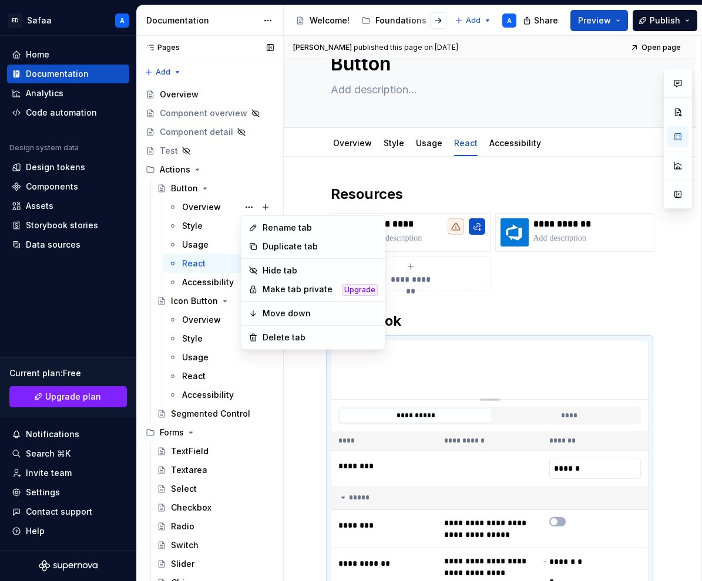
click at [242, 207] on div "Pages Pages Add Accessibility guide for tree Page tree. Navigate the tree with …" at bounding box center [209, 311] width 147 height 551
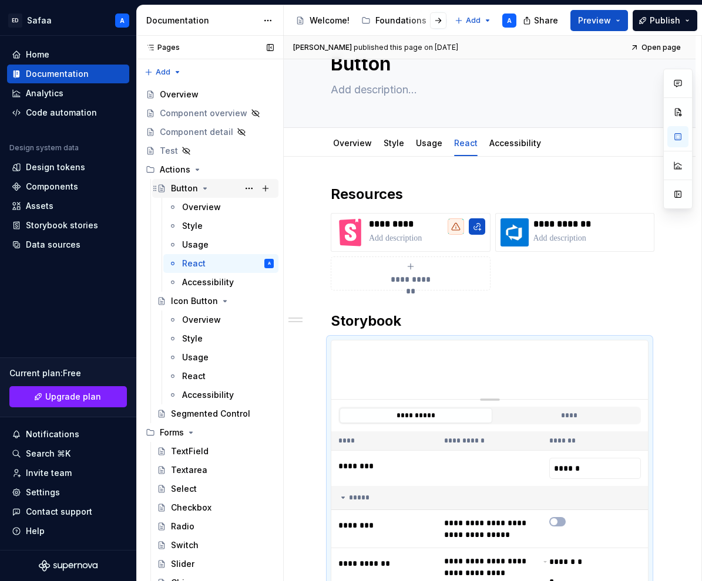
click at [204, 187] on icon "Page tree" at bounding box center [204, 188] width 9 height 9
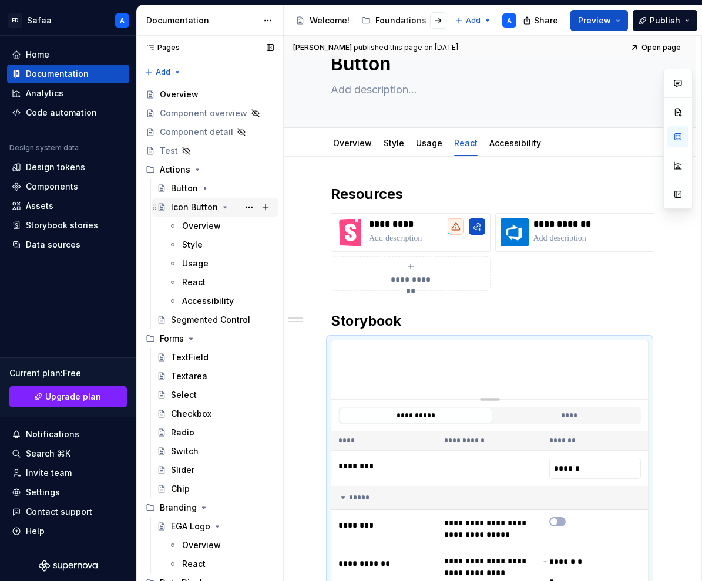
click at [220, 206] on icon "Page tree" at bounding box center [224, 207] width 9 height 9
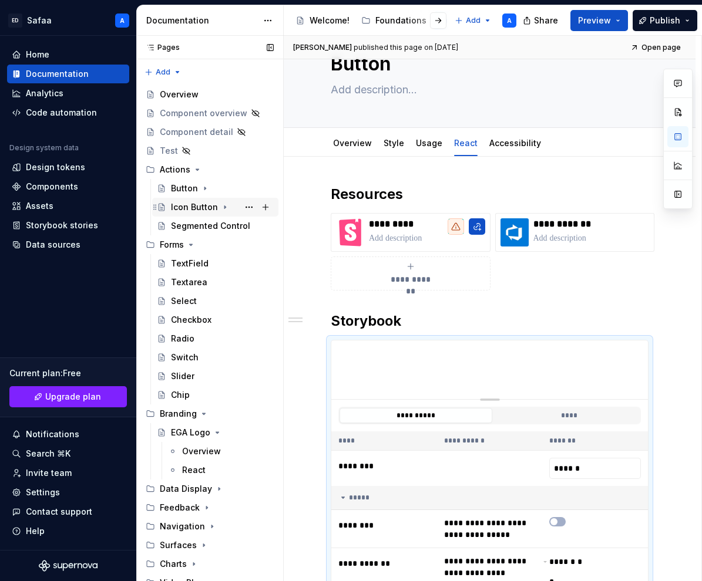
click at [220, 206] on icon "Page tree" at bounding box center [224, 207] width 9 height 9
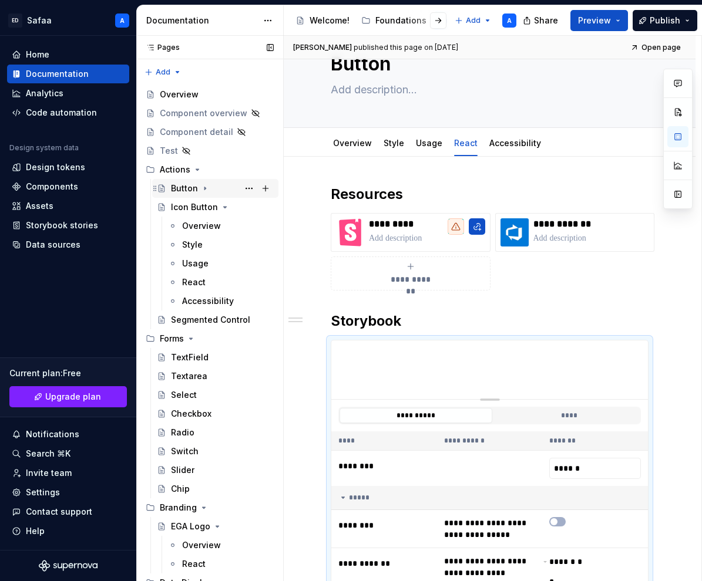
click at [195, 188] on div "Button" at bounding box center [184, 189] width 27 height 12
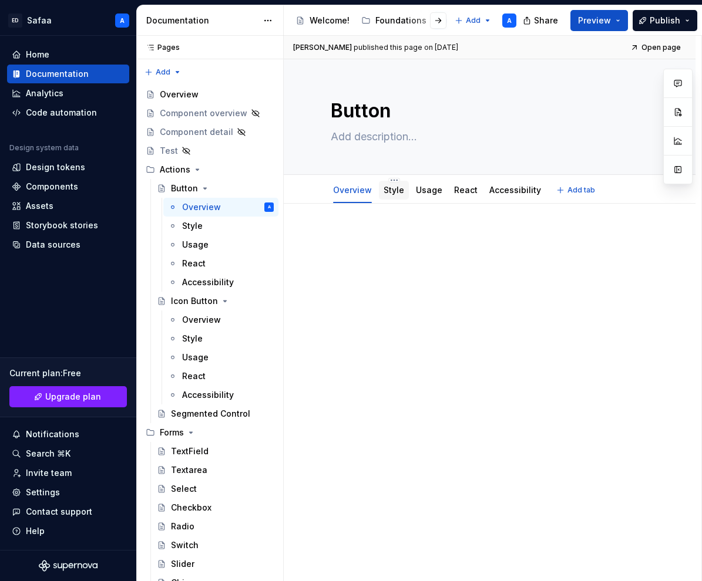
click at [392, 191] on link "Style" at bounding box center [394, 190] width 21 height 10
click at [430, 194] on link "Usage" at bounding box center [429, 190] width 26 height 10
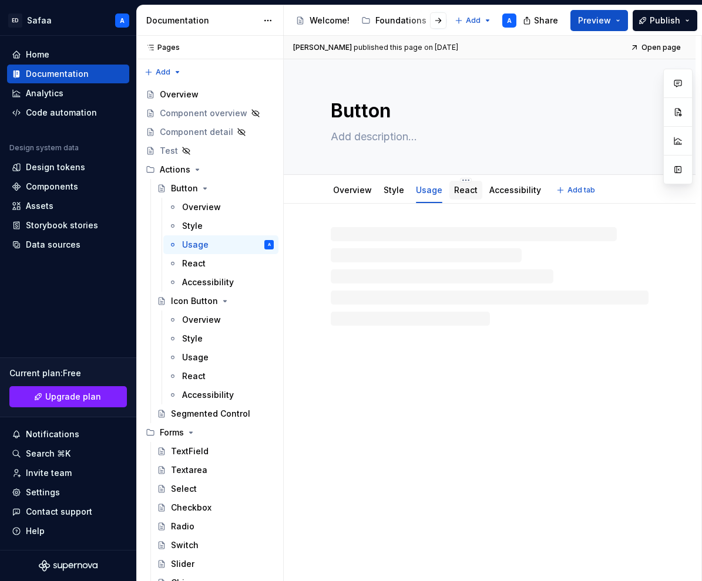
click at [457, 194] on link "React" at bounding box center [465, 190] width 23 height 10
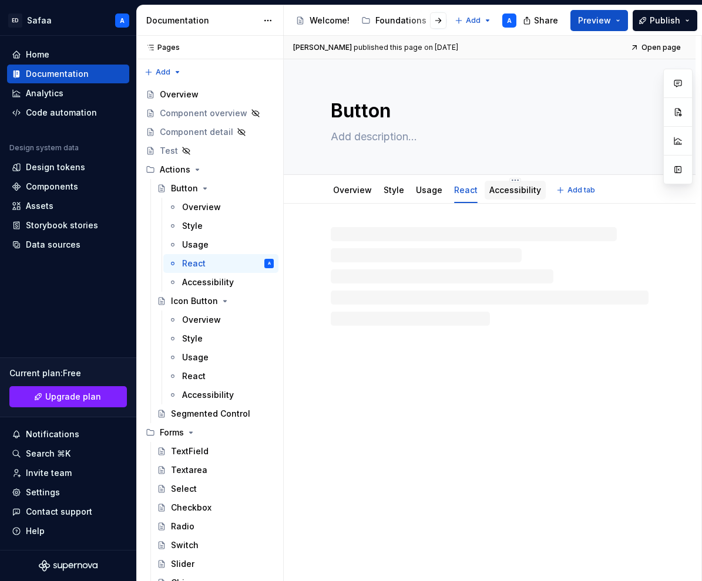
click at [497, 193] on link "Accessibility" at bounding box center [515, 190] width 52 height 10
click at [467, 193] on link "React" at bounding box center [465, 190] width 23 height 10
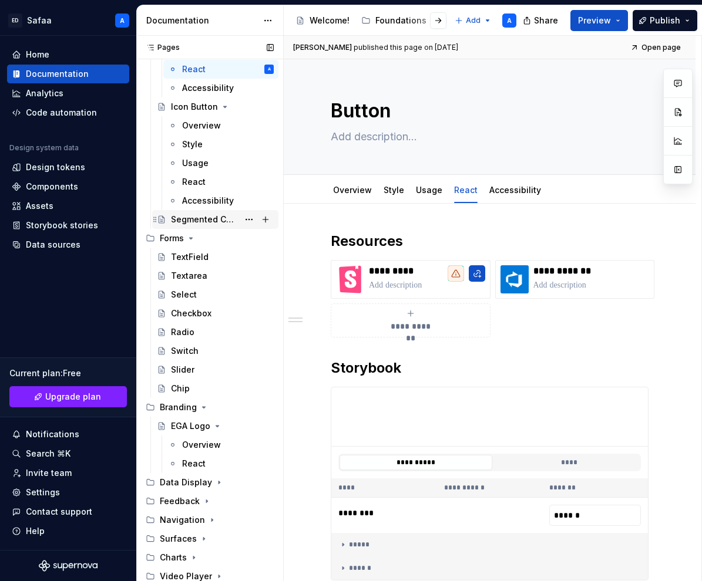
scroll to position [196, 0]
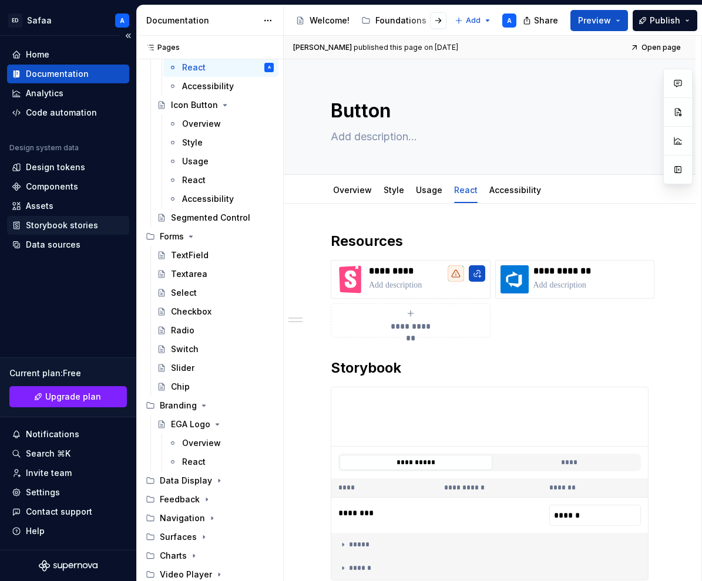
click at [57, 231] on div "Storybook stories" at bounding box center [68, 225] width 122 height 19
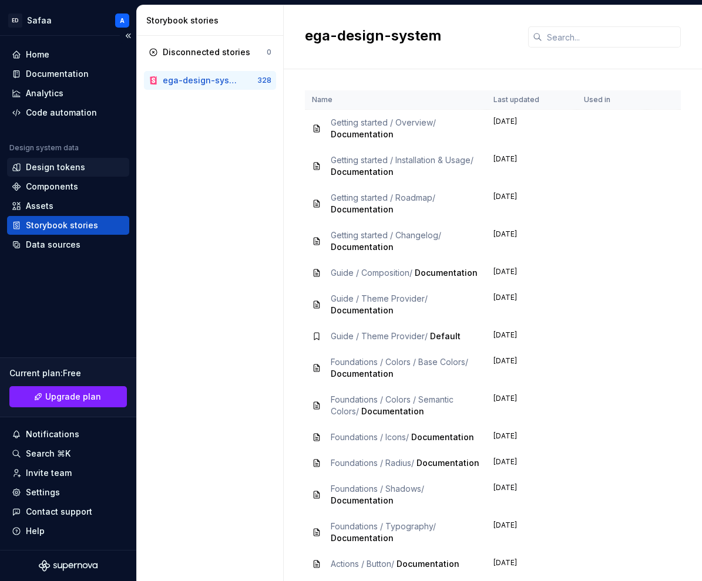
click at [49, 167] on div "Design tokens" at bounding box center [55, 168] width 59 height 12
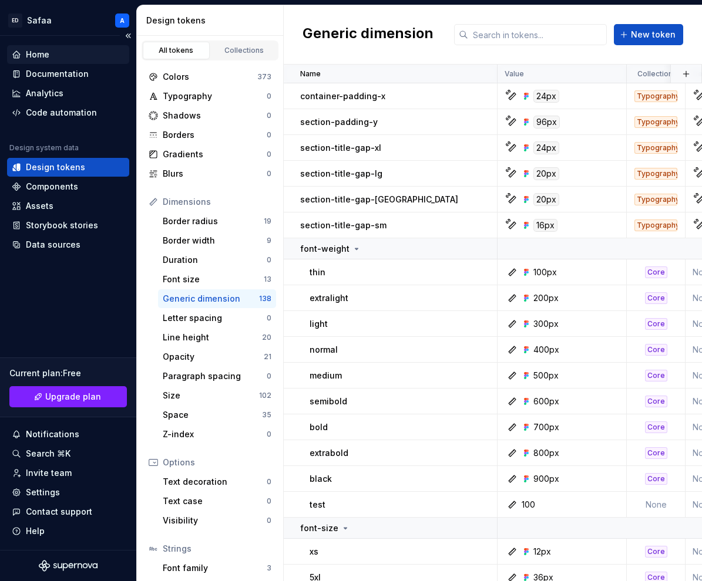
click at [56, 56] on div "Home" at bounding box center [68, 55] width 113 height 12
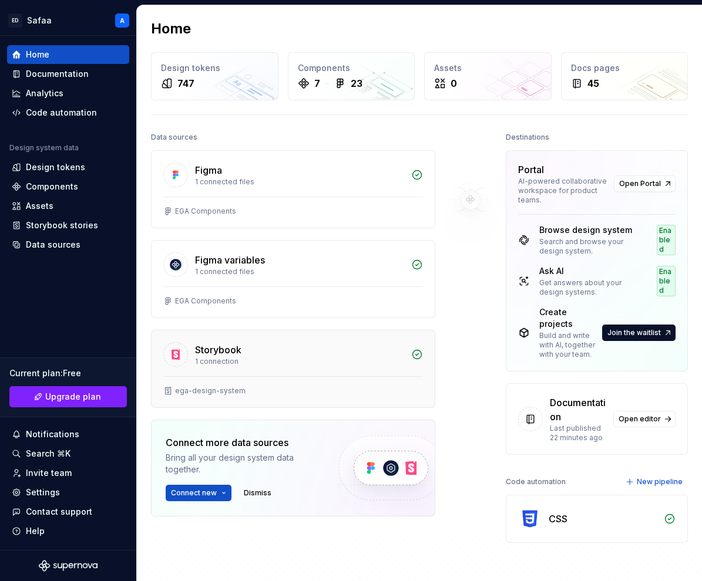
click at [255, 369] on div "Storybook 1 connection" at bounding box center [293, 354] width 283 height 46
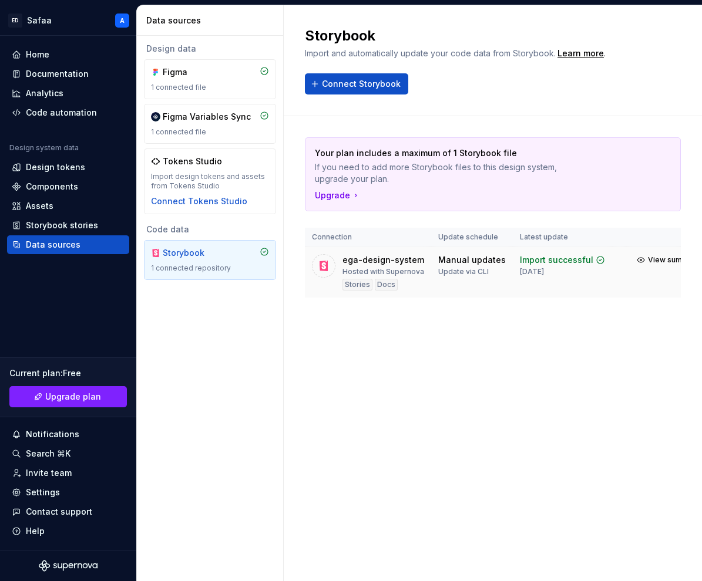
scroll to position [0, 38]
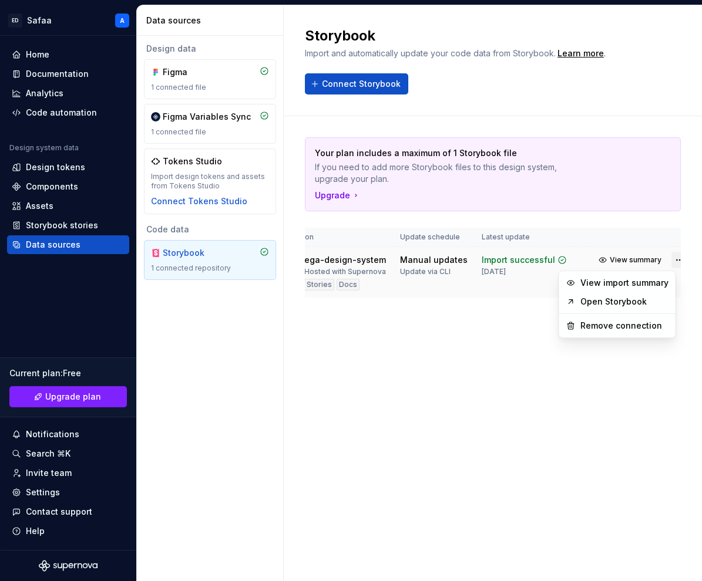
click at [664, 255] on html "[PERSON_NAME] A Home Documentation Analytics Code automation Design system data…" at bounding box center [351, 290] width 702 height 581
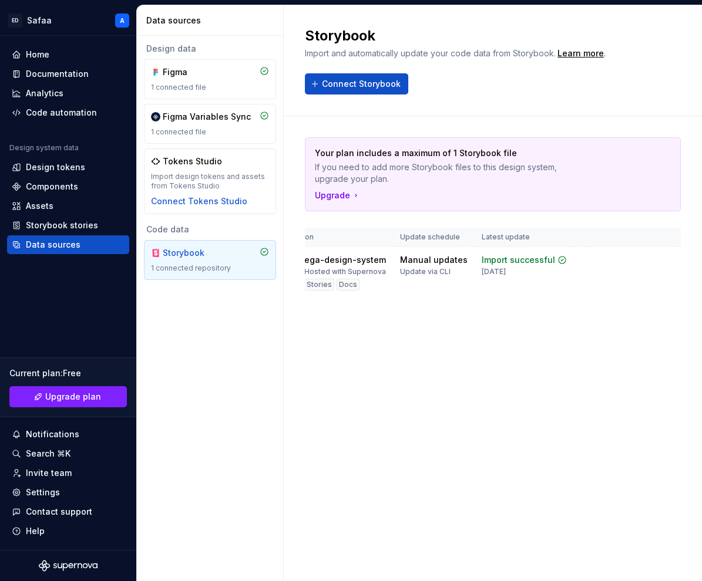
click at [625, 254] on html "[PERSON_NAME] A Home Documentation Analytics Code automation Design system data…" at bounding box center [351, 290] width 702 height 581
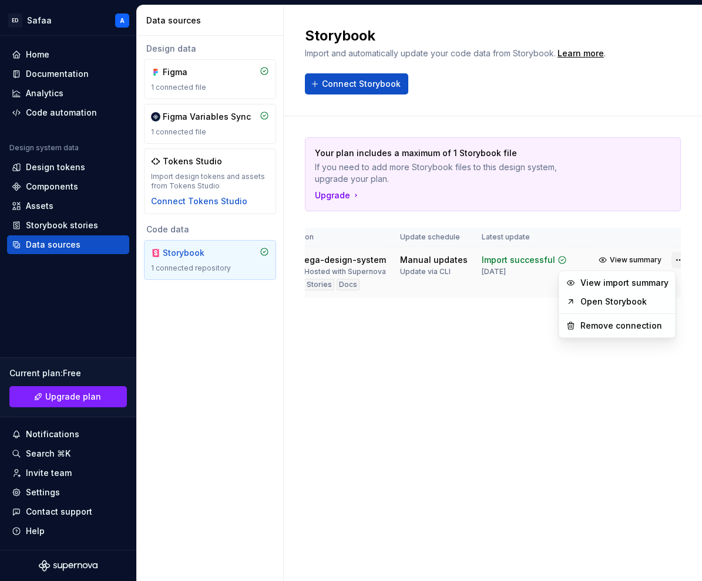
click at [668, 261] on html "[PERSON_NAME] A Home Documentation Analytics Code automation Design system data…" at bounding box center [351, 290] width 702 height 581
click at [627, 260] on span "View summary" at bounding box center [636, 259] width 52 height 9
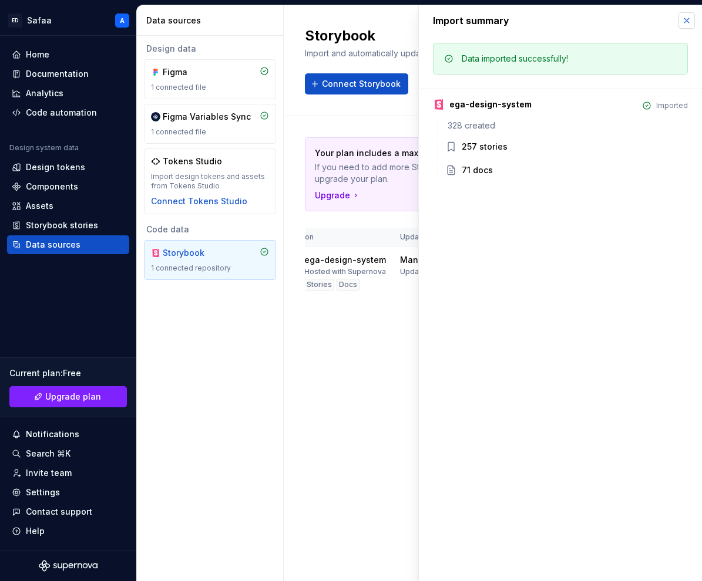
click at [689, 16] on button "button" at bounding box center [686, 20] width 16 height 16
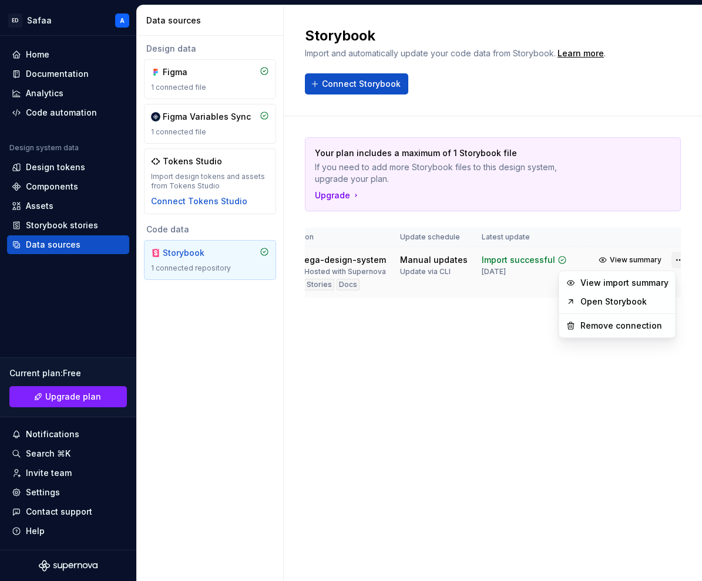
click at [665, 254] on html "[PERSON_NAME] A Home Documentation Analytics Code automation Design system data…" at bounding box center [351, 290] width 702 height 581
click at [639, 284] on div "View import summary" at bounding box center [624, 283] width 88 height 12
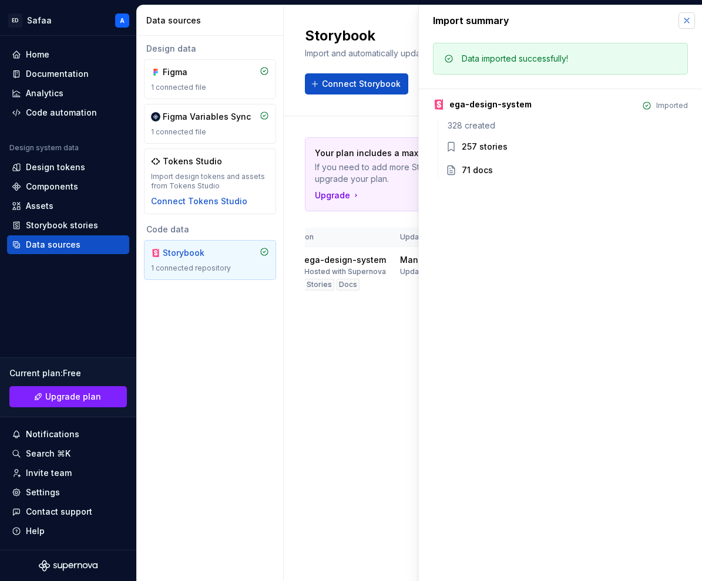
click at [685, 20] on button "button" at bounding box center [686, 20] width 16 height 16
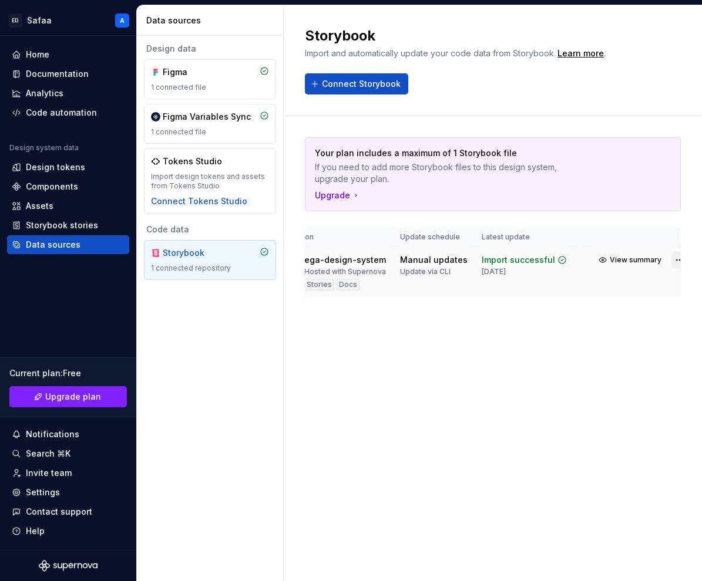
click at [664, 257] on html "[PERSON_NAME] A Home Documentation Analytics Code automation Design system data…" at bounding box center [351, 290] width 702 height 581
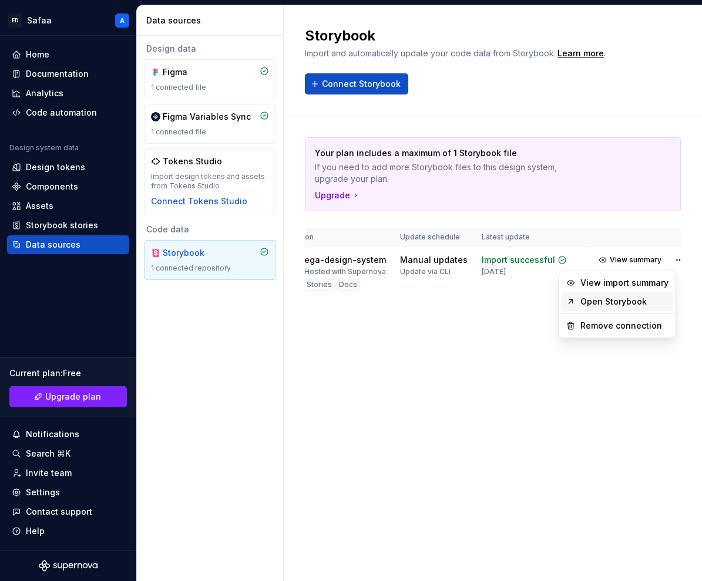
click at [634, 301] on link "Open Storybook" at bounding box center [624, 302] width 88 height 12
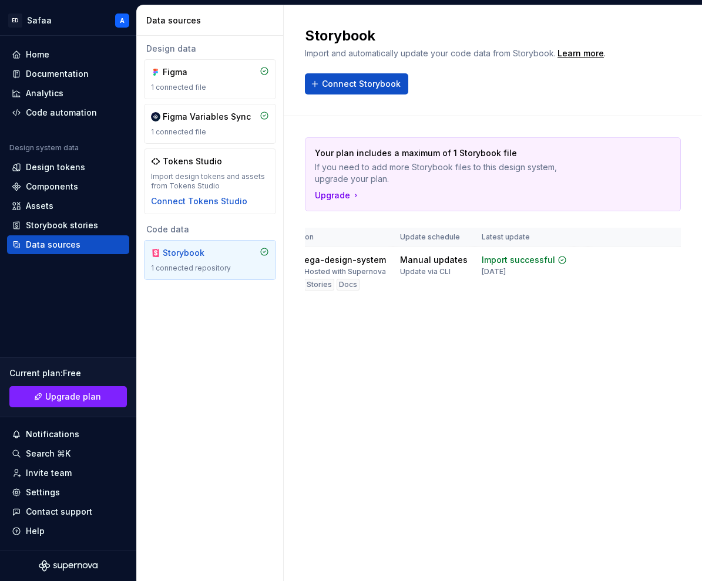
click at [444, 336] on div "Your plan includes a maximum of 1 Storybook file If you need to add more Storyb…" at bounding box center [493, 229] width 376 height 226
click at [647, 521] on div "Storybook Import and automatically update your code data from Storybook. Learn …" at bounding box center [493, 293] width 418 height 576
click at [19, 524] on div "Help" at bounding box center [68, 531] width 122 height 19
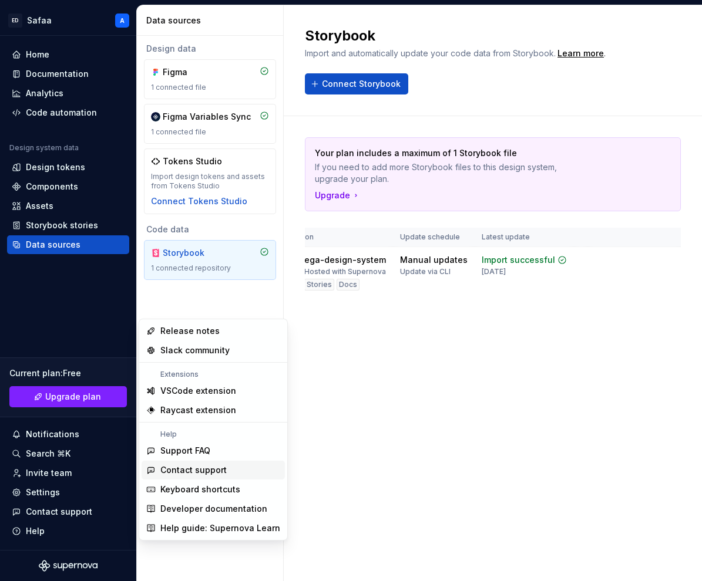
click at [413, 419] on div "Storybook Import and automatically update your code data from Storybook. Learn …" at bounding box center [493, 293] width 418 height 576
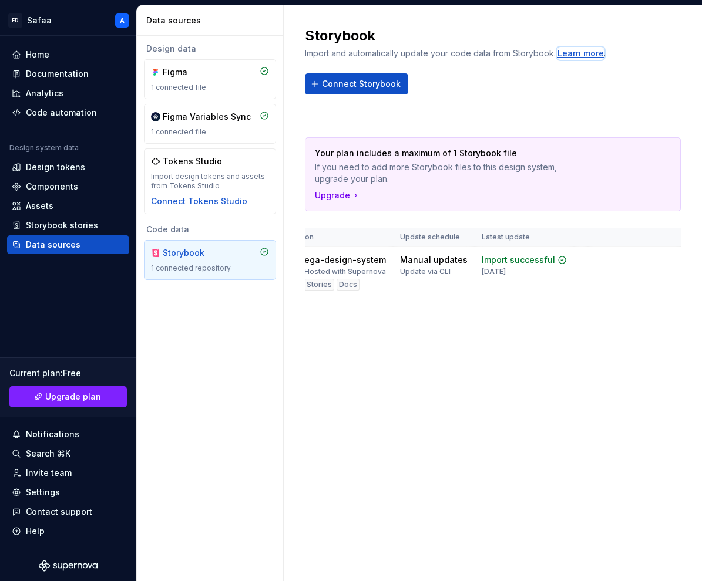
click at [571, 53] on div "Learn more" at bounding box center [580, 54] width 46 height 12
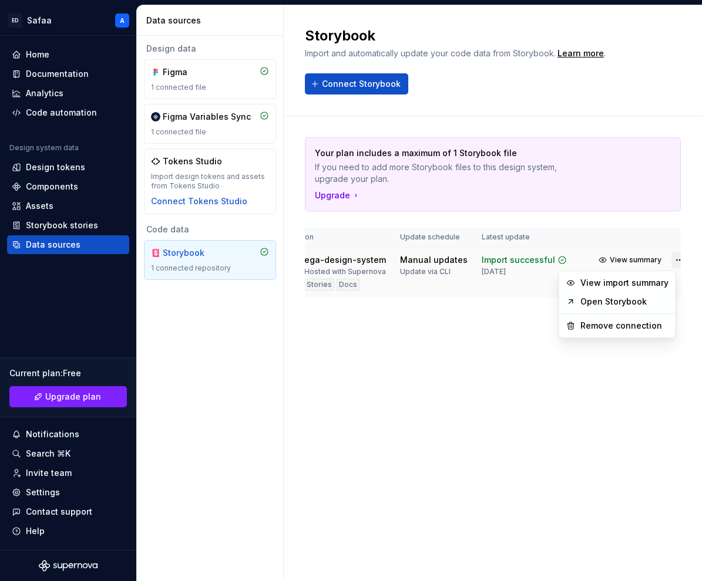
click at [668, 258] on html "[PERSON_NAME] A Home Documentation Analytics Code automation Design system data…" at bounding box center [351, 290] width 702 height 581
click at [666, 260] on html "[PERSON_NAME] A Home Documentation Analytics Code automation Design system data…" at bounding box center [351, 290] width 702 height 581
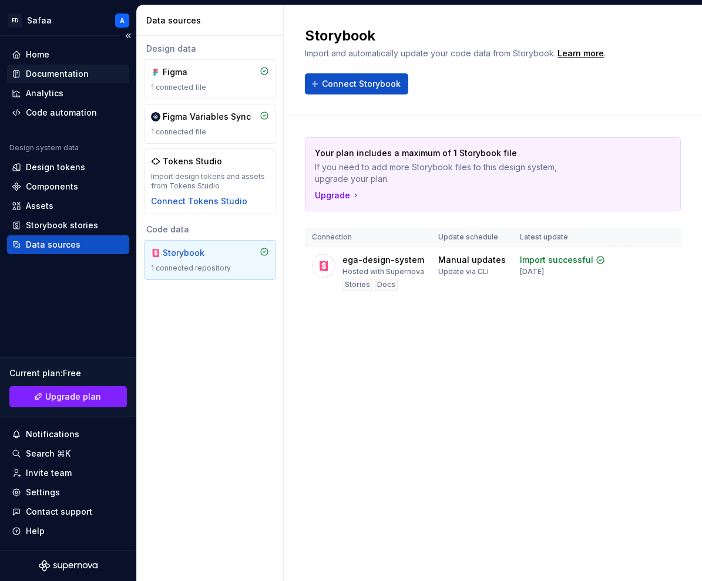
click at [59, 75] on div "Documentation" at bounding box center [57, 74] width 63 height 12
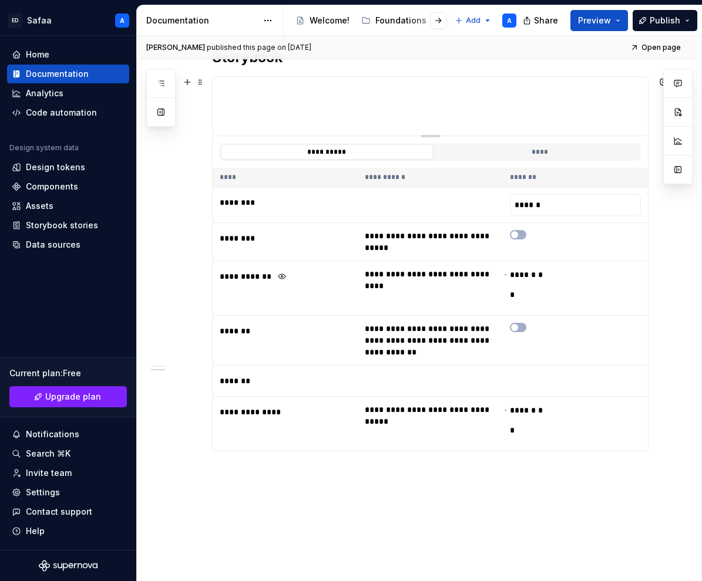
scroll to position [314, 0]
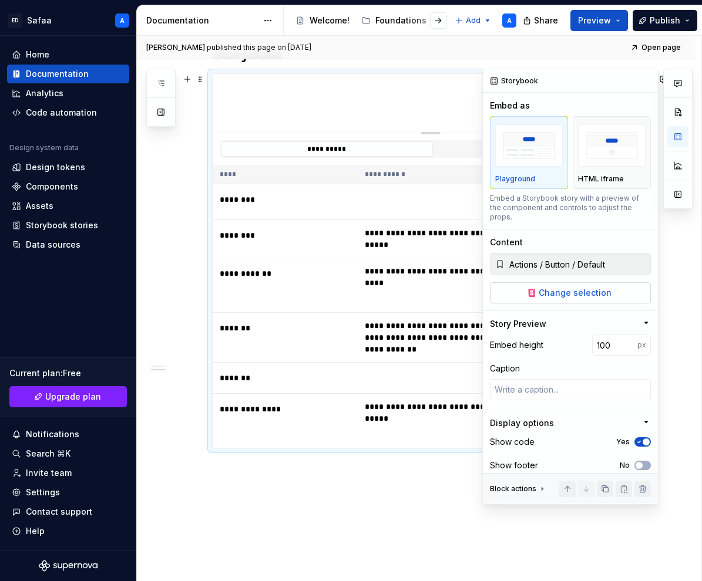
click at [569, 287] on span "Change selection" at bounding box center [575, 293] width 73 height 12
type textarea "*"
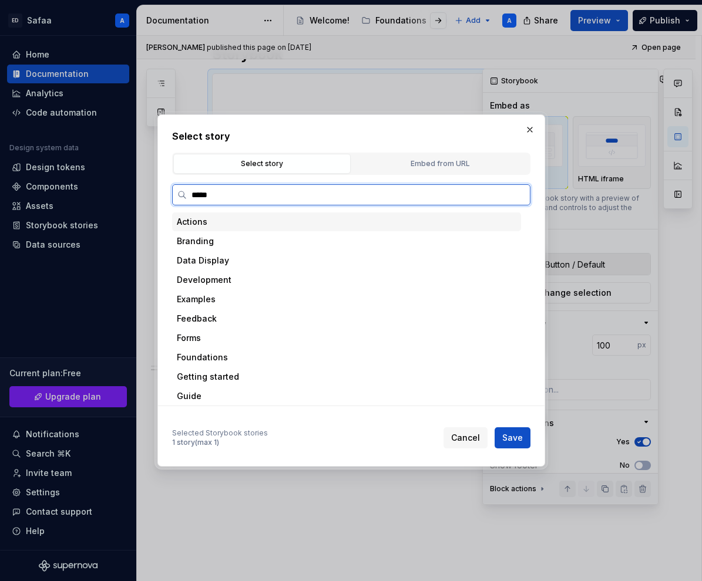
type input "******"
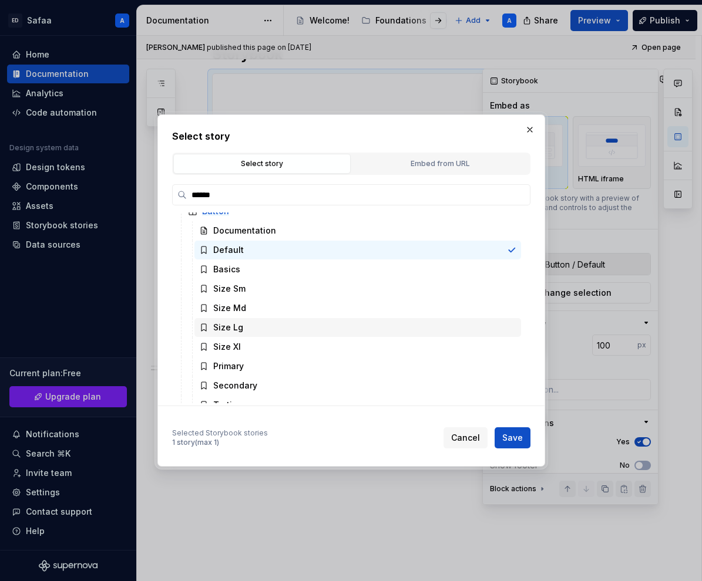
scroll to position [45, 0]
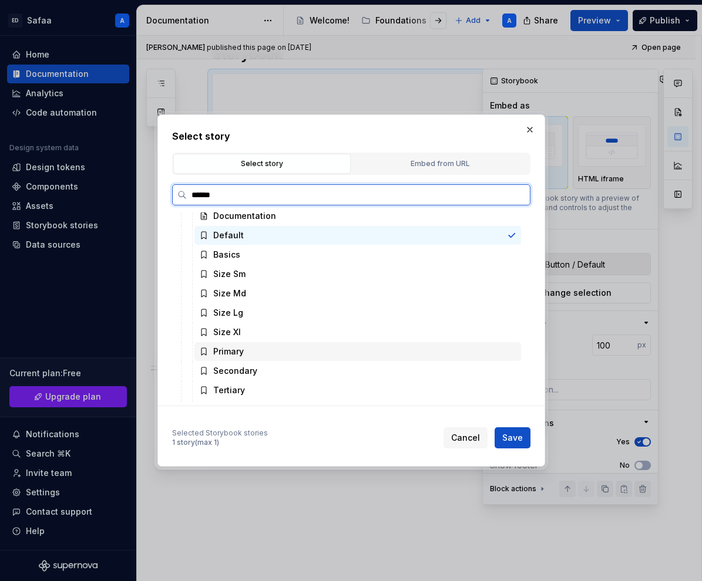
click at [234, 352] on div "Primary" at bounding box center [228, 352] width 31 height 12
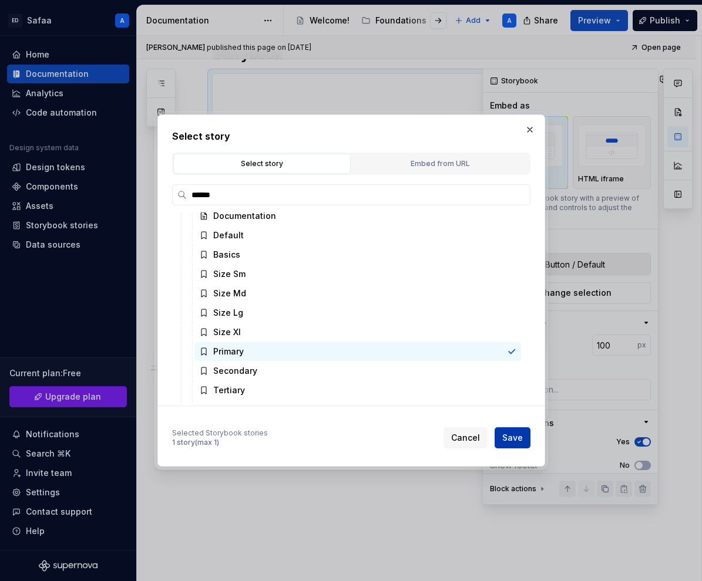
click at [510, 441] on span "Save" at bounding box center [512, 438] width 21 height 12
type textarea "*"
type input "Actions / Button / Primary"
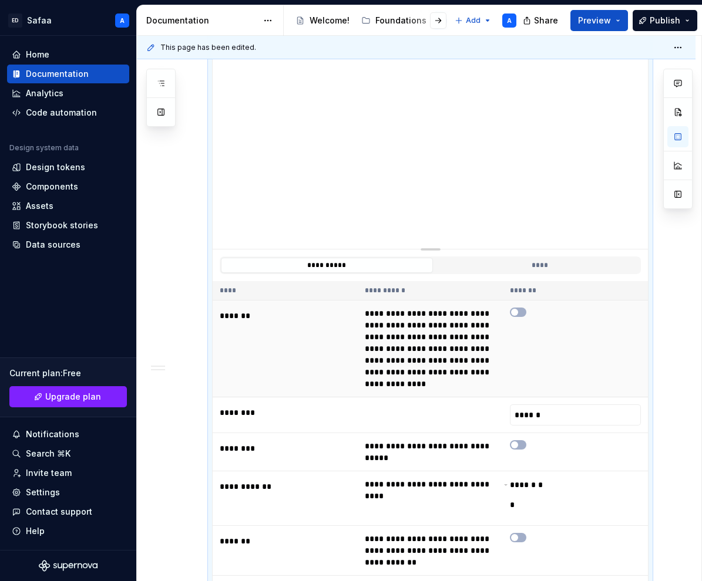
scroll to position [406, 0]
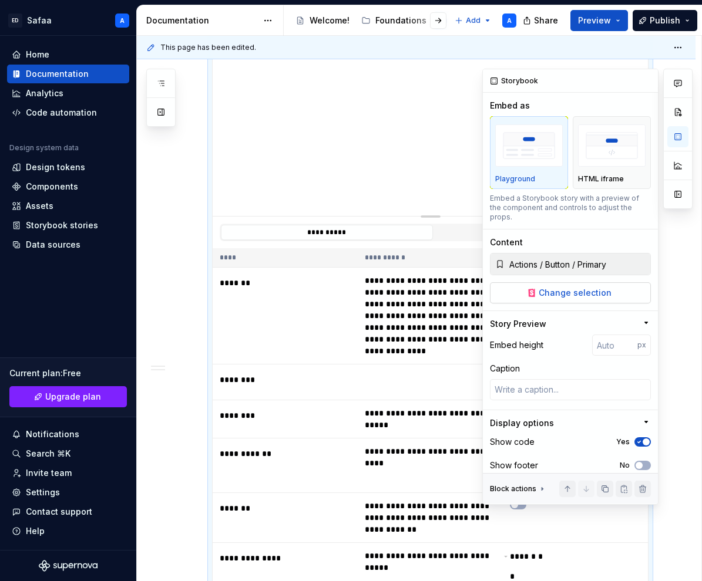
click at [561, 287] on span "Change selection" at bounding box center [575, 293] width 73 height 12
type textarea "*"
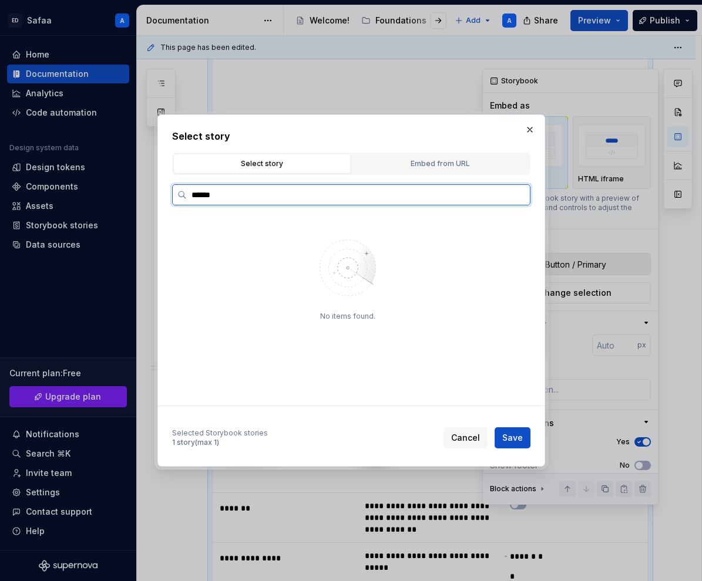
type input "******"
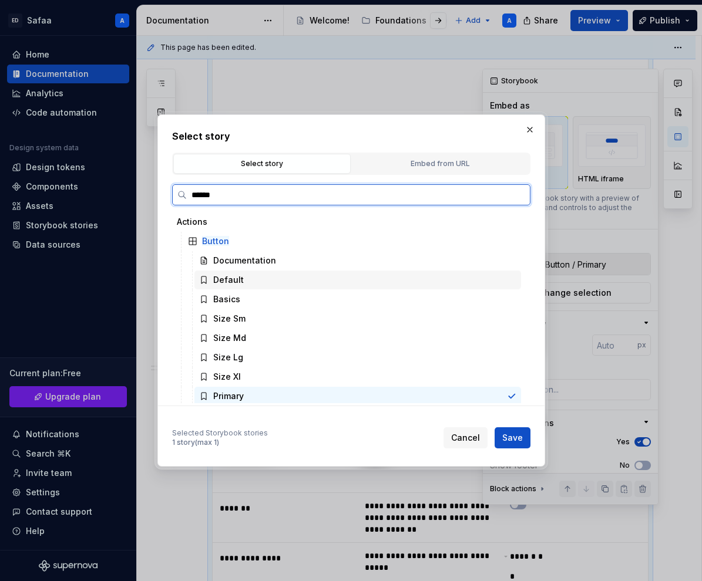
click at [249, 281] on div "Default" at bounding box center [357, 280] width 327 height 19
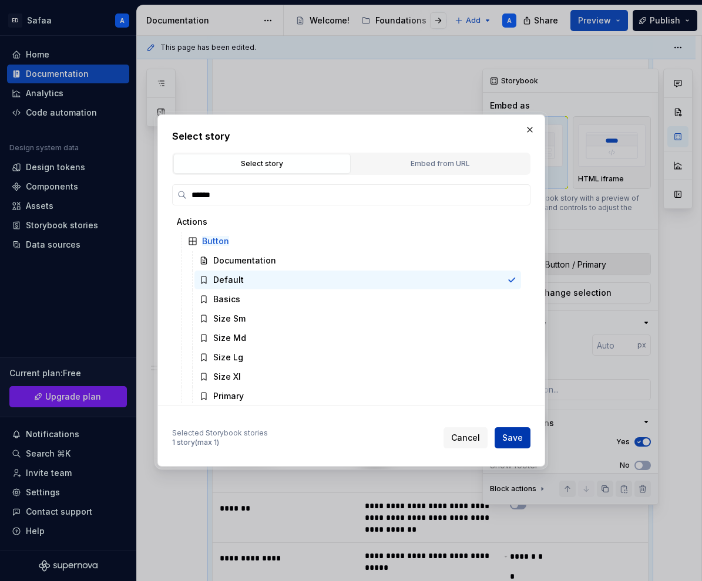
click at [521, 439] on span "Save" at bounding box center [512, 438] width 21 height 12
type textarea "*"
type input "Actions / Button / Default"
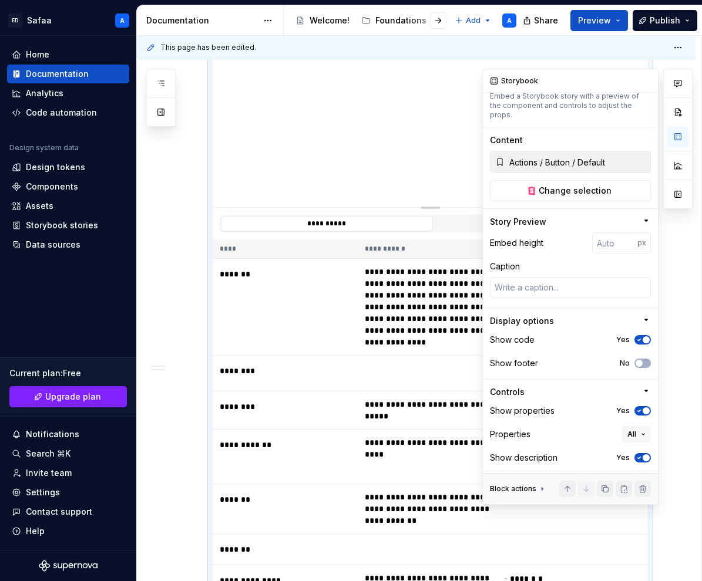
scroll to position [116, 0]
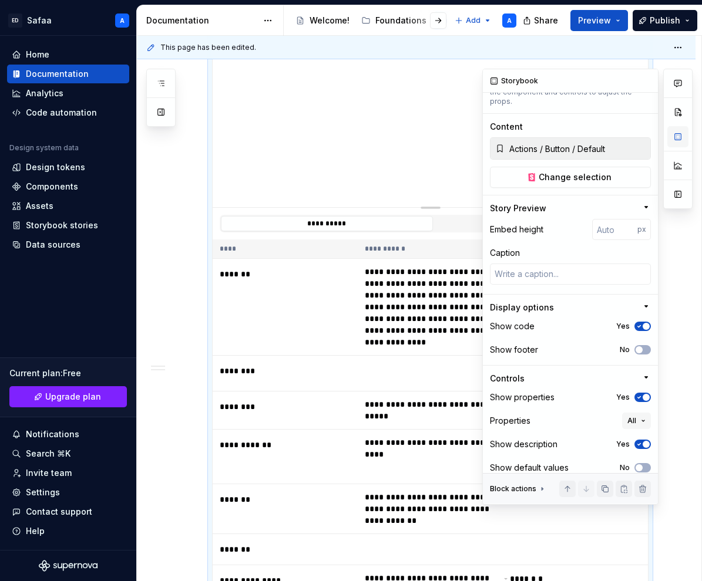
click at [672, 138] on button "button" at bounding box center [677, 136] width 21 height 21
click at [647, 76] on button "button" at bounding box center [646, 81] width 16 height 16
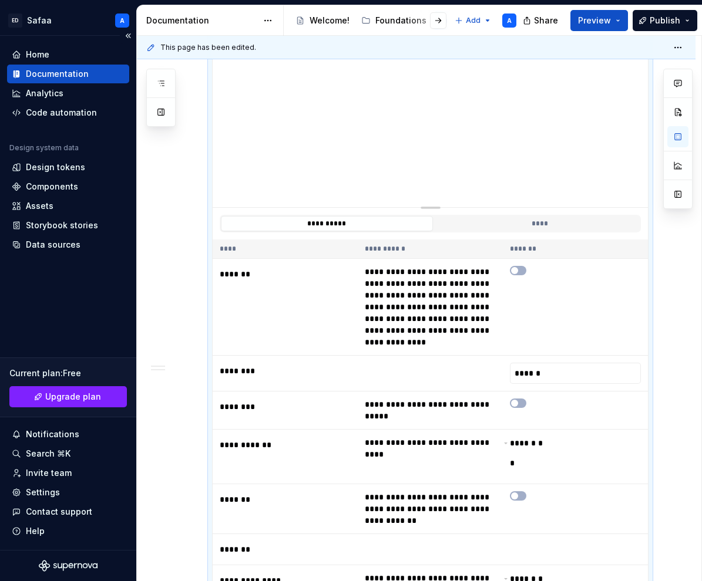
type textarea "*"
